Goal: Information Seeking & Learning: Learn about a topic

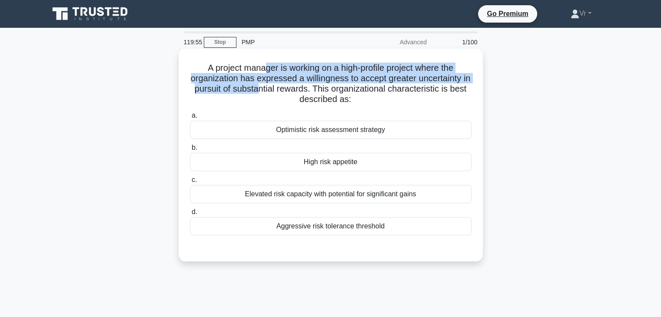
drag, startPoint x: 261, startPoint y: 61, endPoint x: 299, endPoint y: 87, distance: 46.2
click at [274, 91] on div "A project manager is working on a high-profile project where the organization h…" at bounding box center [330, 155] width 297 height 206
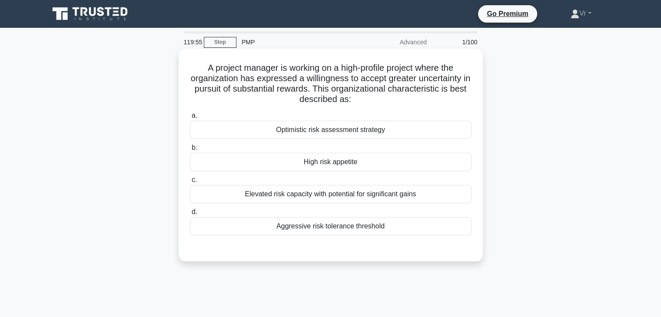
click at [300, 87] on h5 "A project manager is working on a high-profile project where the organization h…" at bounding box center [330, 84] width 283 height 43
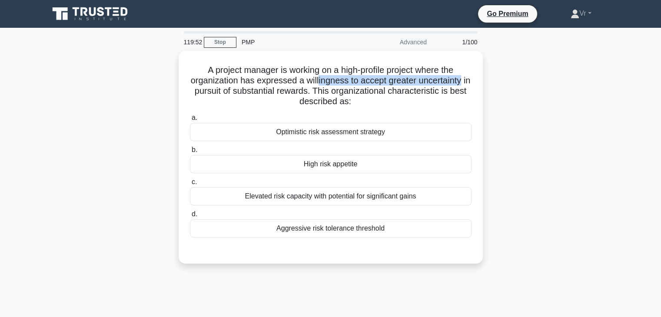
drag, startPoint x: 322, startPoint y: 82, endPoint x: 484, endPoint y: 78, distance: 161.8
click at [484, 78] on div "A project manager is working on a high-profile project where the organization h…" at bounding box center [331, 162] width 574 height 223
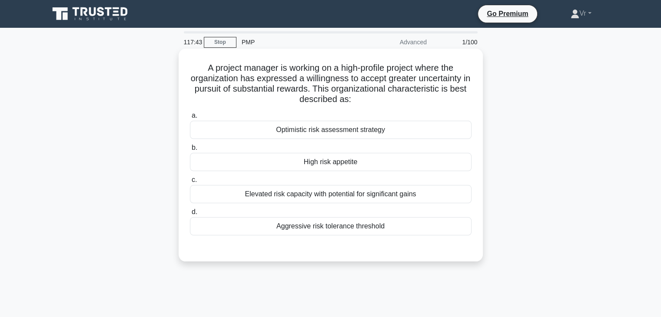
click at [339, 164] on div "High risk appetite" at bounding box center [331, 162] width 282 height 18
click at [190, 151] on input "b. High risk appetite" at bounding box center [190, 148] width 0 height 6
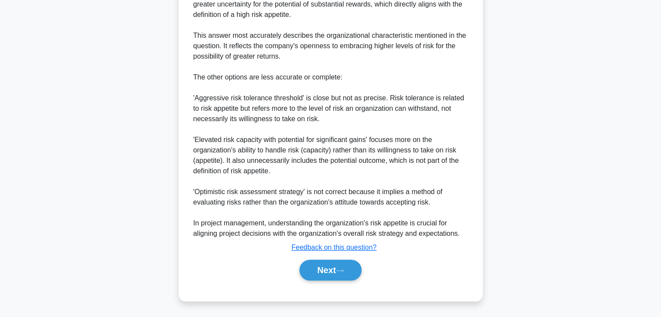
scroll to position [95, 0]
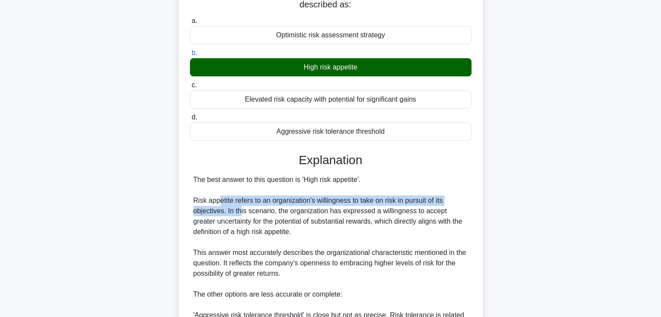
drag, startPoint x: 254, startPoint y: 199, endPoint x: 241, endPoint y: 210, distance: 17.0
click at [241, 210] on div "The best answer to this question is 'High risk appetite'. Risk appetite refers …" at bounding box center [330, 316] width 275 height 282
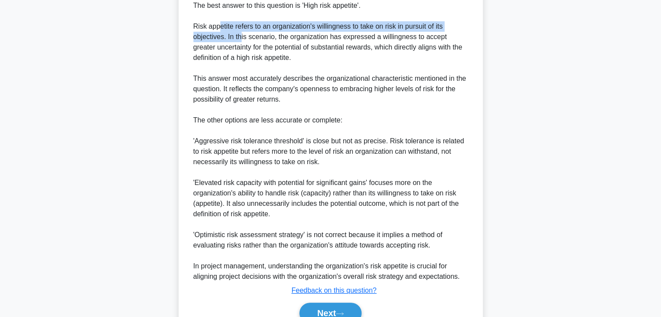
scroll to position [312, 0]
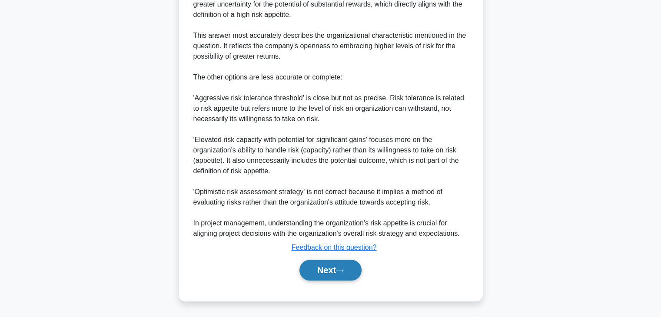
click at [344, 273] on button "Next" at bounding box center [331, 270] width 62 height 21
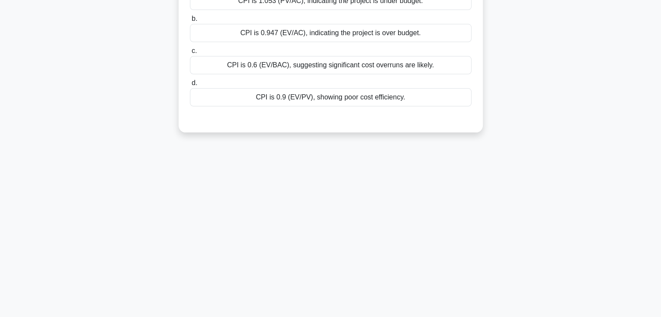
scroll to position [22, 0]
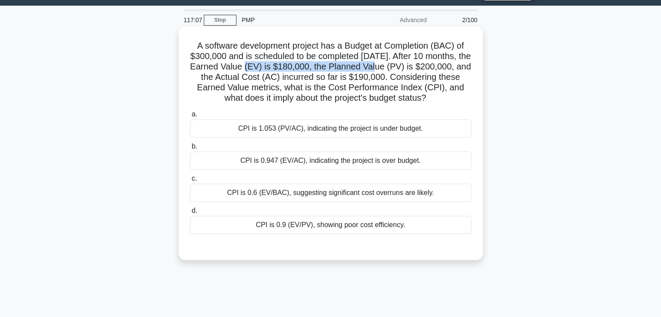
drag, startPoint x: 402, startPoint y: 71, endPoint x: 276, endPoint y: 70, distance: 125.2
click at [276, 70] on h5 "A software development project has a Budget at Completion (BAC) of $300,000 and…" at bounding box center [330, 71] width 283 height 63
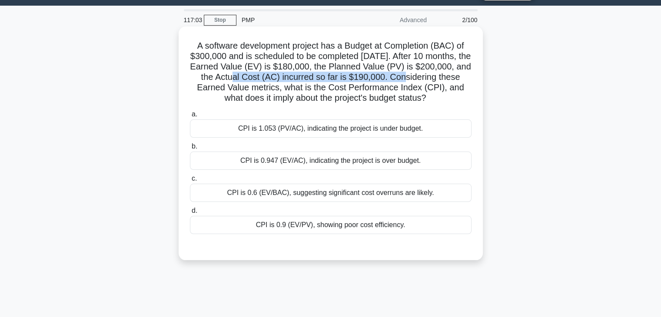
drag, startPoint x: 273, startPoint y: 79, endPoint x: 443, endPoint y: 75, distance: 170.4
click at [443, 75] on h5 "A software development project has a Budget at Completion (BAC) of $300,000 and…" at bounding box center [330, 71] width 283 height 63
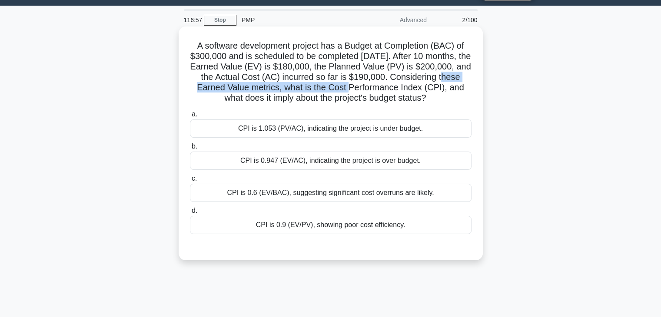
drag, startPoint x: 225, startPoint y: 87, endPoint x: 394, endPoint y: 87, distance: 168.7
click at [394, 87] on h5 "A software development project has a Budget at Completion (BAC) of $300,000 and…" at bounding box center [330, 71] width 283 height 63
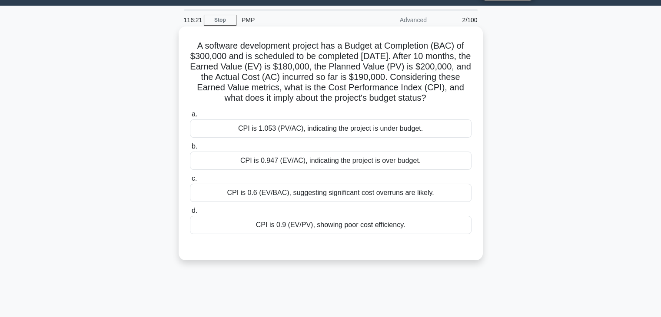
click at [334, 170] on div "CPI is 0.947 (EV/AC), indicating the project is over budget." at bounding box center [331, 161] width 282 height 18
click at [190, 150] on input "b. CPI is 0.947 (EV/AC), indicating the project is over budget." at bounding box center [190, 147] width 0 height 6
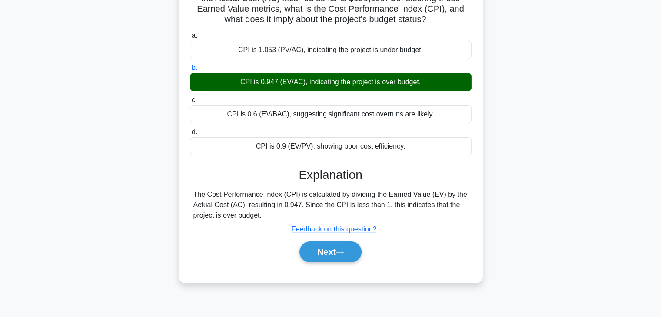
scroll to position [153, 0]
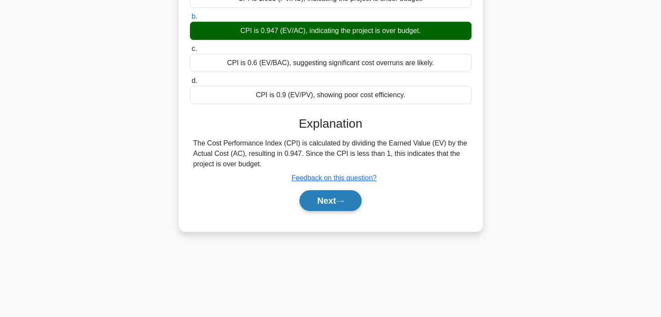
click at [330, 207] on button "Next" at bounding box center [331, 200] width 62 height 21
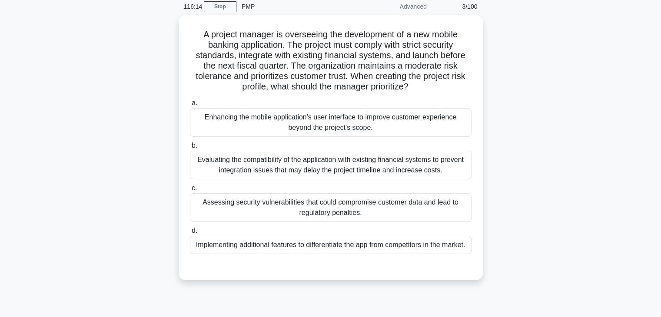
scroll to position [22, 0]
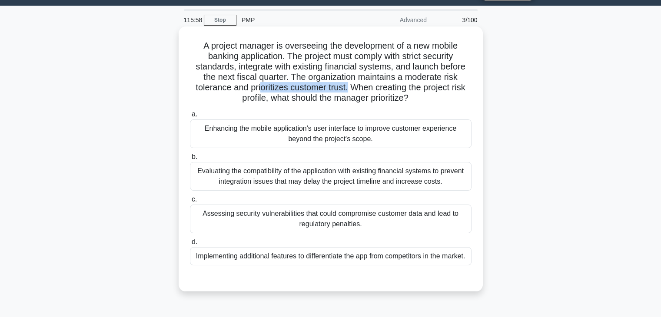
drag, startPoint x: 259, startPoint y: 85, endPoint x: 348, endPoint y: 89, distance: 89.2
click at [348, 89] on h5 "A project manager is overseeing the development of a new mobile banking applica…" at bounding box center [330, 71] width 283 height 63
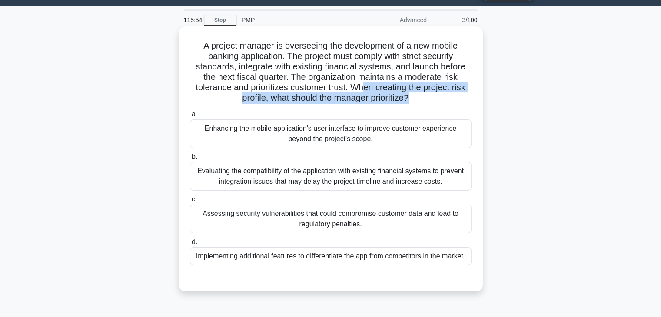
drag, startPoint x: 362, startPoint y: 91, endPoint x: 411, endPoint y: 99, distance: 49.7
click at [411, 99] on h5 "A project manager is overseeing the development of a new mobile banking applica…" at bounding box center [330, 71] width 283 height 63
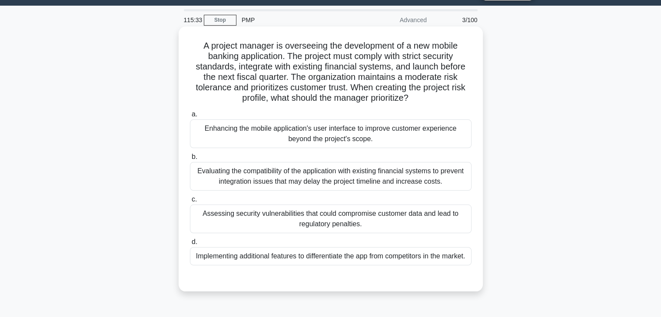
click at [270, 182] on div "Evaluating the compatibility of the application with existing financial systems…" at bounding box center [331, 176] width 282 height 29
click at [190, 160] on input "b. Evaluating the compatibility of the application with existing financial syst…" at bounding box center [190, 157] width 0 height 6
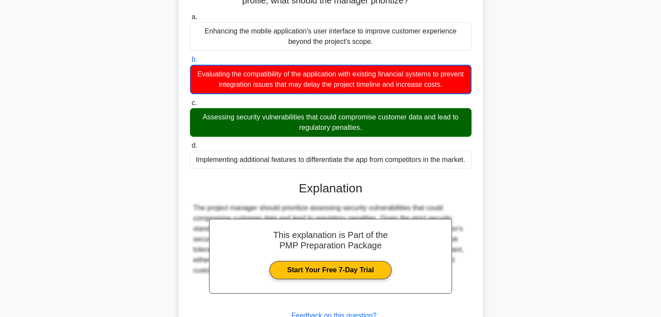
scroll to position [196, 0]
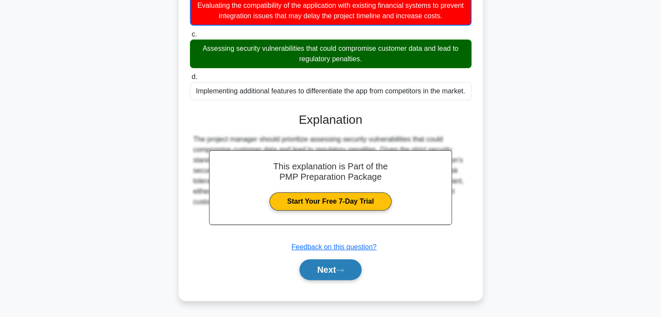
click at [351, 270] on button "Next" at bounding box center [331, 270] width 62 height 21
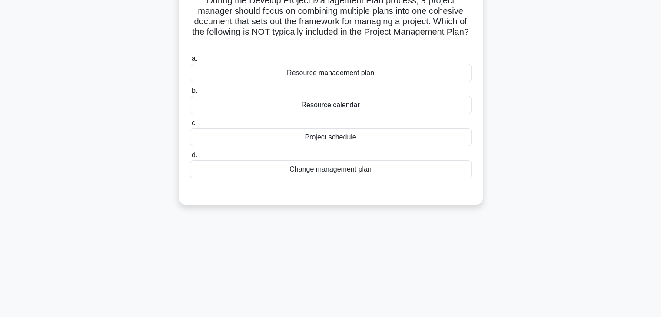
scroll to position [0, 0]
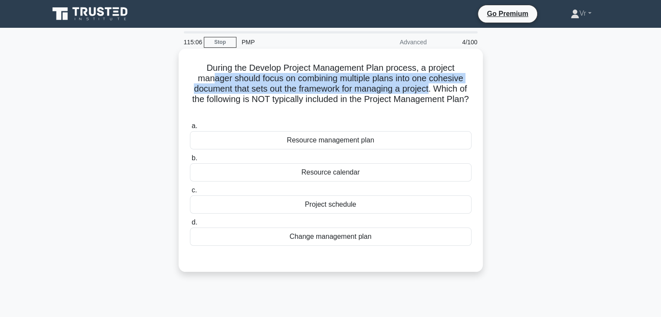
drag, startPoint x: 209, startPoint y: 78, endPoint x: 439, endPoint y: 88, distance: 230.2
click at [439, 88] on h5 "During the Develop Project Management Plan process, a project manager should fo…" at bounding box center [330, 89] width 283 height 53
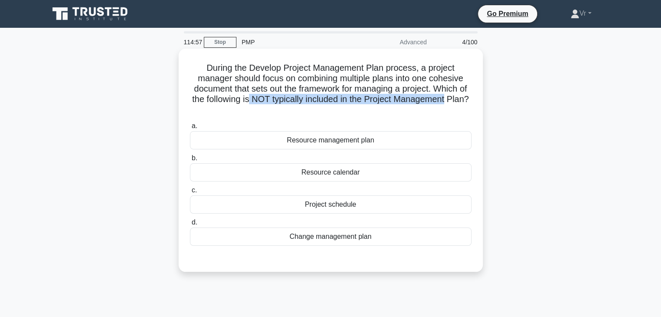
drag, startPoint x: 265, startPoint y: 102, endPoint x: 468, endPoint y: 101, distance: 202.6
click at [468, 101] on h5 "During the Develop Project Management Plan process, a project manager should fo…" at bounding box center [330, 89] width 283 height 53
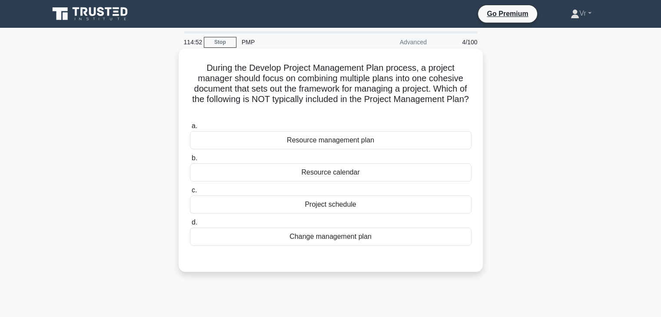
click at [323, 173] on div "Resource calendar" at bounding box center [331, 172] width 282 height 18
click at [190, 161] on input "b. Resource calendar" at bounding box center [190, 159] width 0 height 6
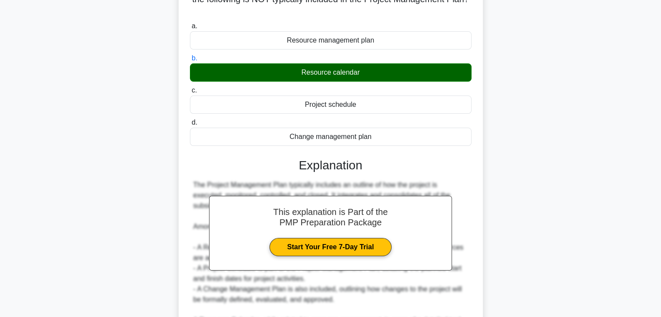
scroll to position [217, 0]
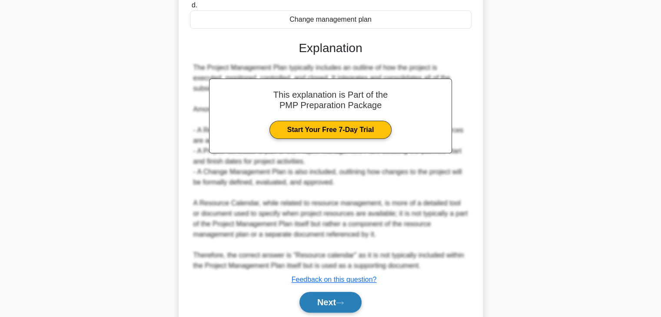
click at [349, 299] on button "Next" at bounding box center [331, 302] width 62 height 21
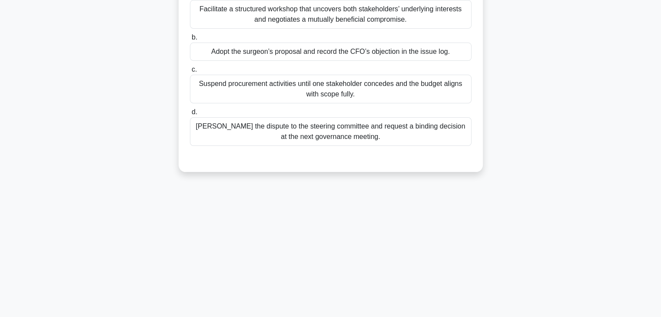
scroll to position [22, 0]
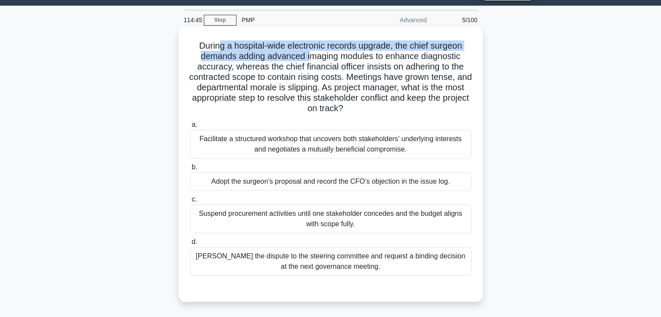
drag, startPoint x: 219, startPoint y: 44, endPoint x: 310, endPoint y: 52, distance: 91.2
click at [310, 52] on h5 "During a hospital-wide electronic records upgrade, the chief surgeon demands ad…" at bounding box center [330, 77] width 283 height 74
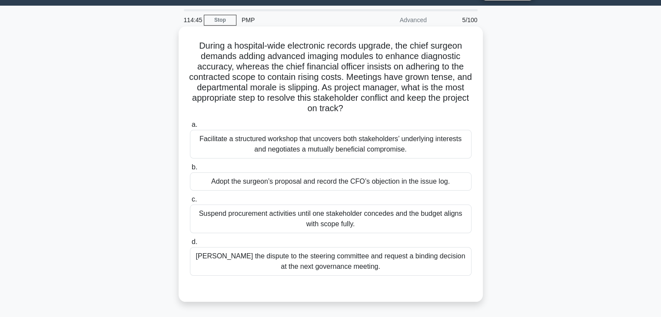
click at [419, 69] on h5 "During a hospital-wide electronic records upgrade, the chief surgeon demands ad…" at bounding box center [330, 77] width 283 height 74
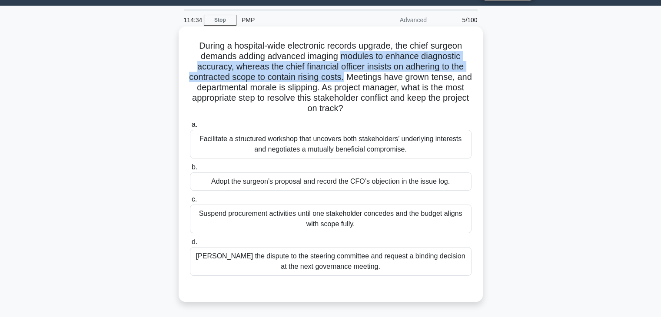
drag, startPoint x: 341, startPoint y: 60, endPoint x: 353, endPoint y: 77, distance: 20.3
click at [353, 77] on h5 "During a hospital-wide electronic records upgrade, the chief surgeon demands ad…" at bounding box center [330, 77] width 283 height 74
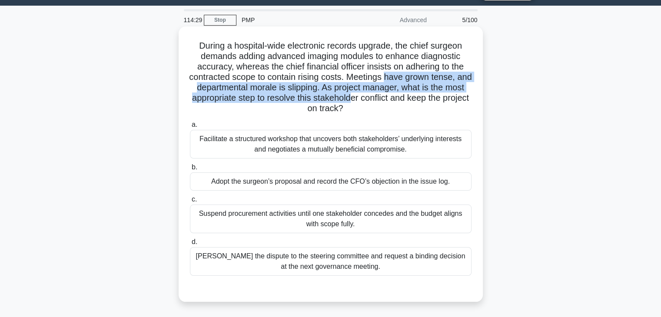
drag, startPoint x: 396, startPoint y: 79, endPoint x: 378, endPoint y: 101, distance: 29.1
click at [378, 101] on h5 "During a hospital-wide electronic records upgrade, the chief surgeon demands ad…" at bounding box center [330, 77] width 283 height 74
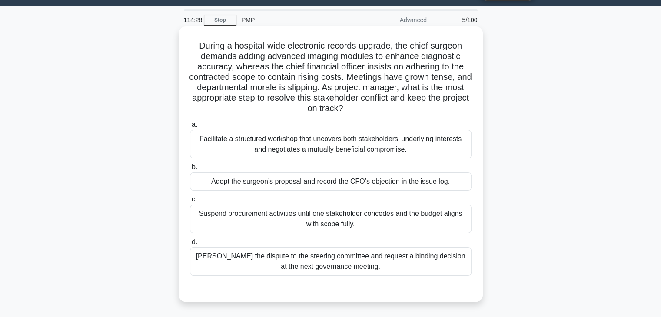
click at [332, 118] on div "During a hospital-wide electronic records upgrade, the chief surgeon demands ad…" at bounding box center [330, 164] width 297 height 269
click at [251, 146] on div "Facilitate a structured workshop that uncovers both stakeholders’ underlying in…" at bounding box center [331, 144] width 282 height 29
click at [190, 128] on input "a. Facilitate a structured workshop that uncovers both stakeholders’ underlying…" at bounding box center [190, 125] width 0 height 6
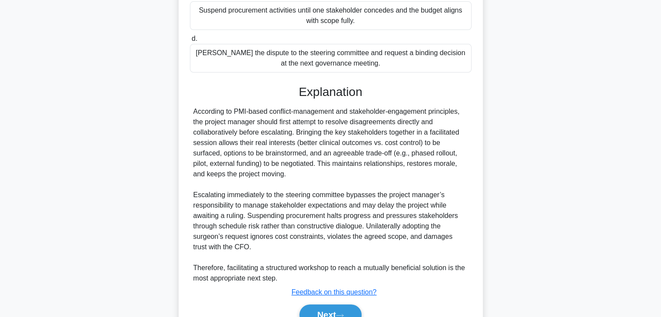
scroll to position [240, 0]
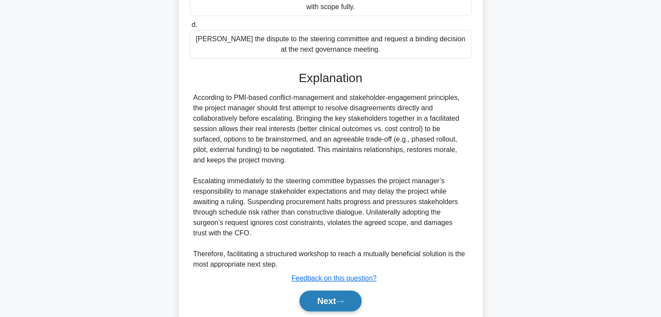
click at [340, 301] on icon at bounding box center [340, 302] width 8 height 5
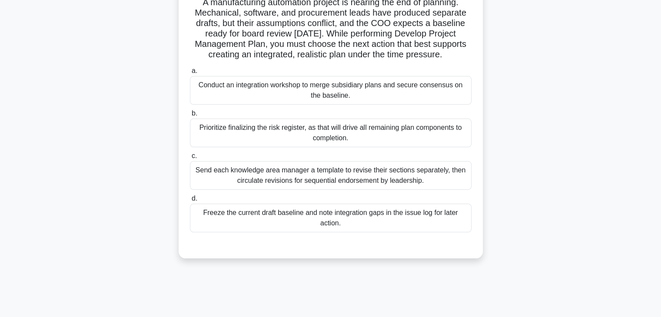
scroll to position [0, 0]
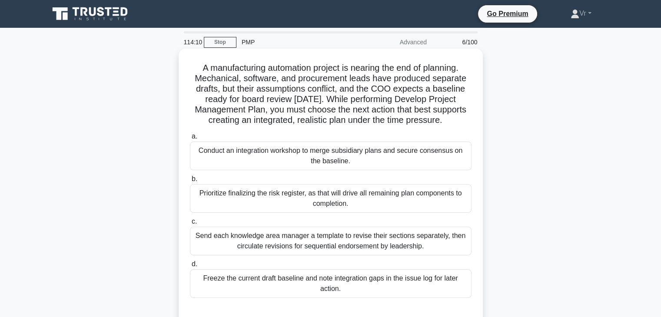
drag, startPoint x: 353, startPoint y: 103, endPoint x: 459, endPoint y: 117, distance: 107.9
click at [459, 117] on h5 "A manufacturing automation project is nearing the end of planning. Mechanical, …" at bounding box center [330, 94] width 283 height 63
drag, startPoint x: 219, startPoint y: 95, endPoint x: 330, endPoint y: 88, distance: 111.5
click at [330, 88] on h5 "A manufacturing automation project is nearing the end of planning. Mechanical, …" at bounding box center [330, 94] width 283 height 63
click at [343, 90] on h5 "A manufacturing automation project is nearing the end of planning. Mechanical, …" at bounding box center [330, 94] width 283 height 63
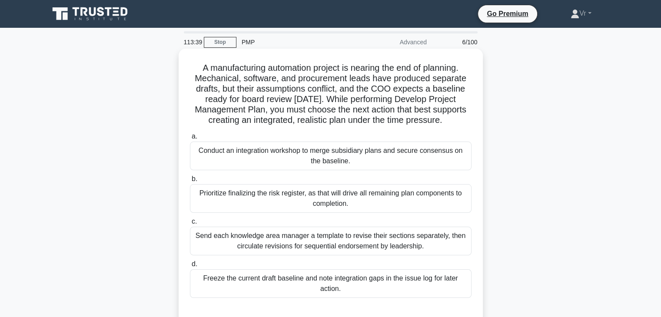
click at [333, 156] on div "Conduct an integration workshop to merge subsidiary plans and secure consensus …" at bounding box center [331, 156] width 282 height 29
click at [190, 140] on input "a. Conduct an integration workshop to merge subsidiary plans and secure consens…" at bounding box center [190, 137] width 0 height 6
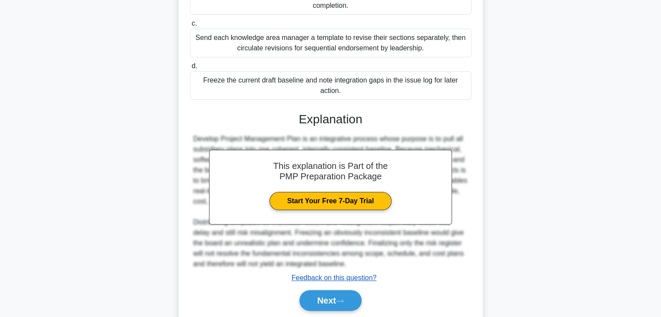
scroll to position [229, 0]
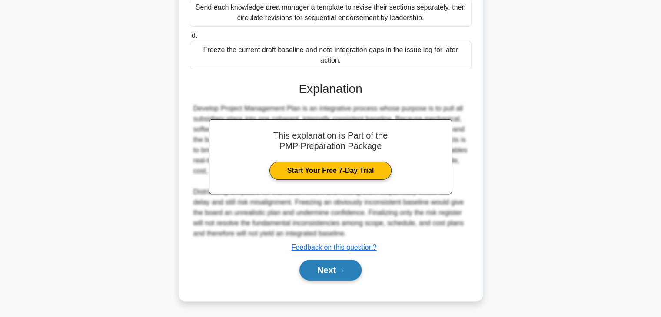
click at [343, 263] on button "Next" at bounding box center [331, 270] width 62 height 21
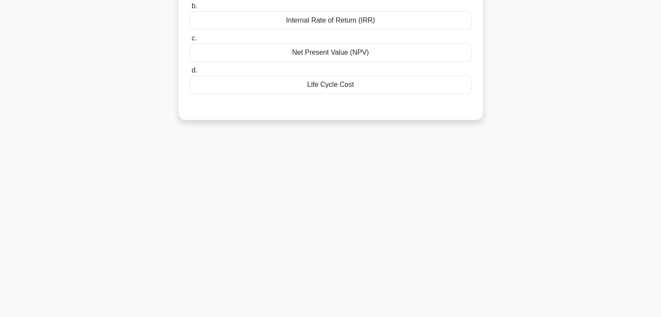
scroll to position [0, 0]
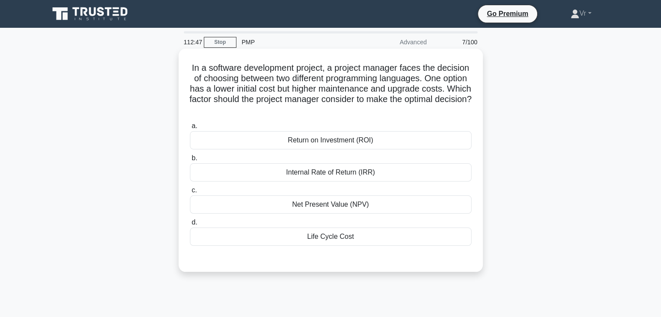
click at [323, 146] on div "Return on Investment (ROI)" at bounding box center [331, 140] width 282 height 18
click at [190, 129] on input "a. Return on Investment (ROI)" at bounding box center [190, 126] width 0 height 6
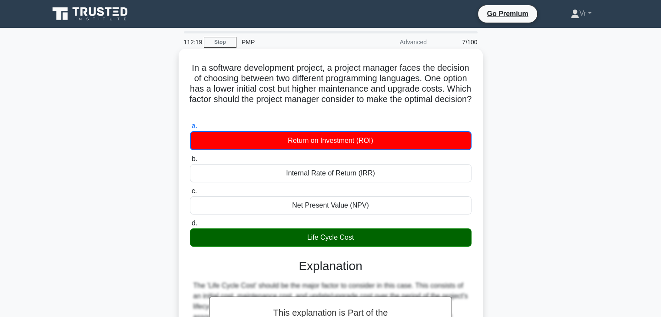
drag, startPoint x: 253, startPoint y: 79, endPoint x: 456, endPoint y: 115, distance: 206.5
click at [456, 115] on h5 "In a software development project, a project manager faces the decision of choo…" at bounding box center [330, 89] width 283 height 53
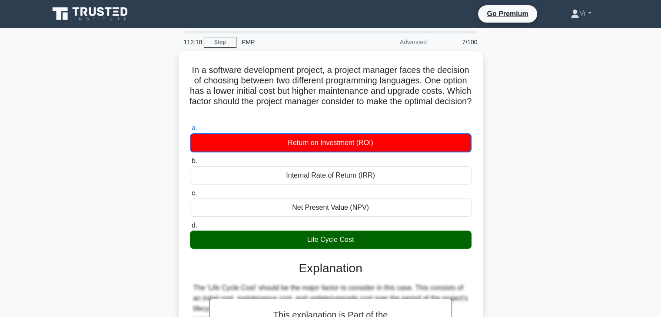
click at [539, 108] on div "In a software development project, a project manager faces the decision of choo…" at bounding box center [331, 255] width 574 height 409
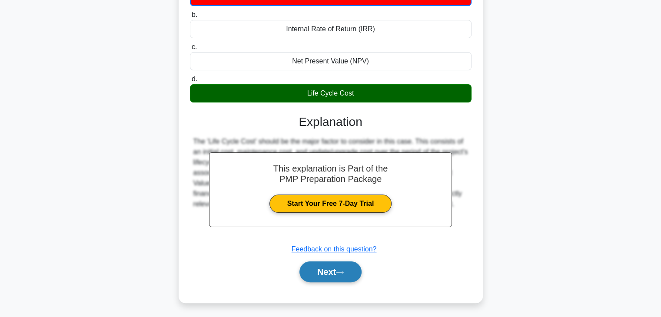
scroll to position [153, 0]
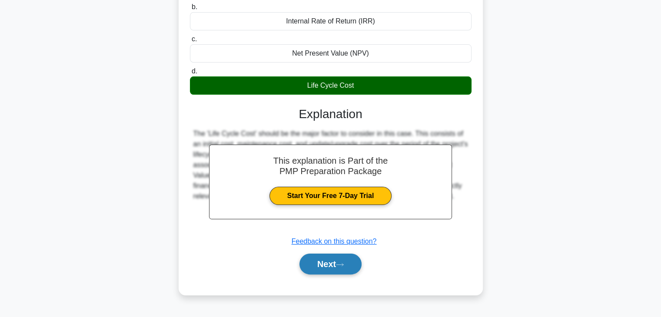
click at [349, 261] on button "Next" at bounding box center [331, 264] width 62 height 21
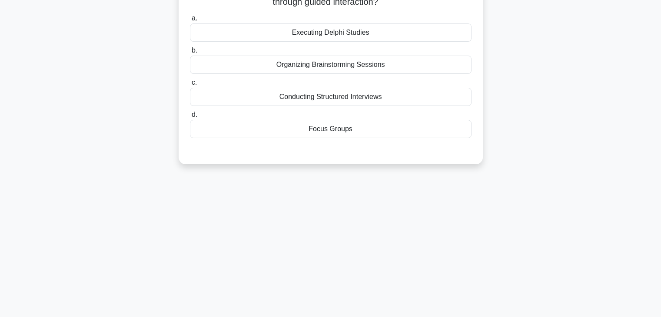
scroll to position [0, 0]
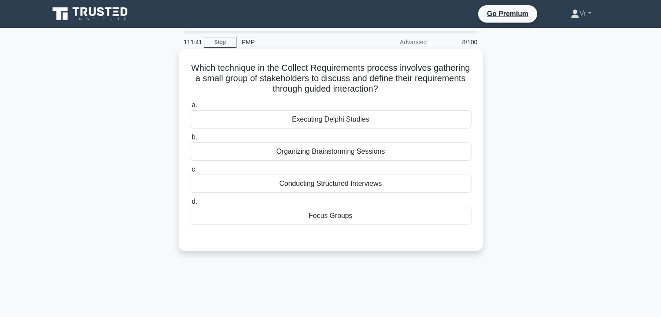
click at [334, 216] on div "Focus Groups" at bounding box center [331, 216] width 282 height 18
click at [190, 205] on input "d. Focus Groups" at bounding box center [190, 202] width 0 height 6
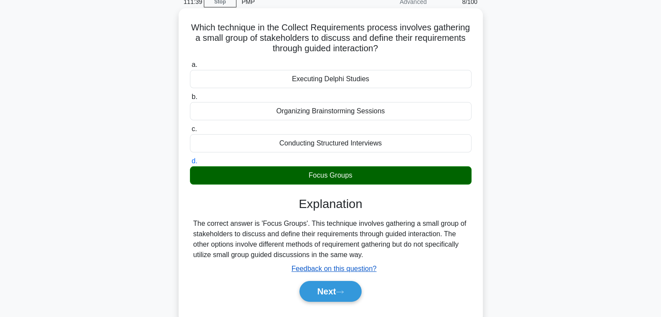
scroll to position [130, 0]
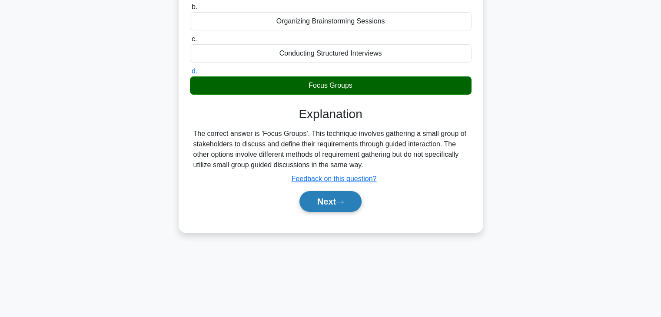
click at [344, 203] on icon at bounding box center [340, 202] width 8 height 5
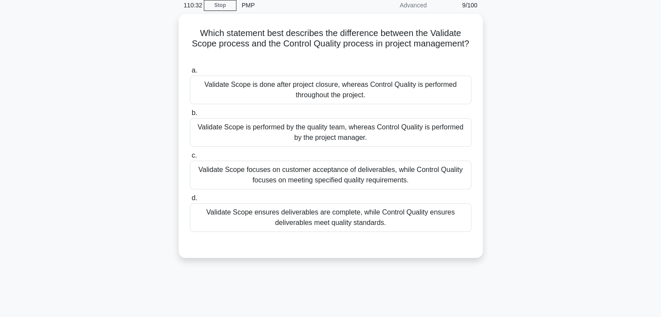
scroll to position [0, 0]
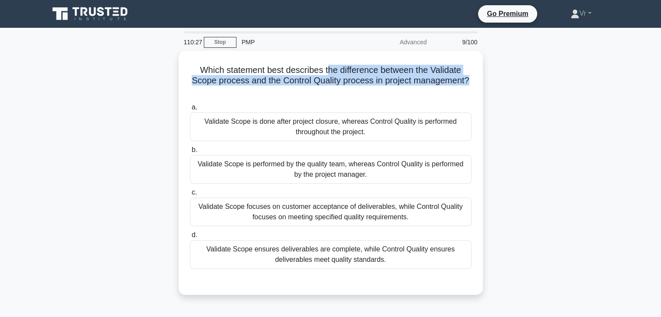
drag, startPoint x: 328, startPoint y: 68, endPoint x: 492, endPoint y: 82, distance: 164.5
click at [492, 82] on div "Which statement best describes the difference between the Validate Scope proces…" at bounding box center [331, 178] width 574 height 255
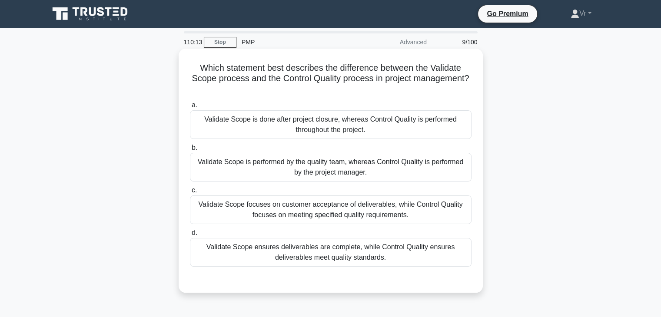
click at [335, 259] on div "Validate Scope ensures deliverables are complete, while Control Quality ensures…" at bounding box center [331, 252] width 282 height 29
click at [190, 236] on input "d. Validate Scope ensures deliverables are complete, while Control Quality ensu…" at bounding box center [190, 233] width 0 height 6
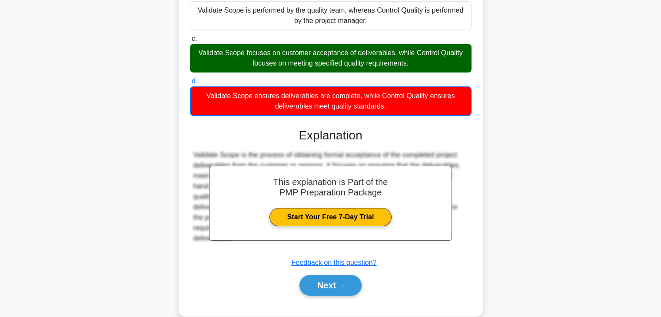
scroll to position [167, 0]
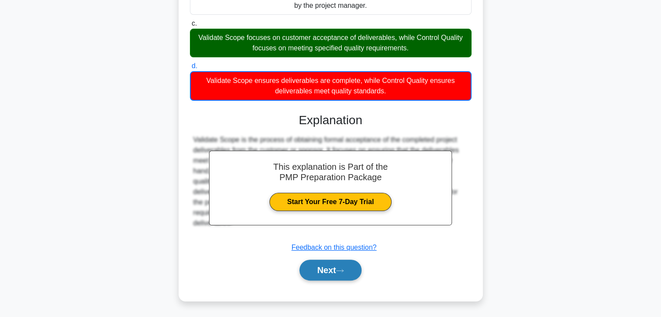
click at [336, 272] on button "Next" at bounding box center [331, 270] width 62 height 21
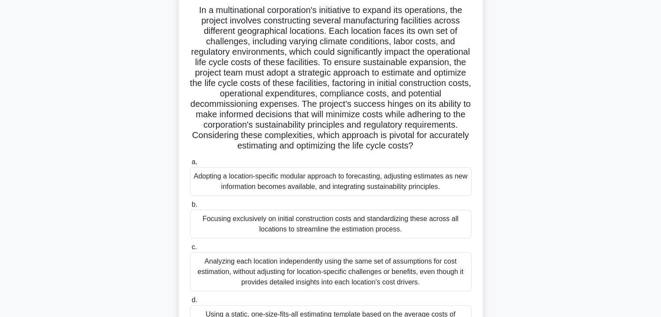
scroll to position [22, 0]
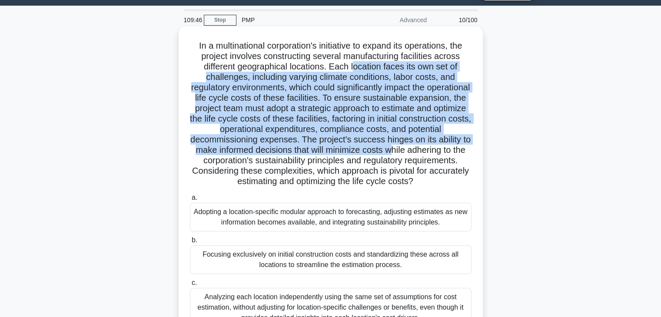
drag, startPoint x: 354, startPoint y: 71, endPoint x: 457, endPoint y: 146, distance: 127.8
click at [457, 146] on h5 "In a multinational corporation's initiative to expand its operations, the proje…" at bounding box center [330, 113] width 283 height 147
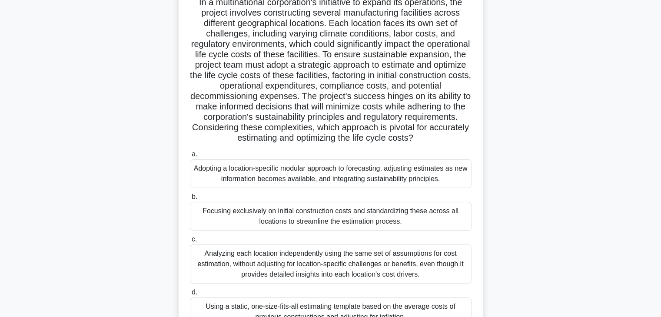
click at [229, 127] on h5 "In a multinational corporation's initiative to expand its operations, the proje…" at bounding box center [330, 70] width 283 height 147
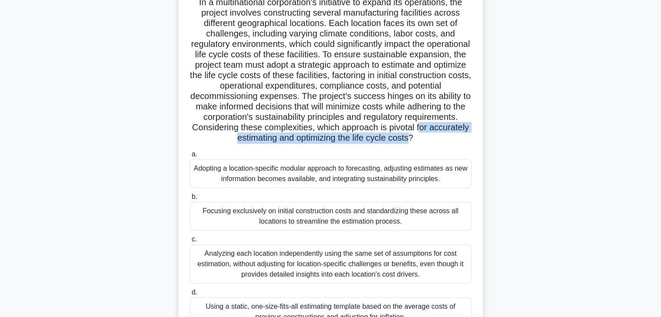
drag, startPoint x: 221, startPoint y: 138, endPoint x: 455, endPoint y: 143, distance: 233.5
click at [455, 143] on h5 "In a multinational corporation's initiative to expand its operations, the proje…" at bounding box center [330, 70] width 283 height 147
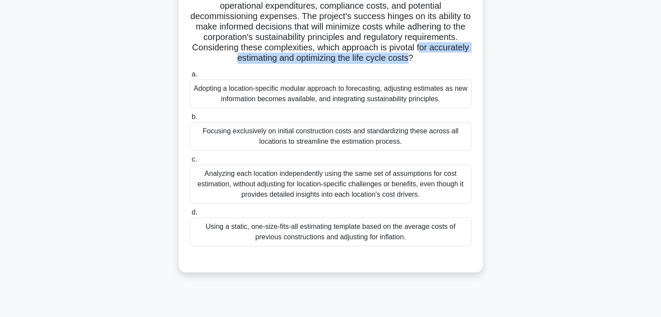
scroll to position [153, 0]
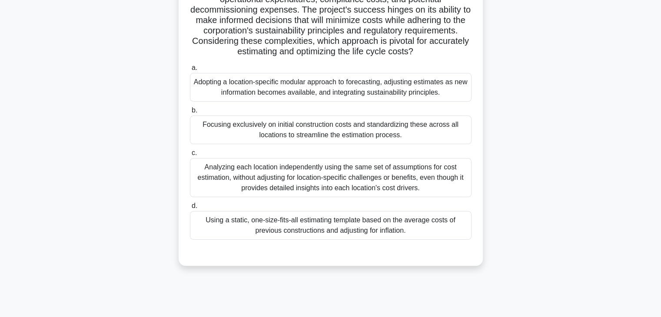
click at [299, 90] on div "Adopting a location-specific modular approach to forecasting, adjusting estimat…" at bounding box center [331, 87] width 282 height 29
click at [190, 71] on input "a. Adopting a location-specific modular approach to forecasting, adjusting esti…" at bounding box center [190, 68] width 0 height 6
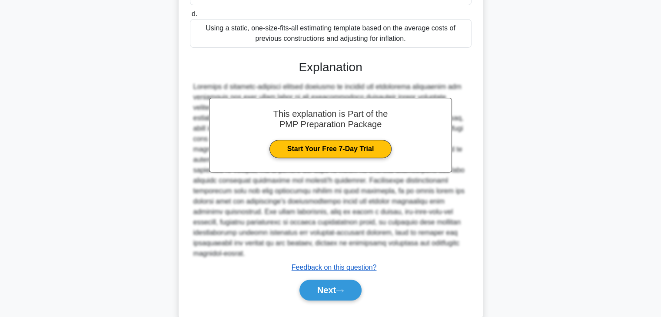
scroll to position [354, 0]
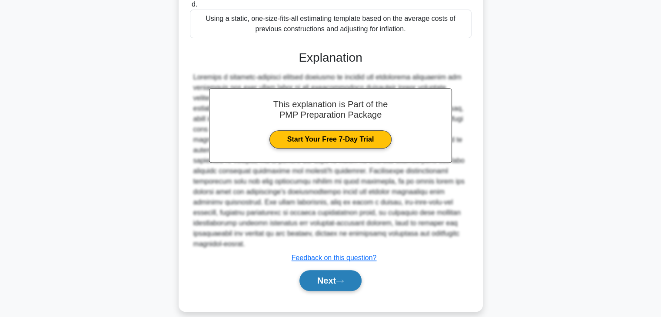
click at [323, 277] on button "Next" at bounding box center [331, 280] width 62 height 21
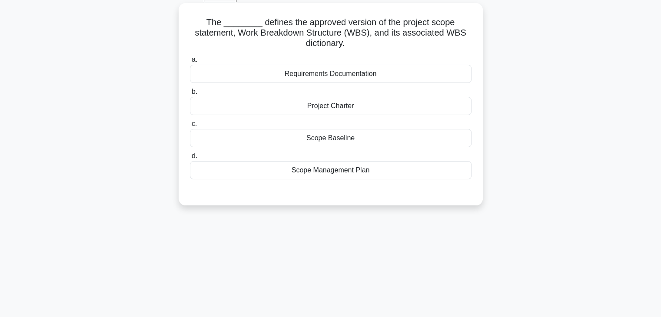
scroll to position [0, 0]
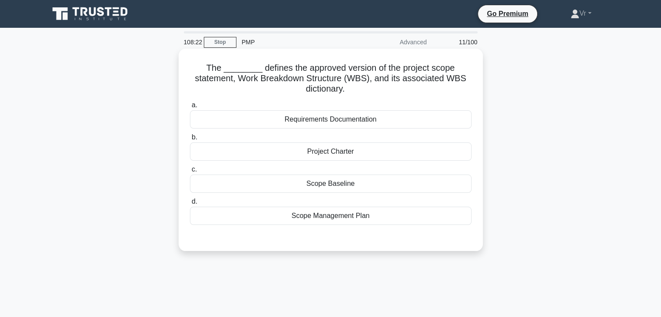
drag, startPoint x: 297, startPoint y: 67, endPoint x: 405, endPoint y: 85, distance: 109.3
click at [405, 85] on h5 "The ________ defines the approved version of the project scope statement, Work …" at bounding box center [330, 79] width 283 height 32
click at [345, 218] on div "Scope Management Plan" at bounding box center [331, 216] width 282 height 18
click at [190, 205] on input "d. Scope Management Plan" at bounding box center [190, 202] width 0 height 6
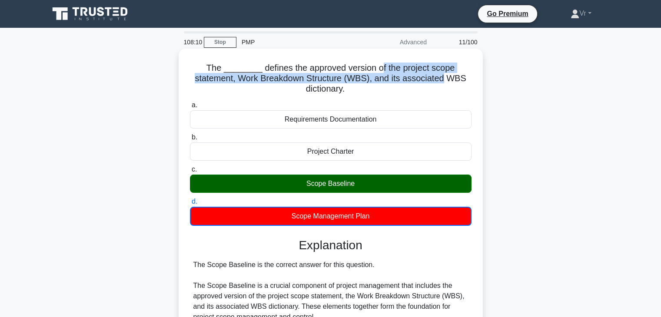
drag, startPoint x: 378, startPoint y: 70, endPoint x: 444, endPoint y: 83, distance: 67.2
click at [444, 83] on h5 "The ________ defines the approved version of the project scope statement, Work …" at bounding box center [330, 79] width 283 height 32
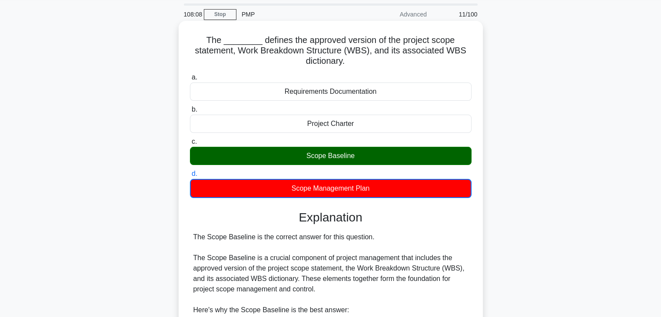
scroll to position [87, 0]
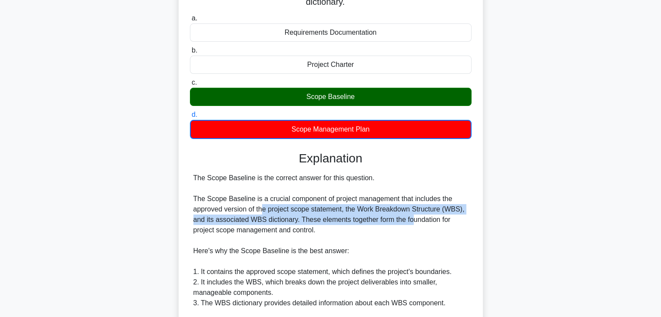
drag, startPoint x: 262, startPoint y: 210, endPoint x: 413, endPoint y: 216, distance: 150.5
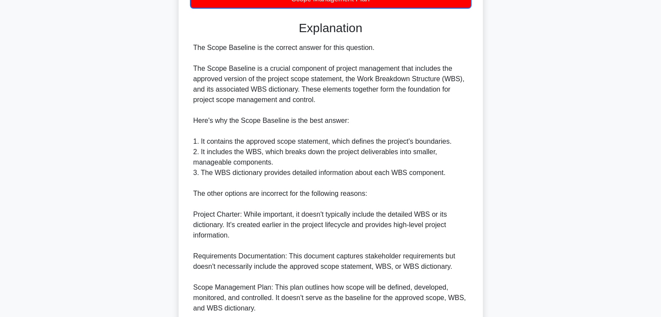
scroll to position [261, 0]
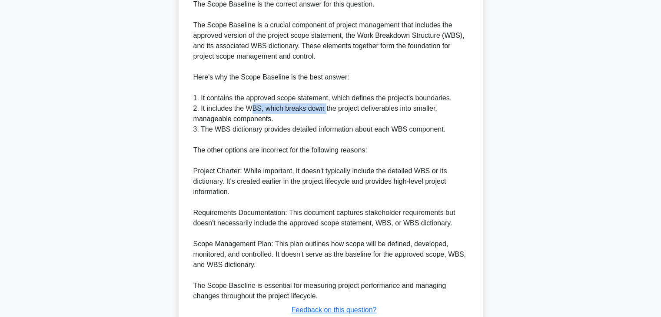
drag, startPoint x: 253, startPoint y: 103, endPoint x: 323, endPoint y: 106, distance: 70.0
click at [323, 106] on div "The Scope Baseline is the correct answer for this question. The Scope Baseline …" at bounding box center [330, 150] width 275 height 303
click at [216, 106] on div "The Scope Baseline is the correct answer for this question. The Scope Baseline …" at bounding box center [330, 150] width 275 height 303
drag, startPoint x: 238, startPoint y: 116, endPoint x: 258, endPoint y: 117, distance: 20.0
click at [258, 117] on div "The Scope Baseline is the correct answer for this question. The Scope Baseline …" at bounding box center [330, 150] width 275 height 303
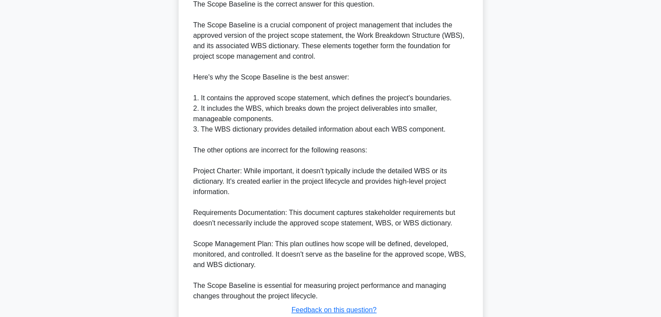
drag, startPoint x: 235, startPoint y: 139, endPoint x: 282, endPoint y: 135, distance: 47.1
click at [304, 138] on div "The Scope Baseline is the correct answer for this question. The Scope Baseline …" at bounding box center [330, 150] width 275 height 303
drag, startPoint x: 253, startPoint y: 131, endPoint x: 369, endPoint y: 129, distance: 116.1
click at [369, 129] on div "The Scope Baseline is the correct answer for this question. The Scope Baseline …" at bounding box center [330, 150] width 275 height 303
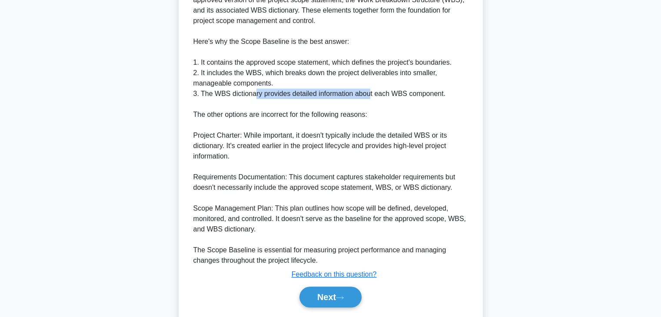
scroll to position [323, 0]
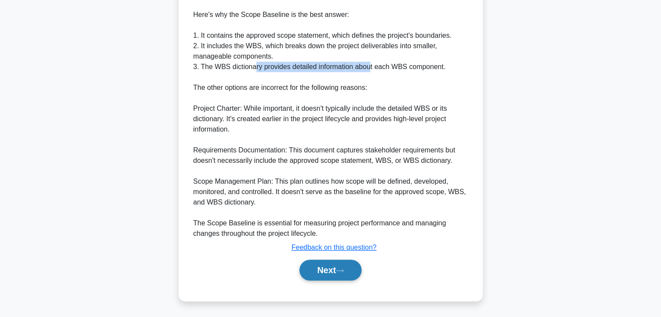
click at [346, 274] on button "Next" at bounding box center [331, 270] width 62 height 21
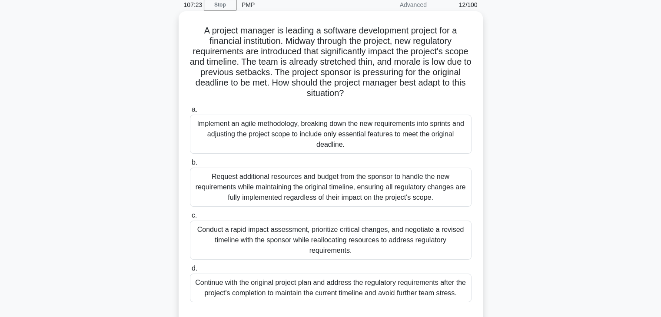
scroll to position [22, 0]
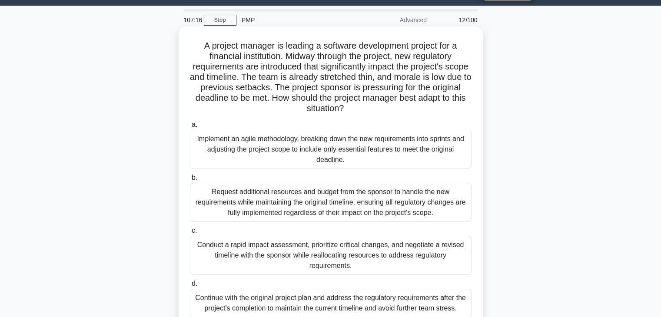
drag, startPoint x: 328, startPoint y: 87, endPoint x: 421, endPoint y: 106, distance: 95.0
click at [423, 106] on h5 "A project manager is leading a software development project for a financial ins…" at bounding box center [330, 77] width 283 height 74
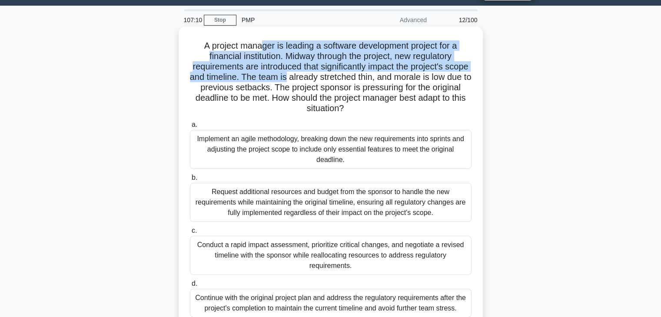
drag, startPoint x: 262, startPoint y: 46, endPoint x: 318, endPoint y: 73, distance: 62.6
click at [318, 73] on h5 "A project manager is leading a software development project for a financial ins…" at bounding box center [330, 77] width 283 height 74
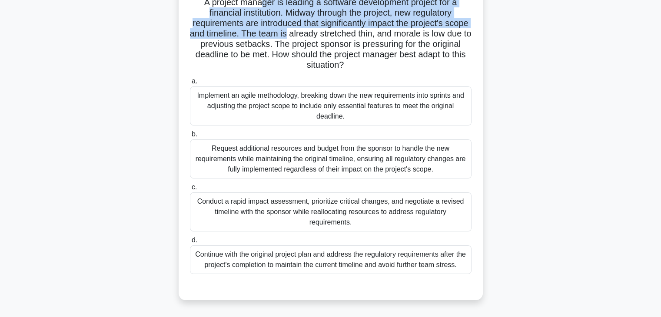
scroll to position [109, 0]
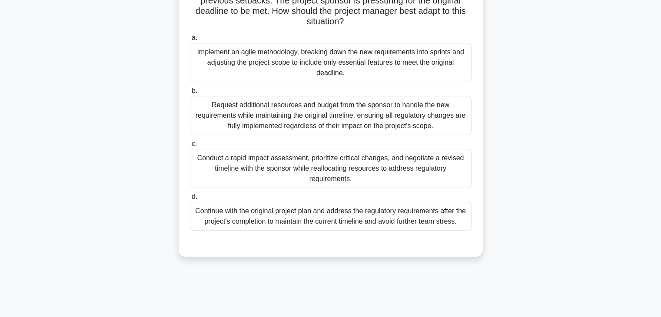
click at [328, 170] on div "Conduct a rapid impact assessment, prioritize critical changes, and negotiate a…" at bounding box center [331, 168] width 282 height 39
click at [190, 147] on input "c. Conduct a rapid impact assessment, prioritize critical changes, and negotiat…" at bounding box center [190, 144] width 0 height 6
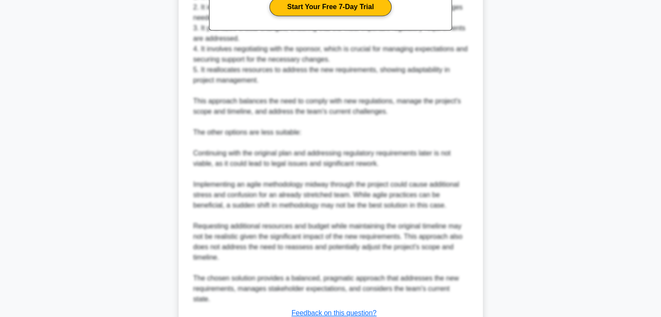
scroll to position [489, 0]
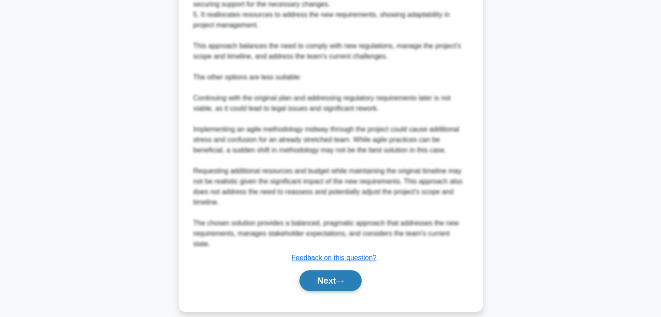
click at [341, 279] on icon at bounding box center [340, 281] width 8 height 5
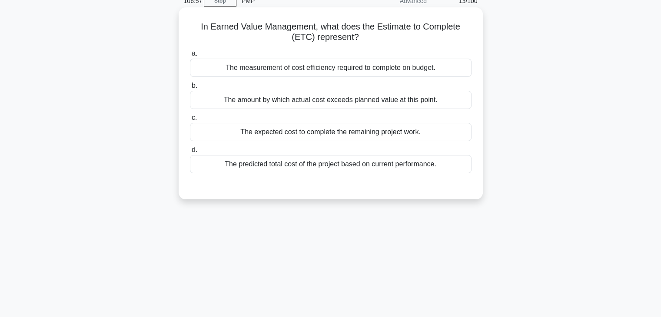
scroll to position [0, 0]
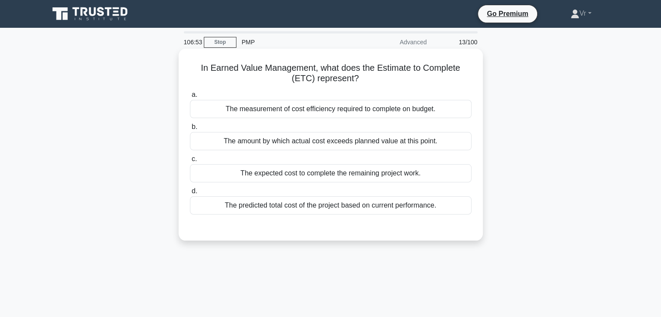
drag, startPoint x: 230, startPoint y: 68, endPoint x: 449, endPoint y: 74, distance: 219.6
click at [449, 74] on h5 "In Earned Value Management, what does the Estimate to Complete (ETC) represent?…" at bounding box center [330, 74] width 283 height 22
click at [430, 92] on label "a. The measurement of cost efficiency required to complete on budget." at bounding box center [331, 104] width 282 height 29
click at [190, 92] on input "a. The measurement of cost efficiency required to complete on budget." at bounding box center [190, 95] width 0 height 6
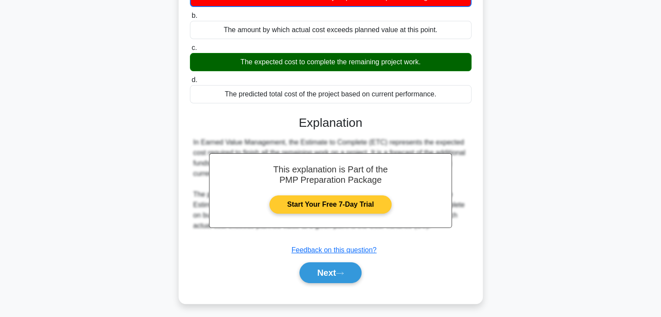
scroll to position [153, 0]
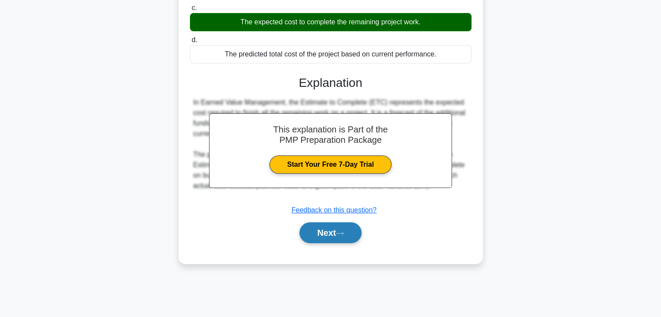
click at [349, 240] on button "Next" at bounding box center [331, 233] width 62 height 21
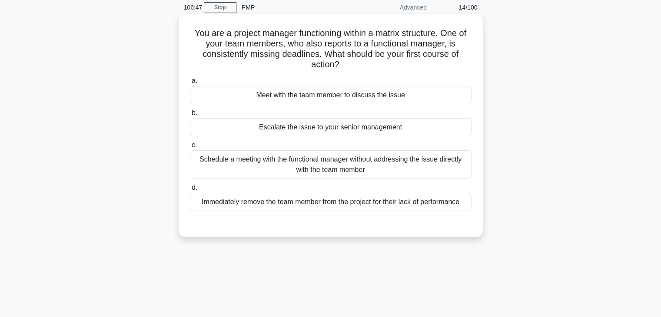
scroll to position [0, 0]
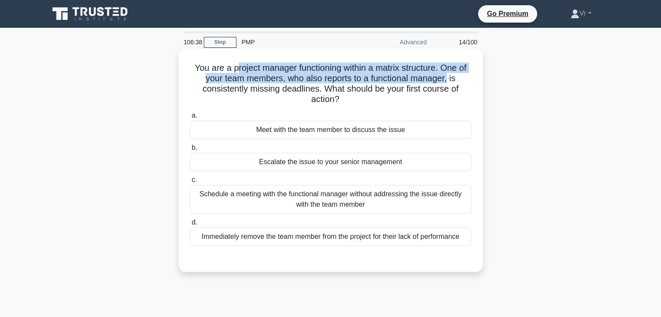
drag, startPoint x: 231, startPoint y: 69, endPoint x: 450, endPoint y: 82, distance: 219.0
click at [450, 82] on h5 "You are a project manager functioning within a matrix structure. One of your te…" at bounding box center [330, 84] width 283 height 43
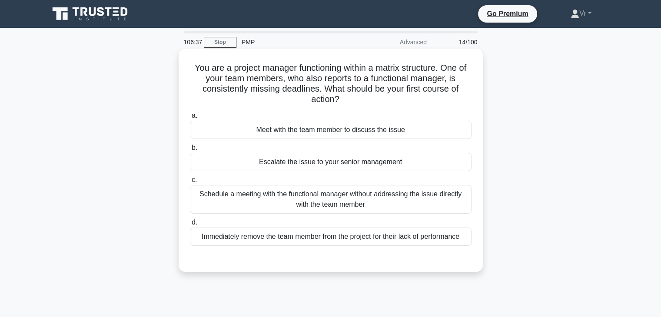
click at [480, 83] on div "You are a project manager functioning within a matrix structure. One of your te…" at bounding box center [331, 160] width 304 height 223
click at [339, 133] on div "Meet with the team member to discuss the issue" at bounding box center [331, 130] width 282 height 18
click at [190, 119] on input "a. Meet with the team member to discuss the issue" at bounding box center [190, 116] width 0 height 6
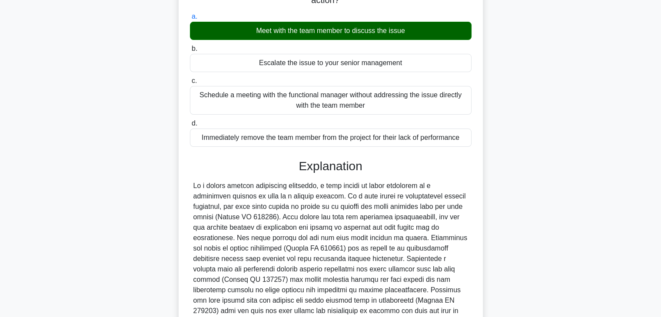
scroll to position [174, 0]
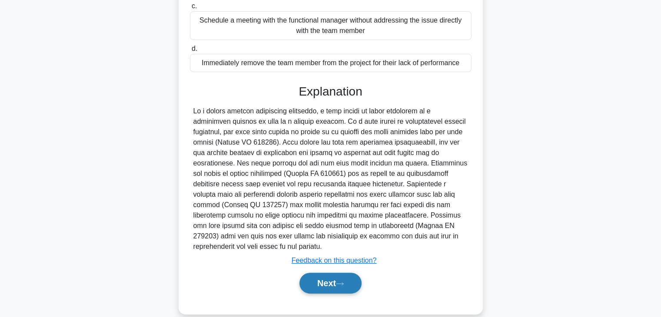
click at [349, 287] on button "Next" at bounding box center [331, 283] width 62 height 21
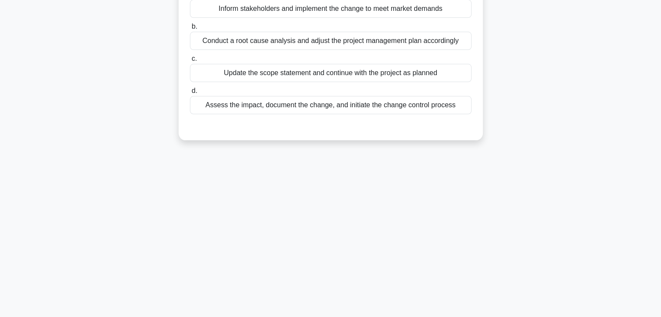
scroll to position [0, 0]
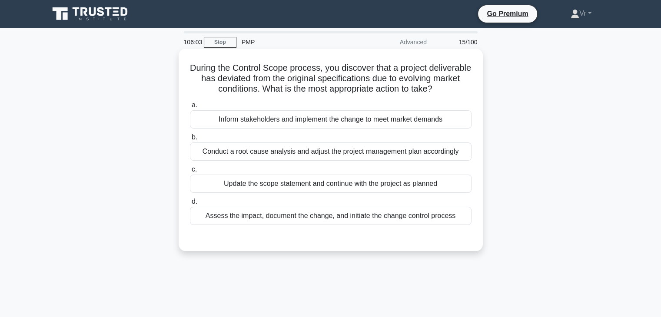
click at [324, 161] on div "Conduct a root cause analysis and adjust the project management plan accordingly" at bounding box center [331, 152] width 282 height 18
click at [190, 140] on input "b. Conduct a root cause analysis and adjust the project management plan accordi…" at bounding box center [190, 138] width 0 height 6
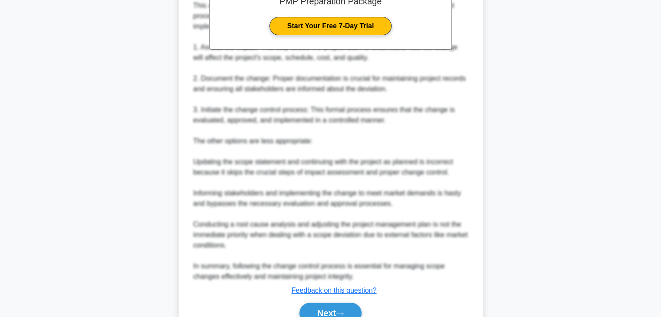
scroll to position [355, 0]
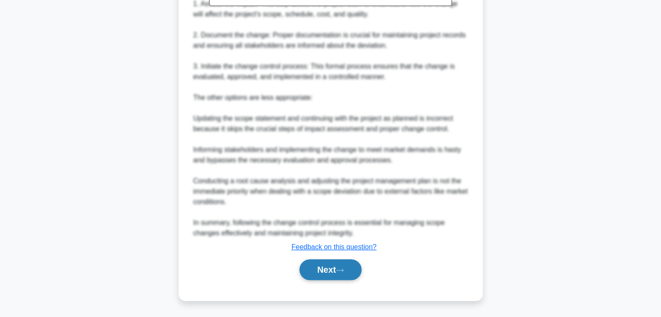
click at [333, 267] on button "Next" at bounding box center [331, 270] width 62 height 21
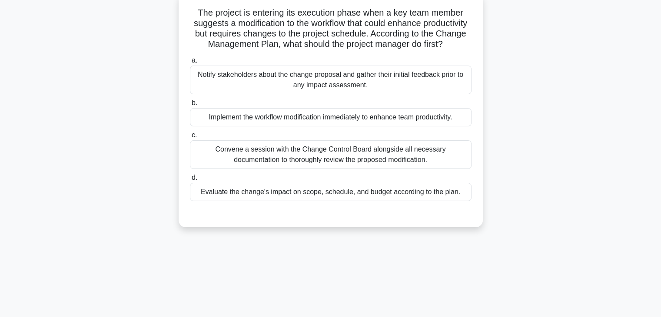
scroll to position [0, 0]
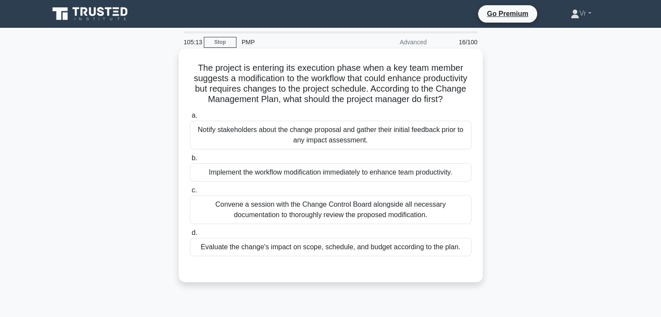
click at [339, 256] on div "Evaluate the change's impact on scope, schedule, and budget according to the pl…" at bounding box center [331, 247] width 282 height 18
click at [190, 236] on input "d. Evaluate the change's impact on scope, schedule, and budget according to the…" at bounding box center [190, 233] width 0 height 6
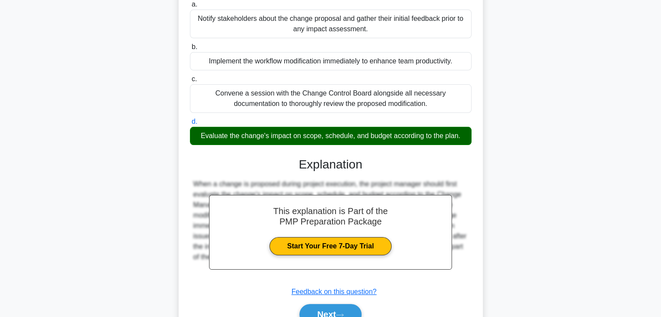
scroll to position [166, 0]
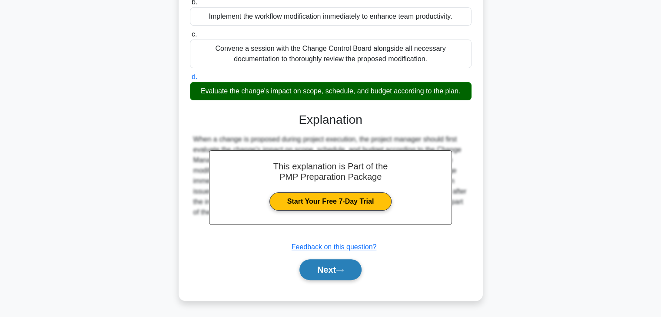
click at [337, 268] on button "Next" at bounding box center [331, 270] width 62 height 21
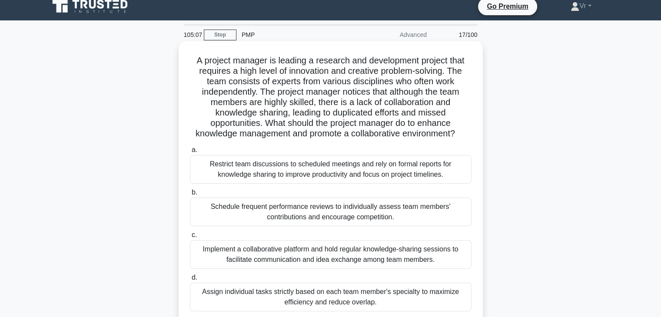
scroll to position [0, 0]
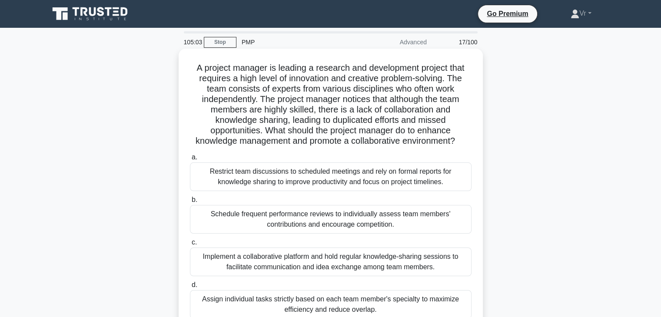
drag, startPoint x: 286, startPoint y: 135, endPoint x: 463, endPoint y: 143, distance: 176.7
click at [463, 143] on h5 "A project manager is leading a research and development project that requires a…" at bounding box center [330, 105] width 283 height 84
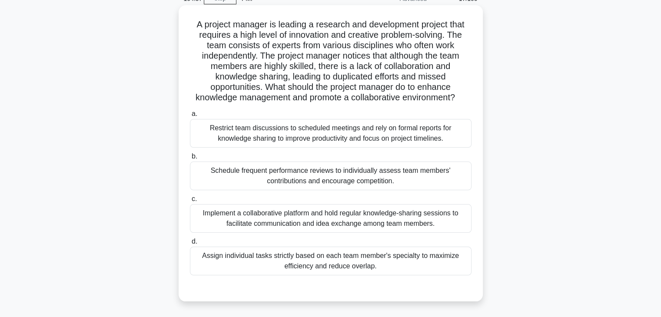
click at [268, 223] on div "Implement a collaborative platform and hold regular knowledge-sharing sessions …" at bounding box center [331, 218] width 282 height 29
click at [190, 202] on input "c. Implement a collaborative platform and hold regular knowledge-sharing sessio…" at bounding box center [190, 199] width 0 height 6
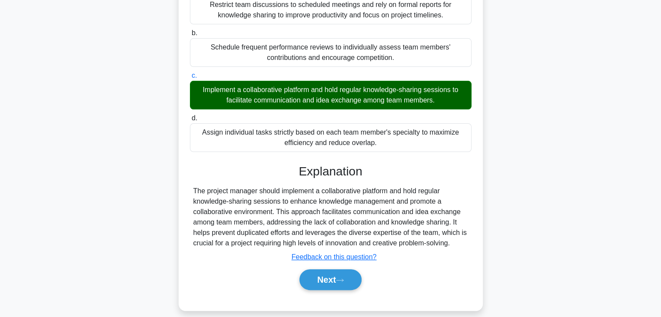
scroll to position [174, 0]
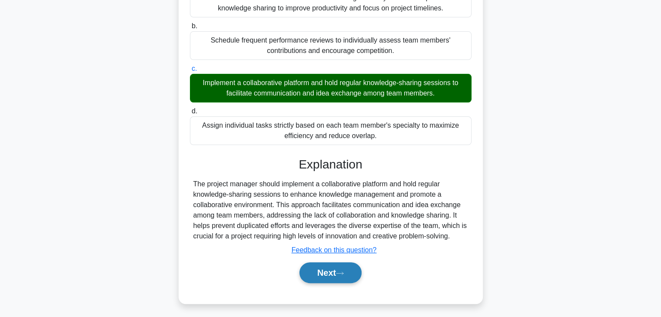
click at [339, 272] on button "Next" at bounding box center [331, 273] width 62 height 21
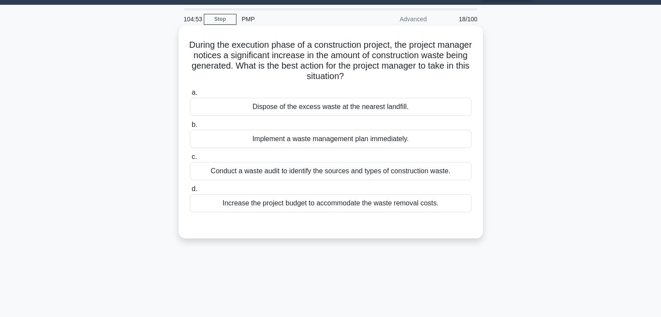
scroll to position [0, 0]
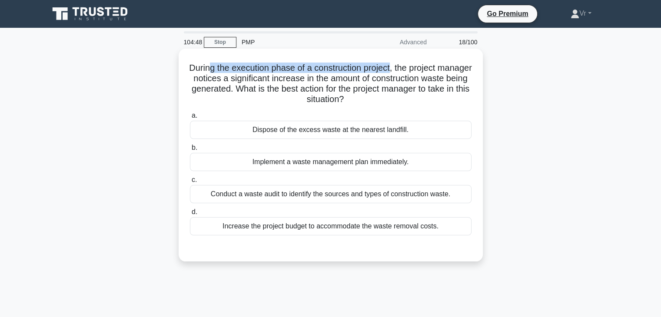
drag, startPoint x: 268, startPoint y: 70, endPoint x: 409, endPoint y: 71, distance: 141.7
click at [409, 71] on h5 "During the execution phase of a construction project, the project manager notic…" at bounding box center [330, 84] width 283 height 43
drag, startPoint x: 346, startPoint y: 93, endPoint x: 384, endPoint y: 103, distance: 39.1
click at [384, 103] on h5 "During the execution phase of a construction project, the project manager notic…" at bounding box center [330, 84] width 283 height 43
click at [380, 106] on div "During the execution phase of a construction project, the project manager notic…" at bounding box center [330, 155] width 297 height 206
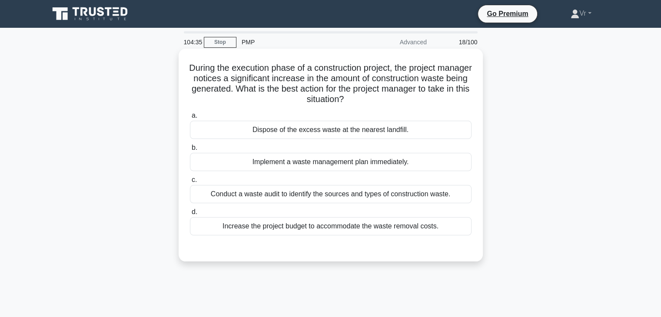
click at [307, 195] on div "Conduct a waste audit to identify the sources and types of construction waste." at bounding box center [331, 194] width 282 height 18
click at [190, 183] on input "c. Conduct a waste audit to identify the sources and types of construction wast…" at bounding box center [190, 180] width 0 height 6
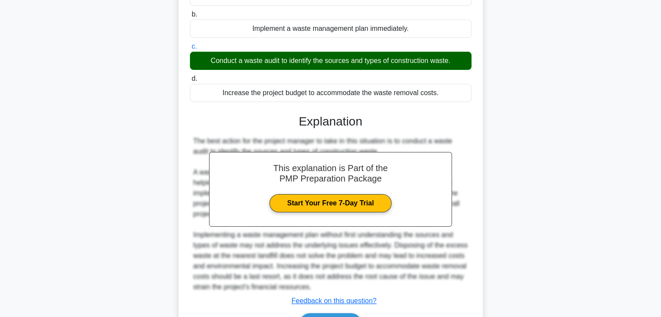
scroll to position [187, 0]
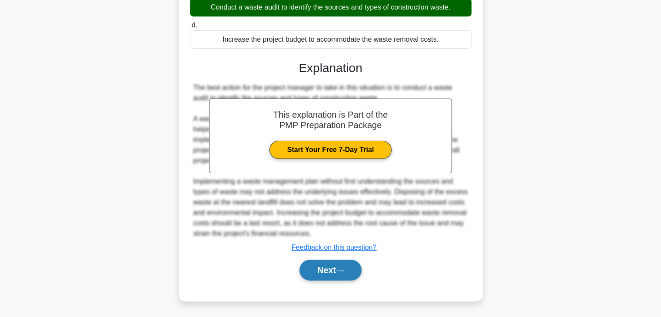
click at [354, 268] on button "Next" at bounding box center [331, 270] width 62 height 21
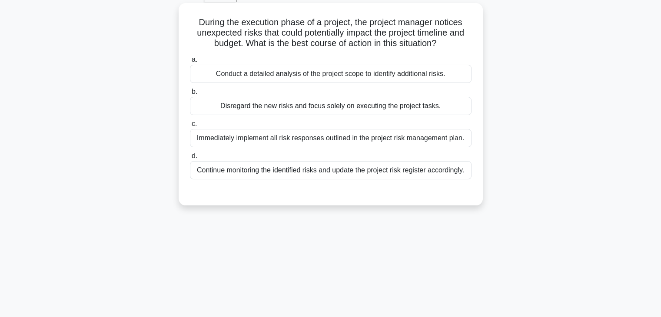
scroll to position [0, 0]
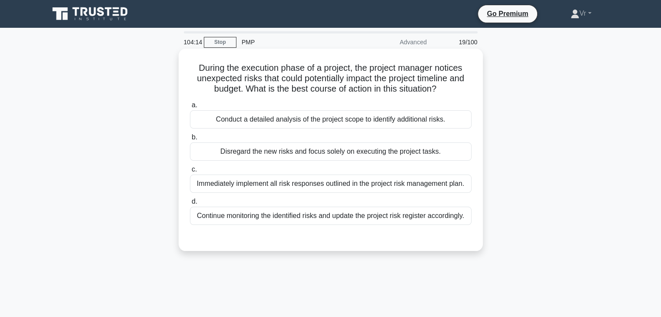
click at [287, 122] on div "Conduct a detailed analysis of the project scope to identify additional risks." at bounding box center [331, 119] width 282 height 18
click at [190, 108] on input "a. Conduct a detailed analysis of the project scope to identify additional risk…" at bounding box center [190, 106] width 0 height 6
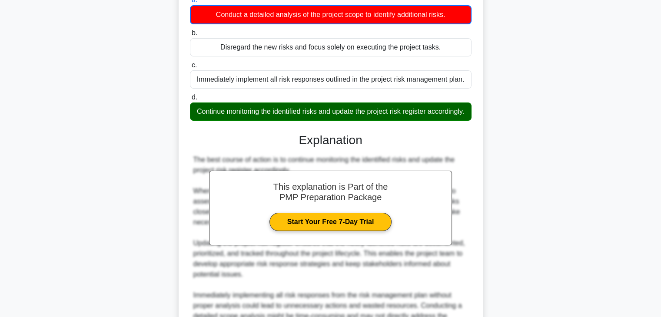
scroll to position [217, 0]
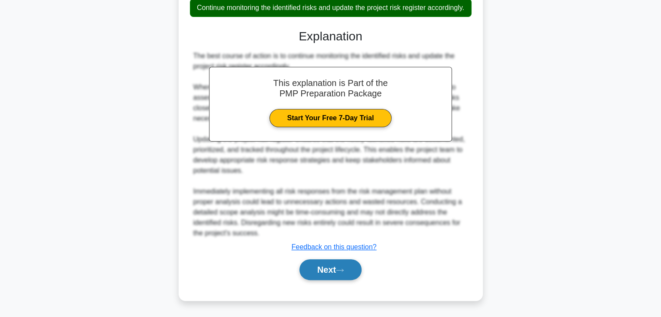
click at [333, 273] on button "Next" at bounding box center [331, 270] width 62 height 21
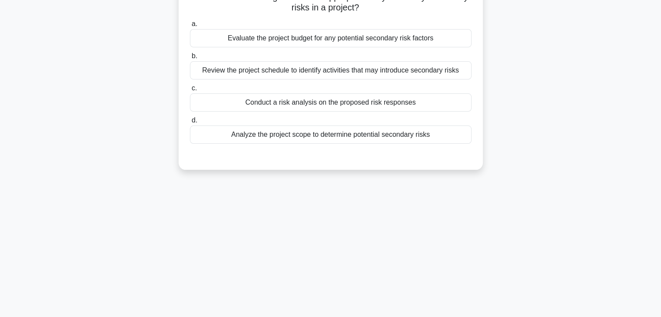
scroll to position [0, 0]
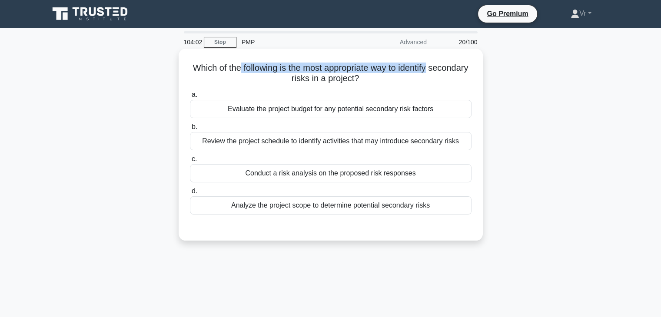
drag, startPoint x: 256, startPoint y: 71, endPoint x: 455, endPoint y: 69, distance: 198.7
click at [459, 68] on h5 "Which of the following is the most appropriate way to identify secondary risks …" at bounding box center [330, 74] width 283 height 22
drag, startPoint x: 277, startPoint y: 77, endPoint x: 389, endPoint y: 81, distance: 111.8
click at [389, 81] on h5 "Which of the following is the most appropriate way to identify secondary risks …" at bounding box center [330, 74] width 283 height 22
click at [240, 141] on div "Review the project schedule to identify activities that may introduce secondary…" at bounding box center [331, 141] width 282 height 18
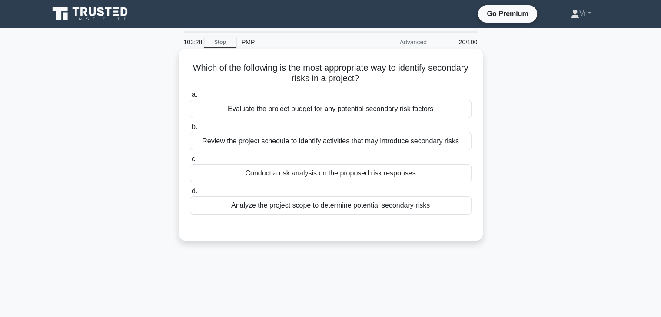
click at [190, 130] on input "b. Review the project schedule to identify activities that may introduce second…" at bounding box center [190, 127] width 0 height 6
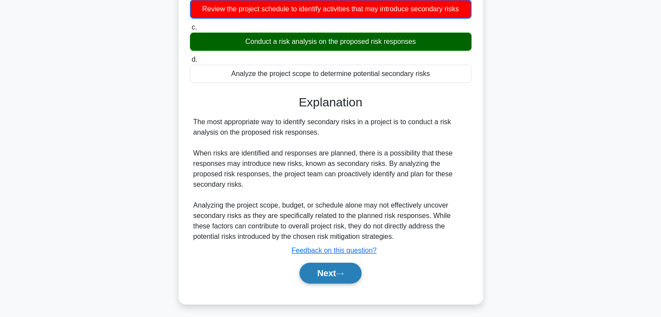
scroll to position [153, 0]
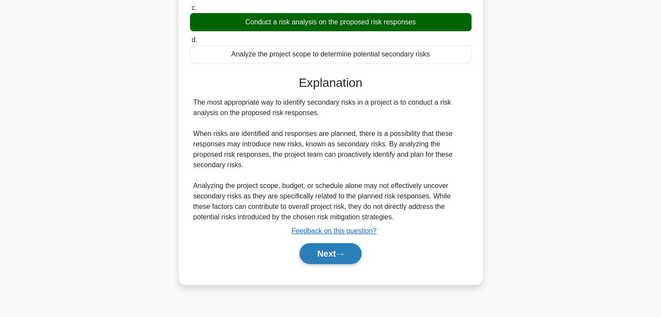
click at [349, 251] on button "Next" at bounding box center [331, 253] width 62 height 21
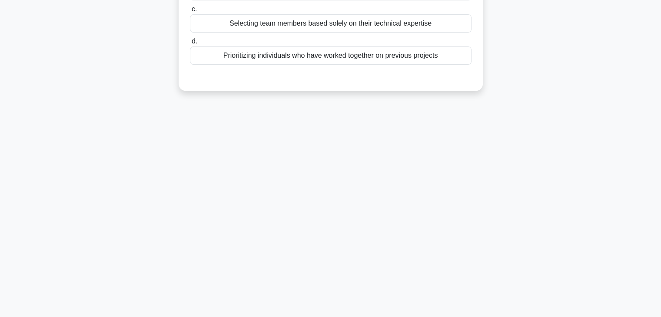
drag, startPoint x: 610, startPoint y: 88, endPoint x: 594, endPoint y: 92, distance: 16.6
click at [610, 88] on div "When assembling a project team, which approach is most likely to enhance cross-…" at bounding box center [331, 0] width 574 height 203
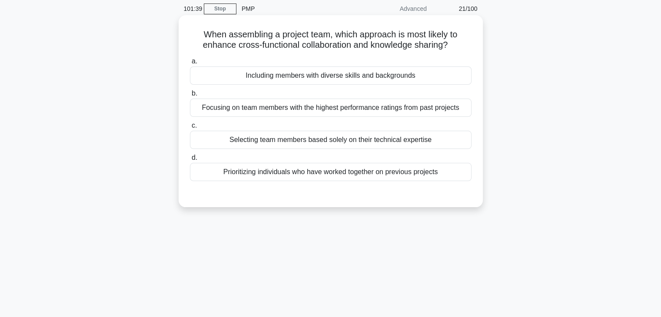
scroll to position [0, 0]
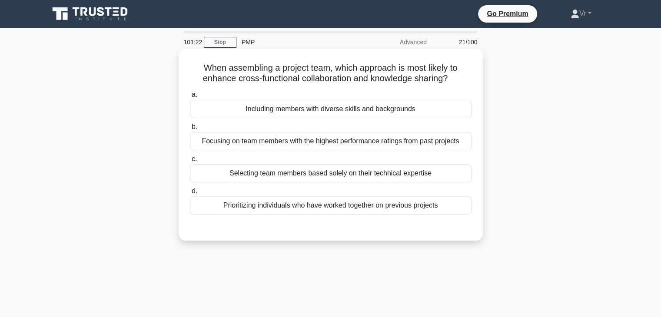
click at [399, 112] on div "Including members with diverse skills and backgrounds" at bounding box center [331, 109] width 282 height 18
click at [190, 98] on input "a. Including members with diverse skills and backgrounds" at bounding box center [190, 95] width 0 height 6
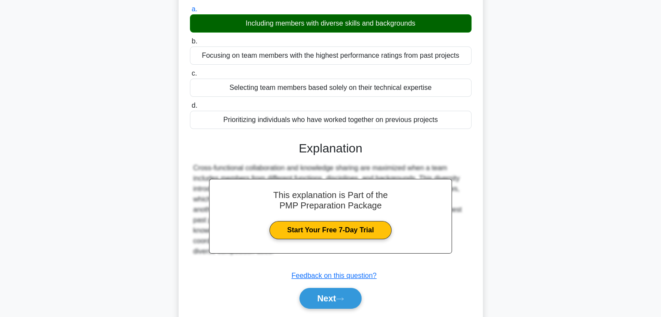
scroll to position [153, 0]
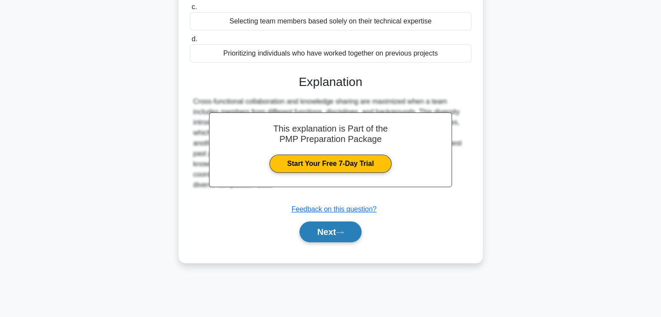
click at [349, 240] on button "Next" at bounding box center [331, 232] width 62 height 21
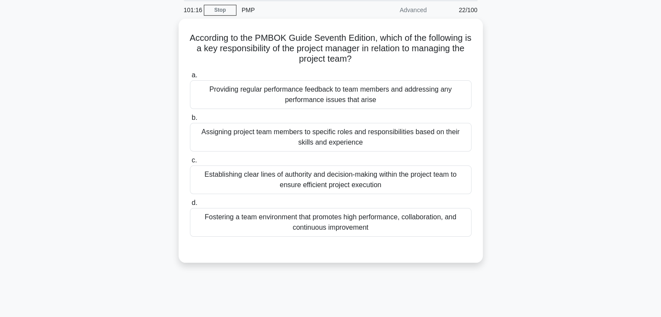
scroll to position [0, 0]
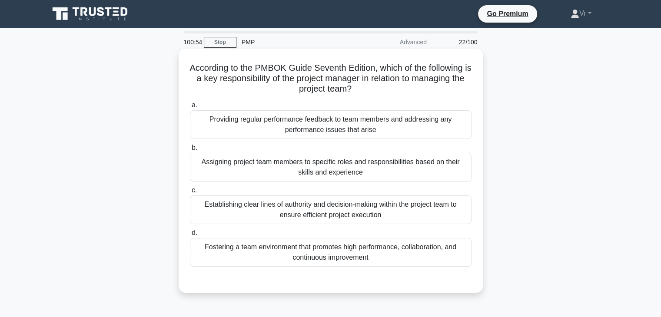
click at [328, 259] on div "Fostering a team environment that promotes high performance, collaboration, and…" at bounding box center [331, 252] width 282 height 29
click at [190, 236] on input "d. Fostering a team environment that promotes high performance, collaboration, …" at bounding box center [190, 233] width 0 height 6
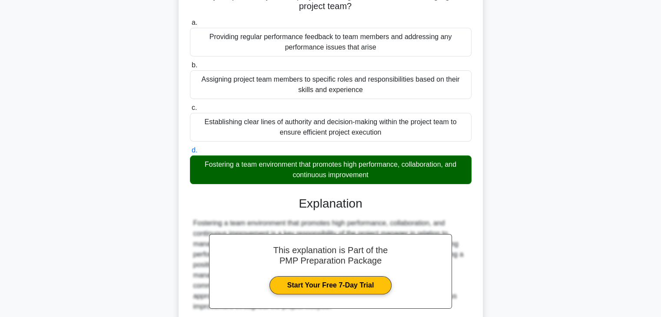
scroll to position [166, 0]
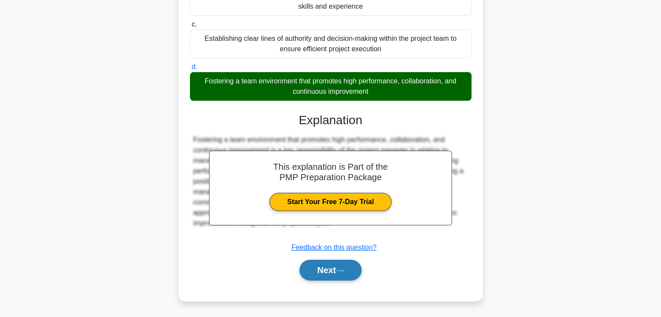
click at [349, 268] on button "Next" at bounding box center [331, 270] width 62 height 21
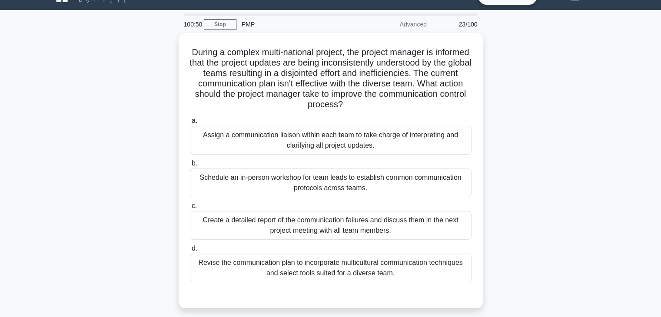
scroll to position [0, 0]
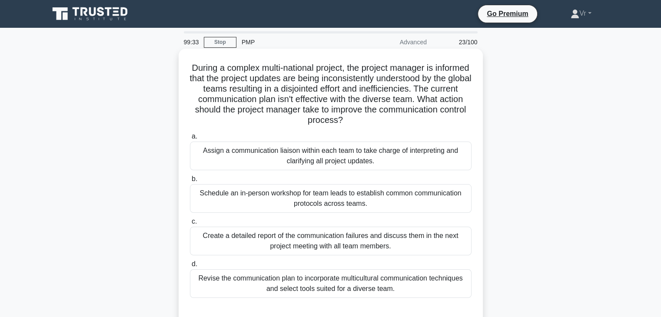
click at [285, 282] on div "Revise the communication plan to incorporate multicultural communication techni…" at bounding box center [331, 284] width 282 height 29
click at [190, 267] on input "d. Revise the communication plan to incorporate multicultural communication tec…" at bounding box center [190, 265] width 0 height 6
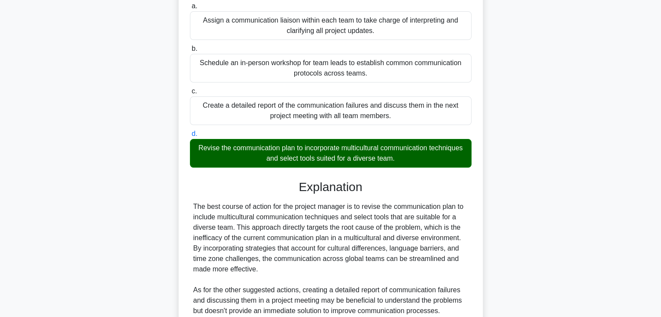
scroll to position [270, 0]
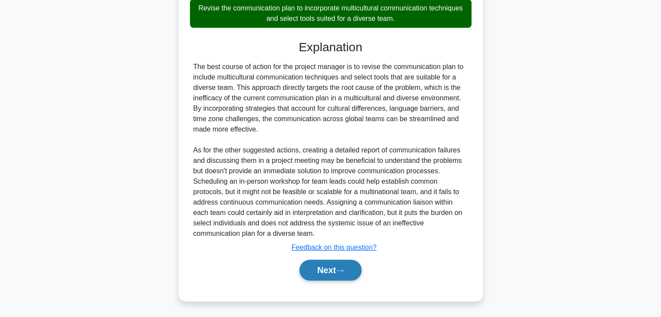
click at [330, 261] on button "Next" at bounding box center [331, 270] width 62 height 21
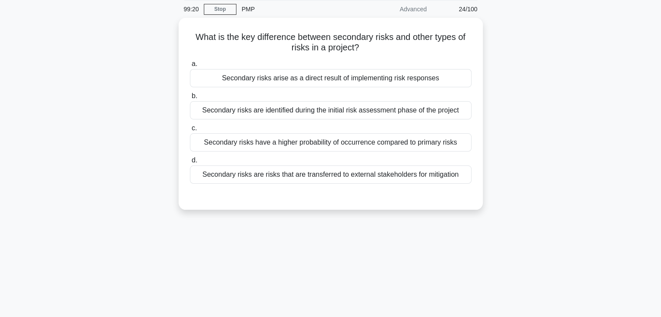
scroll to position [0, 0]
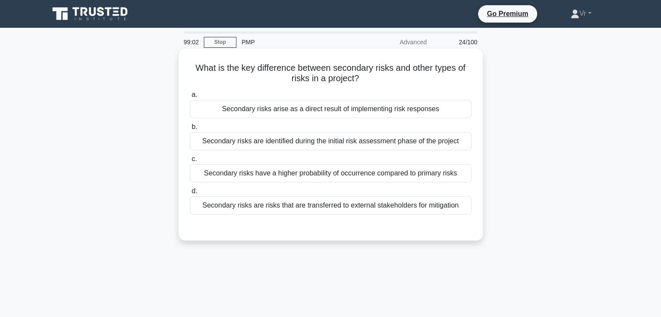
click at [330, 106] on div "Secondary risks arise as a direct result of implementing risk responses" at bounding box center [331, 109] width 282 height 18
click at [190, 98] on input "a. Secondary risks arise as a direct result of implementing risk responses" at bounding box center [190, 95] width 0 height 6
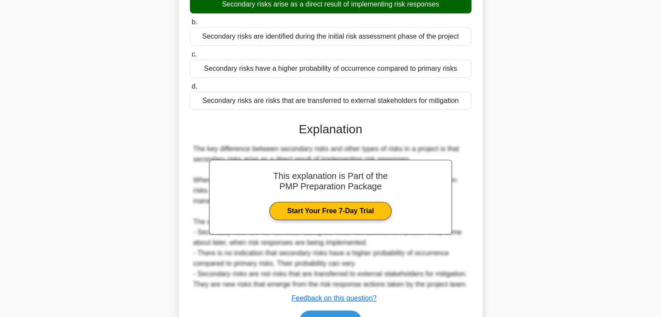
scroll to position [156, 0]
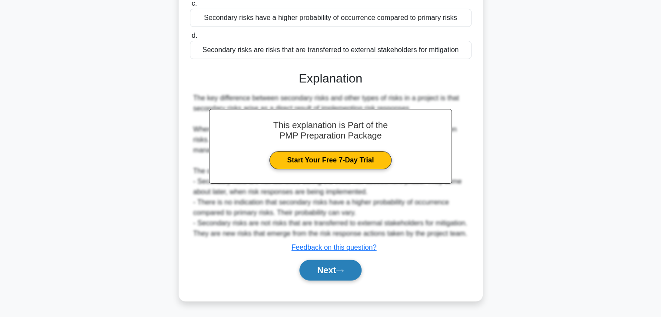
click at [328, 270] on button "Next" at bounding box center [331, 270] width 62 height 21
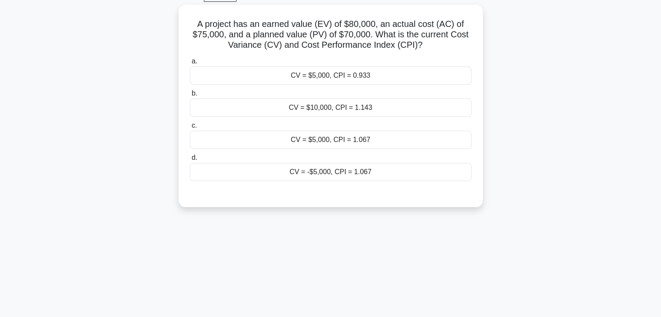
scroll to position [0, 0]
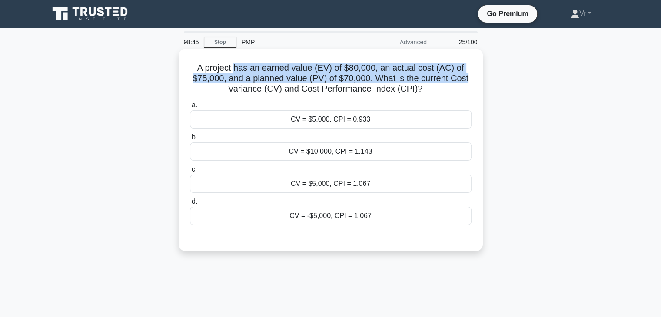
drag, startPoint x: 235, startPoint y: 72, endPoint x: 476, endPoint y: 80, distance: 241.8
click at [476, 80] on div "A project has an earned value (EV) of $80,000, an actual cost (AC) of $75,000, …" at bounding box center [330, 150] width 297 height 196
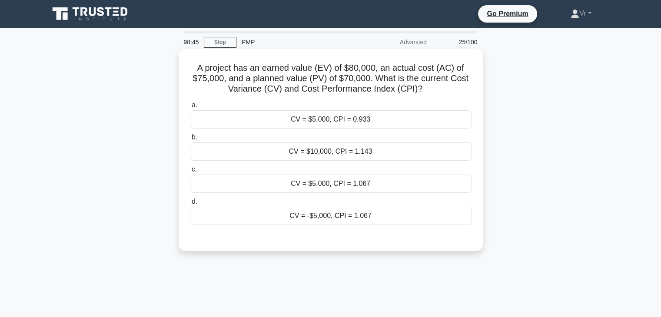
click at [415, 89] on h5 "A project has an earned value (EV) of $80,000, an actual cost (AC) of $75,000, …" at bounding box center [330, 79] width 283 height 32
click at [324, 183] on div "CV = $5,000, CPI = 1.067" at bounding box center [331, 184] width 282 height 18
click at [190, 173] on input "c. CV = $5,000, CPI = 1.067" at bounding box center [190, 170] width 0 height 6
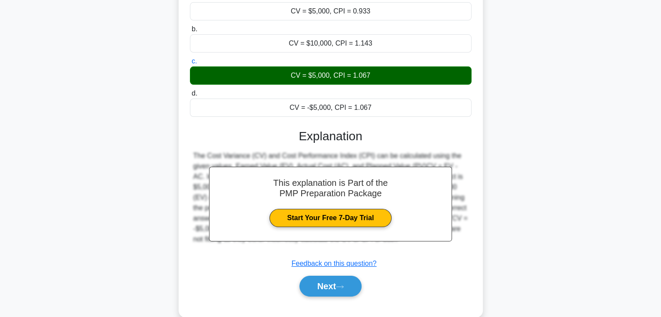
scroll to position [153, 0]
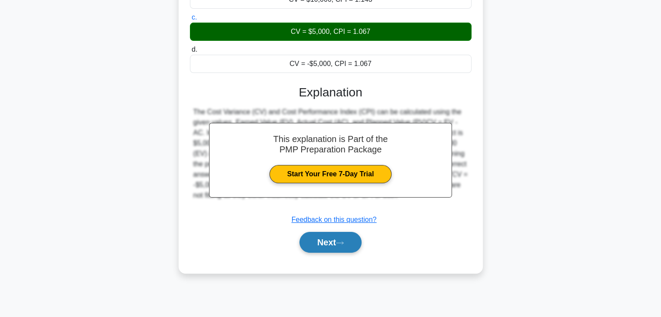
click at [341, 246] on button "Next" at bounding box center [331, 242] width 62 height 21
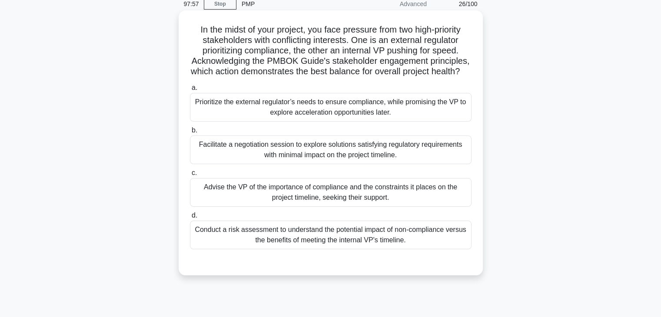
scroll to position [0, 0]
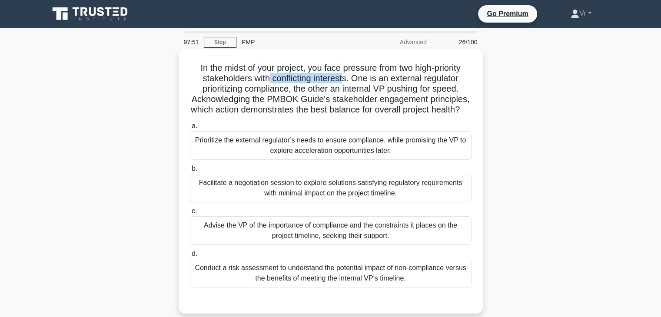
drag, startPoint x: 268, startPoint y: 82, endPoint x: 346, endPoint y: 79, distance: 77.9
click at [346, 79] on h5 "In the midst of your project, you face pressure from two high-priority stakehol…" at bounding box center [330, 89] width 283 height 53
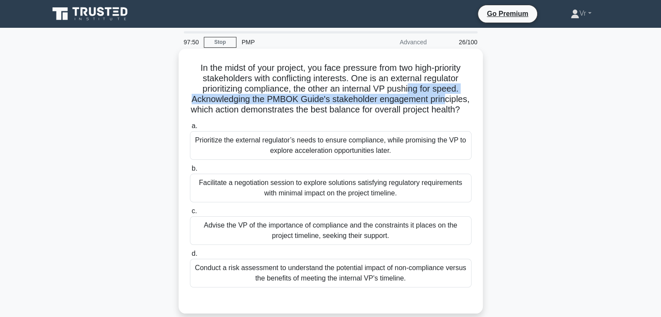
drag, startPoint x: 410, startPoint y: 94, endPoint x: 449, endPoint y: 95, distance: 38.3
click at [449, 95] on h5 "In the midst of your project, you face pressure from two high-priority stakehol…" at bounding box center [330, 89] width 283 height 53
click at [283, 100] on h5 "In the midst of your project, you face pressure from two high-priority stakehol…" at bounding box center [330, 89] width 283 height 53
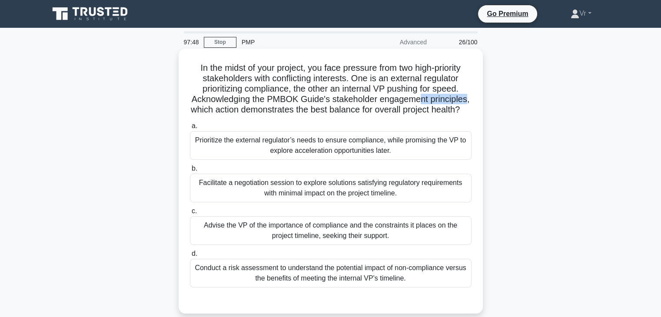
drag, startPoint x: 438, startPoint y: 100, endPoint x: 271, endPoint y: 122, distance: 168.8
click at [433, 103] on h5 "In the midst of your project, you face pressure from two high-priority stakehol…" at bounding box center [330, 89] width 283 height 53
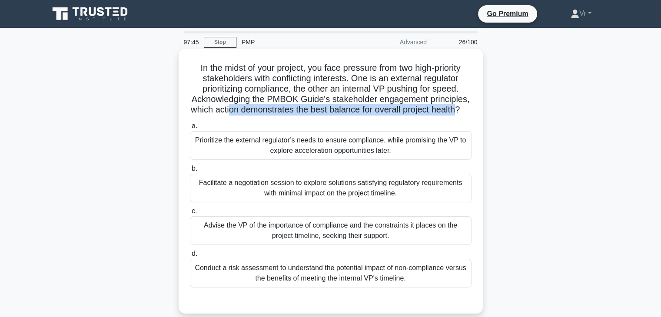
drag, startPoint x: 233, startPoint y: 114, endPoint x: 465, endPoint y: 113, distance: 231.3
click at [465, 113] on h5 "In the midst of your project, you face pressure from two high-priority stakehol…" at bounding box center [330, 89] width 283 height 53
click at [296, 199] on div "Facilitate a negotiation session to explore solutions satisfying regulatory req…" at bounding box center [331, 188] width 282 height 29
click at [190, 172] on input "b. Facilitate a negotiation session to explore solutions satisfying regulatory …" at bounding box center [190, 169] width 0 height 6
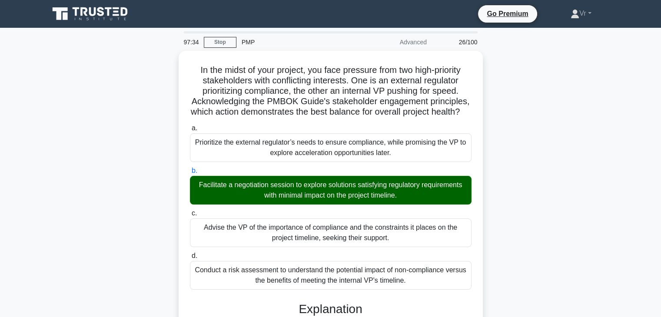
scroll to position [260, 0]
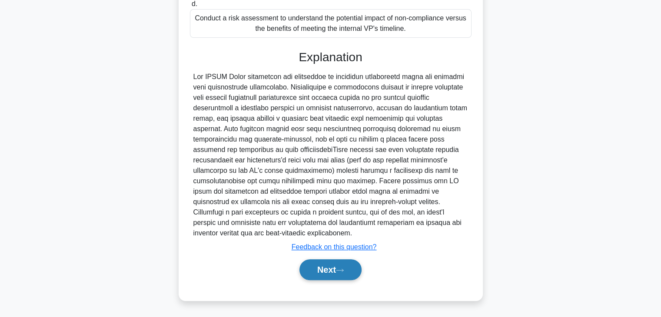
click at [343, 270] on icon at bounding box center [340, 270] width 8 height 5
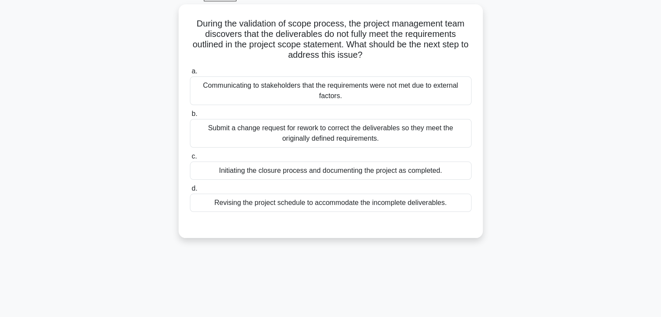
scroll to position [0, 0]
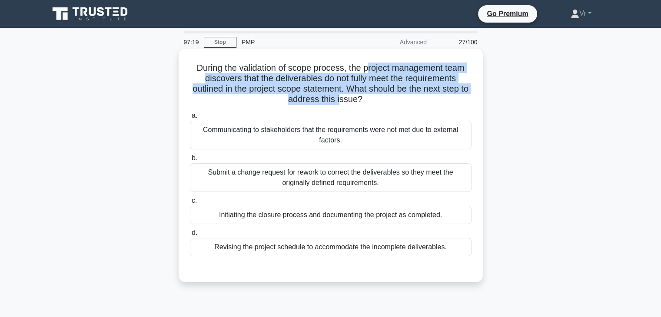
drag, startPoint x: 369, startPoint y: 68, endPoint x: 346, endPoint y: 94, distance: 34.5
click at [346, 94] on h5 "During the validation of scope process, the project management team discovers t…" at bounding box center [330, 84] width 283 height 43
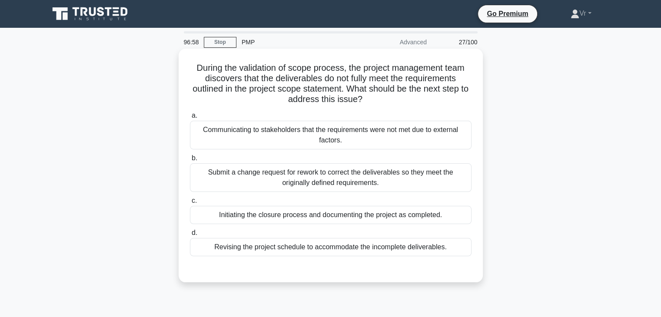
click at [276, 180] on div "Submit a change request for rework to correct the deliverables so they meet the…" at bounding box center [331, 177] width 282 height 29
click at [190, 161] on input "b. Submit a change request for rework to correct the deliverables so they meet …" at bounding box center [190, 159] width 0 height 6
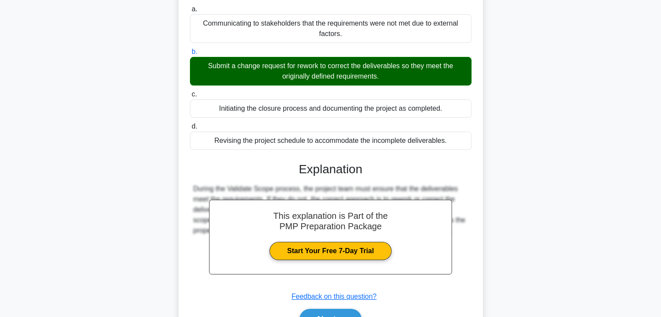
scroll to position [156, 0]
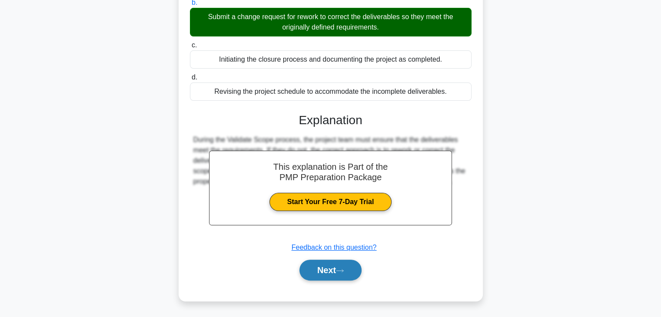
click at [333, 266] on button "Next" at bounding box center [331, 270] width 62 height 21
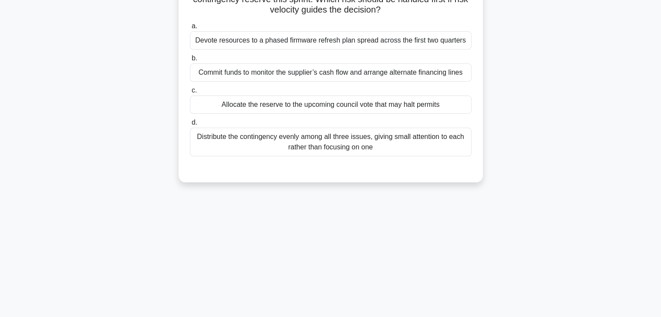
scroll to position [22, 0]
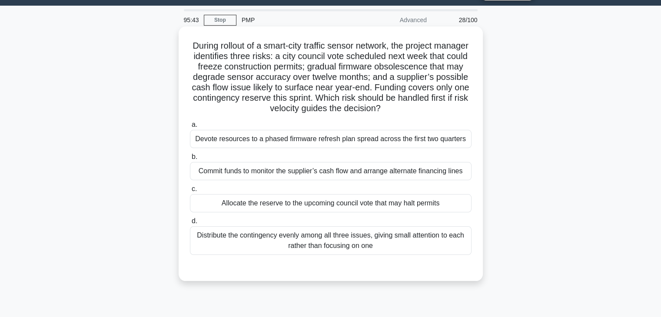
click at [315, 244] on div "Distribute the contingency evenly among all three issues, giving small attentio…" at bounding box center [331, 240] width 282 height 29
click at [190, 224] on input "d. Distribute the contingency evenly among all three issues, giving small atten…" at bounding box center [190, 222] width 0 height 6
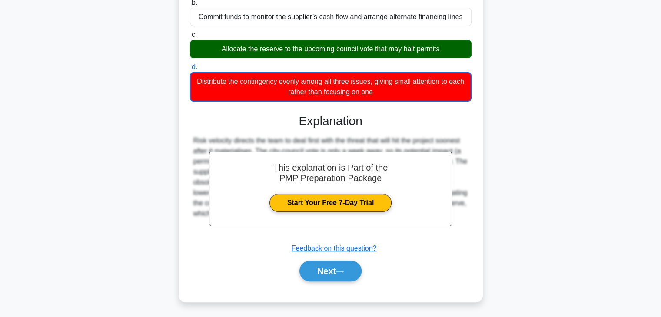
scroll to position [177, 0]
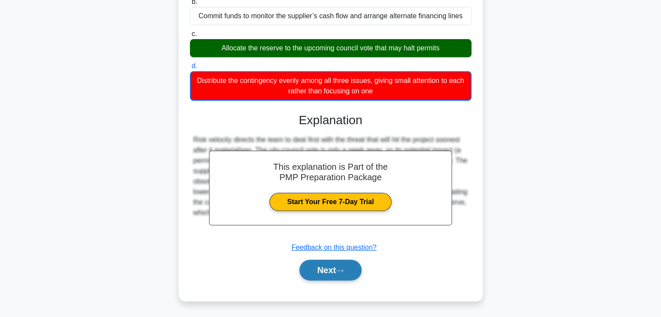
click at [334, 272] on button "Next" at bounding box center [331, 270] width 62 height 21
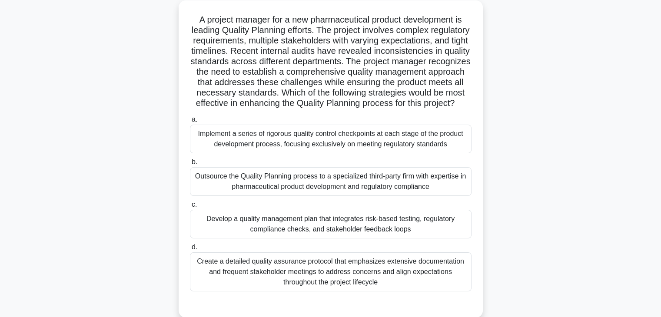
scroll to position [66, 0]
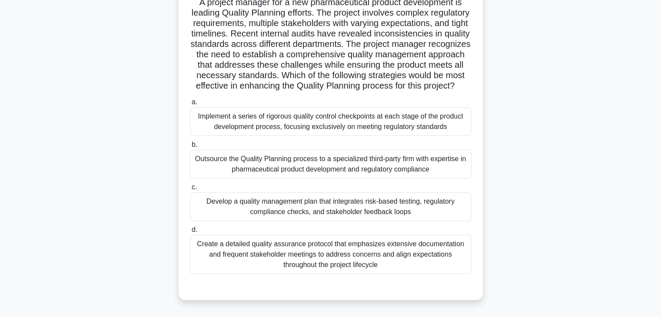
click at [345, 133] on div "Implement a series of rigorous quality control checkpoints at each stage of the…" at bounding box center [331, 121] width 282 height 29
click at [190, 105] on input "a. Implement a series of rigorous quality control checkpoints at each stage of …" at bounding box center [190, 103] width 0 height 6
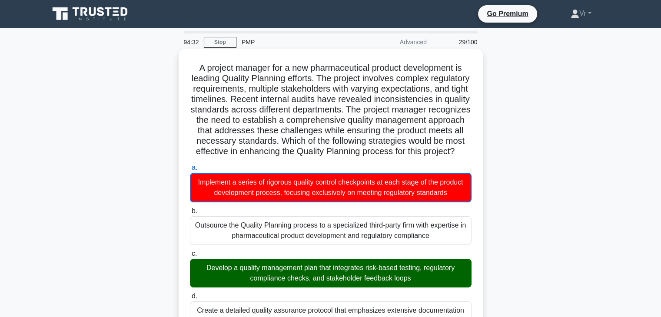
scroll to position [261, 0]
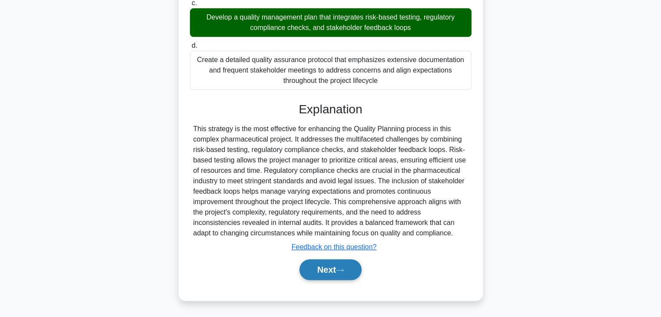
click at [344, 268] on icon at bounding box center [340, 270] width 8 height 5
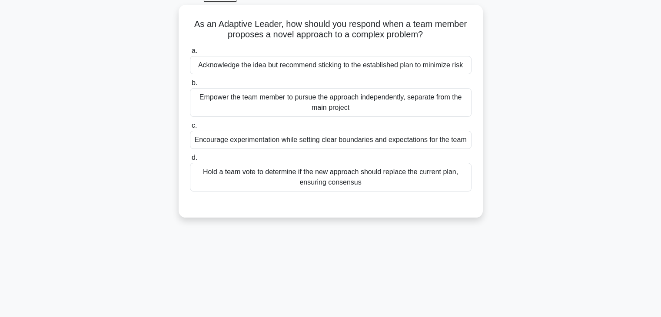
scroll to position [0, 0]
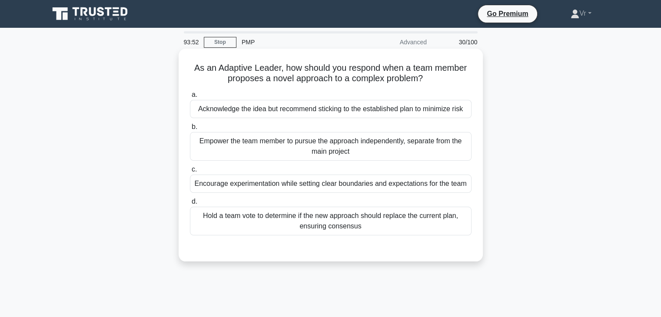
click at [310, 150] on div "Empower the team member to pursue the approach independently, separate from the…" at bounding box center [331, 146] width 282 height 29
click at [190, 130] on input "b. Empower the team member to pursue the approach independently, separate from …" at bounding box center [190, 127] width 0 height 6
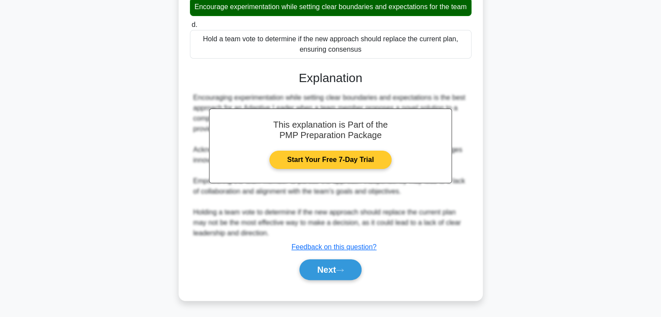
scroll to position [188, 0]
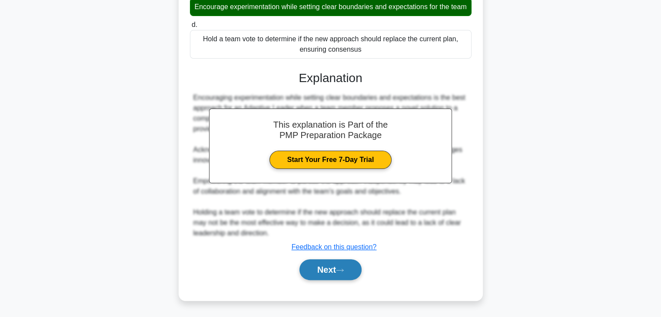
click at [340, 276] on button "Next" at bounding box center [331, 270] width 62 height 21
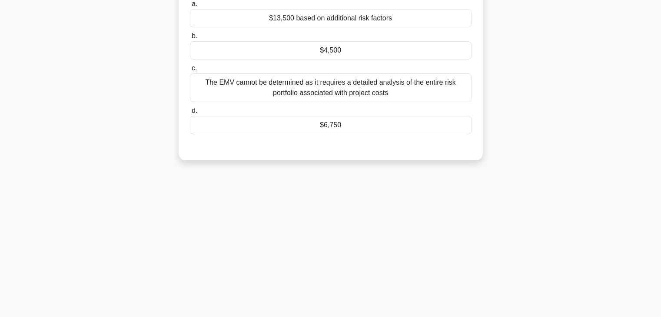
scroll to position [22, 0]
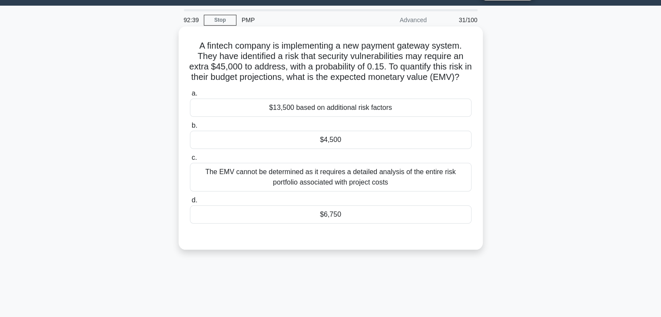
click at [341, 224] on div "$6,750" at bounding box center [331, 215] width 282 height 18
click at [190, 203] on input "d. $6,750" at bounding box center [190, 201] width 0 height 6
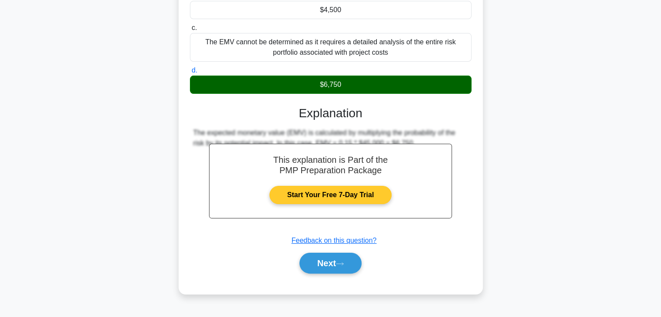
scroll to position [156, 0]
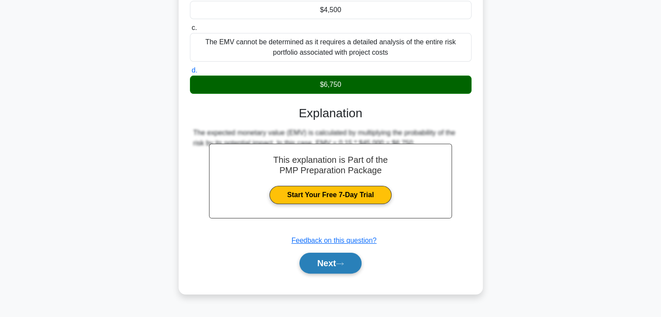
click at [330, 271] on button "Next" at bounding box center [331, 263] width 62 height 21
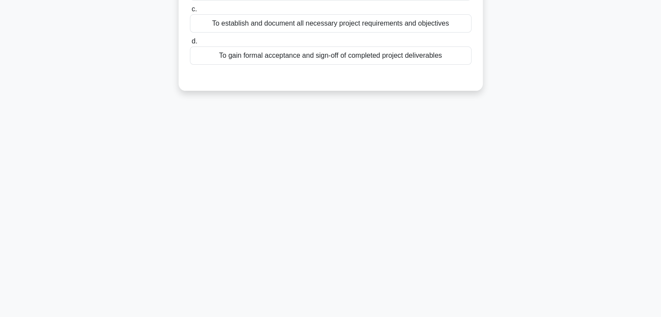
scroll to position [0, 0]
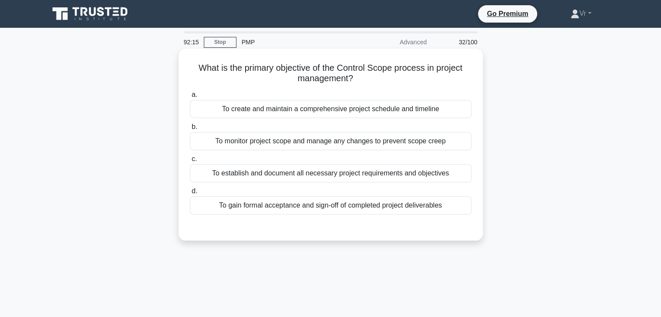
click at [277, 145] on div "To monitor project scope and manage any changes to prevent scope creep" at bounding box center [331, 141] width 282 height 18
click at [190, 130] on input "b. To monitor project scope and manage any changes to prevent scope creep" at bounding box center [190, 127] width 0 height 6
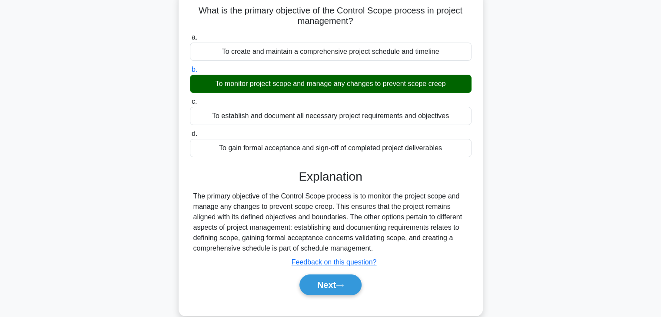
scroll to position [153, 0]
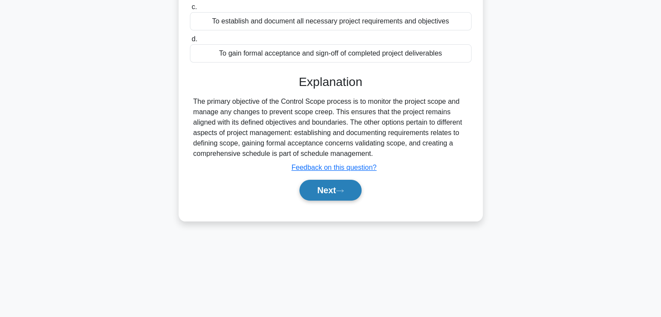
click at [337, 192] on button "Next" at bounding box center [331, 190] width 62 height 21
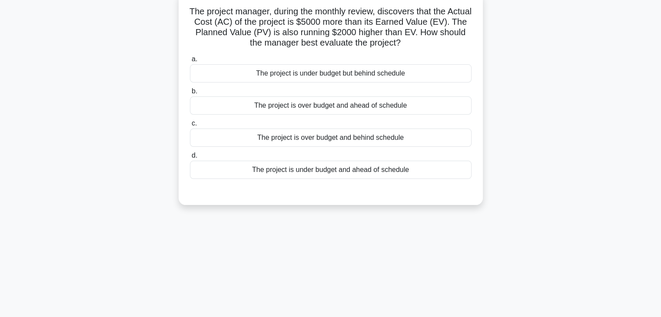
scroll to position [0, 0]
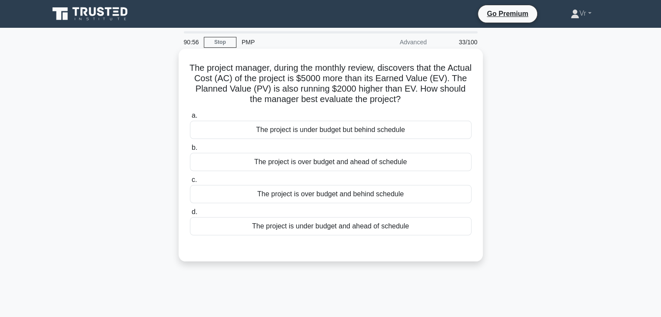
click at [312, 164] on div "The project is over budget and ahead of schedule" at bounding box center [331, 162] width 282 height 18
click at [190, 151] on input "b. The project is over budget and ahead of schedule" at bounding box center [190, 148] width 0 height 6
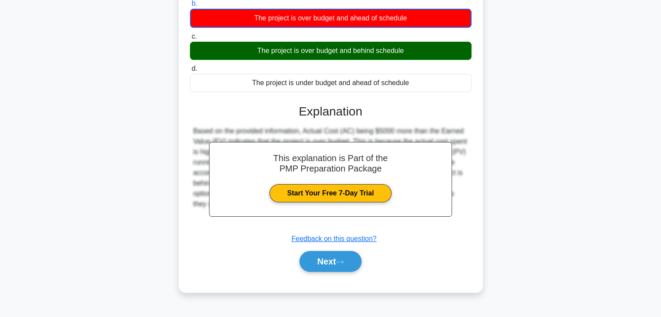
scroll to position [153, 0]
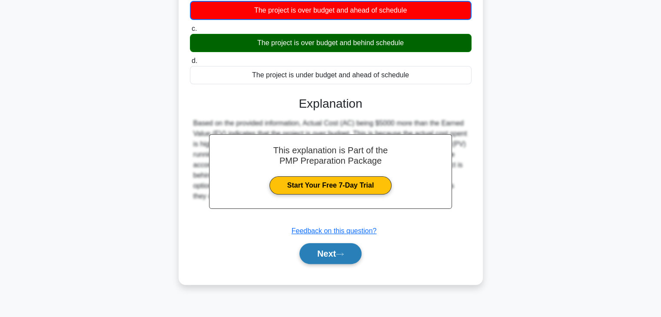
click at [330, 258] on button "Next" at bounding box center [331, 253] width 62 height 21
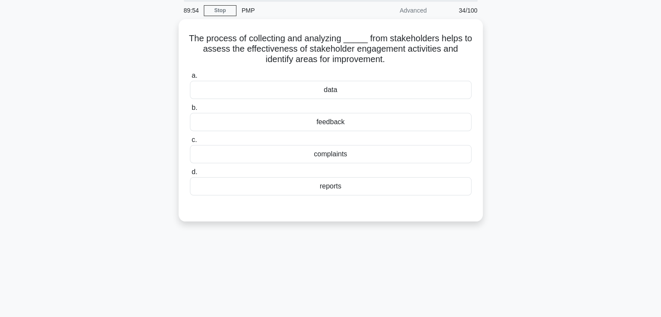
scroll to position [0, 0]
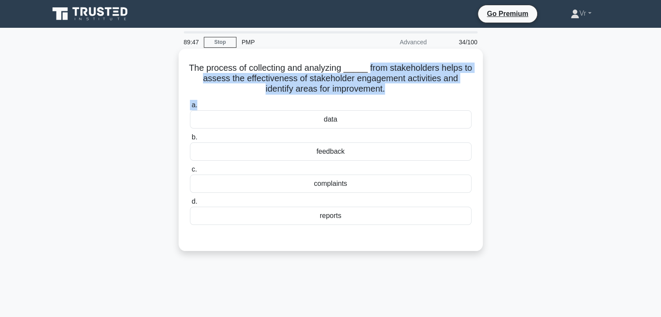
drag, startPoint x: 367, startPoint y: 67, endPoint x: 393, endPoint y: 98, distance: 40.7
click at [393, 98] on div "The process of collecting and analyzing _____ from stakeholders helps to assess…" at bounding box center [330, 150] width 297 height 196
click at [350, 101] on label "a. data" at bounding box center [331, 114] width 282 height 29
click at [190, 103] on input "a. data" at bounding box center [190, 106] width 0 height 6
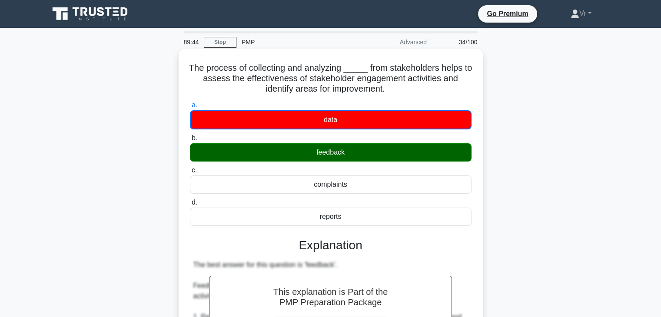
click at [353, 156] on div "feedback" at bounding box center [331, 152] width 282 height 18
click at [190, 141] on input "b. feedback" at bounding box center [190, 139] width 0 height 6
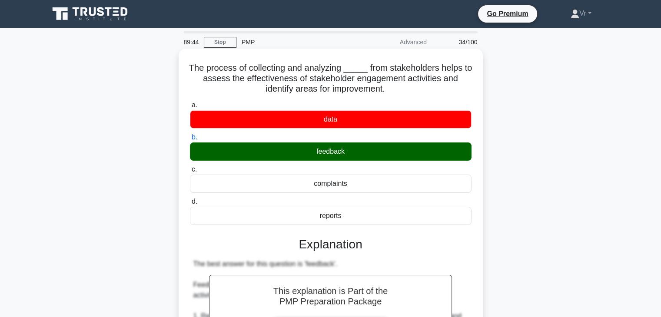
scroll to position [261, 0]
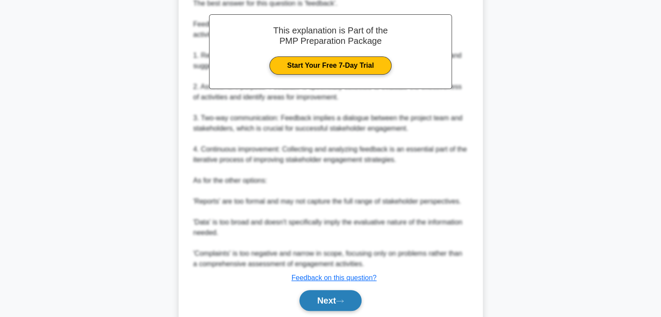
click at [331, 301] on button "Next" at bounding box center [331, 300] width 62 height 21
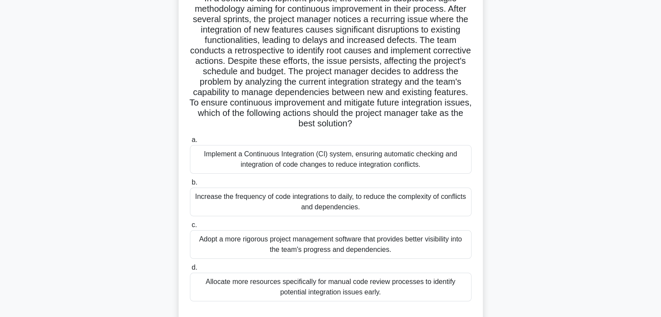
scroll to position [22, 0]
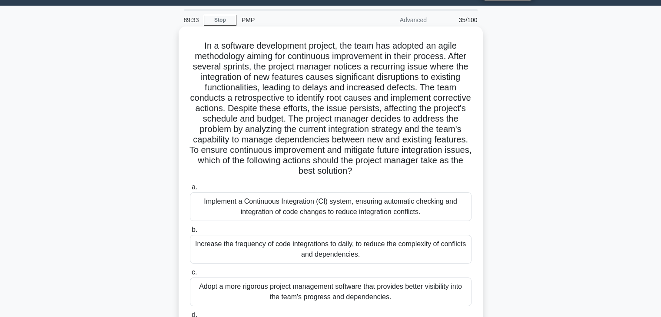
drag, startPoint x: 286, startPoint y: 153, endPoint x: 413, endPoint y: 175, distance: 128.9
click at [413, 175] on h5 "In a software development project, the team has adopted an agile methodology ai…" at bounding box center [330, 108] width 283 height 136
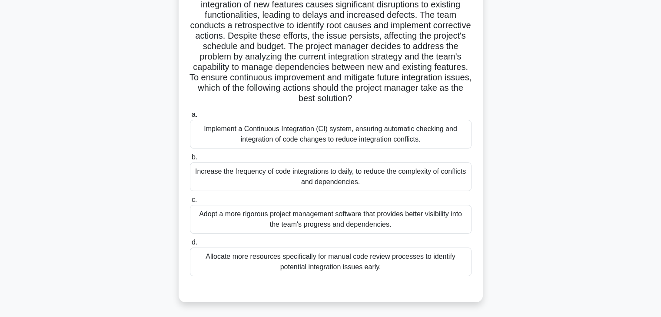
scroll to position [109, 0]
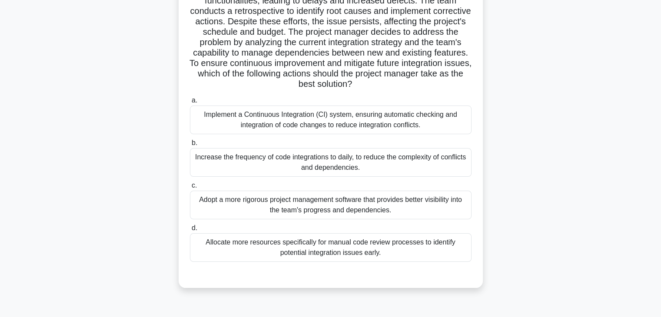
click at [292, 121] on div "Implement a Continuous Integration (CI) system, ensuring automatic checking and…" at bounding box center [331, 120] width 282 height 29
click at [190, 103] on input "a. Implement a Continuous Integration (CI) system, ensuring automatic checking …" at bounding box center [190, 101] width 0 height 6
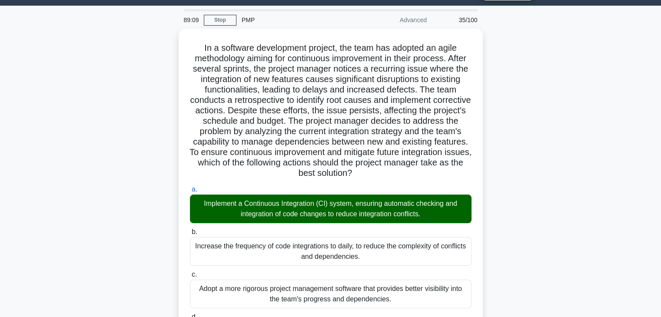
scroll to position [195, 0]
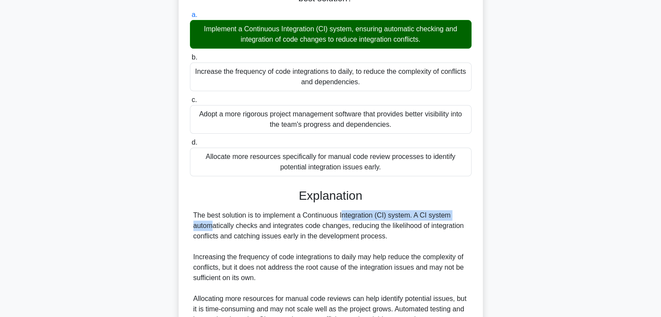
drag, startPoint x: 290, startPoint y: 213, endPoint x: 412, endPoint y: 217, distance: 122.7
click at [412, 217] on div "The best solution is to implement a Continuous Integration (CI) system. A CI sy…" at bounding box center [330, 293] width 275 height 167
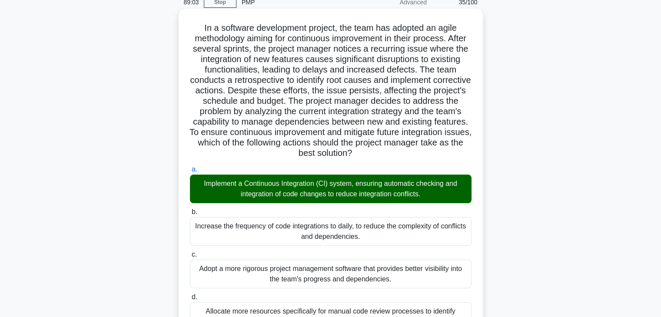
scroll to position [0, 0]
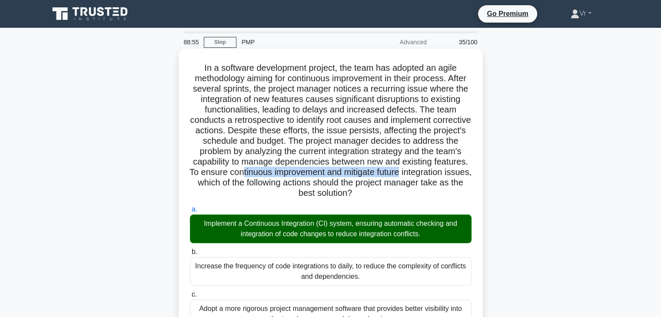
drag, startPoint x: 292, startPoint y: 172, endPoint x: 463, endPoint y: 175, distance: 171.3
click at [463, 175] on h5 "In a software development project, the team has adopted an agile methodology ai…" at bounding box center [330, 131] width 283 height 136
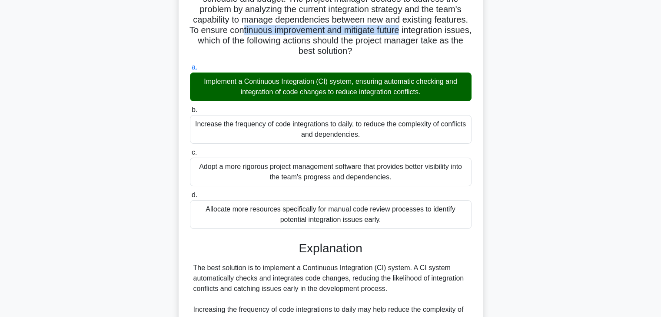
scroll to position [333, 0]
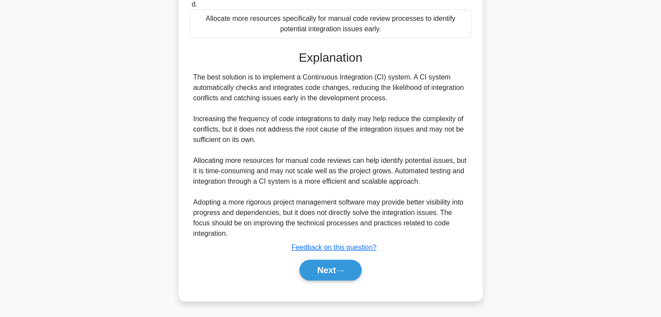
drag, startPoint x: 238, startPoint y: 93, endPoint x: 386, endPoint y: 95, distance: 147.8
click at [386, 95] on div "The best solution is to implement a Continuous Integration (CI) system. A CI sy…" at bounding box center [330, 155] width 275 height 167
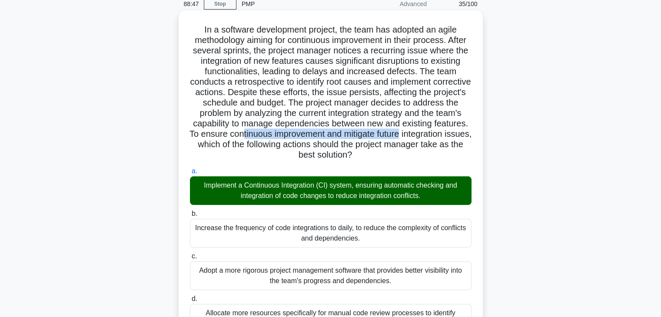
scroll to position [29, 0]
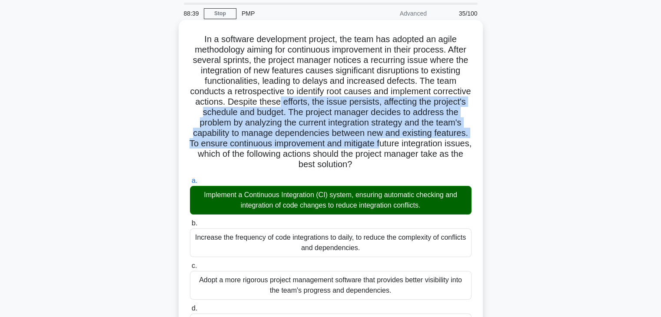
drag, startPoint x: 318, startPoint y: 103, endPoint x: 436, endPoint y: 143, distance: 125.1
click at [436, 143] on h5 "In a software development project, the team has adopted an agile methodology ai…" at bounding box center [330, 102] width 283 height 136
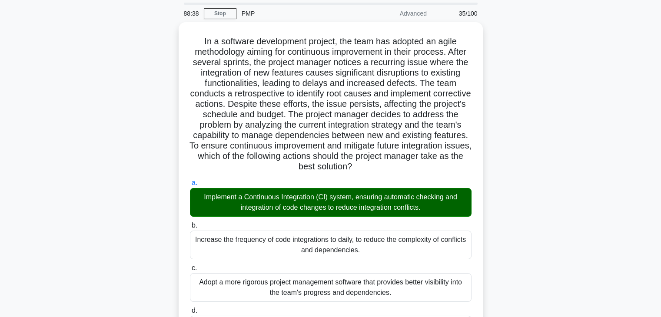
click at [569, 159] on div "In a software development project, the team has adopted an agile methodology ai…" at bounding box center [331, 320] width 574 height 596
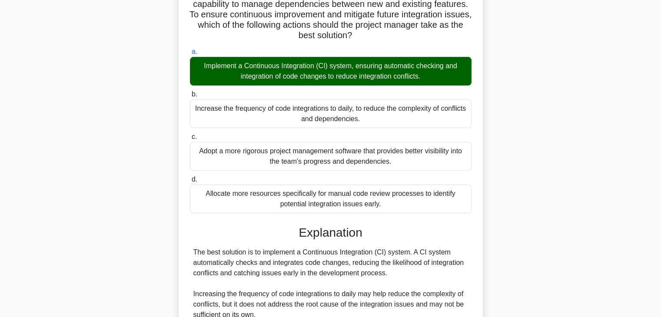
scroll to position [290, 0]
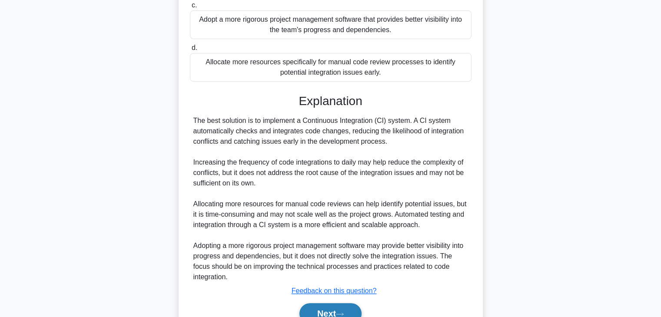
click at [342, 312] on icon at bounding box center [340, 314] width 8 height 5
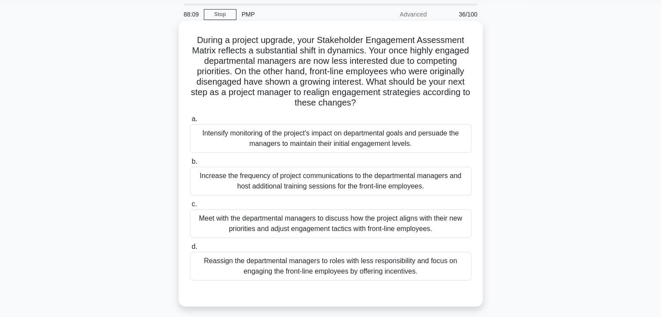
scroll to position [43, 0]
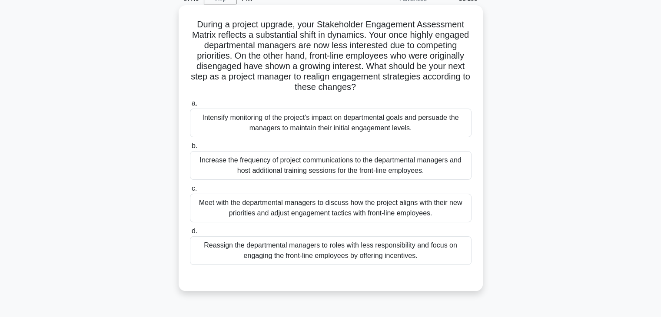
click at [323, 216] on div "Meet with the departmental managers to discuss how the project aligns with thei…" at bounding box center [331, 208] width 282 height 29
click at [190, 192] on input "c. Meet with the departmental managers to discuss how the project aligns with t…" at bounding box center [190, 189] width 0 height 6
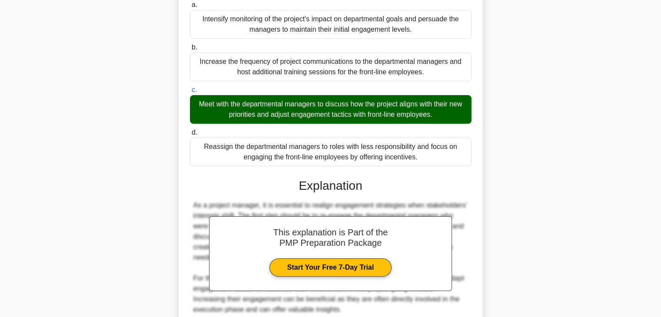
scroll to position [302, 0]
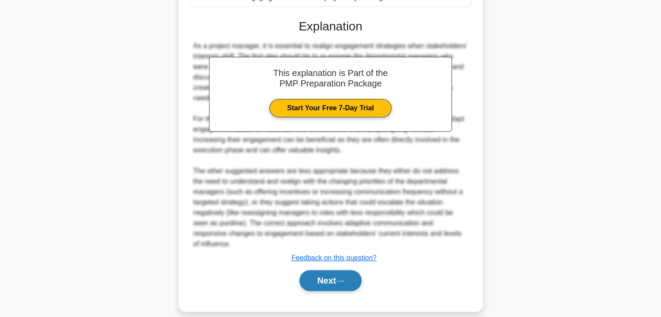
click at [339, 270] on button "Next" at bounding box center [331, 280] width 62 height 21
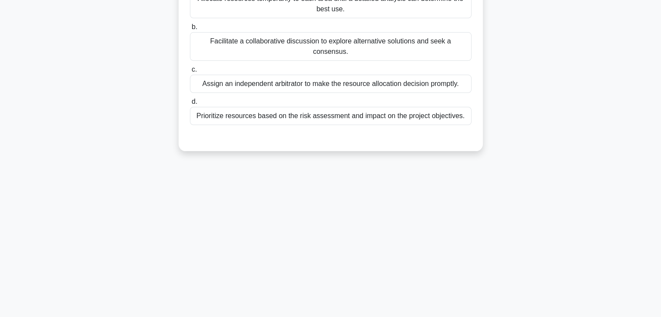
scroll to position [0, 0]
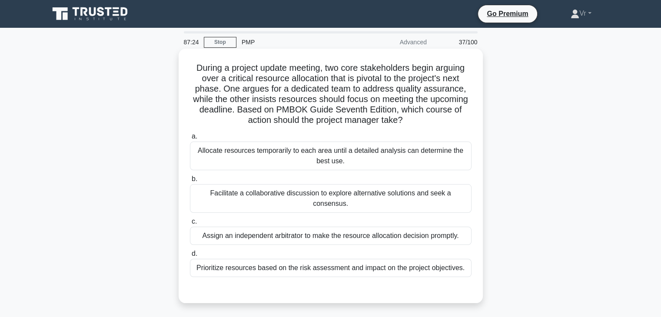
click at [320, 191] on div "Facilitate a collaborative discussion to explore alternative solutions and seek…" at bounding box center [331, 198] width 282 height 29
click at [190, 182] on input "b. Facilitate a collaborative discussion to explore alternative solutions and s…" at bounding box center [190, 179] width 0 height 6
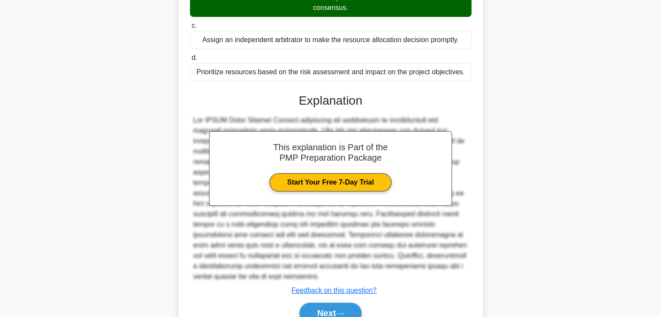
scroll to position [217, 0]
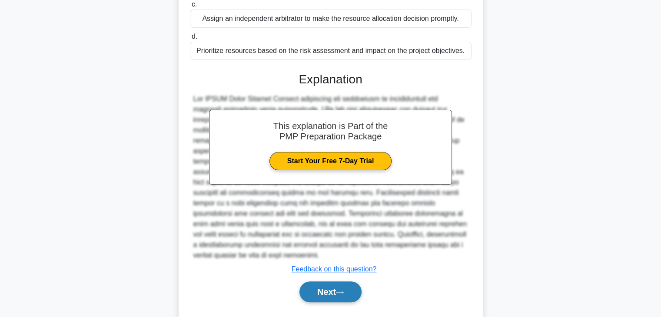
click at [330, 297] on button "Next" at bounding box center [331, 292] width 62 height 21
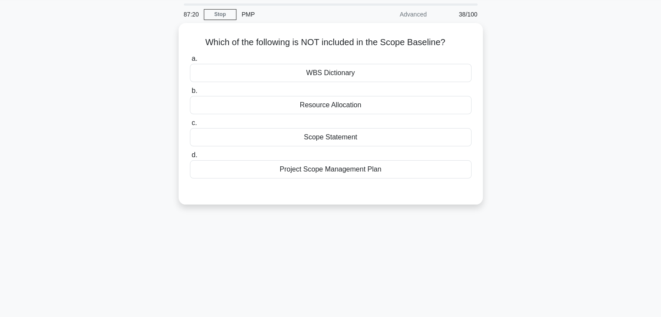
scroll to position [0, 0]
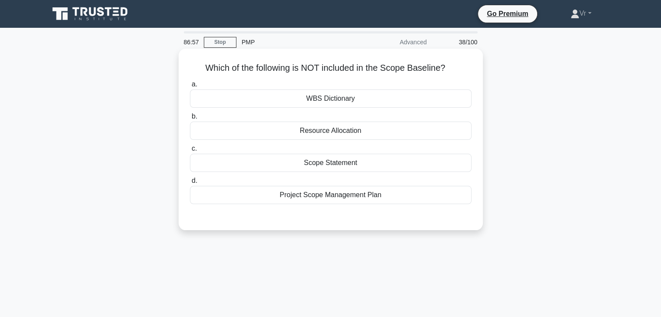
click at [338, 136] on div "Resource Allocation" at bounding box center [331, 131] width 282 height 18
click at [190, 120] on input "b. Resource Allocation" at bounding box center [190, 117] width 0 height 6
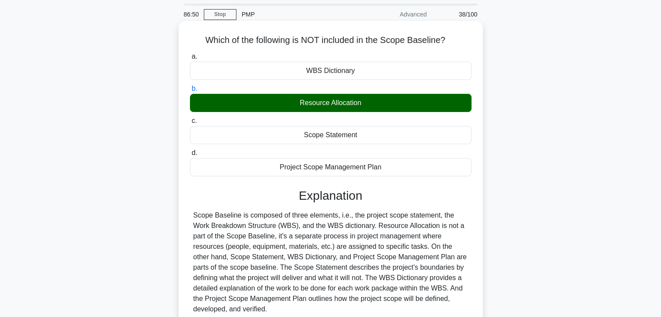
scroll to position [43, 0]
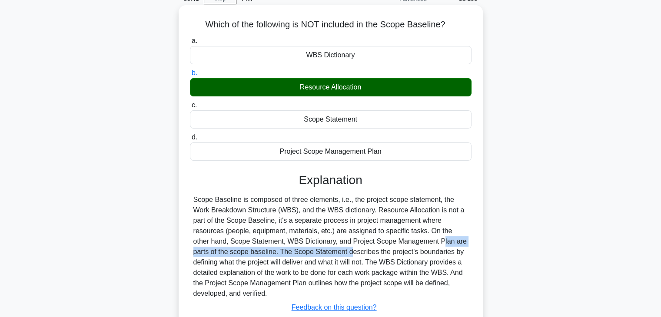
drag, startPoint x: 338, startPoint y: 242, endPoint x: 254, endPoint y: 251, distance: 84.0
click at [254, 251] on div "Scope Baseline is composed of three elements, i.e., the project scope statement…" at bounding box center [330, 247] width 275 height 104
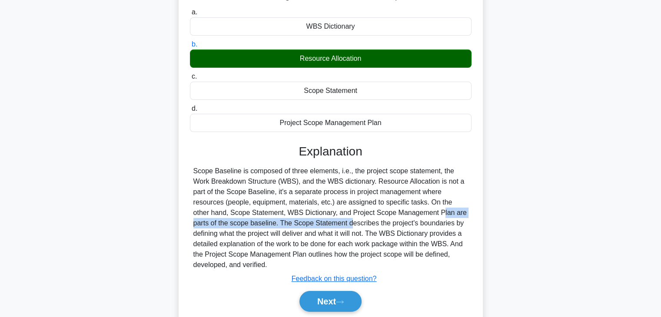
scroll to position [153, 0]
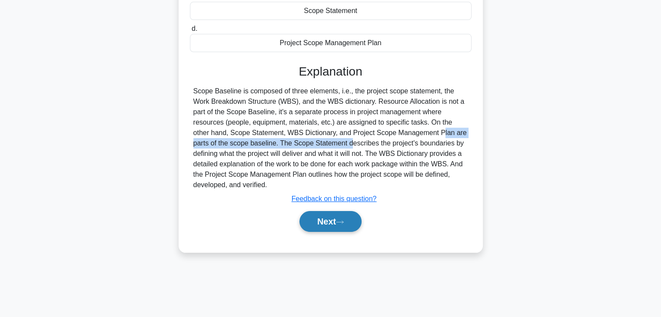
click at [314, 223] on button "Next" at bounding box center [331, 221] width 62 height 21
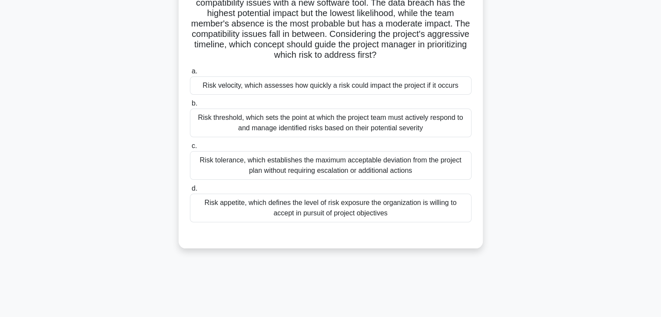
scroll to position [22, 0]
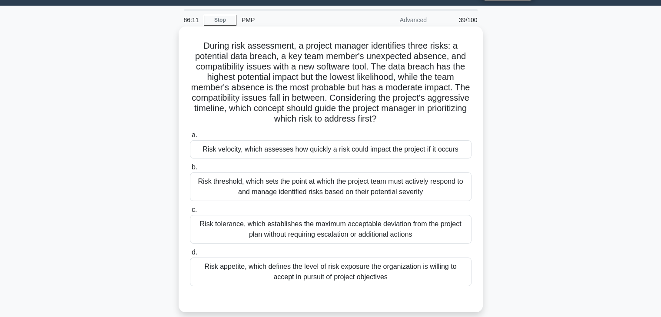
drag, startPoint x: 369, startPoint y: 98, endPoint x: 420, endPoint y: 126, distance: 58.4
click at [420, 126] on div "During risk assessment, a project manager identifies three risks: a potential d…" at bounding box center [330, 169] width 297 height 279
click at [299, 276] on div "Risk appetite, which defines the level of risk exposure the organization is wil…" at bounding box center [331, 272] width 282 height 29
click at [190, 256] on input "d. Risk appetite, which defines the level of risk exposure the organization is …" at bounding box center [190, 253] width 0 height 6
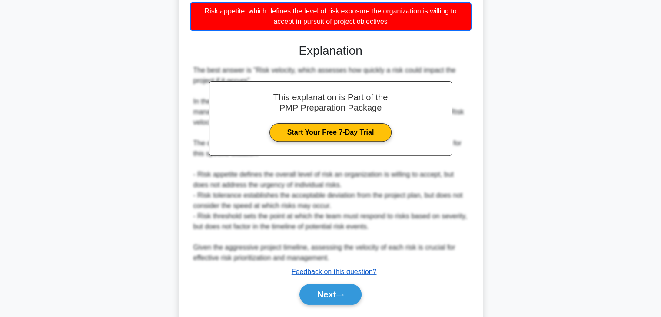
scroll to position [303, 0]
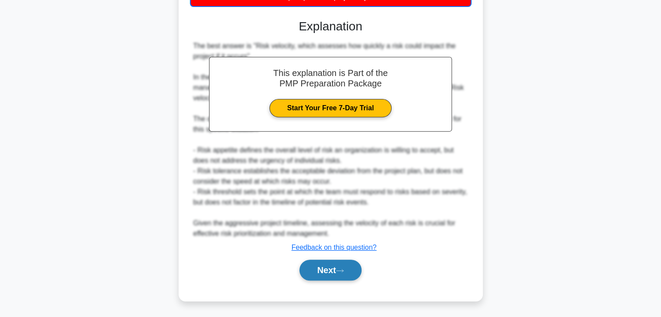
click at [330, 263] on button "Next" at bounding box center [331, 270] width 62 height 21
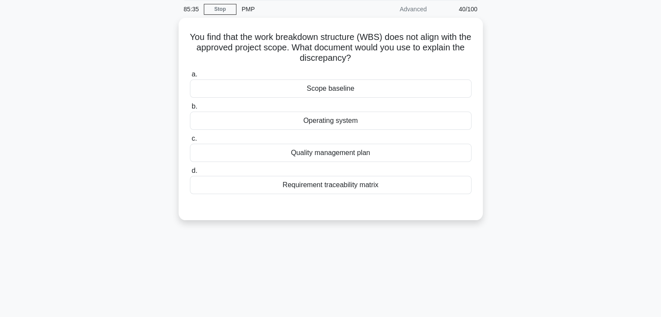
scroll to position [0, 0]
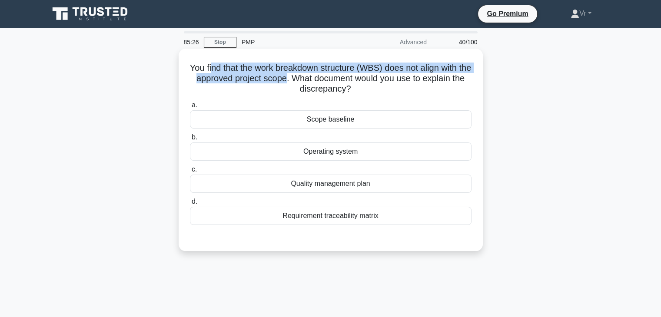
drag, startPoint x: 215, startPoint y: 70, endPoint x: 298, endPoint y: 79, distance: 83.5
click at [298, 79] on h5 "You find that the work breakdown structure (WBS) does not align with the approv…" at bounding box center [330, 79] width 283 height 32
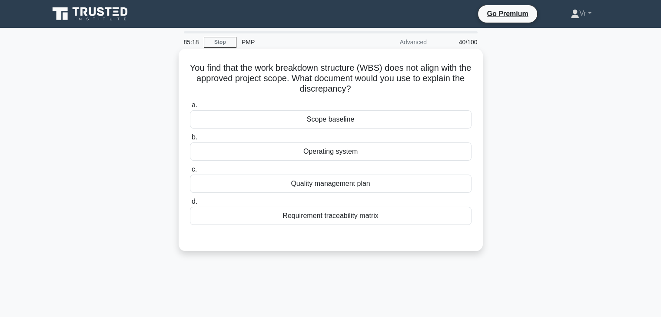
click at [336, 216] on div "Requirement traceability matrix" at bounding box center [331, 216] width 282 height 18
click at [190, 205] on input "d. Requirement traceability matrix" at bounding box center [190, 202] width 0 height 6
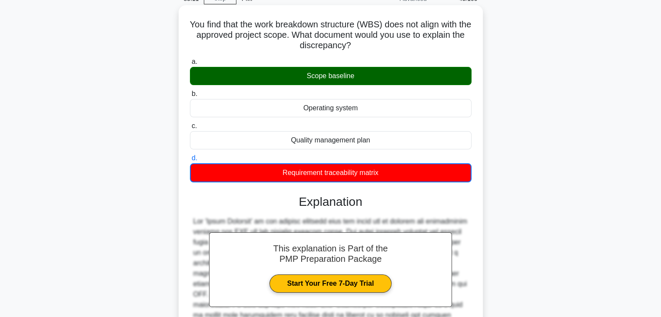
scroll to position [156, 0]
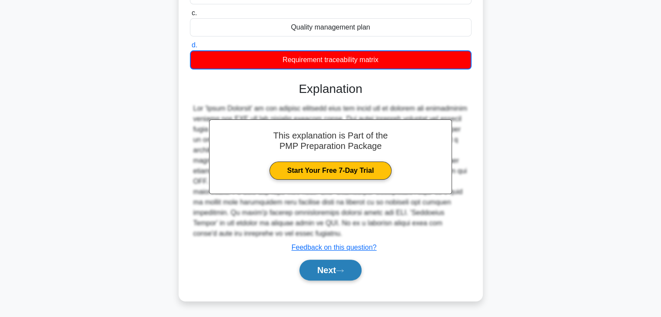
click at [336, 266] on button "Next" at bounding box center [331, 270] width 62 height 21
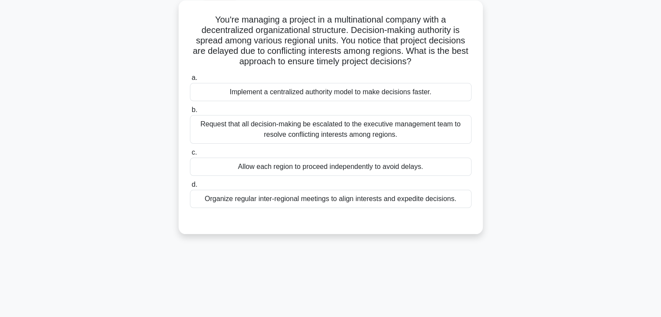
scroll to position [0, 0]
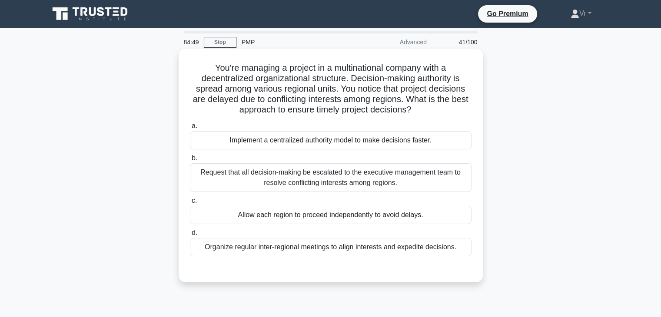
click at [289, 250] on div "Organize regular inter-regional meetings to align interests and expedite decisi…" at bounding box center [331, 247] width 282 height 18
click at [190, 236] on input "d. Organize regular inter-regional meetings to align interests and expedite dec…" at bounding box center [190, 233] width 0 height 6
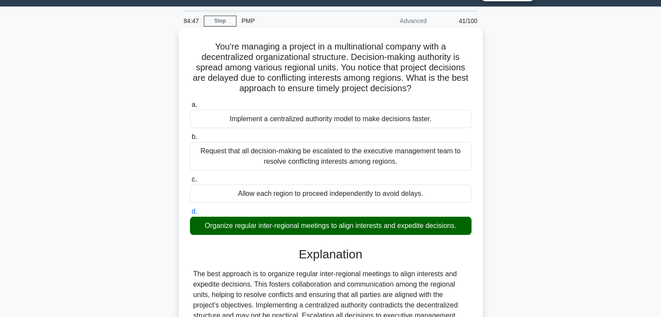
scroll to position [153, 0]
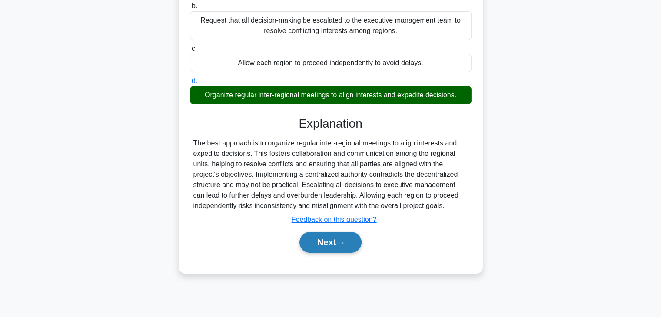
click at [341, 242] on icon at bounding box center [340, 243] width 8 height 5
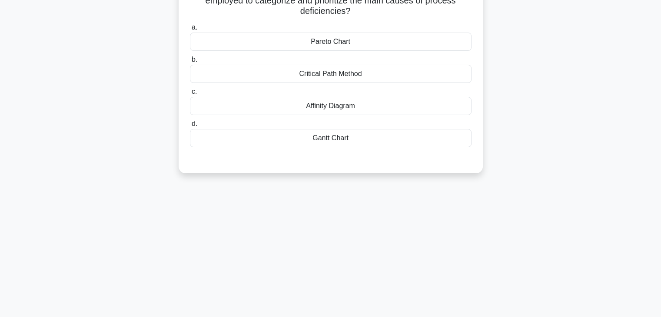
scroll to position [22, 0]
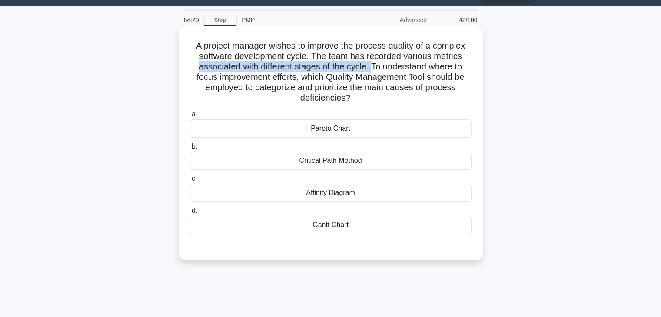
drag, startPoint x: 371, startPoint y: 67, endPoint x: 196, endPoint y: 72, distance: 174.8
click at [196, 72] on h5 "A project manager wishes to improve the process quality of a complex software d…" at bounding box center [330, 71] width 283 height 63
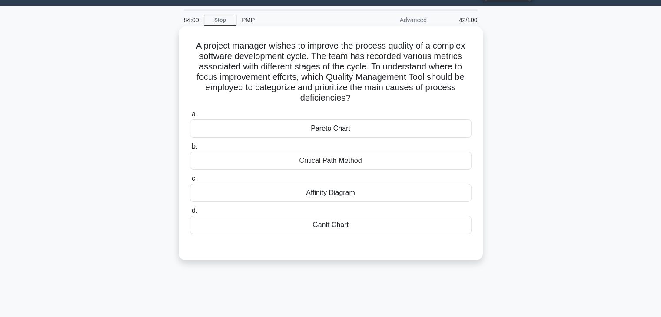
click at [365, 162] on div "Critical Path Method" at bounding box center [331, 161] width 282 height 18
click at [190, 150] on input "b. Critical Path Method" at bounding box center [190, 147] width 0 height 6
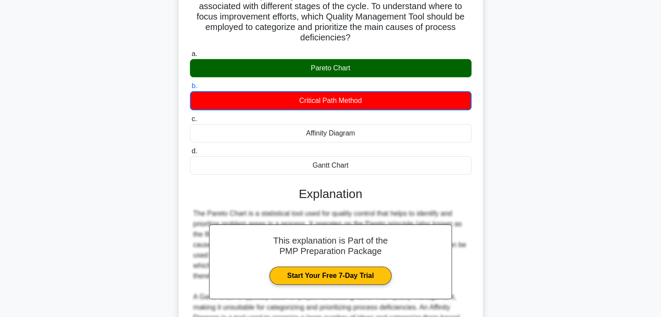
scroll to position [219, 0]
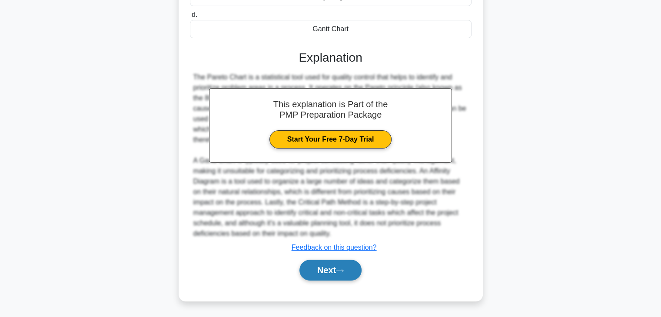
click at [345, 276] on button "Next" at bounding box center [331, 270] width 62 height 21
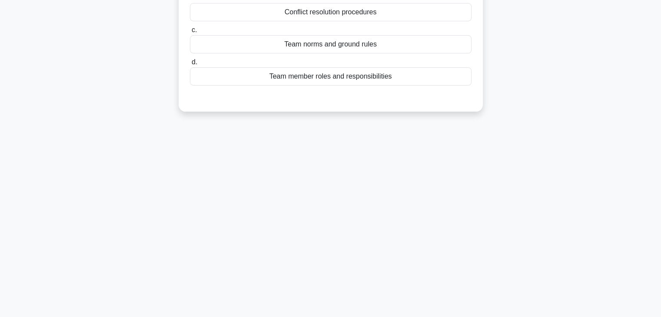
scroll to position [0, 0]
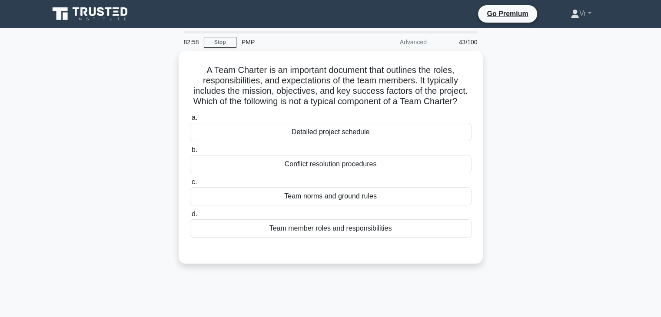
click at [513, 155] on div "A Team Charter is an important document that outlines the roles, responsibiliti…" at bounding box center [331, 162] width 574 height 223
click at [501, 106] on div "A Team Charter is an important document that outlines the roles, responsibiliti…" at bounding box center [331, 162] width 574 height 223
click at [602, 85] on div "A Team Charter is an important document that outlines the roles, responsibiliti…" at bounding box center [331, 162] width 574 height 223
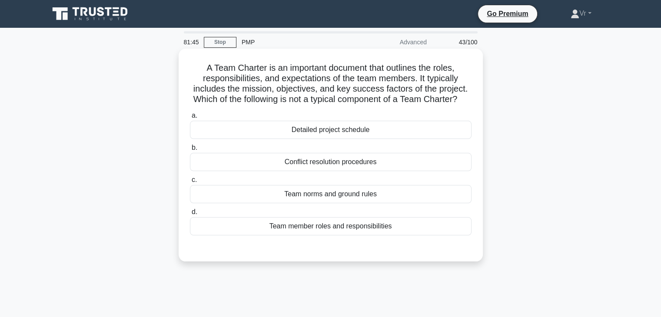
click at [335, 139] on div "Detailed project schedule" at bounding box center [331, 130] width 282 height 18
click at [190, 119] on input "a. Detailed project schedule" at bounding box center [190, 116] width 0 height 6
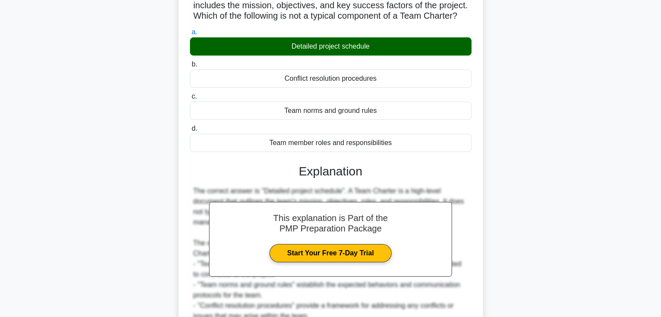
scroll to position [176, 0]
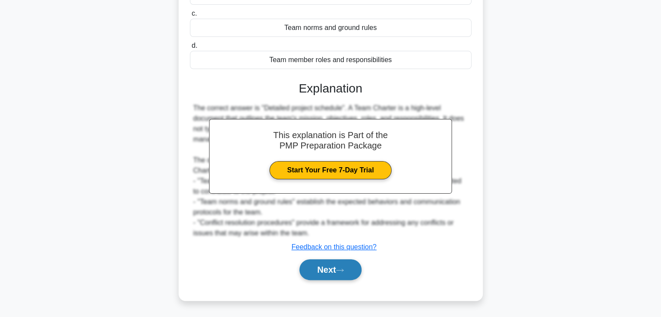
click at [333, 272] on button "Next" at bounding box center [331, 270] width 62 height 21
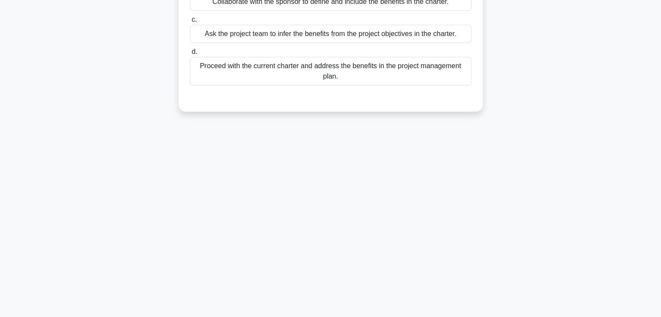
scroll to position [0, 0]
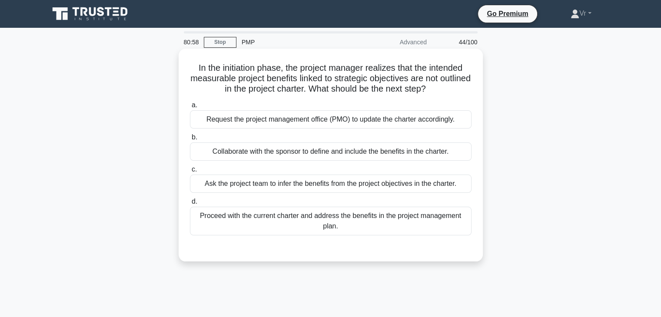
click at [273, 153] on div "Collaborate with the sponsor to define and include the benefits in the charter." at bounding box center [331, 152] width 282 height 18
click at [190, 140] on input "b. Collaborate with the sponsor to define and include the benefits in the chart…" at bounding box center [190, 138] width 0 height 6
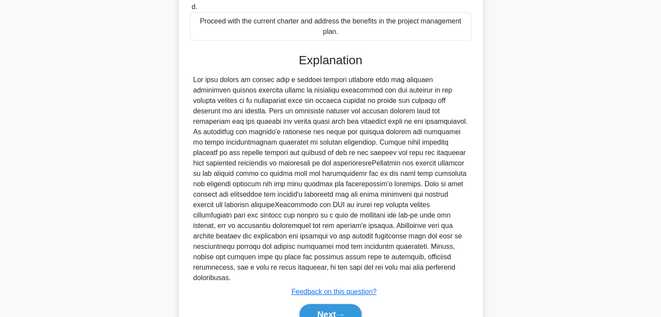
scroll to position [229, 0]
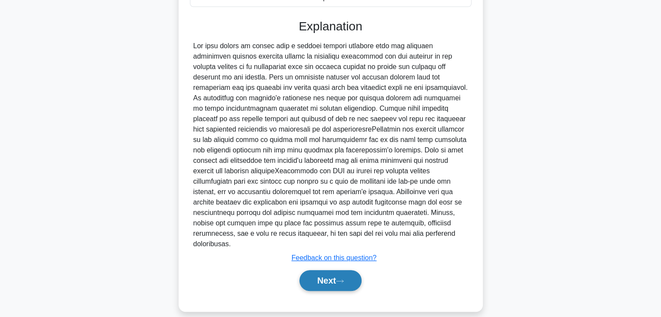
click at [333, 270] on button "Next" at bounding box center [331, 280] width 62 height 21
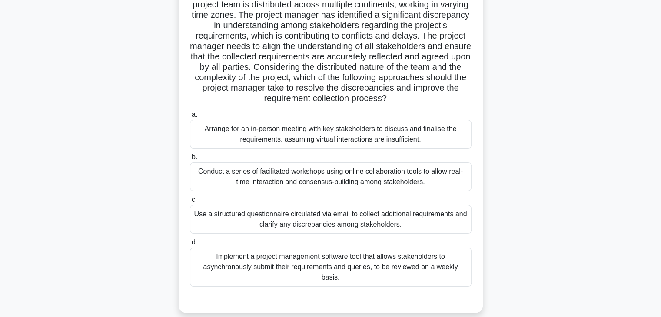
scroll to position [22, 0]
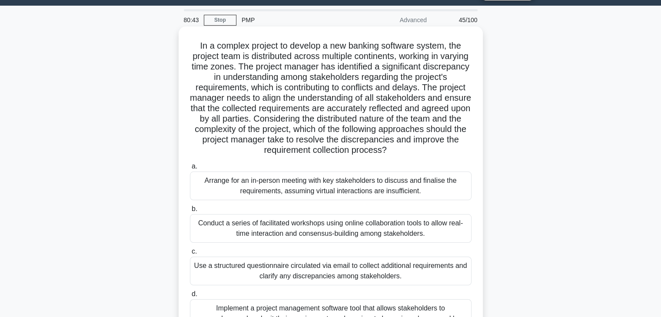
click at [336, 226] on div "Conduct a series of facilitated workshops using online collaboration tools to a…" at bounding box center [331, 228] width 282 height 29
click at [190, 212] on input "b. Conduct a series of facilitated workshops using online collaboration tools t…" at bounding box center [190, 209] width 0 height 6
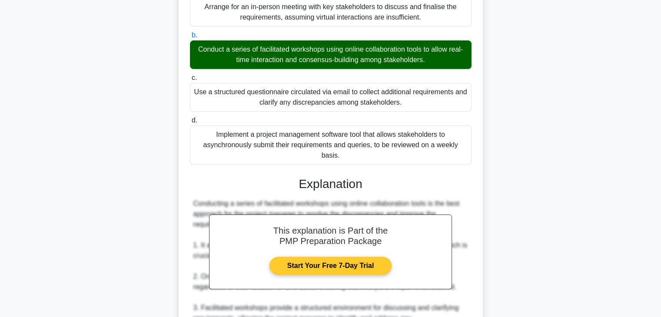
scroll to position [413, 0]
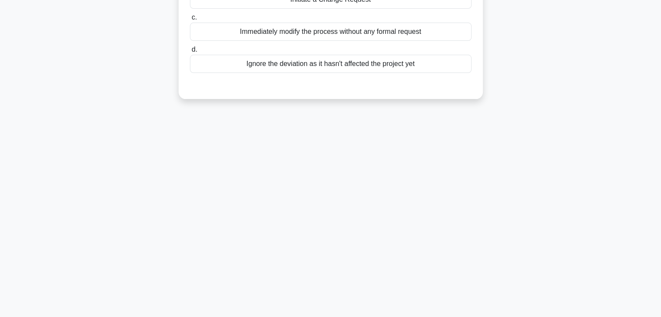
scroll to position [0, 0]
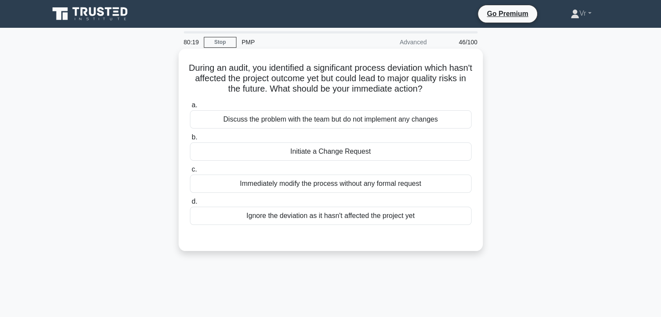
click at [356, 155] on div "Initiate a Change Request" at bounding box center [331, 152] width 282 height 18
click at [190, 140] on input "b. Initiate a Change Request" at bounding box center [190, 138] width 0 height 6
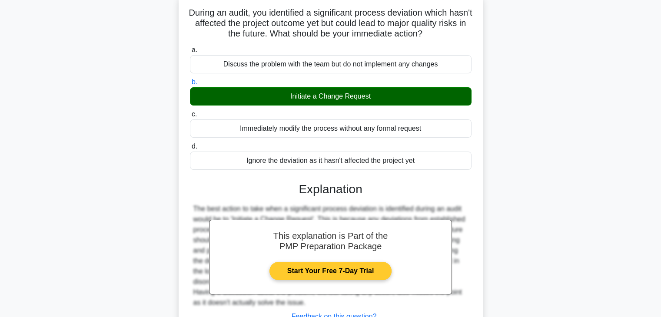
scroll to position [153, 0]
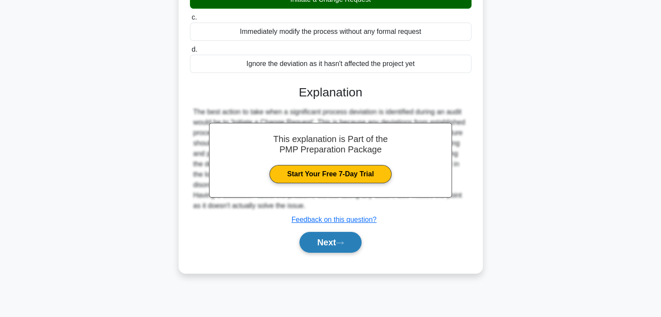
click at [335, 242] on button "Next" at bounding box center [331, 242] width 62 height 21
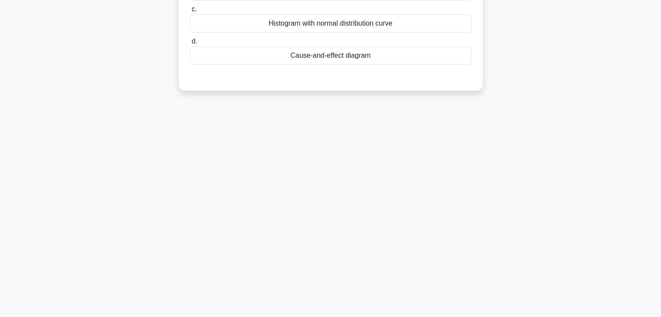
scroll to position [0, 0]
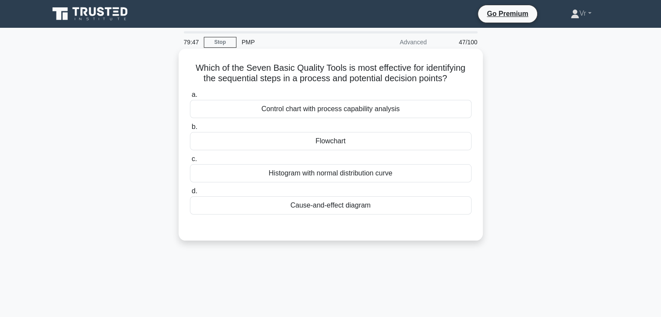
click at [386, 114] on div "Control chart with process capability analysis" at bounding box center [331, 109] width 282 height 18
click at [190, 98] on input "a. Control chart with process capability analysis" at bounding box center [190, 95] width 0 height 6
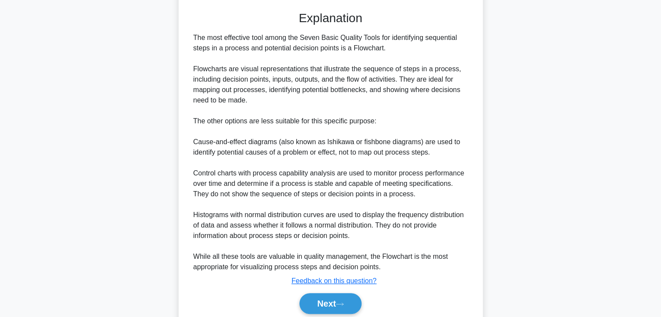
scroll to position [217, 0]
click at [350, 304] on button "Next" at bounding box center [331, 303] width 62 height 21
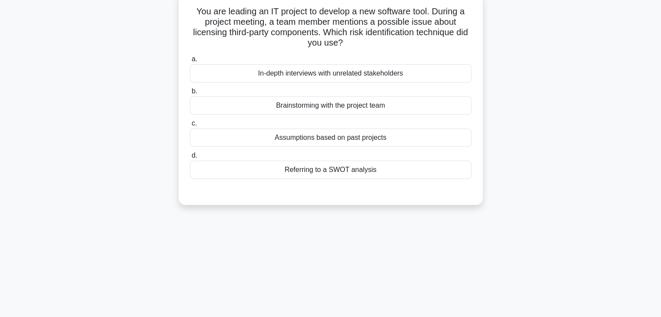
scroll to position [0, 0]
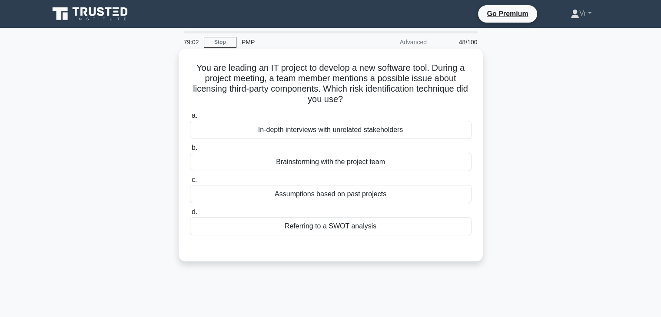
click at [335, 162] on div "Brainstorming with the project team" at bounding box center [331, 162] width 282 height 18
click at [190, 151] on input "b. Brainstorming with the project team" at bounding box center [190, 148] width 0 height 6
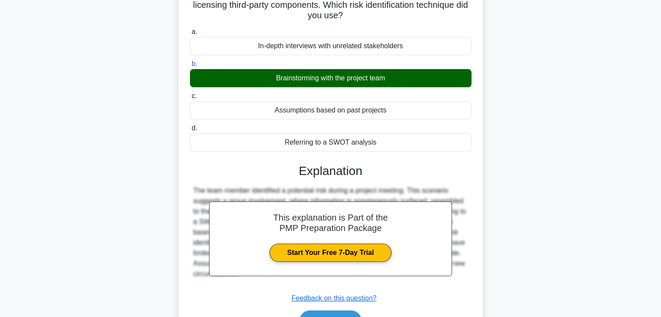
scroll to position [153, 0]
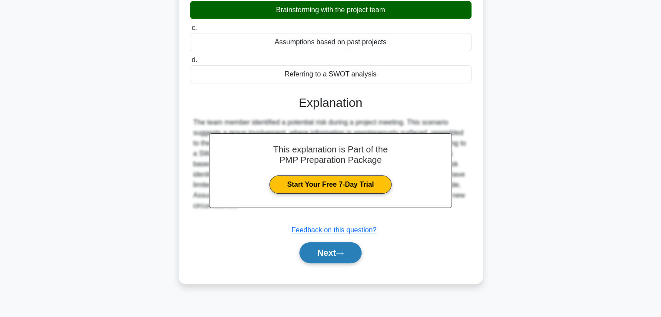
click at [341, 254] on icon at bounding box center [340, 253] width 8 height 5
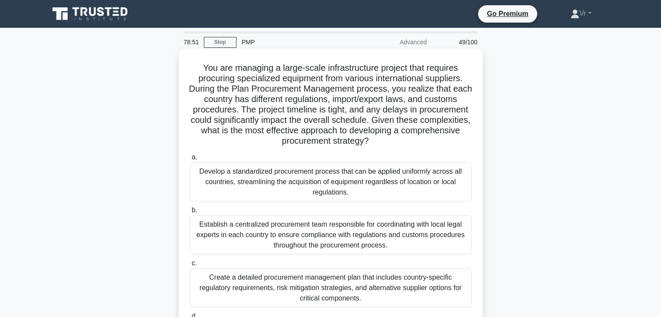
scroll to position [43, 0]
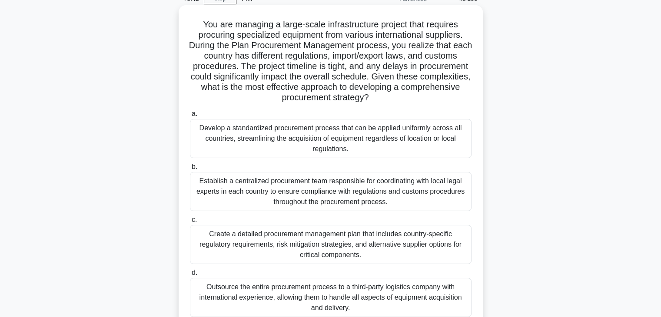
click at [282, 190] on div "Establish a centralized procurement team responsible for coordinating with loca…" at bounding box center [331, 191] width 282 height 39
click at [190, 170] on input "b. Establish a centralized procurement team responsible for coordinating with l…" at bounding box center [190, 167] width 0 height 6
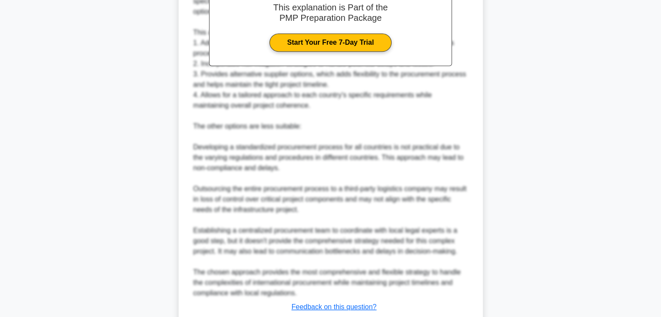
scroll to position [478, 0]
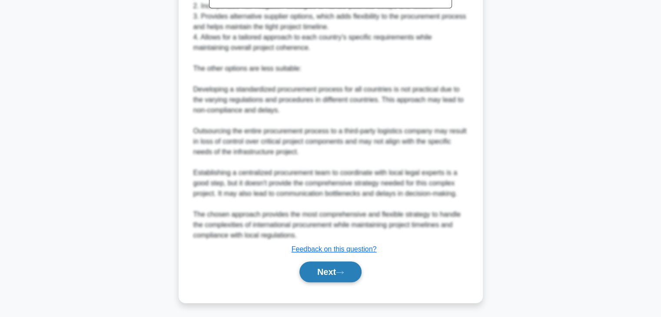
click at [353, 280] on button "Next" at bounding box center [331, 272] width 62 height 21
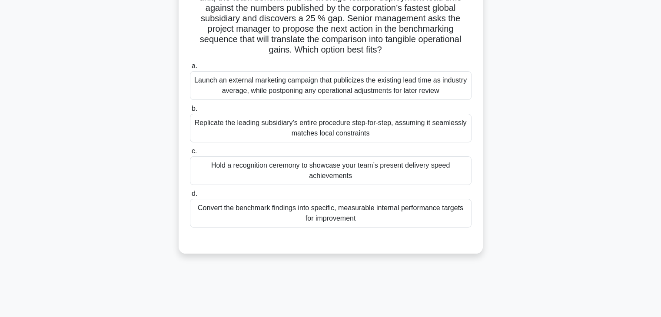
scroll to position [0, 0]
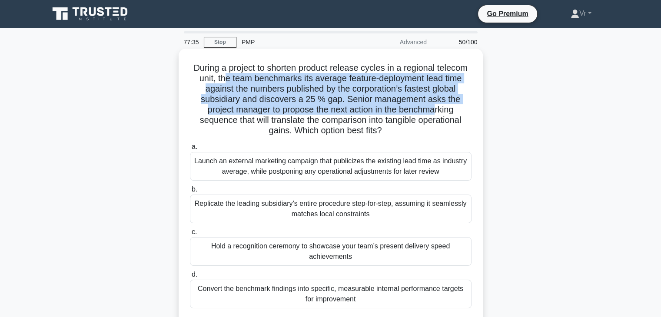
drag, startPoint x: 223, startPoint y: 77, endPoint x: 452, endPoint y: 109, distance: 231.8
click at [449, 109] on h5 "During a project to shorten product release cycles in a regional telecom unit, …" at bounding box center [330, 100] width 283 height 74
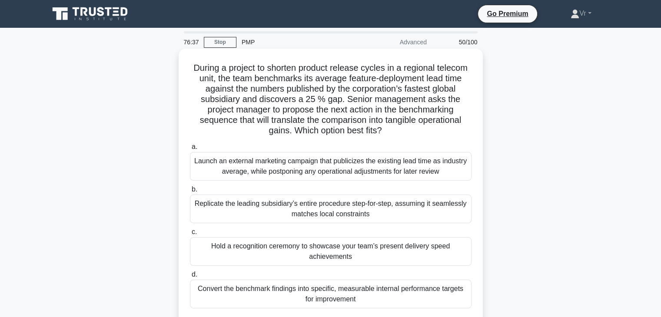
click at [250, 292] on div "Convert the benchmark findings into specific, measurable internal performance t…" at bounding box center [331, 294] width 282 height 29
click at [190, 278] on input "d. Convert the benchmark findings into specific, measurable internal performanc…" at bounding box center [190, 275] width 0 height 6
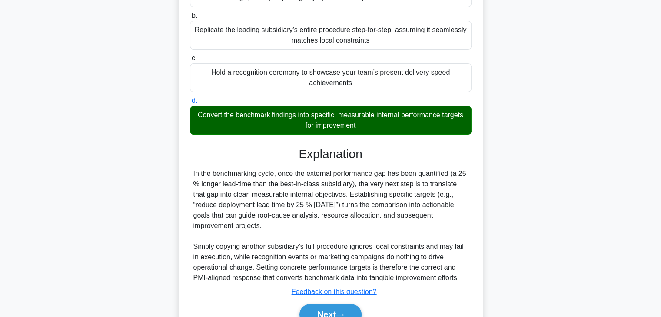
scroll to position [218, 0]
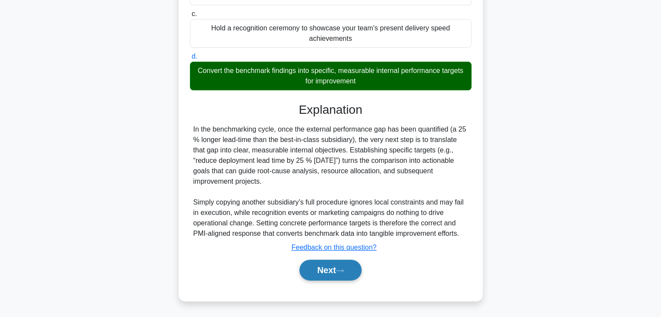
click at [334, 272] on button "Next" at bounding box center [331, 270] width 62 height 21
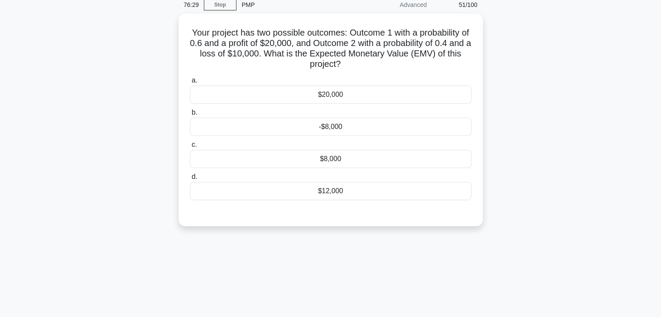
scroll to position [0, 0]
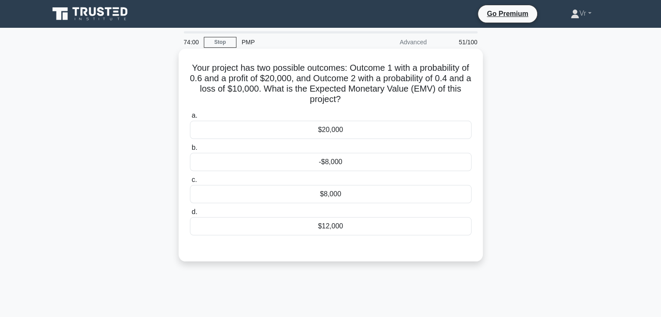
click at [306, 193] on div "$8,000" at bounding box center [331, 194] width 282 height 18
click at [190, 183] on input "c. $8,000" at bounding box center [190, 180] width 0 height 6
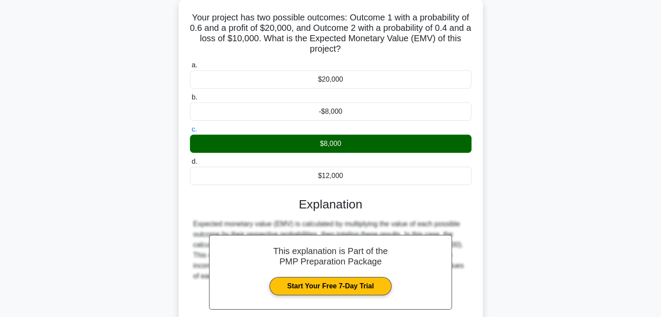
scroll to position [153, 0]
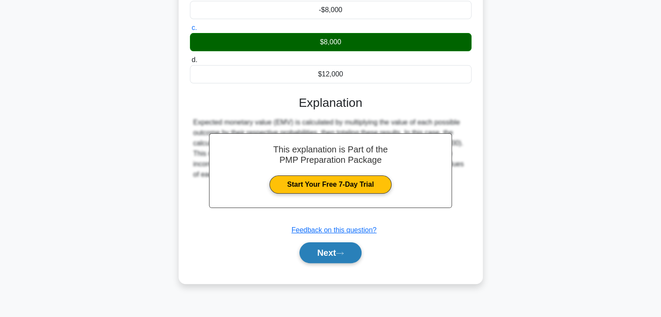
click at [349, 251] on button "Next" at bounding box center [331, 253] width 62 height 21
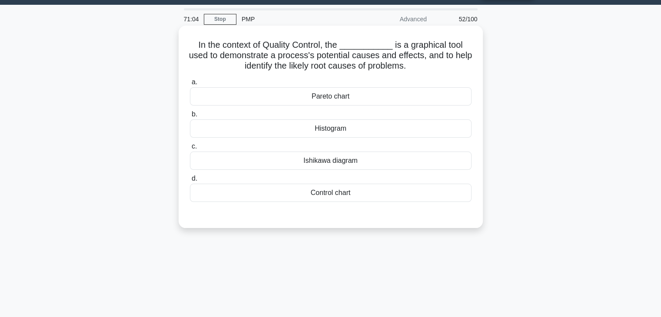
scroll to position [0, 0]
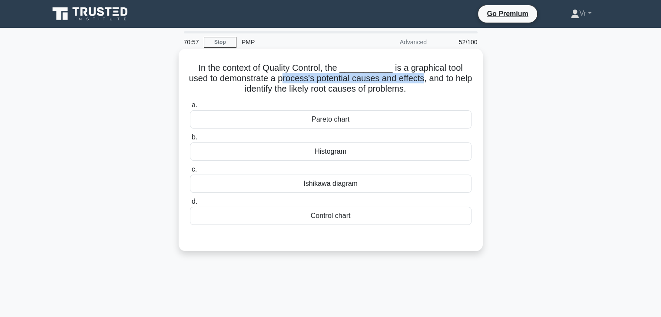
drag, startPoint x: 270, startPoint y: 76, endPoint x: 414, endPoint y: 80, distance: 144.4
click at [414, 80] on h5 "In the context of Quality Control, the ___________ is a graphical tool used to …" at bounding box center [330, 79] width 283 height 32
click at [343, 185] on div "Ishikawa diagram" at bounding box center [331, 184] width 282 height 18
click at [190, 173] on input "c. Ishikawa diagram" at bounding box center [190, 170] width 0 height 6
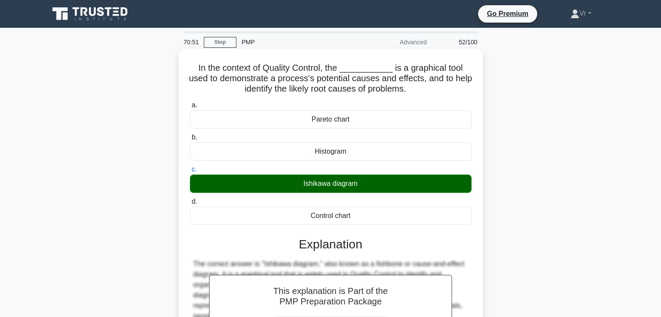
scroll to position [166, 0]
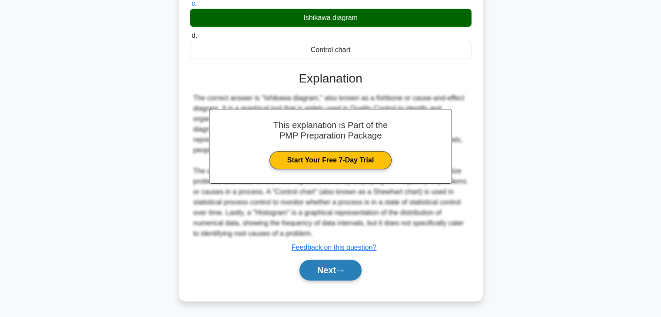
click at [336, 262] on button "Next" at bounding box center [331, 270] width 62 height 21
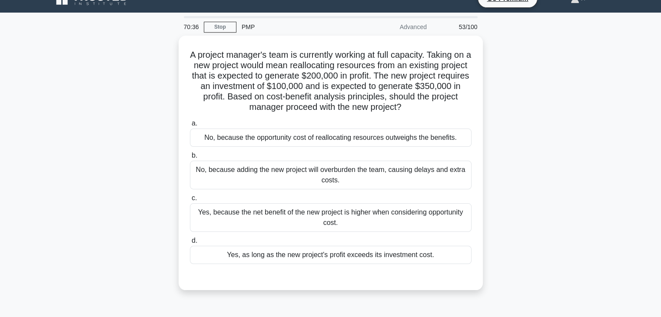
scroll to position [0, 0]
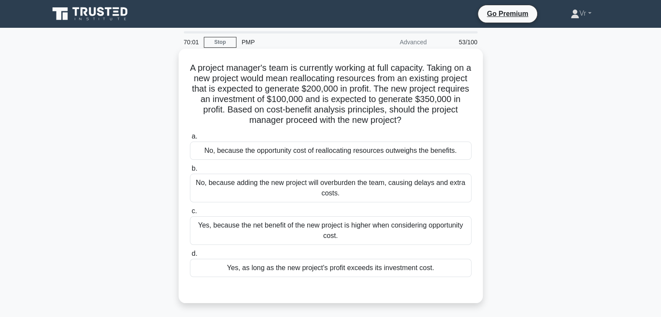
click at [337, 237] on div "Yes, because the net benefit of the new project is higher when considering oppo…" at bounding box center [331, 230] width 282 height 29
click at [190, 214] on input "c. Yes, because the net benefit of the new project is higher when considering o…" at bounding box center [190, 212] width 0 height 6
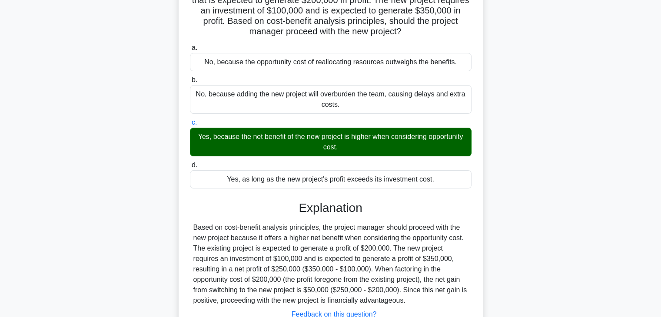
scroll to position [156, 0]
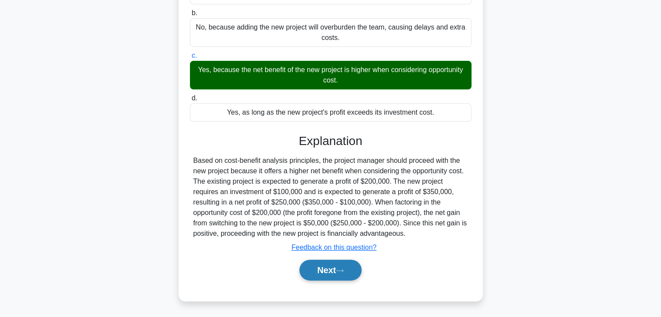
click at [338, 272] on button "Next" at bounding box center [331, 270] width 62 height 21
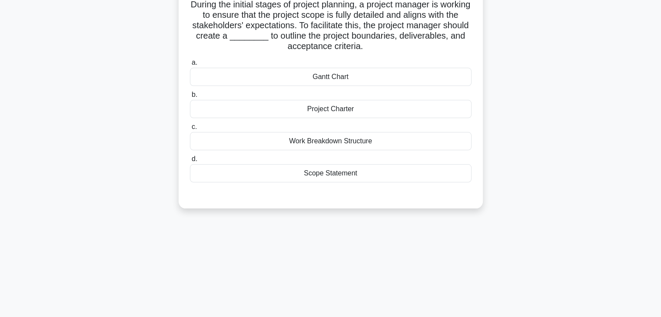
scroll to position [0, 0]
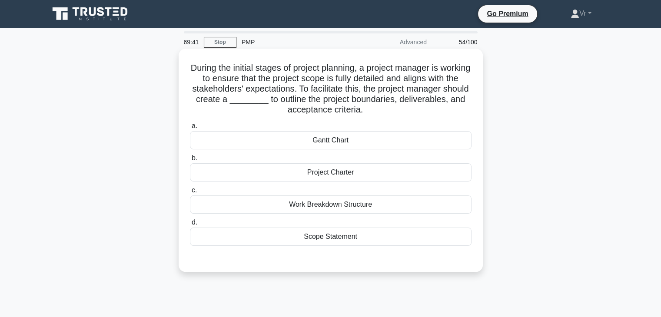
click at [340, 213] on div "Work Breakdown Structure" at bounding box center [331, 205] width 282 height 18
click at [190, 193] on input "c. Work Breakdown Structure" at bounding box center [190, 191] width 0 height 6
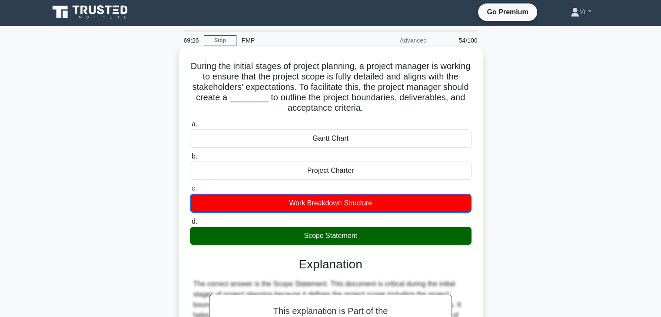
scroll to position [219, 0]
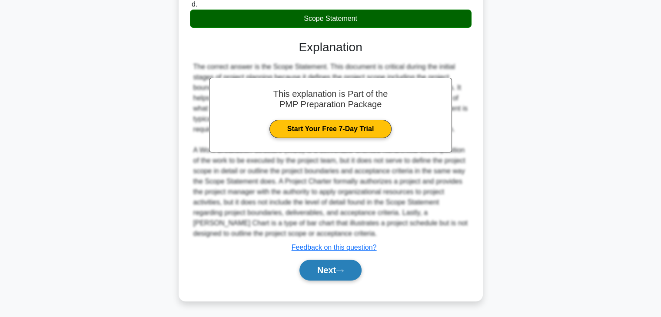
click at [335, 270] on button "Next" at bounding box center [331, 270] width 62 height 21
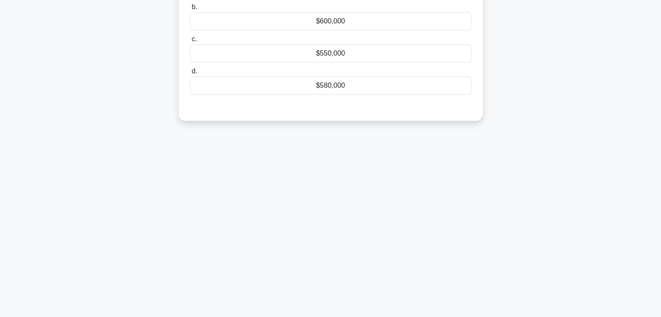
scroll to position [0, 0]
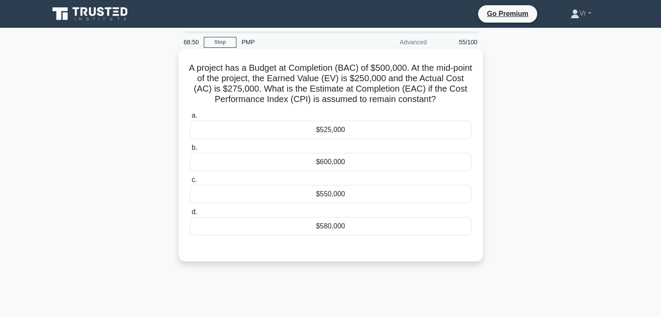
click at [298, 126] on div "$525,000" at bounding box center [331, 130] width 282 height 18
click at [190, 119] on input "a. $525,000" at bounding box center [190, 116] width 0 height 6
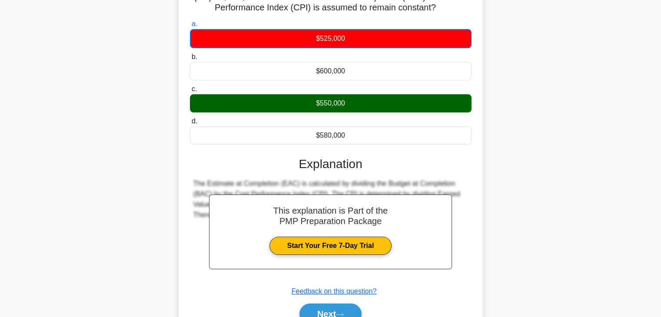
scroll to position [130, 0]
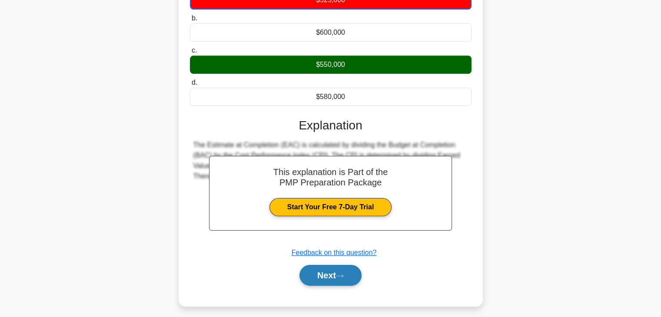
click at [343, 282] on button "Next" at bounding box center [331, 275] width 62 height 21
click at [333, 275] on button "Next" at bounding box center [331, 275] width 62 height 21
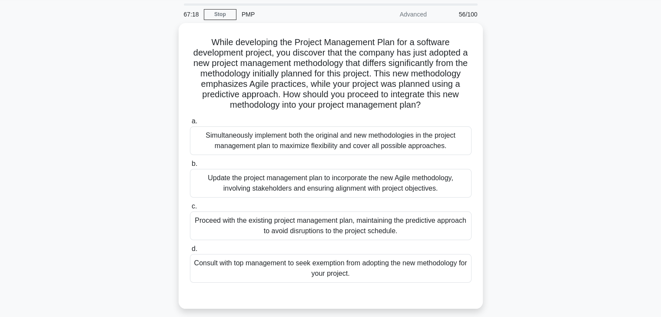
scroll to position [43, 0]
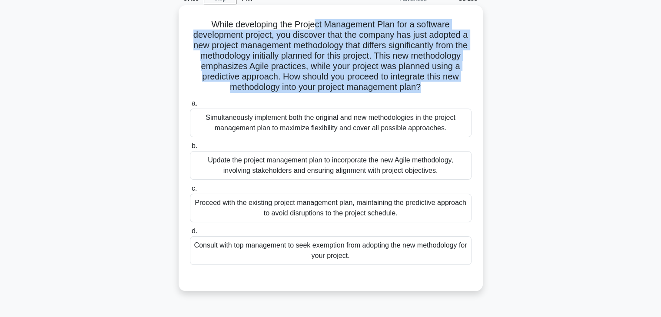
drag, startPoint x: 315, startPoint y: 29, endPoint x: 468, endPoint y: 87, distance: 163.3
click at [468, 87] on h5 "While developing the Project Management Plan for a software development project…" at bounding box center [330, 56] width 283 height 74
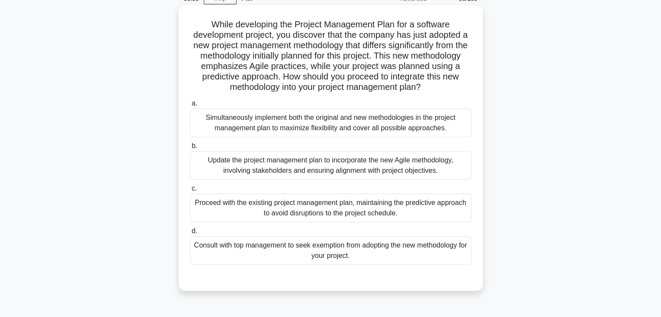
click at [305, 176] on div "Update the project management plan to incorporate the new Agile methodology, in…" at bounding box center [331, 165] width 282 height 29
click at [190, 149] on input "b. Update the project management plan to incorporate the new Agile methodology,…" at bounding box center [190, 146] width 0 height 6
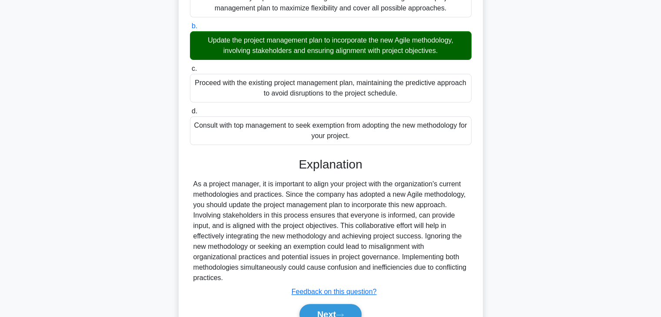
scroll to position [218, 0]
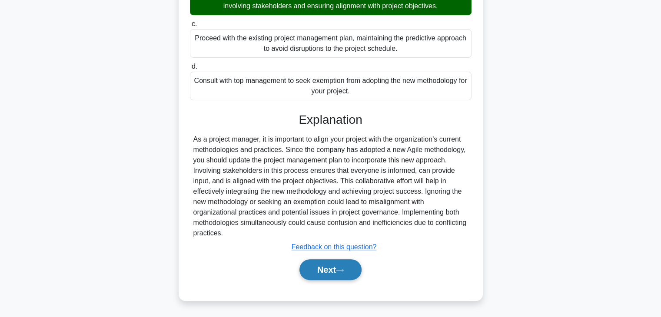
click at [346, 275] on button "Next" at bounding box center [331, 270] width 62 height 21
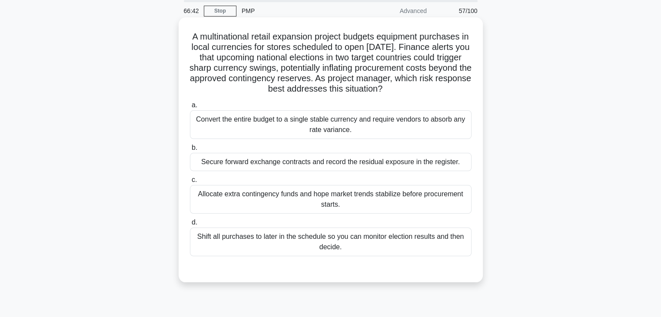
scroll to position [0, 0]
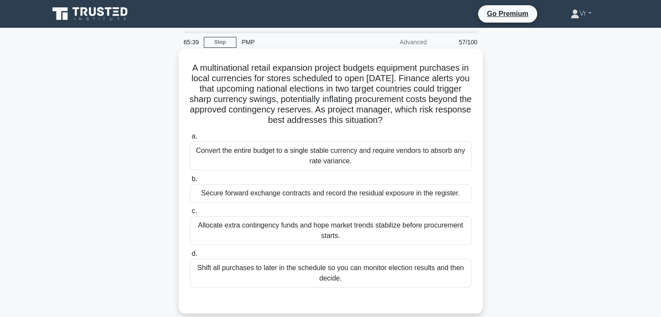
click at [243, 192] on div "Secure forward exchange contracts and record the residual exposure in the regis…" at bounding box center [331, 193] width 282 height 18
click at [190, 182] on input "b. Secure forward exchange contracts and record the residual exposure in the re…" at bounding box center [190, 179] width 0 height 6
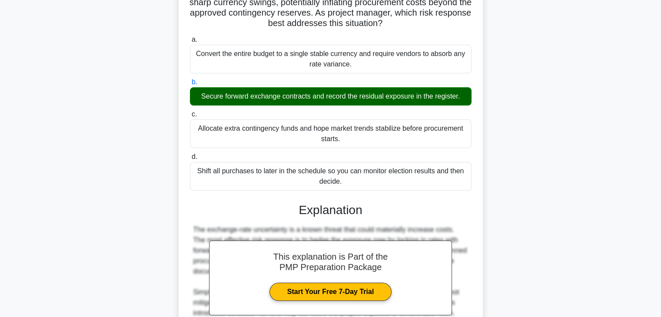
scroll to position [208, 0]
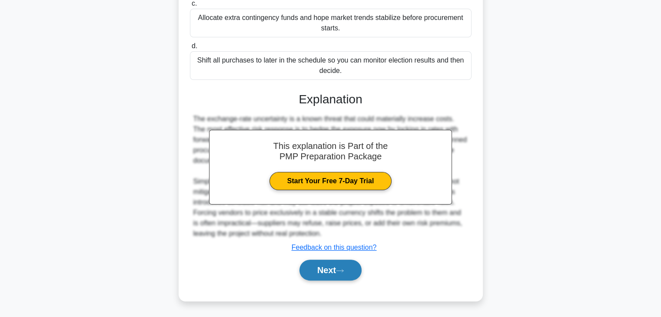
click at [340, 269] on icon at bounding box center [340, 271] width 8 height 5
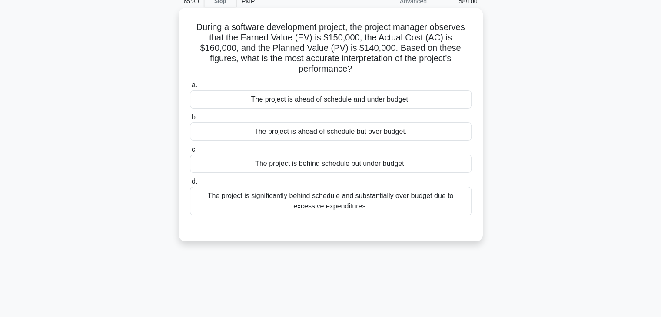
scroll to position [0, 0]
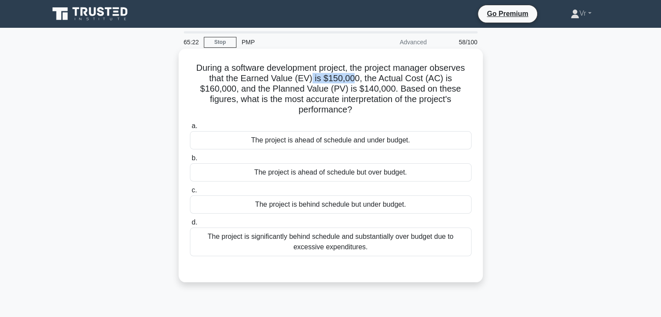
drag, startPoint x: 333, startPoint y: 80, endPoint x: 293, endPoint y: 80, distance: 40.0
click at [293, 80] on h5 "During a software development project, the project manager observes that the Ea…" at bounding box center [330, 89] width 283 height 53
click at [456, 83] on h5 "During a software development project, the project manager observes that the Ea…" at bounding box center [330, 89] width 283 height 53
click at [344, 91] on h5 "During a software development project, the project manager observes that the Ea…" at bounding box center [330, 89] width 283 height 53
drag, startPoint x: 388, startPoint y: 88, endPoint x: 464, endPoint y: 100, distance: 77.3
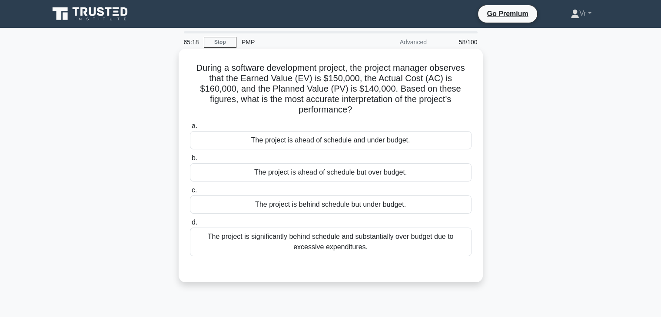
click at [464, 100] on h5 "During a software development project, the project manager observes that the Ea…" at bounding box center [330, 89] width 283 height 53
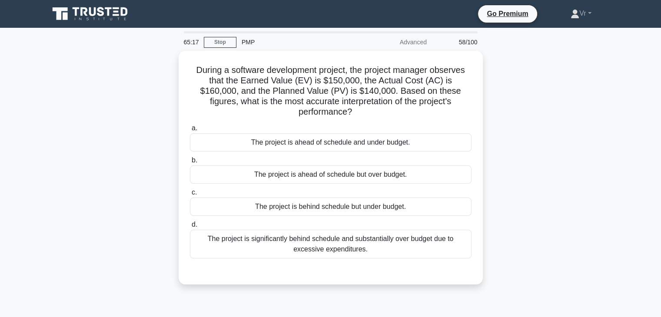
click at [536, 99] on div "During a software development project, the project manager observes that the Ea…" at bounding box center [331, 173] width 574 height 244
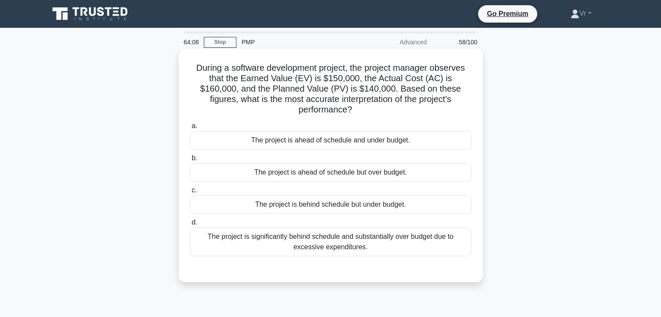
click at [317, 131] on div "The project is ahead of schedule and under budget." at bounding box center [331, 140] width 282 height 18
click at [190, 129] on input "a. The project is ahead of schedule and under budget." at bounding box center [190, 126] width 0 height 6
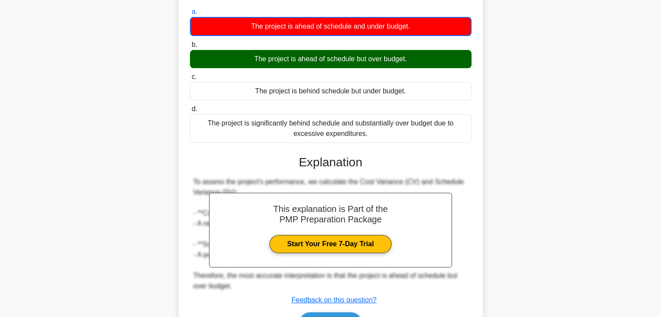
scroll to position [156, 0]
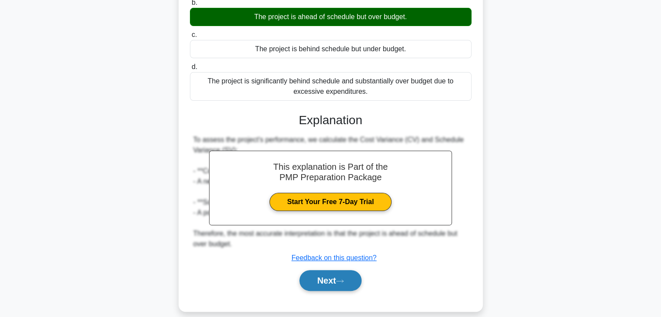
click at [346, 273] on button "Next" at bounding box center [331, 280] width 62 height 21
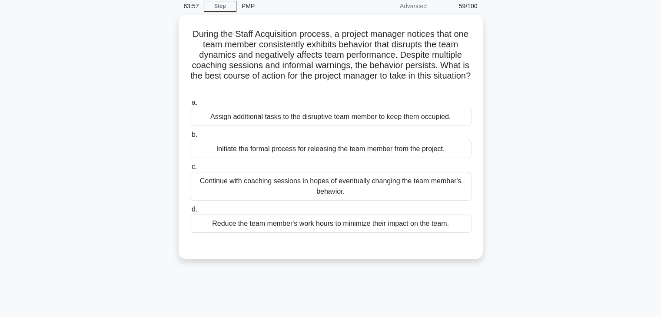
scroll to position [0, 0]
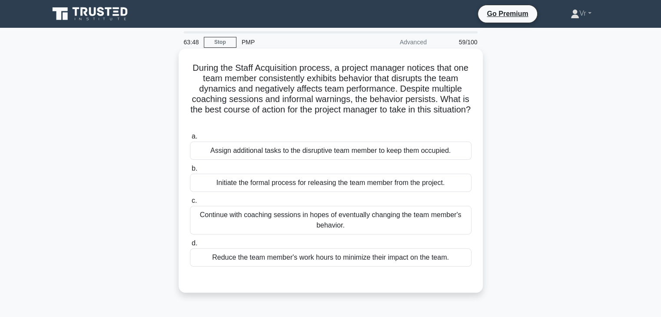
drag, startPoint x: 376, startPoint y: 70, endPoint x: 476, endPoint y: 121, distance: 111.8
click at [476, 121] on div "During the Staff Acquisition process, a project manager notices that one team m…" at bounding box center [330, 170] width 297 height 237
click at [216, 100] on h5 "During the Staff Acquisition process, a project manager notices that one team m…" at bounding box center [330, 94] width 283 height 63
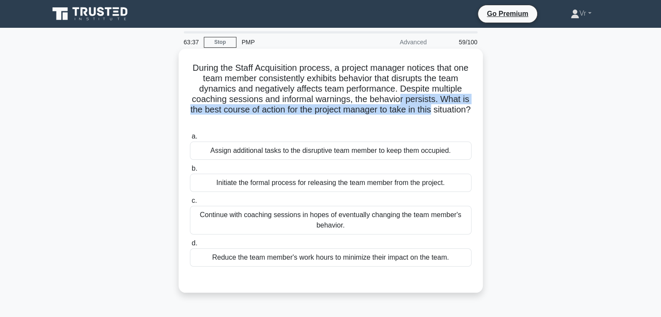
drag, startPoint x: 425, startPoint y: 103, endPoint x: 461, endPoint y: 112, distance: 36.7
click at [461, 112] on h5 "During the Staff Acquisition process, a project manager notices that one team m…" at bounding box center [330, 94] width 283 height 63
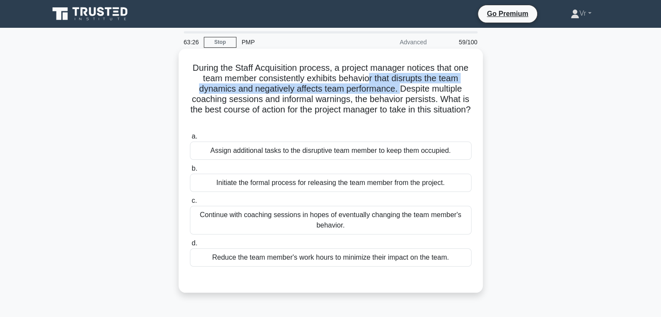
drag, startPoint x: 379, startPoint y: 80, endPoint x: 400, endPoint y: 92, distance: 24.2
click at [400, 92] on h5 "During the Staff Acquisition process, a project manager notices that one team m…" at bounding box center [330, 94] width 283 height 63
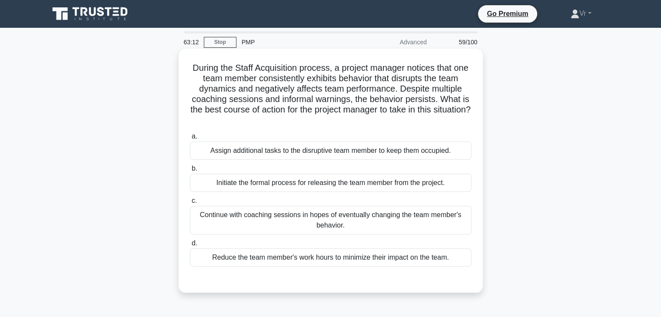
click at [294, 183] on div "Initiate the formal process for releasing the team member from the project." at bounding box center [331, 183] width 282 height 18
click at [190, 172] on input "b. Initiate the formal process for releasing the team member from the project." at bounding box center [190, 169] width 0 height 6
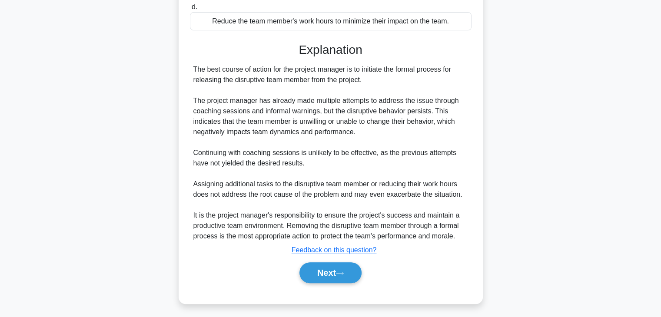
scroll to position [239, 0]
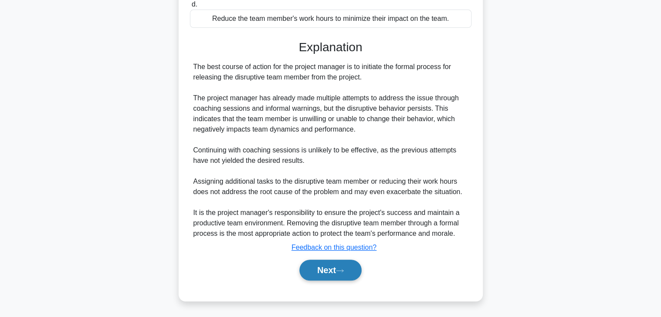
click at [329, 277] on button "Next" at bounding box center [331, 270] width 62 height 21
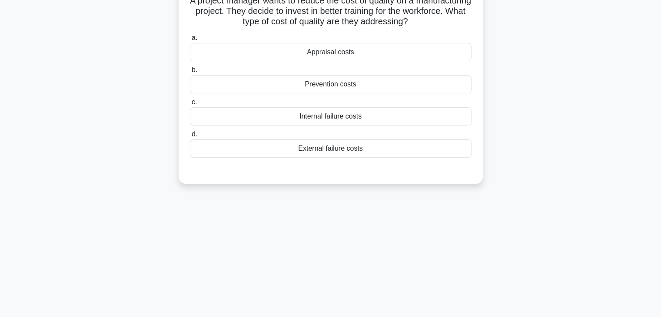
scroll to position [0, 0]
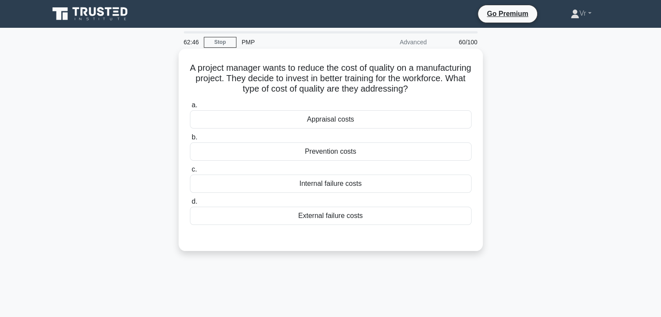
click at [291, 150] on div "Prevention costs" at bounding box center [331, 152] width 282 height 18
click at [190, 140] on input "b. Prevention costs" at bounding box center [190, 138] width 0 height 6
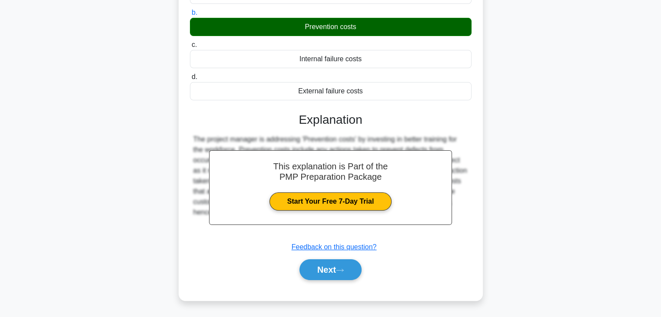
scroll to position [153, 0]
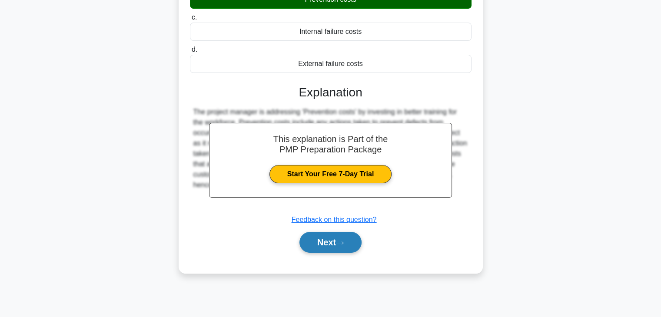
click at [340, 239] on button "Next" at bounding box center [331, 242] width 62 height 21
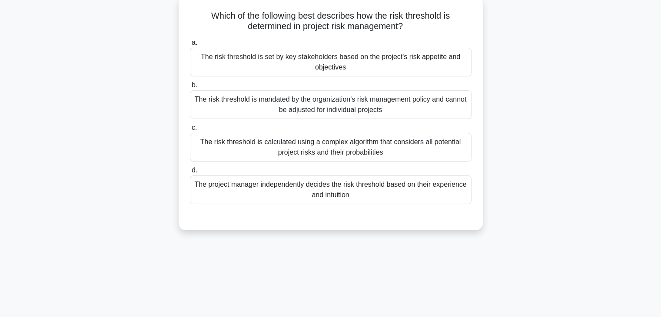
scroll to position [0, 0]
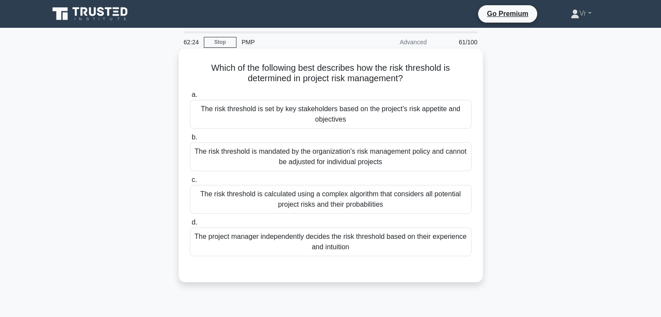
drag, startPoint x: 301, startPoint y: 79, endPoint x: 427, endPoint y: 77, distance: 125.6
click at [427, 77] on h5 "Which of the following best describes how the risk threshold is determined in p…" at bounding box center [330, 74] width 283 height 22
click at [302, 203] on div "The risk threshold is calculated using a complex algorithm that considers all p…" at bounding box center [331, 199] width 282 height 29
click at [190, 183] on input "c. The risk threshold is calculated using a complex algorithm that considers al…" at bounding box center [190, 180] width 0 height 6
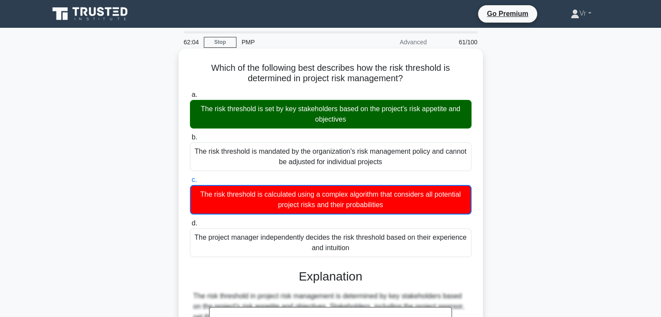
scroll to position [188, 0]
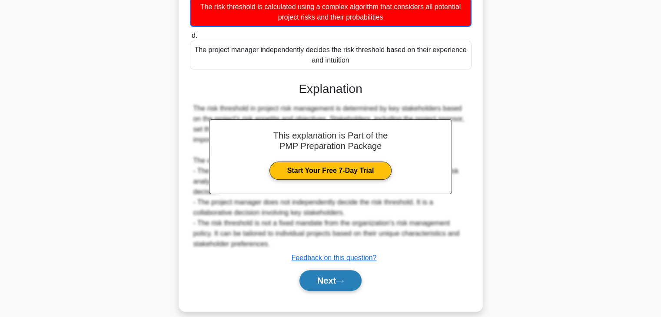
click at [322, 279] on button "Next" at bounding box center [331, 280] width 62 height 21
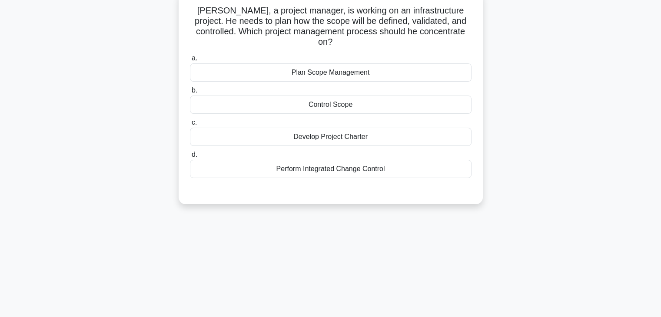
scroll to position [0, 0]
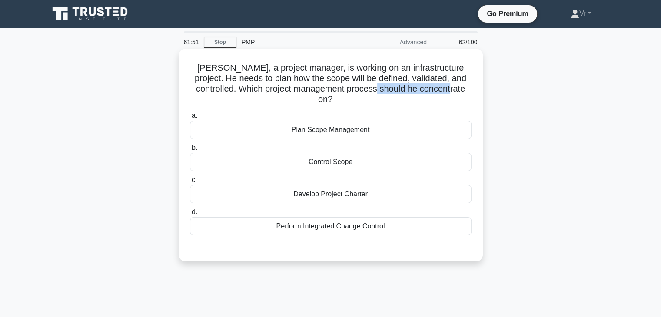
drag, startPoint x: 374, startPoint y: 93, endPoint x: 446, endPoint y: 93, distance: 72.6
click at [446, 93] on h5 "Peter, a project manager, is working on an infrastructure project. He needs to …" at bounding box center [330, 84] width 283 height 43
click at [333, 123] on div "Plan Scope Management" at bounding box center [331, 130] width 282 height 18
click at [190, 119] on input "a. Plan Scope Management" at bounding box center [190, 116] width 0 height 6
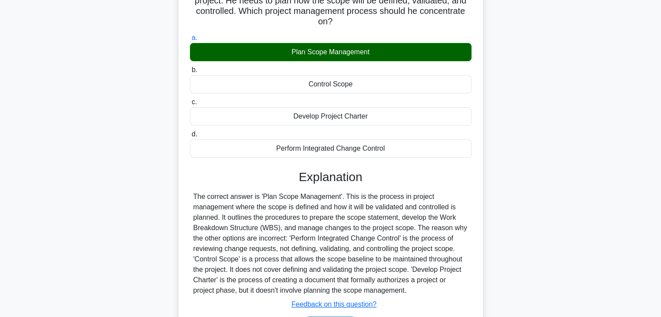
scroll to position [153, 0]
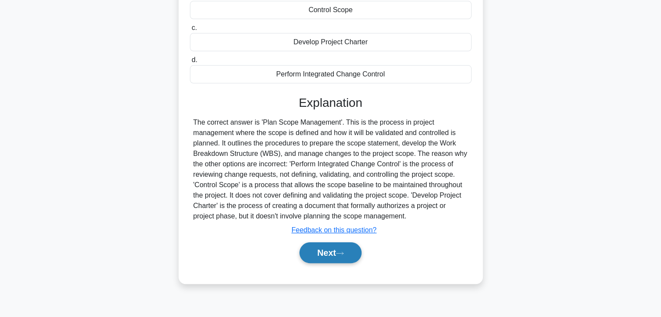
click at [354, 243] on button "Next" at bounding box center [331, 253] width 62 height 21
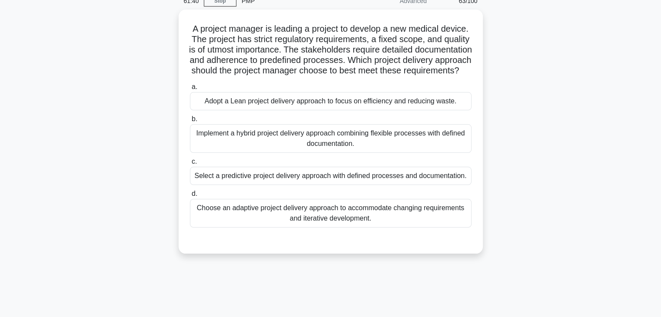
scroll to position [0, 0]
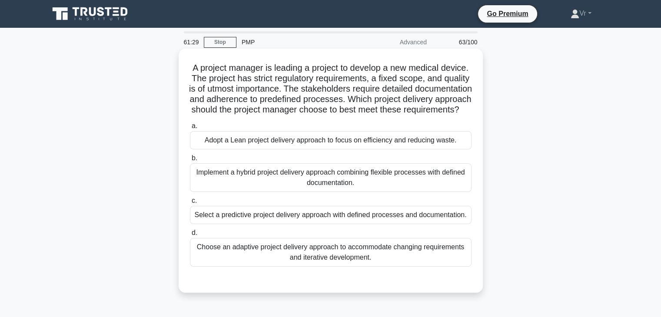
drag, startPoint x: 235, startPoint y: 109, endPoint x: 372, endPoint y: 124, distance: 137.8
click at [372, 116] on h5 "A project manager is leading a project to develop a new medical device. The pro…" at bounding box center [330, 89] width 283 height 53
click at [365, 134] on label "a. Adopt a Lean project delivery approach to focus on efficiency and reducing w…" at bounding box center [331, 135] width 282 height 29
click at [190, 129] on input "a. Adopt a Lean project delivery approach to focus on efficiency and reducing w…" at bounding box center [190, 126] width 0 height 6
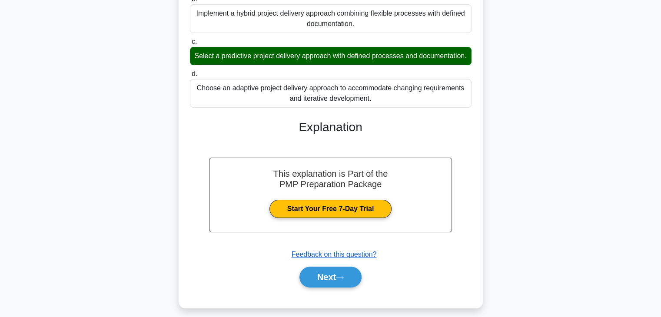
scroll to position [188, 0]
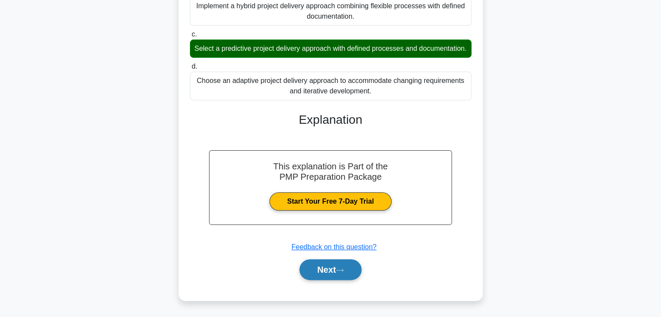
click at [334, 273] on button "Next" at bounding box center [331, 270] width 62 height 21
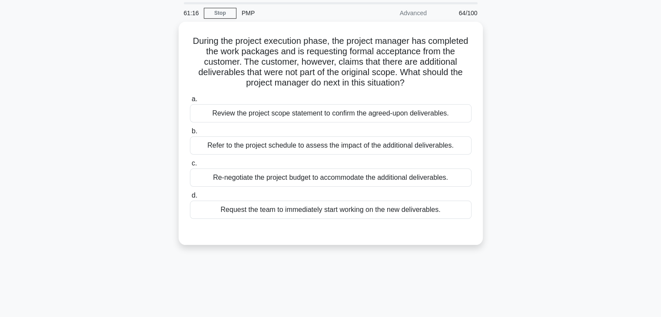
scroll to position [0, 0]
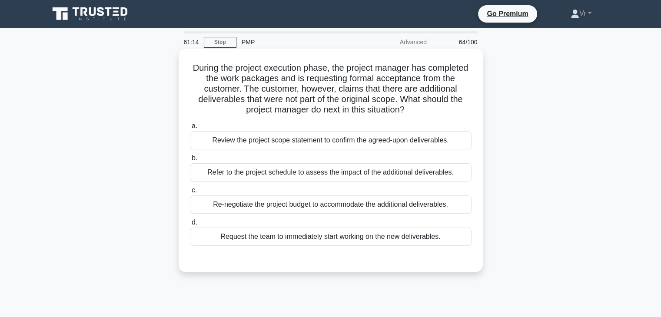
click at [275, 141] on div "Review the project scope statement to confirm the agreed-upon deliverables." at bounding box center [331, 140] width 282 height 18
click at [190, 129] on input "a. Review the project scope statement to confirm the agreed-upon deliverables." at bounding box center [190, 126] width 0 height 6
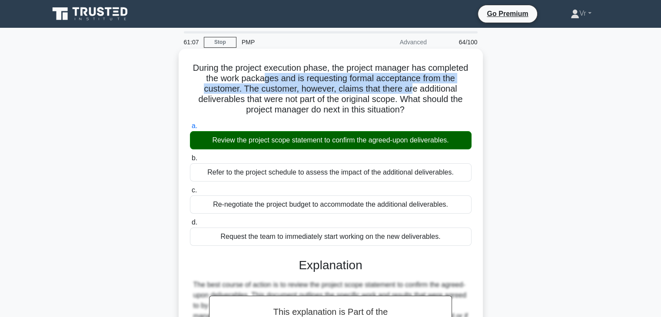
drag, startPoint x: 313, startPoint y: 85, endPoint x: 451, endPoint y: 94, distance: 137.7
click at [451, 94] on h5 "During the project execution phase, the project manager has completed the work …" at bounding box center [330, 89] width 283 height 53
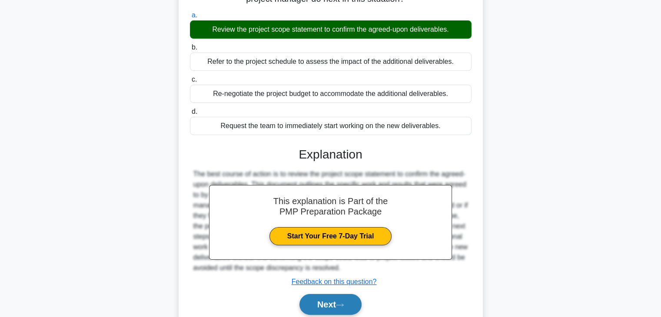
scroll to position [153, 0]
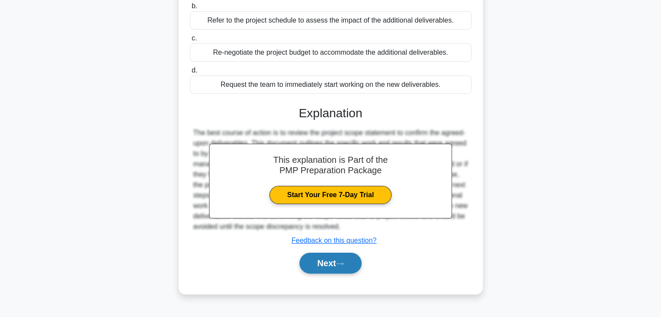
click at [346, 268] on button "Next" at bounding box center [331, 263] width 62 height 21
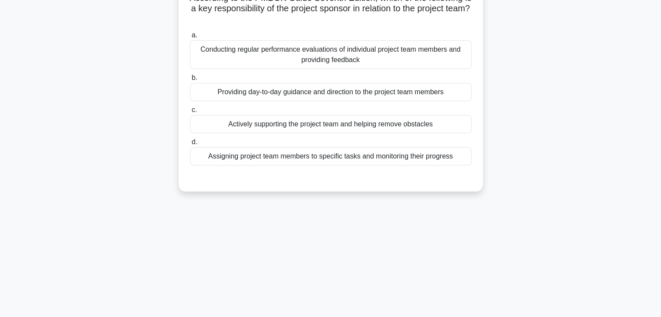
scroll to position [0, 0]
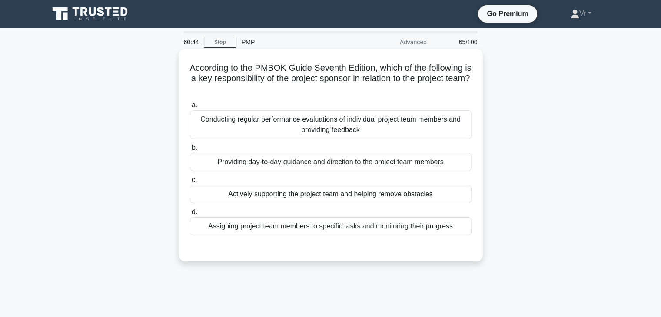
click at [342, 166] on div "Providing day-to-day guidance and direction to the project team members" at bounding box center [331, 162] width 282 height 18
click at [190, 151] on input "b. Providing day-to-day guidance and direction to the project team members" at bounding box center [190, 148] width 0 height 6
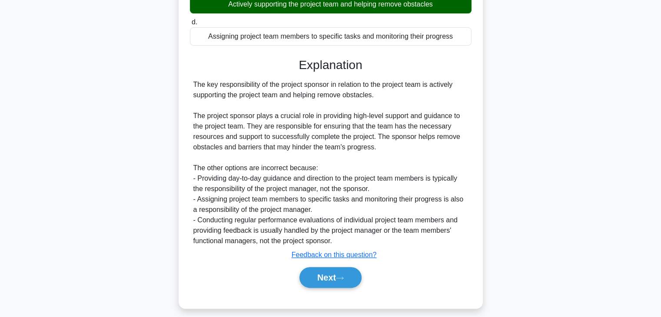
scroll to position [198, 0]
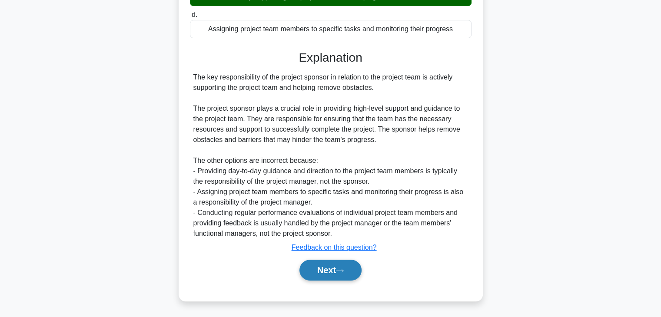
click at [345, 265] on button "Next" at bounding box center [331, 270] width 62 height 21
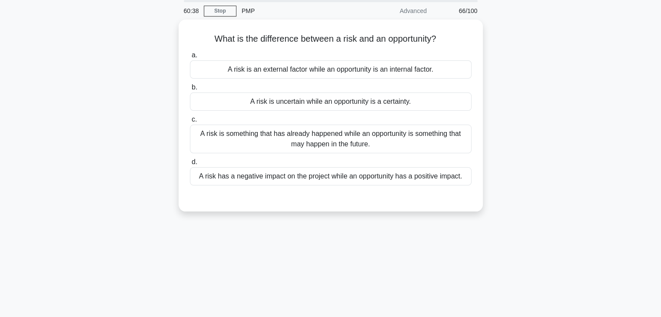
scroll to position [0, 0]
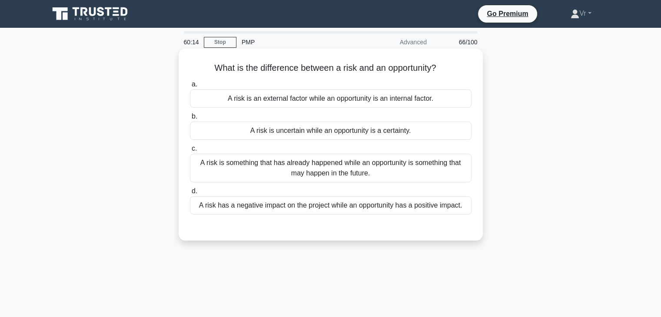
click at [308, 129] on div "A risk is uncertain while an opportunity is a certainty." at bounding box center [331, 131] width 282 height 18
click at [190, 120] on input "b. A risk is uncertain while an opportunity is a certainty." at bounding box center [190, 117] width 0 height 6
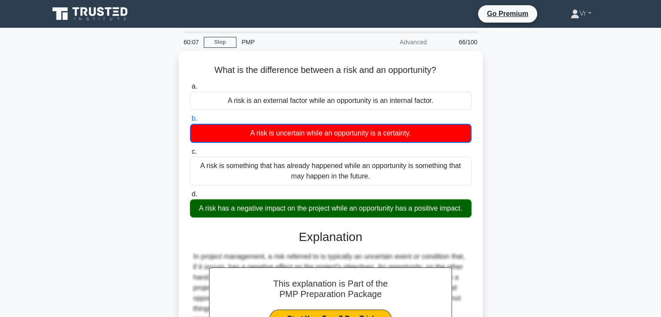
scroll to position [153, 0]
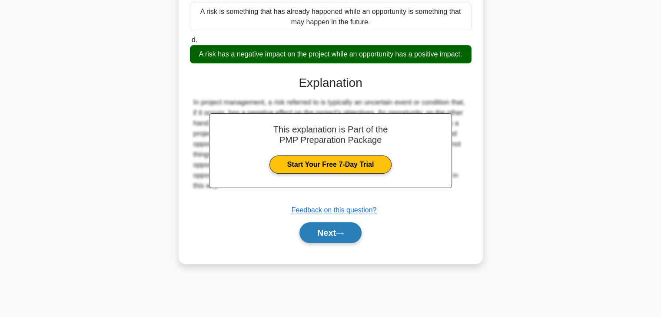
click at [332, 231] on button "Next" at bounding box center [331, 233] width 62 height 21
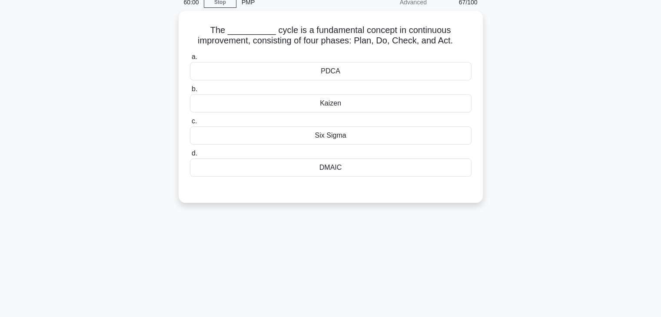
scroll to position [0, 0]
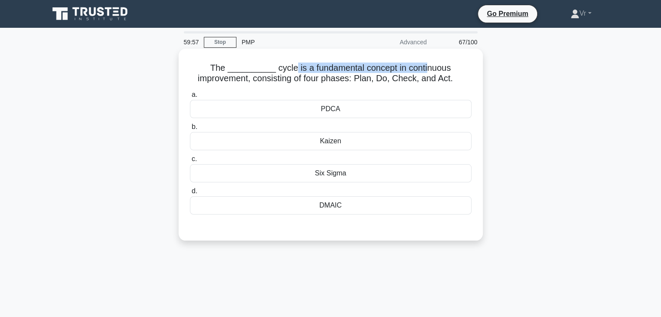
drag, startPoint x: 287, startPoint y: 64, endPoint x: 424, endPoint y: 66, distance: 136.5
click at [424, 66] on h5 "The __________ cycle is a fundamental concept in continuous improvement, consis…" at bounding box center [330, 74] width 283 height 22
click at [345, 109] on div "PDCA" at bounding box center [331, 109] width 282 height 18
click at [190, 98] on input "a. PDCA" at bounding box center [190, 95] width 0 height 6
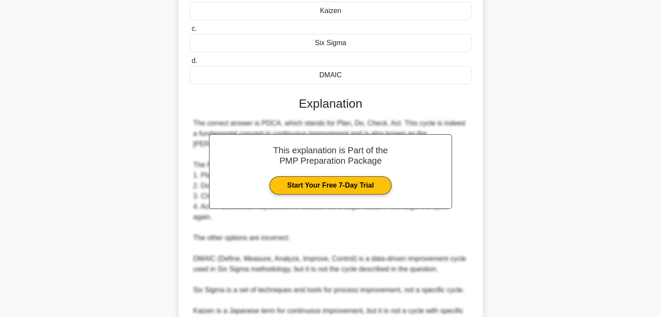
scroll to position [208, 0]
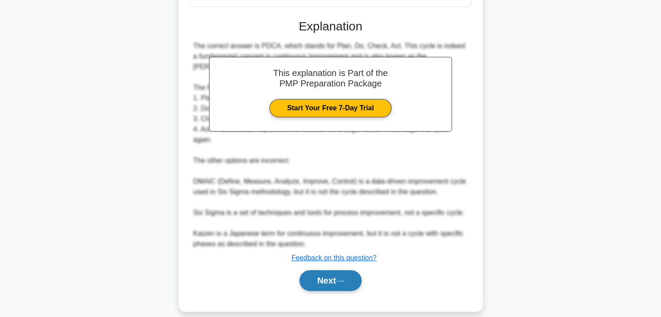
click at [359, 270] on button "Next" at bounding box center [331, 280] width 62 height 21
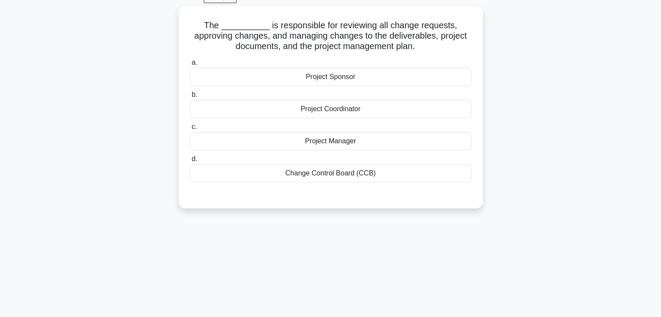
scroll to position [0, 0]
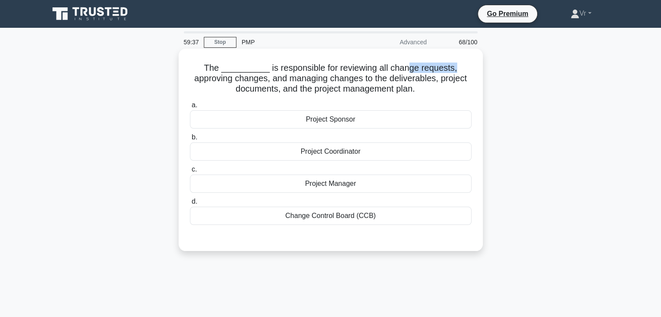
drag, startPoint x: 422, startPoint y: 69, endPoint x: 466, endPoint y: 68, distance: 43.9
click at [466, 68] on h5 "The __________ is responsible for reviewing all change requests, approving chan…" at bounding box center [330, 79] width 283 height 32
click at [344, 186] on div "Project Manager" at bounding box center [331, 184] width 282 height 18
click at [190, 173] on input "c. Project Manager" at bounding box center [190, 170] width 0 height 6
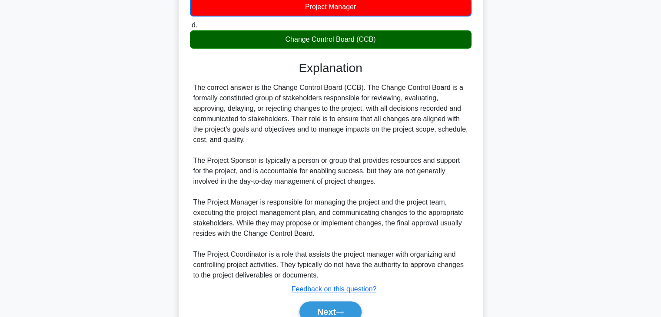
scroll to position [219, 0]
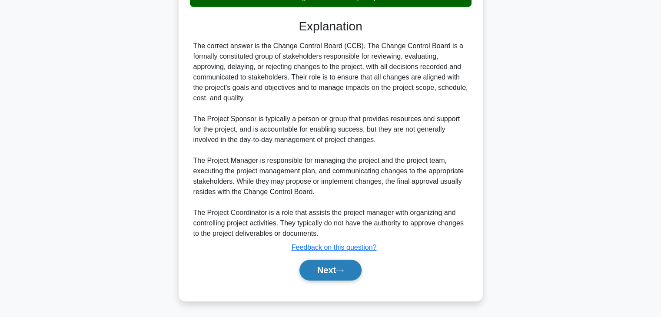
click at [344, 266] on button "Next" at bounding box center [331, 270] width 62 height 21
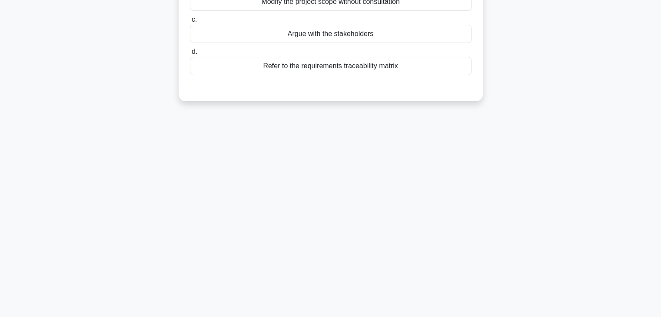
scroll to position [0, 0]
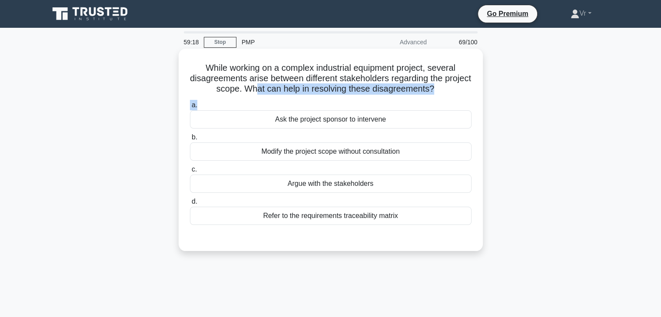
drag, startPoint x: 270, startPoint y: 84, endPoint x: 267, endPoint y: 100, distance: 16.3
click at [267, 100] on div "While working on a complex industrial equipment project, several disagreements …" at bounding box center [330, 150] width 297 height 196
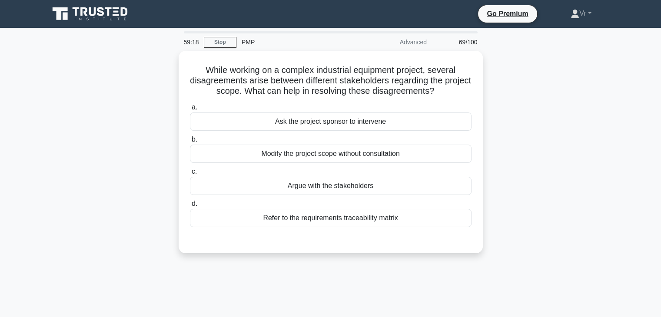
click at [533, 131] on div "While working on a complex industrial equipment project, several disagreements …" at bounding box center [331, 157] width 574 height 213
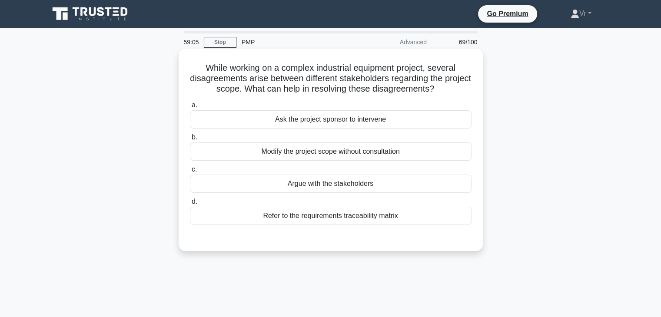
click at [330, 219] on div "Refer to the requirements traceability matrix" at bounding box center [331, 216] width 282 height 18
click at [190, 205] on input "d. Refer to the requirements traceability matrix" at bounding box center [190, 202] width 0 height 6
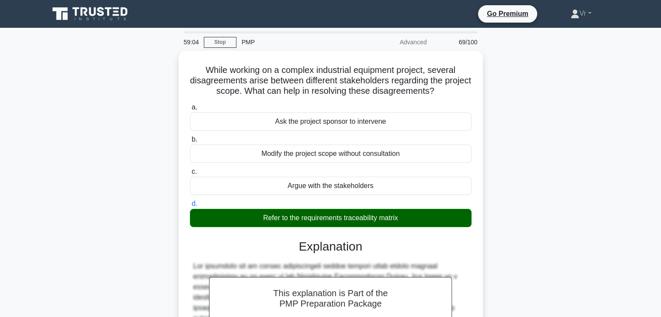
scroll to position [166, 0]
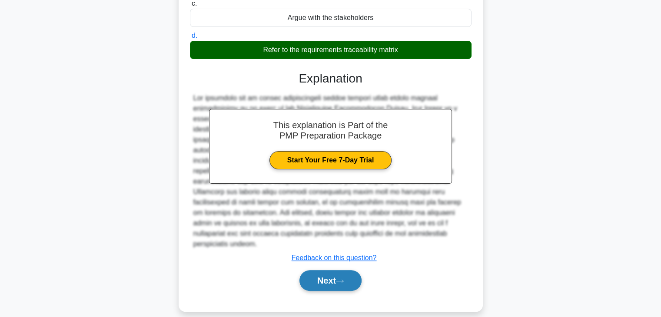
click at [332, 274] on button "Next" at bounding box center [331, 280] width 62 height 21
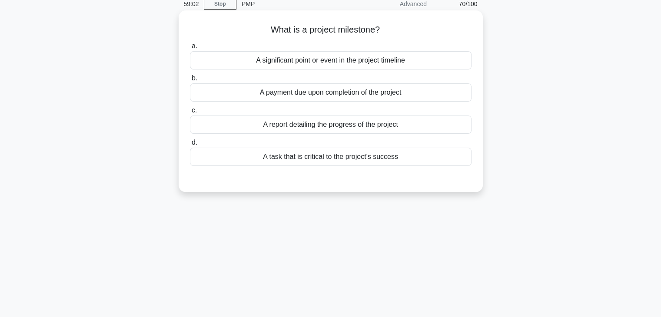
scroll to position [0, 0]
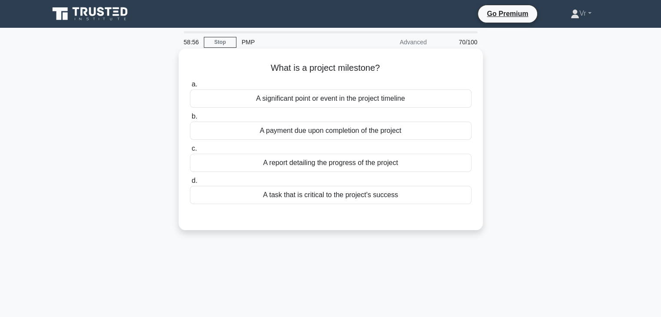
click at [370, 96] on div "A significant point or event in the project timeline" at bounding box center [331, 99] width 282 height 18
click at [190, 87] on input "a. A significant point or event in the project timeline" at bounding box center [190, 85] width 0 height 6
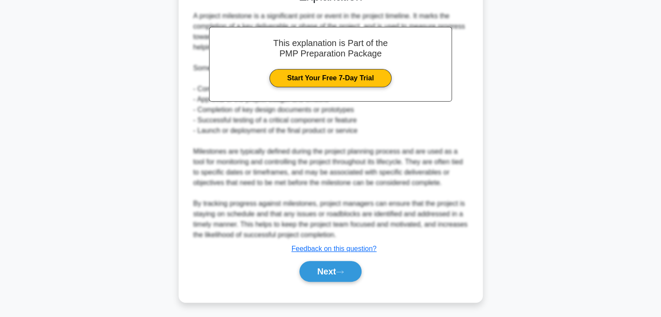
scroll to position [229, 0]
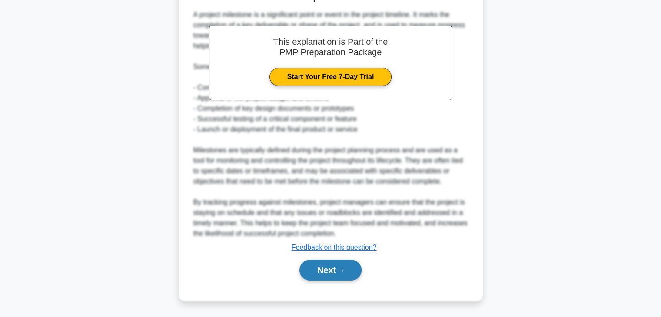
click at [350, 268] on button "Next" at bounding box center [331, 270] width 62 height 21
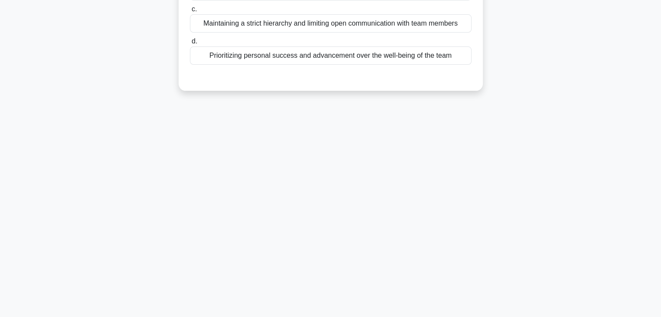
scroll to position [0, 0]
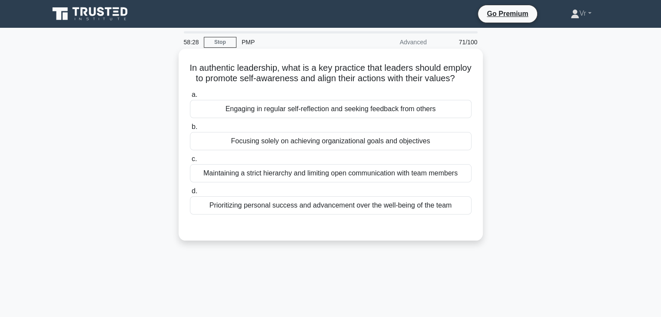
click at [276, 118] on div "Engaging in regular self-reflection and seeking feedback from others" at bounding box center [331, 109] width 282 height 18
click at [190, 98] on input "a. Engaging in regular self-reflection and seeking feedback from others" at bounding box center [190, 95] width 0 height 6
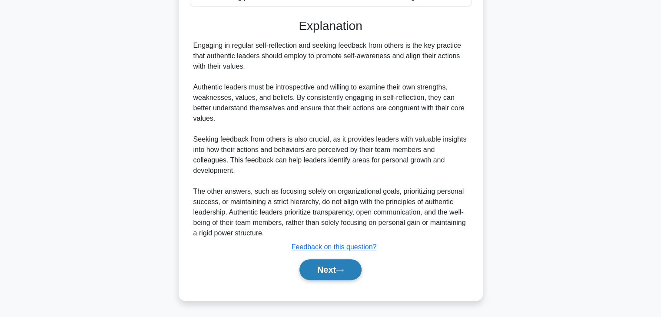
click at [351, 275] on button "Next" at bounding box center [331, 270] width 62 height 21
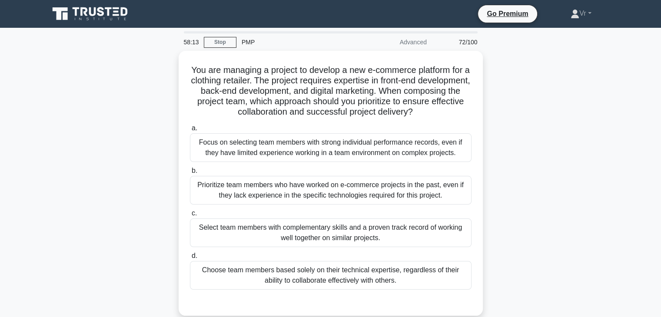
drag, startPoint x: 266, startPoint y: 105, endPoint x: 494, endPoint y: 108, distance: 227.8
click at [494, 108] on div "You are managing a project to develop a new e-commerce platform for a clothing …" at bounding box center [331, 189] width 574 height 276
click at [589, 106] on div "You are managing a project to develop a new e-commerce platform for a clothing …" at bounding box center [331, 189] width 574 height 276
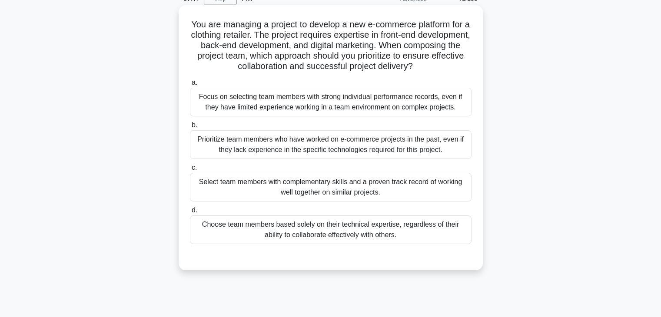
click at [354, 192] on div "Select team members with complementary skills and a proven track record of work…" at bounding box center [331, 187] width 282 height 29
click at [190, 171] on input "c. Select team members with complementary skills and a proven track record of w…" at bounding box center [190, 168] width 0 height 6
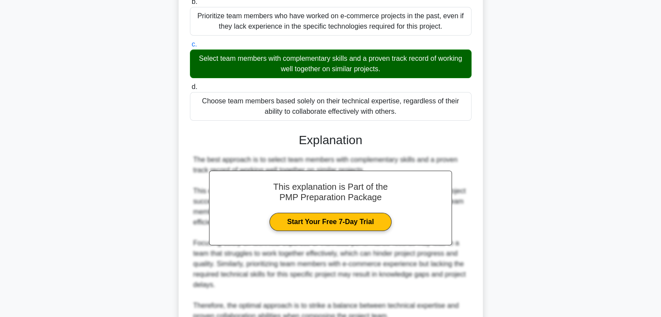
scroll to position [250, 0]
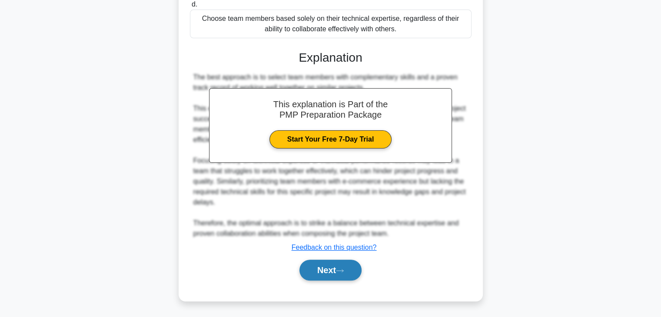
click at [347, 262] on button "Next" at bounding box center [331, 270] width 62 height 21
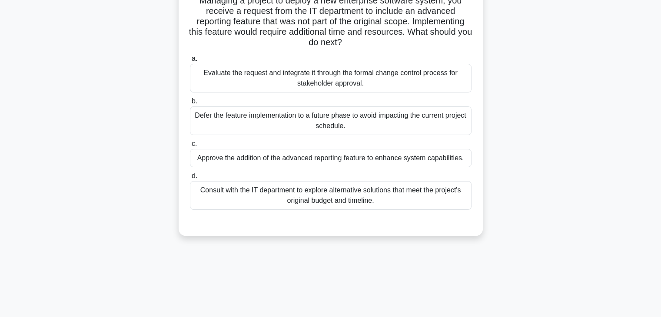
scroll to position [22, 0]
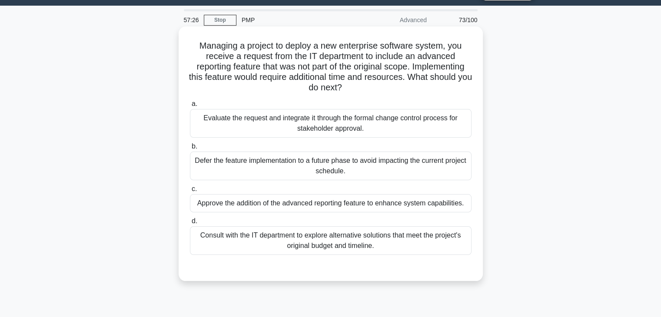
click at [266, 116] on div "Evaluate the request and integrate it through the formal change control process…" at bounding box center [331, 123] width 282 height 29
click at [190, 107] on input "a. Evaluate the request and integrate it through the formal change control proc…" at bounding box center [190, 104] width 0 height 6
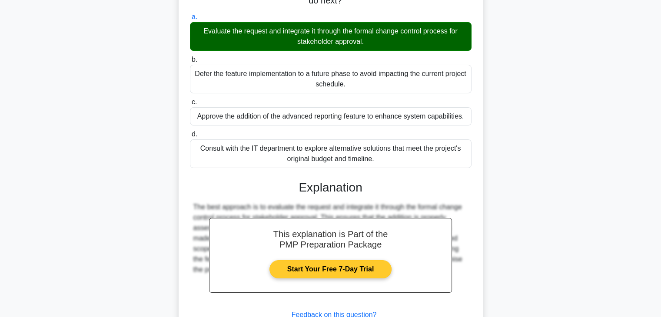
scroll to position [176, 0]
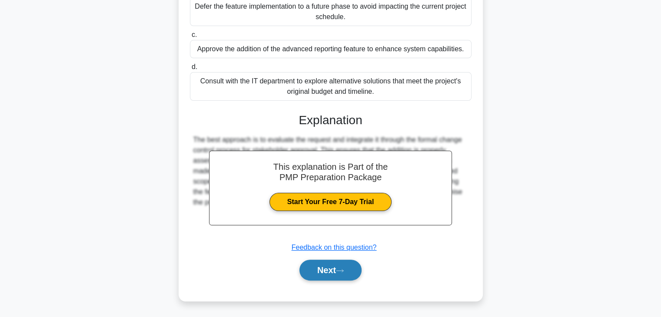
click at [328, 273] on button "Next" at bounding box center [331, 270] width 62 height 21
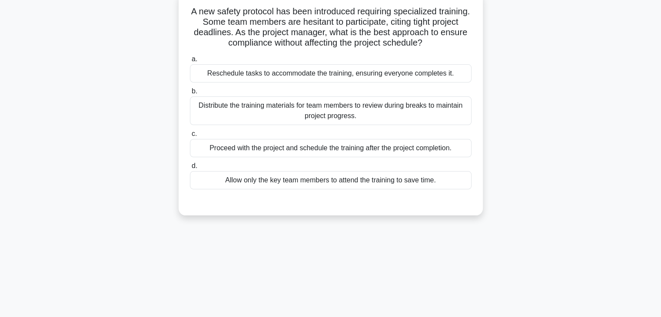
scroll to position [0, 0]
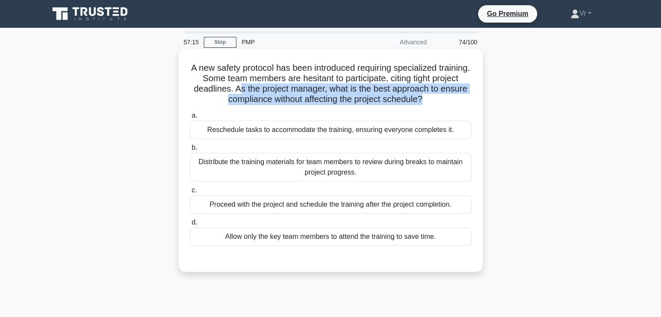
drag, startPoint x: 270, startPoint y: 92, endPoint x: 438, endPoint y: 97, distance: 168.7
click at [438, 97] on h5 "A new safety protocol has been introduced requiring specialized training. Some …" at bounding box center [330, 84] width 283 height 43
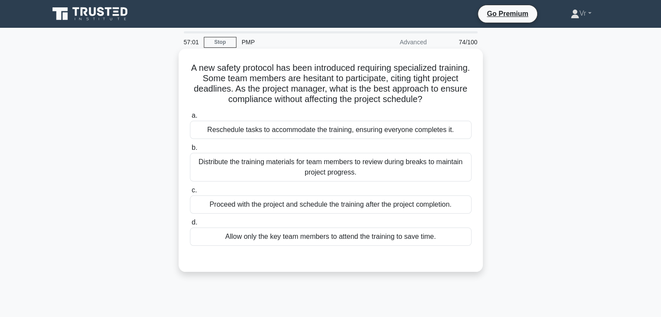
click at [301, 171] on div "Distribute the training materials for team members to review during breaks to m…" at bounding box center [331, 167] width 282 height 29
click at [190, 151] on input "b. Distribute the training materials for team members to review during breaks t…" at bounding box center [190, 148] width 0 height 6
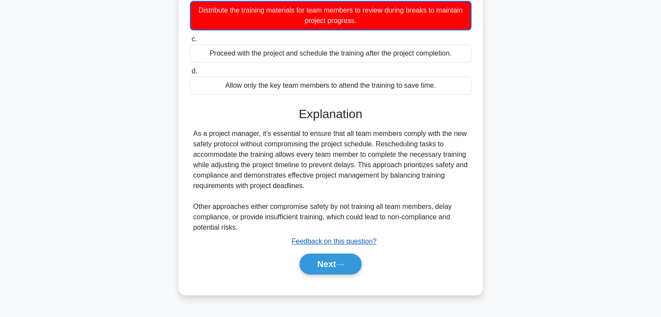
scroll to position [153, 0]
click at [339, 258] on button "Next" at bounding box center [331, 264] width 62 height 21
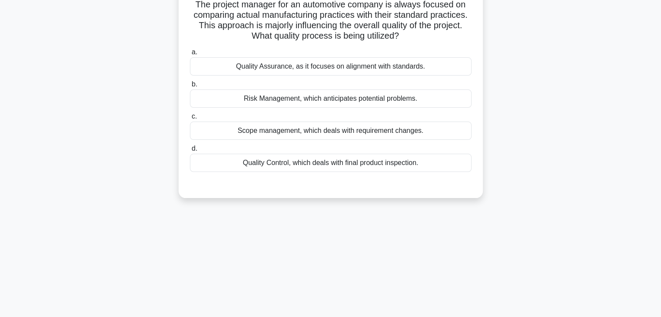
scroll to position [0, 0]
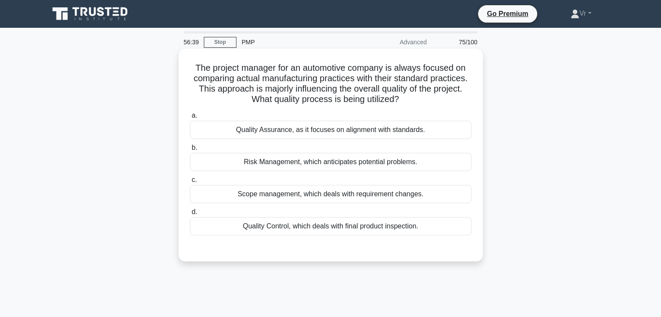
drag, startPoint x: 276, startPoint y: 102, endPoint x: 403, endPoint y: 105, distance: 126.5
click at [403, 105] on h5 "The project manager for an automotive company is always focused on comparing ac…" at bounding box center [330, 84] width 283 height 43
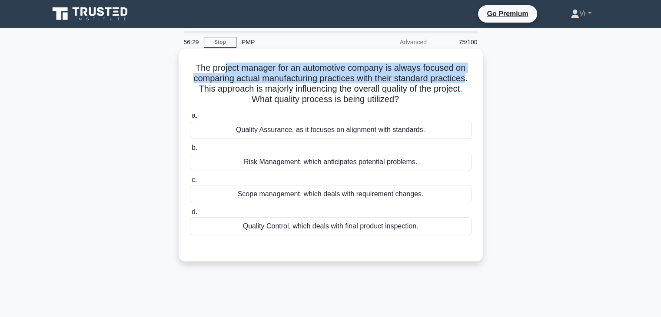
drag, startPoint x: 223, startPoint y: 69, endPoint x: 470, endPoint y: 82, distance: 247.3
click at [470, 82] on h5 "The project manager for an automotive company is always focused on comparing ac…" at bounding box center [330, 84] width 283 height 43
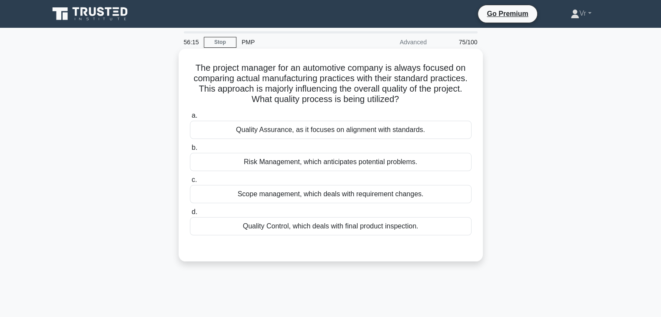
click at [276, 134] on div "Quality Assurance, as it focuses on alignment with standards." at bounding box center [331, 130] width 282 height 18
click at [190, 119] on input "a. Quality Assurance, as it focuses on alignment with standards." at bounding box center [190, 116] width 0 height 6
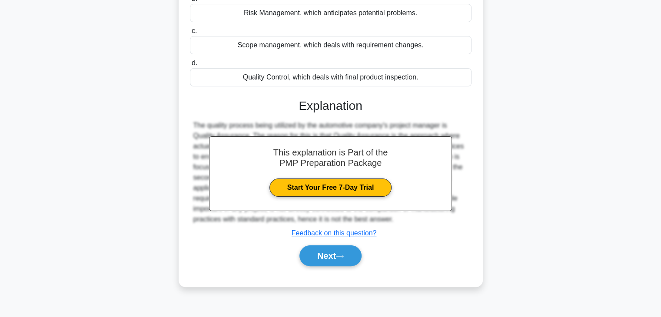
scroll to position [153, 0]
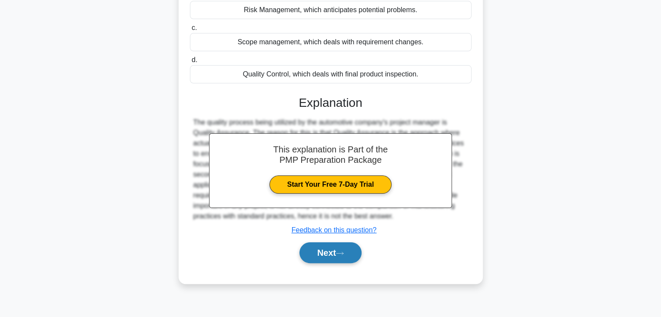
click at [306, 255] on button "Next" at bounding box center [331, 253] width 62 height 21
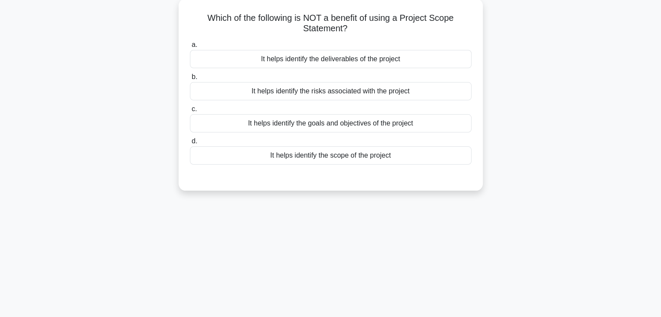
scroll to position [0, 0]
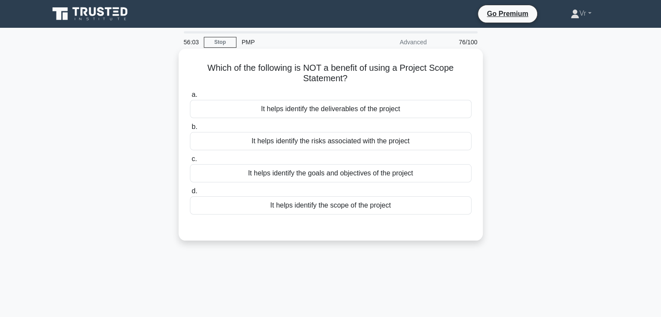
drag, startPoint x: 236, startPoint y: 70, endPoint x: 440, endPoint y: 81, distance: 203.8
click at [440, 81] on h5 "Which of the following is NOT a benefit of using a Project Scope Statement? .sp…" at bounding box center [330, 74] width 283 height 22
click at [329, 177] on div "It helps identify the goals and objectives of the project" at bounding box center [331, 173] width 282 height 18
click at [190, 162] on input "c. It helps identify the goals and objectives of the project" at bounding box center [190, 159] width 0 height 6
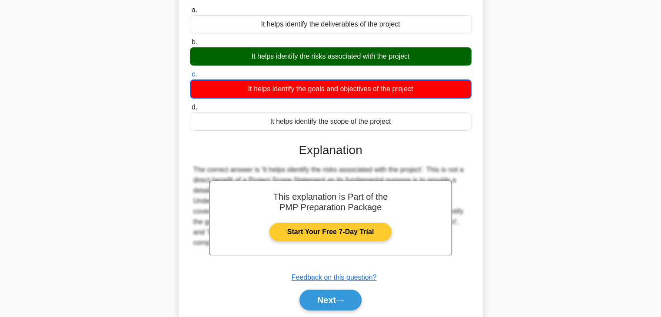
scroll to position [153, 0]
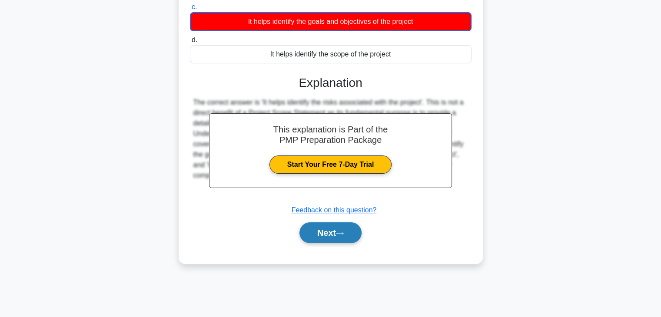
click at [337, 237] on button "Next" at bounding box center [331, 233] width 62 height 21
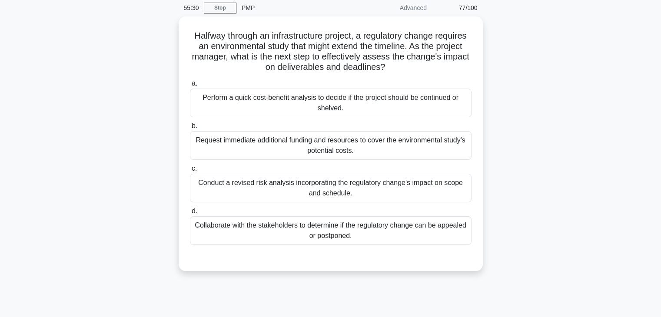
scroll to position [0, 0]
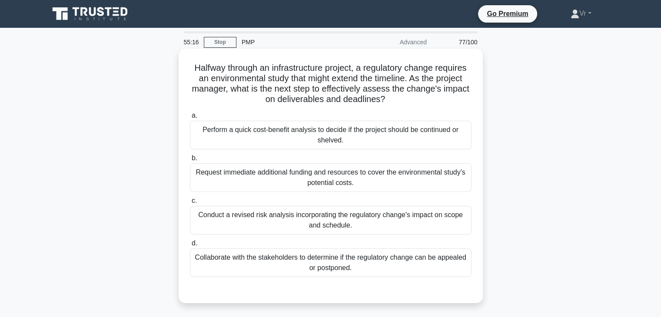
drag, startPoint x: 373, startPoint y: 67, endPoint x: 411, endPoint y: 99, distance: 49.4
click at [411, 99] on h5 "Halfway through an infrastructure project, a regulatory change requires an envi…" at bounding box center [330, 84] width 283 height 43
click at [330, 262] on div "Collaborate with the stakeholders to determine if the regulatory change can be …" at bounding box center [331, 263] width 282 height 29
click at [190, 246] on input "d. Collaborate with the stakeholders to determine if the regulatory change can …" at bounding box center [190, 244] width 0 height 6
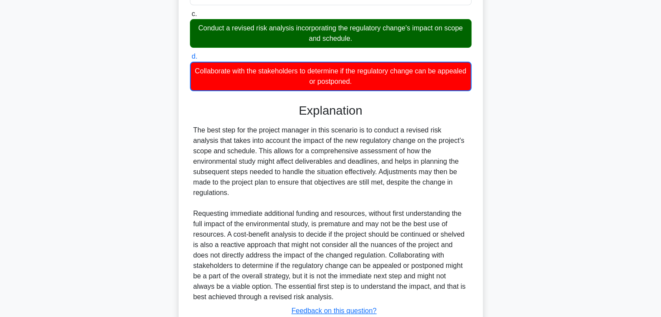
scroll to position [240, 0]
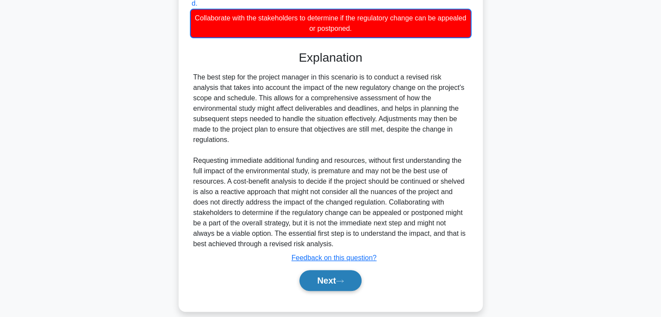
click at [346, 276] on button "Next" at bounding box center [331, 280] width 62 height 21
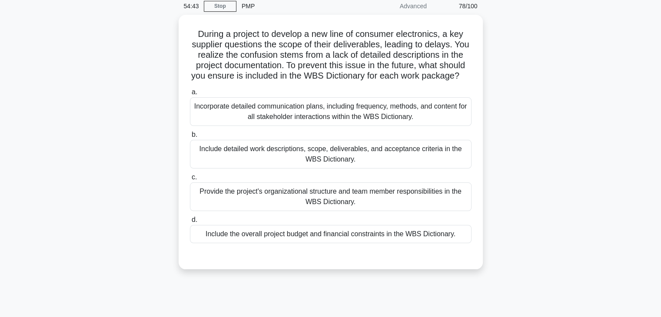
scroll to position [0, 0]
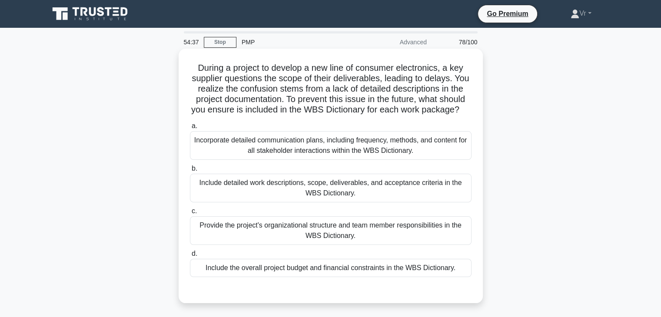
drag, startPoint x: 325, startPoint y: 92, endPoint x: 442, endPoint y: 125, distance: 122.0
click at [442, 116] on h5 "During a project to develop a new line of consumer electronics, a key supplier …" at bounding box center [330, 89] width 283 height 53
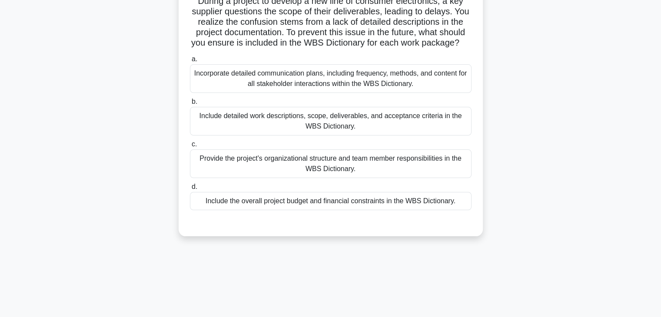
scroll to position [87, 0]
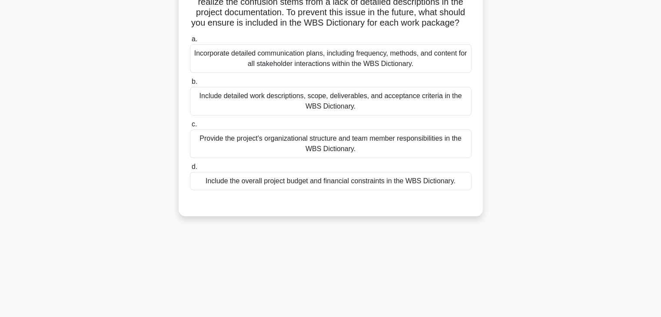
click at [343, 113] on div "Include detailed work descriptions, scope, deliverables, and acceptance criteri…" at bounding box center [331, 101] width 282 height 29
click at [190, 85] on input "b. Include detailed work descriptions, scope, deliverables, and acceptance crit…" at bounding box center [190, 82] width 0 height 6
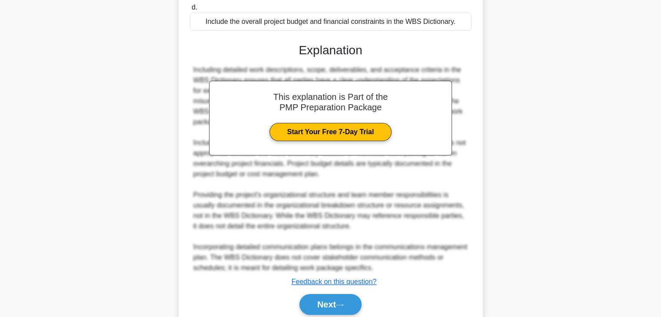
scroll to position [291, 0]
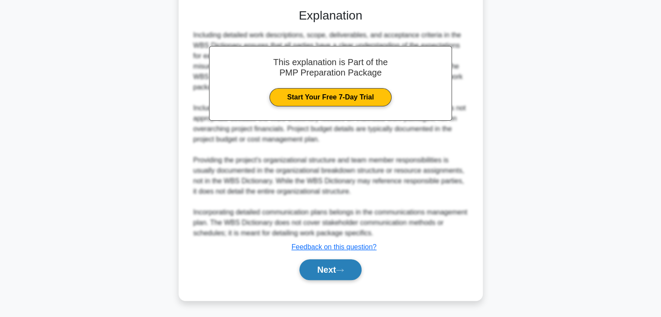
click at [341, 273] on icon at bounding box center [340, 270] width 8 height 5
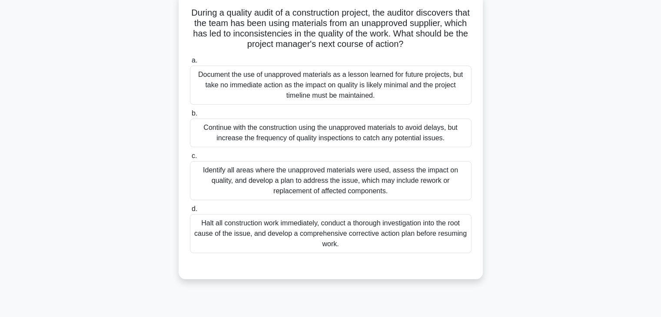
scroll to position [0, 0]
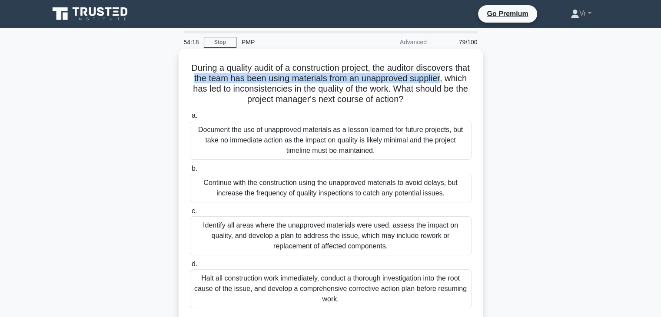
drag, startPoint x: 212, startPoint y: 79, endPoint x: 443, endPoint y: 81, distance: 230.4
click at [461, 81] on h5 "During a quality audit of a construction project, the auditor discovers that th…" at bounding box center [330, 84] width 283 height 43
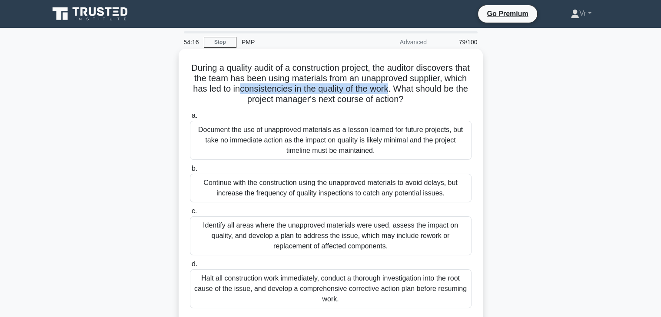
drag, startPoint x: 261, startPoint y: 93, endPoint x: 417, endPoint y: 91, distance: 156.5
click at [417, 91] on h5 "During a quality audit of a construction project, the auditor discovers that th…" at bounding box center [330, 84] width 283 height 43
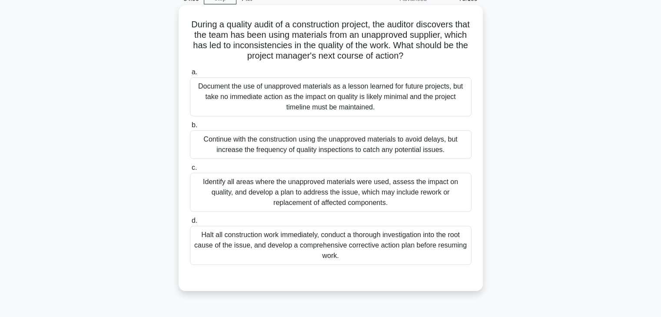
click at [302, 191] on div "Identify all areas where the unapproved materials were used, assess the impact …" at bounding box center [331, 192] width 282 height 39
click at [190, 171] on input "c. Identify all areas where the unapproved materials were used, assess the impa…" at bounding box center [190, 168] width 0 height 6
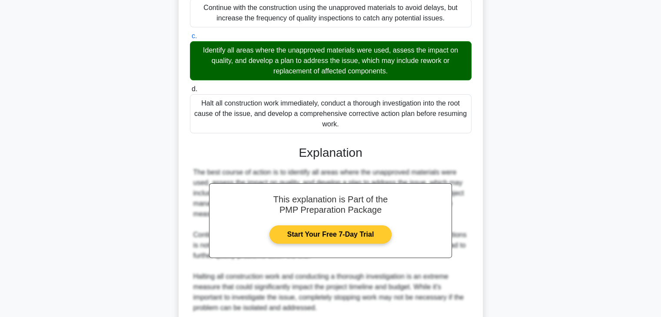
scroll to position [291, 0]
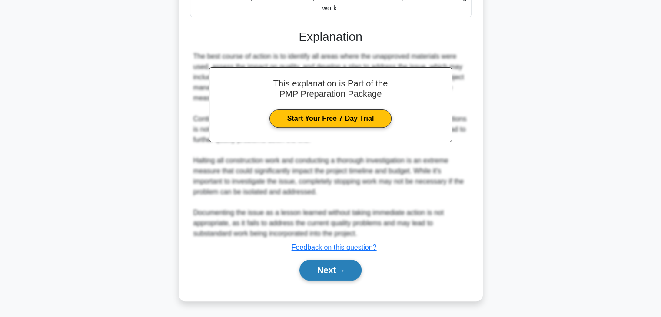
click at [331, 271] on button "Next" at bounding box center [331, 270] width 62 height 21
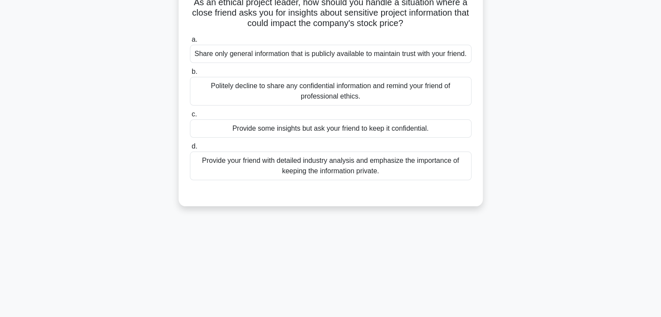
scroll to position [0, 0]
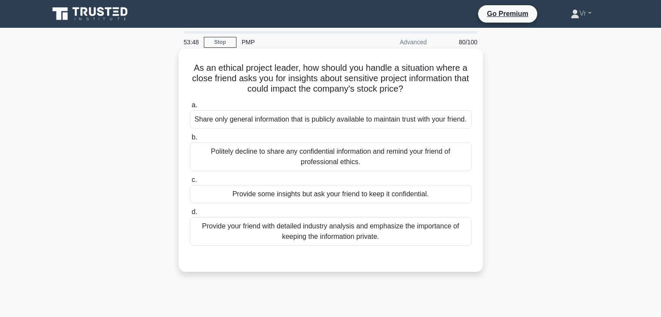
drag, startPoint x: 268, startPoint y: 67, endPoint x: 447, endPoint y: 88, distance: 180.7
click at [421, 94] on h5 "As an ethical project leader, how should you handle a situation where a close f…" at bounding box center [330, 79] width 283 height 32
click at [453, 87] on h5 "As an ethical project leader, how should you handle a situation where a close f…" at bounding box center [330, 79] width 283 height 32
click at [320, 169] on div "Politely decline to share any confidential information and remind your friend o…" at bounding box center [331, 157] width 282 height 29
click at [190, 140] on input "b. Politely decline to share any confidential information and remind your frien…" at bounding box center [190, 138] width 0 height 6
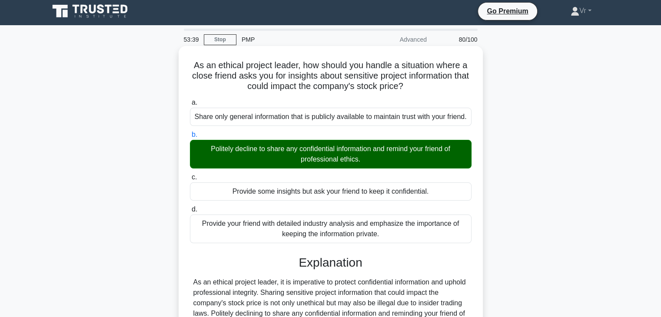
scroll to position [153, 0]
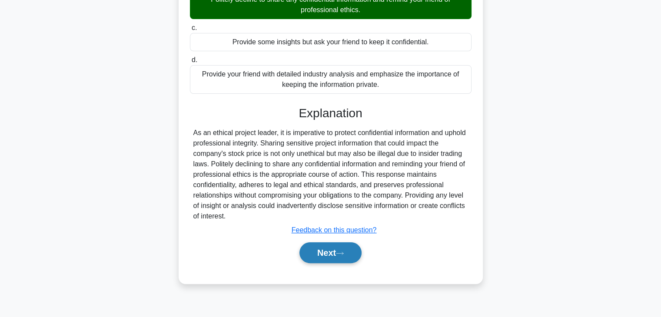
click at [344, 256] on icon at bounding box center [340, 253] width 8 height 5
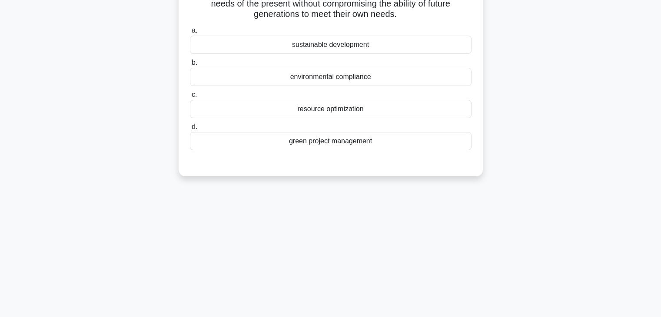
scroll to position [0, 0]
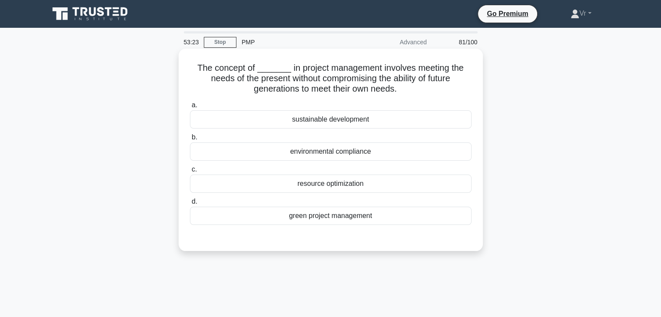
click at [341, 125] on div "sustainable development" at bounding box center [331, 119] width 282 height 18
click at [190, 108] on input "a. sustainable development" at bounding box center [190, 106] width 0 height 6
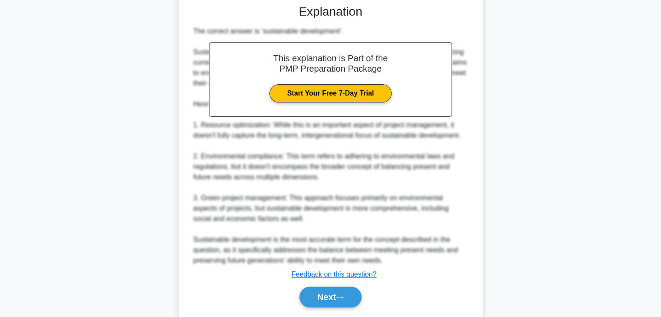
scroll to position [260, 0]
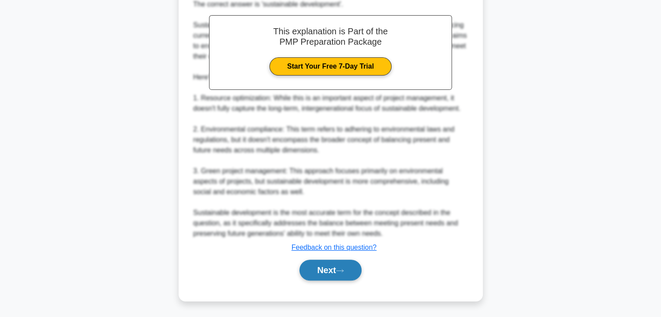
click at [316, 265] on button "Next" at bounding box center [331, 270] width 62 height 21
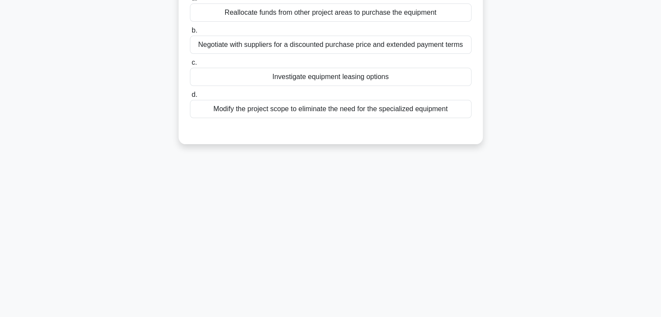
scroll to position [0, 0]
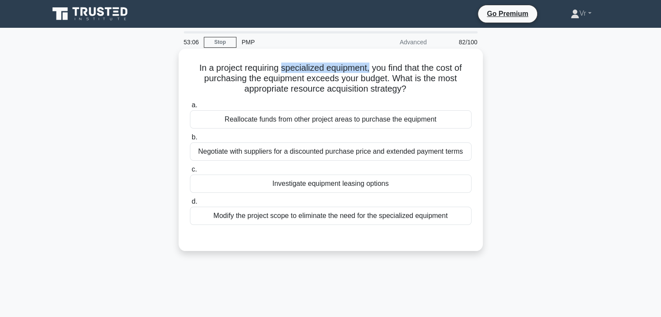
drag, startPoint x: 280, startPoint y: 69, endPoint x: 369, endPoint y: 70, distance: 89.1
click at [369, 70] on h5 "In a project requiring specialized equipment, you find that the cost of purchas…" at bounding box center [330, 79] width 283 height 32
drag, startPoint x: 380, startPoint y: 70, endPoint x: 419, endPoint y: 86, distance: 42.7
click at [419, 86] on h5 "In a project requiring specialized equipment, you find that the cost of purchas…" at bounding box center [330, 79] width 283 height 32
click at [304, 185] on div "Investigate equipment leasing options" at bounding box center [331, 184] width 282 height 18
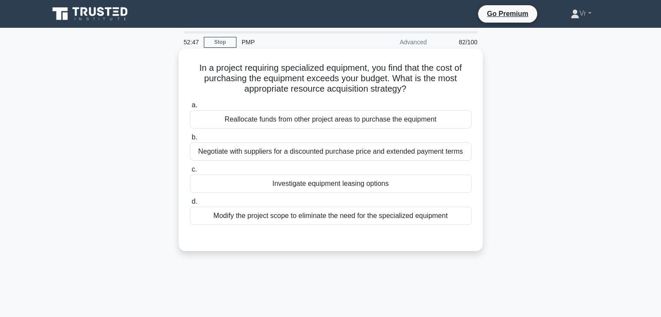
click at [190, 173] on input "c. Investigate equipment leasing options" at bounding box center [190, 170] width 0 height 6
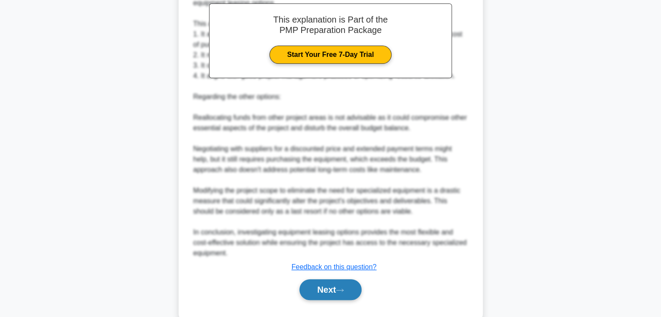
scroll to position [291, 0]
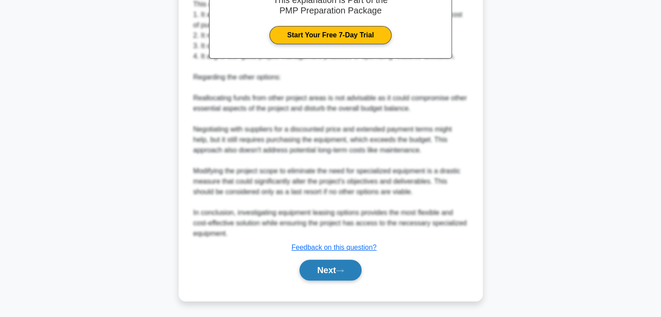
click at [349, 274] on button "Next" at bounding box center [331, 270] width 62 height 21
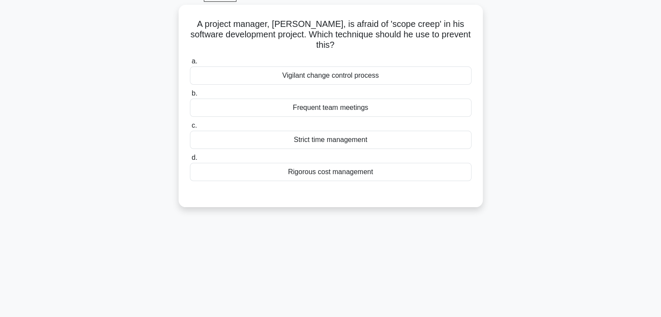
scroll to position [0, 0]
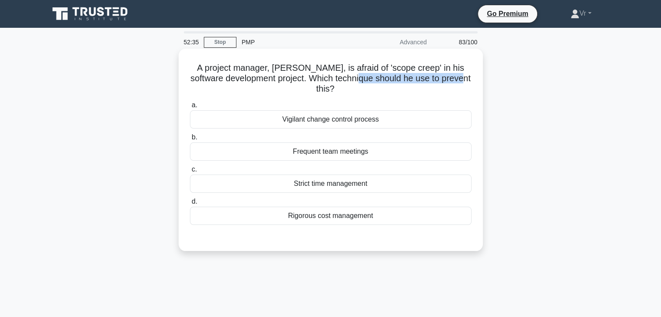
drag, startPoint x: 370, startPoint y: 82, endPoint x: 476, endPoint y: 84, distance: 105.6
click at [476, 84] on div "A project manager, Mike, is afraid of 'scope creep' in his software development…" at bounding box center [330, 150] width 297 height 196
click at [296, 121] on div "Vigilant change control process" at bounding box center [331, 119] width 282 height 18
click at [190, 108] on input "a. Vigilant change control process" at bounding box center [190, 106] width 0 height 6
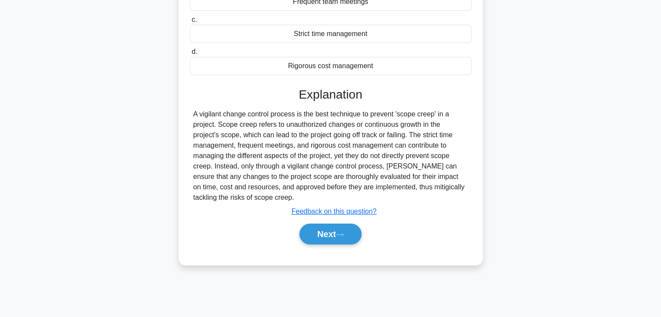
scroll to position [153, 0]
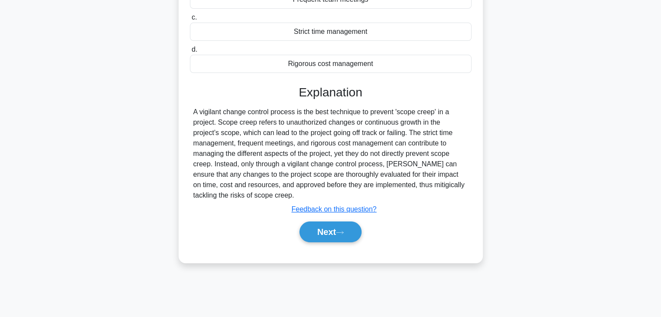
click at [343, 244] on div "Next" at bounding box center [331, 232] width 282 height 28
click at [342, 236] on button "Next" at bounding box center [331, 232] width 62 height 21
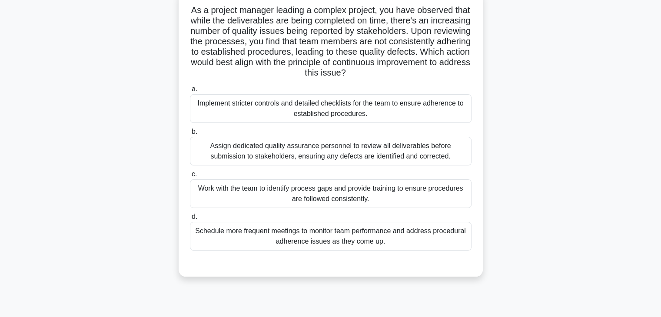
scroll to position [0, 0]
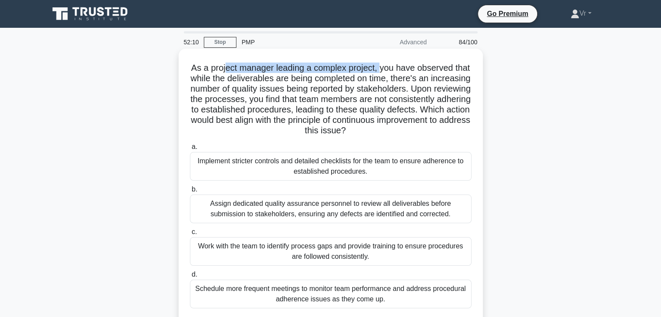
drag, startPoint x: 231, startPoint y: 69, endPoint x: 389, endPoint y: 72, distance: 158.3
click at [389, 72] on h5 "As a project manager leading a complex project, you have observed that while th…" at bounding box center [330, 100] width 283 height 74
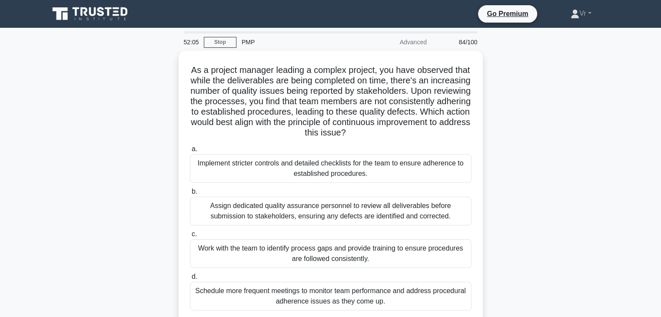
click at [586, 147] on div "As a project manager leading a complex project, you have observed that while th…" at bounding box center [331, 199] width 574 height 296
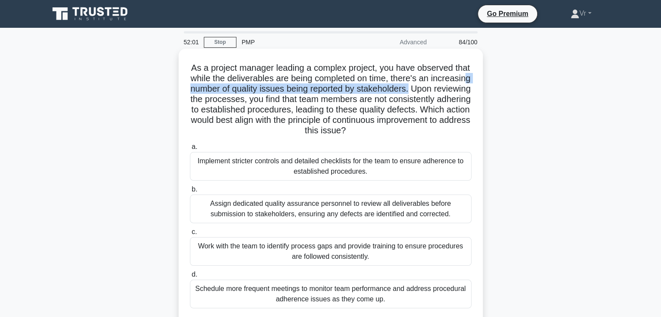
drag, startPoint x: 264, startPoint y: 92, endPoint x: 466, endPoint y: 93, distance: 201.7
click at [466, 93] on h5 "As a project manager leading a complex project, you have observed that while th…" at bounding box center [330, 100] width 283 height 74
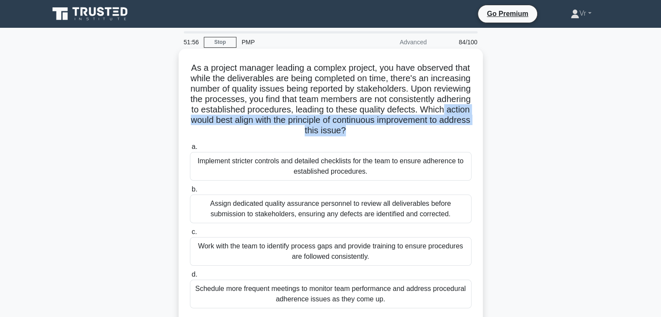
drag, startPoint x: 284, startPoint y: 122, endPoint x: 415, endPoint y: 129, distance: 131.5
click at [415, 129] on h5 "As a project manager leading a complex project, you have observed that while th…" at bounding box center [330, 100] width 283 height 74
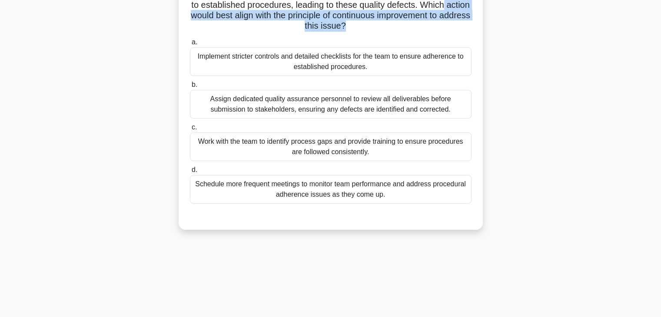
scroll to position [130, 0]
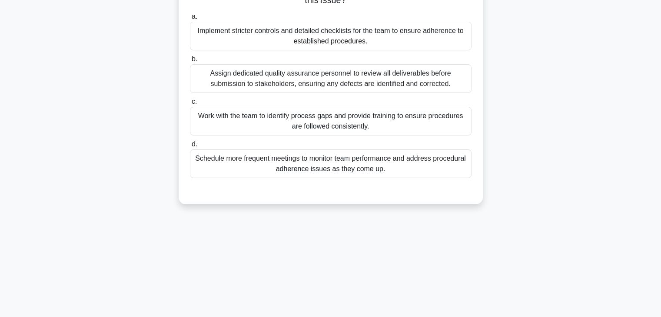
click at [262, 125] on div "Work with the team to identify process gaps and provide training to ensure proc…" at bounding box center [331, 121] width 282 height 29
click at [190, 105] on input "c. Work with the team to identify process gaps and provide training to ensure p…" at bounding box center [190, 102] width 0 height 6
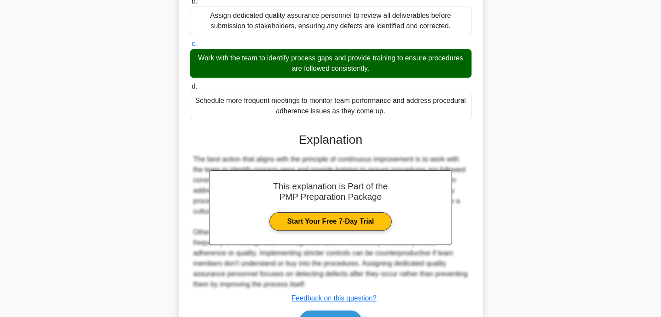
scroll to position [239, 0]
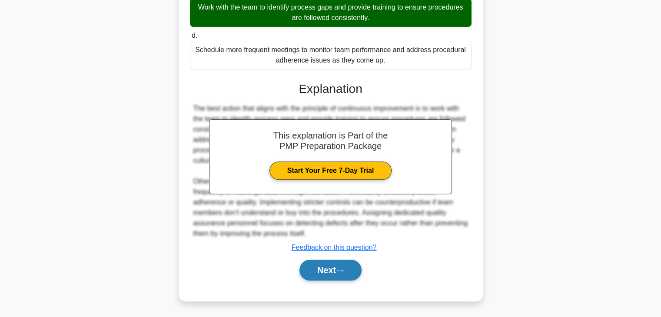
click at [316, 272] on button "Next" at bounding box center [331, 270] width 62 height 21
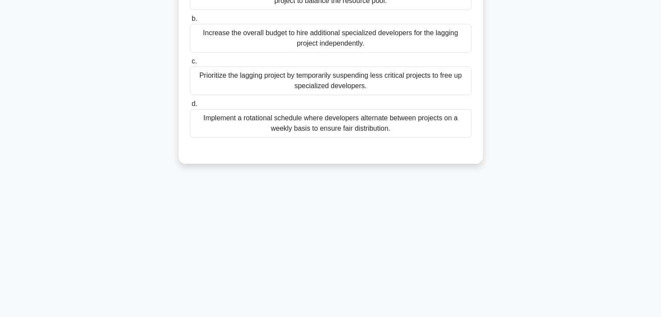
scroll to position [153, 0]
click at [580, 192] on div "49:42 Stop PMP Advanced 85/100 .spinner_0XTQ{transform-origin:center;animation:…" at bounding box center [331, 96] width 574 height 435
click at [632, 149] on main "48:43 Stop PMP Advanced 85/100 .spinner_0XTQ{transform-origin:center;animation:…" at bounding box center [330, 97] width 661 height 442
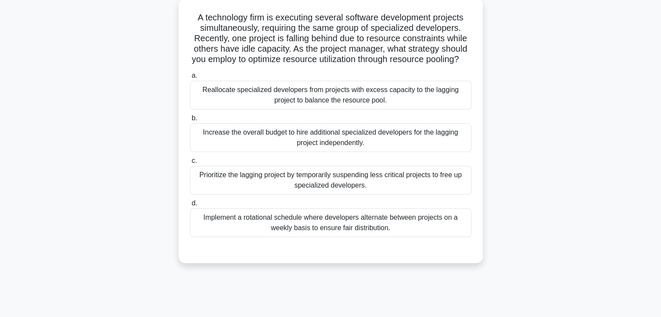
scroll to position [0, 0]
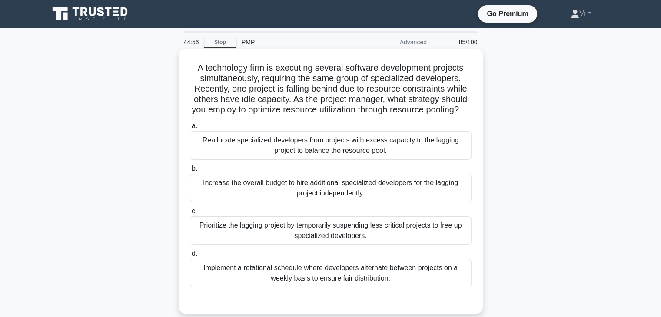
click at [313, 285] on div "Implement a rotational schedule where developers alternate between projects on …" at bounding box center [331, 273] width 282 height 29
click at [190, 257] on input "d. Implement a rotational schedule where developers alternate between projects …" at bounding box center [190, 254] width 0 height 6
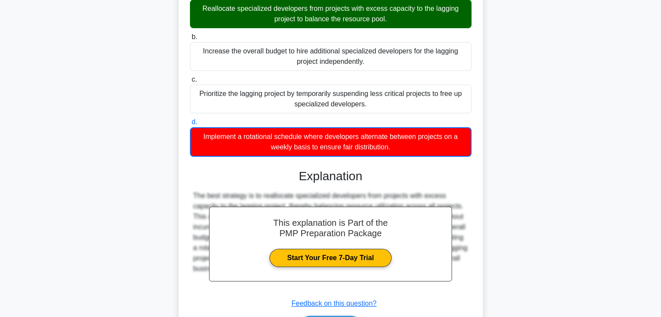
scroll to position [198, 0]
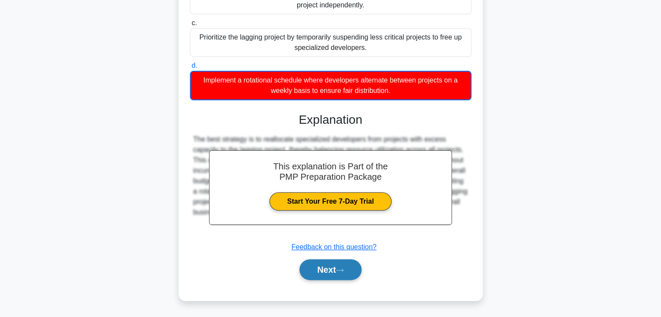
click at [354, 273] on button "Next" at bounding box center [331, 270] width 62 height 21
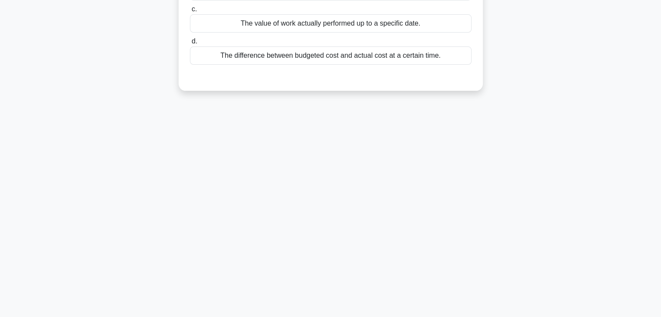
scroll to position [0, 0]
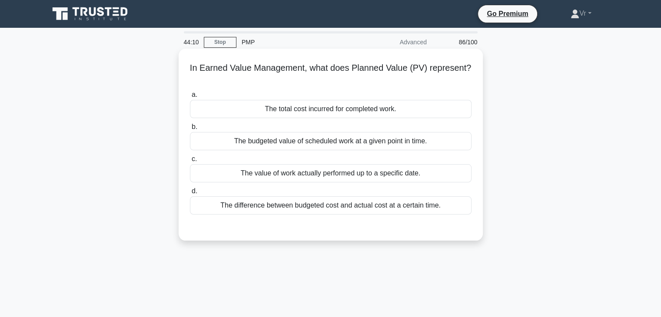
click at [301, 141] on div "The budgeted value of scheduled work at a given point in time." at bounding box center [331, 141] width 282 height 18
click at [190, 130] on input "b. The budgeted value of scheduled work at a given point in time." at bounding box center [190, 127] width 0 height 6
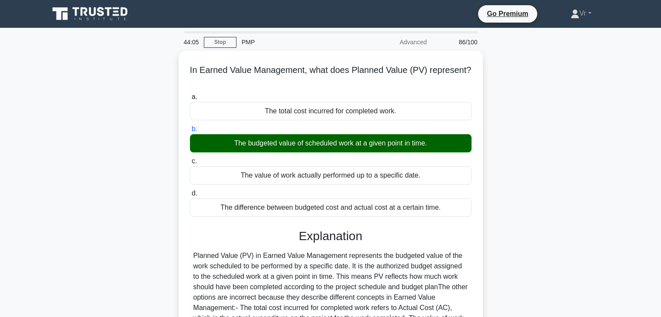
scroll to position [153, 0]
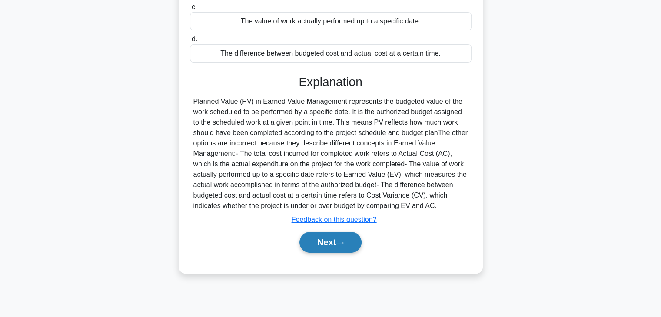
click at [323, 248] on button "Next" at bounding box center [331, 242] width 62 height 21
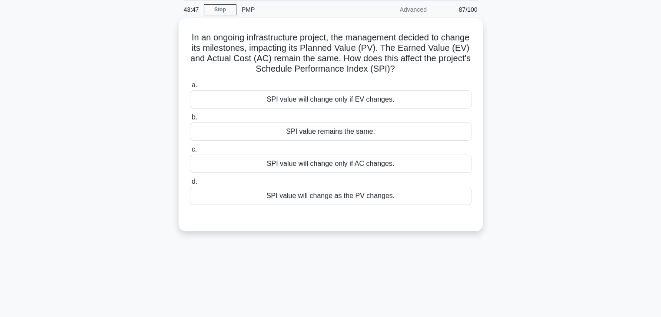
scroll to position [0, 0]
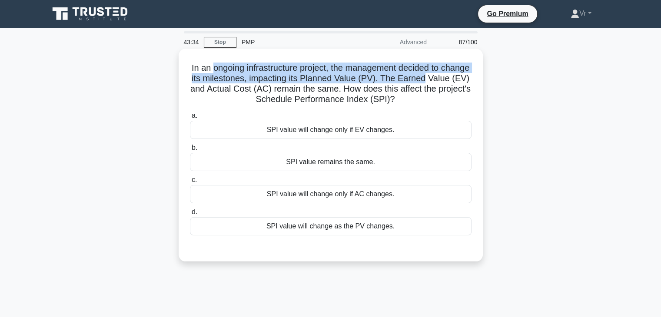
drag, startPoint x: 223, startPoint y: 70, endPoint x: 465, endPoint y: 77, distance: 242.2
click at [465, 77] on h5 "In an ongoing infrastructure project, the management decided to change its mile…" at bounding box center [330, 84] width 283 height 43
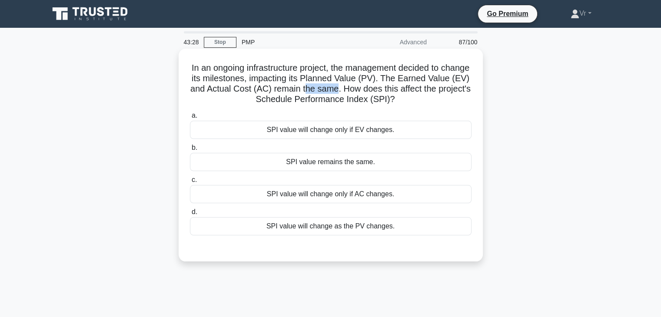
drag, startPoint x: 349, startPoint y: 93, endPoint x: 381, endPoint y: 93, distance: 31.7
click at [381, 93] on h5 "In an ongoing infrastructure project, the management decided to change its mile…" at bounding box center [330, 84] width 283 height 43
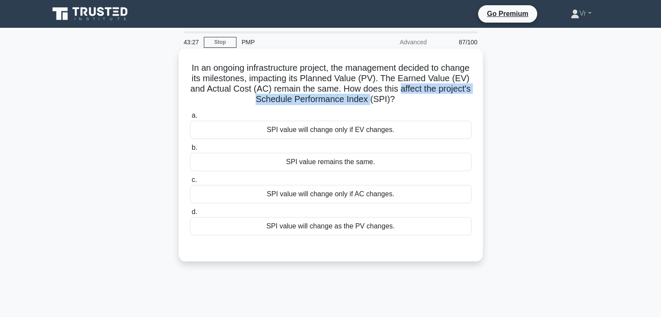
drag, startPoint x: 396, startPoint y: 94, endPoint x: 431, endPoint y: 89, distance: 35.2
click at [448, 93] on h5 "In an ongoing infrastructure project, the management decided to change its mile…" at bounding box center [330, 84] width 283 height 43
drag, startPoint x: 417, startPoint y: 88, endPoint x: 396, endPoint y: 102, distance: 24.5
click at [396, 102] on h5 "In an ongoing infrastructure project, the management decided to change its mile…" at bounding box center [330, 84] width 283 height 43
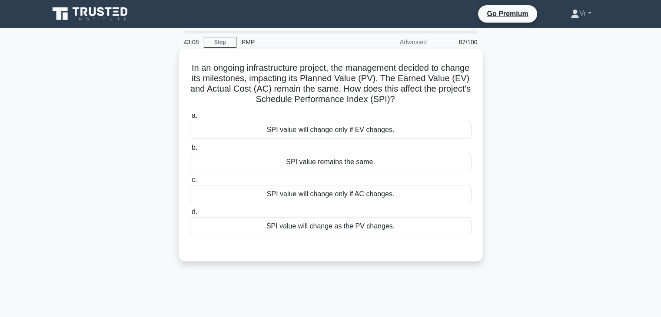
click at [327, 226] on div "SPI value will change as the PV changes." at bounding box center [331, 226] width 282 height 18
click at [190, 215] on input "d. SPI value will change as the PV changes." at bounding box center [190, 213] width 0 height 6
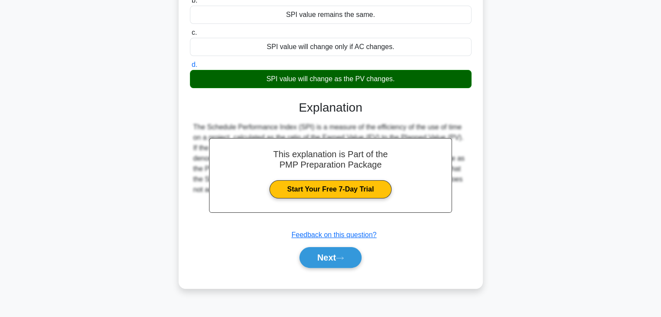
scroll to position [153, 0]
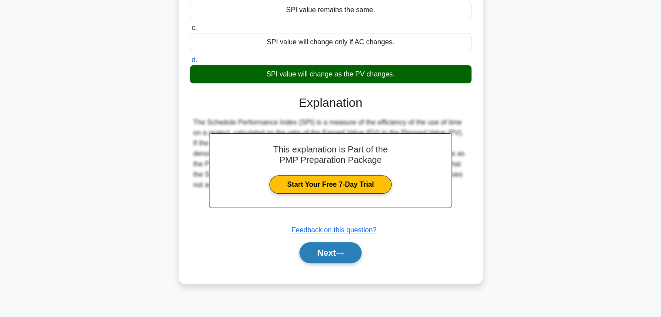
click at [337, 253] on button "Next" at bounding box center [331, 253] width 62 height 21
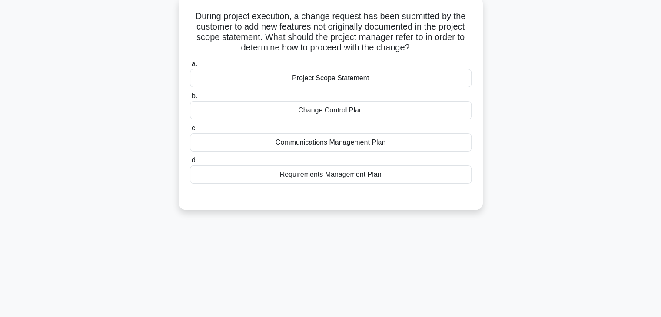
scroll to position [0, 0]
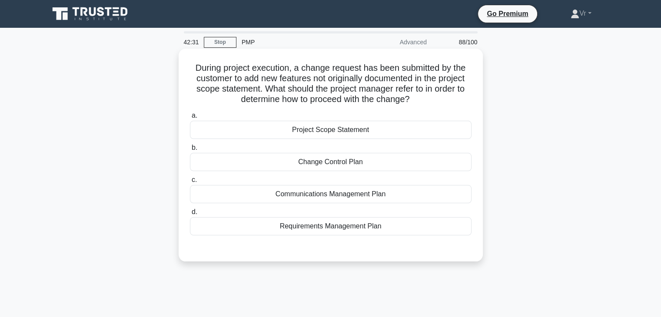
drag, startPoint x: 343, startPoint y: 65, endPoint x: 420, endPoint y: 100, distance: 85.0
click at [420, 100] on h5 "During project execution, a change request has been submitted by the customer t…" at bounding box center [330, 84] width 283 height 43
click at [336, 230] on div "Requirements Management Plan" at bounding box center [331, 226] width 282 height 18
click at [190, 215] on input "d. Requirements Management Plan" at bounding box center [190, 213] width 0 height 6
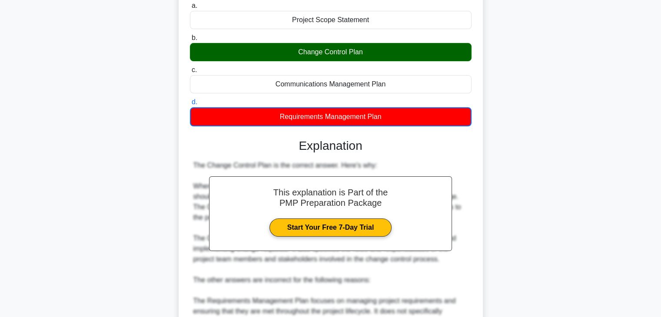
scroll to position [282, 0]
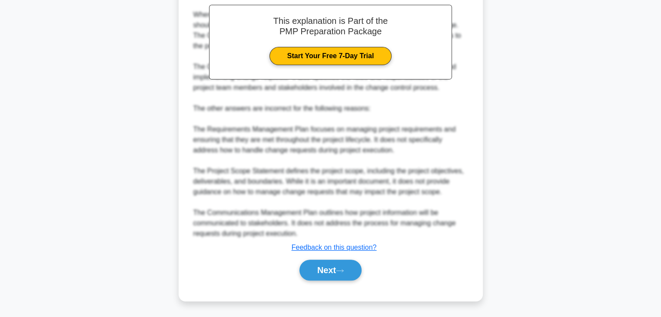
click at [352, 284] on div "a. Project Scope Statement b. Change Control Plan c. d." at bounding box center [330, 59] width 283 height 464
click at [356, 268] on button "Next" at bounding box center [331, 270] width 62 height 21
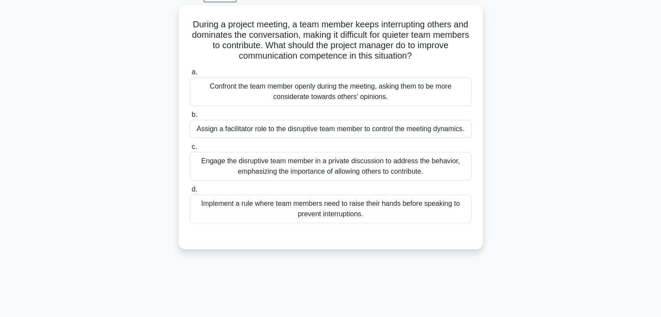
scroll to position [0, 0]
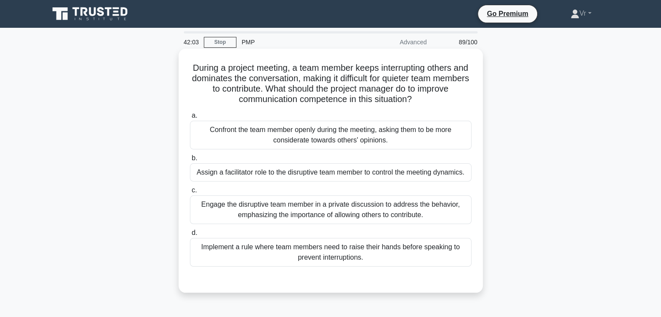
drag, startPoint x: 311, startPoint y: 67, endPoint x: 446, endPoint y: 105, distance: 139.8
click at [446, 105] on h5 "During a project meeting, a team member keeps interrupting others and dominates…" at bounding box center [330, 84] width 283 height 43
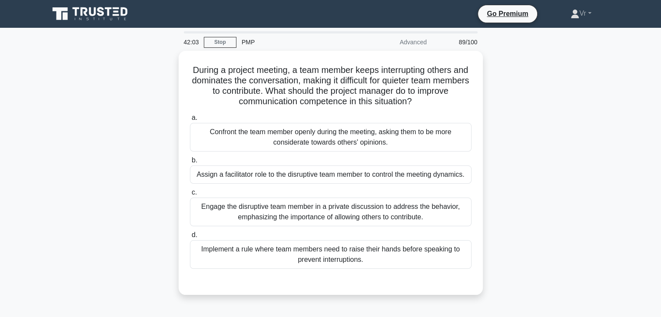
click at [572, 127] on div "During a project meeting, a team member keeps interrupting others and dominates…" at bounding box center [331, 178] width 574 height 255
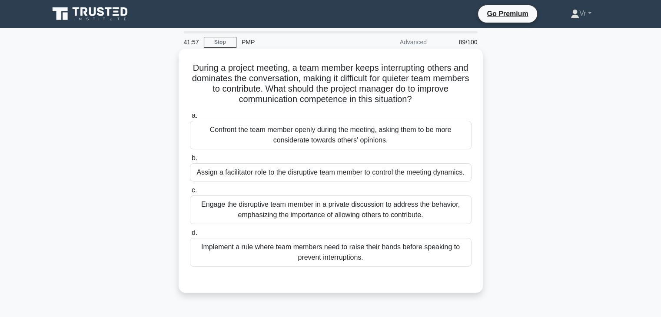
click at [344, 210] on div "Engage the disruptive team member in a private discussion to address the behavi…" at bounding box center [331, 210] width 282 height 29
click at [190, 193] on input "c. Engage the disruptive team member in a private discussion to address the beh…" at bounding box center [190, 191] width 0 height 6
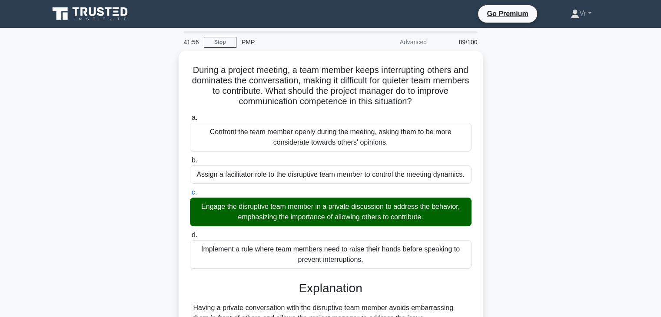
scroll to position [153, 0]
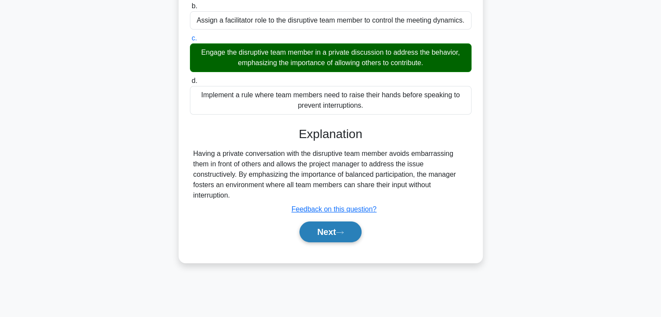
click at [341, 238] on button "Next" at bounding box center [331, 232] width 62 height 21
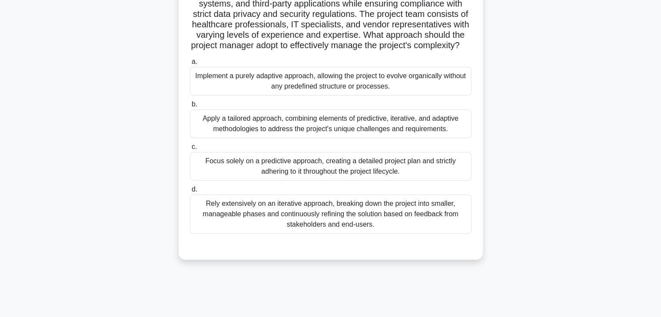
scroll to position [0, 0]
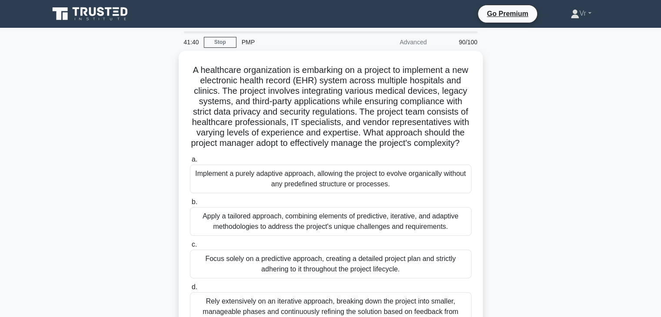
click at [609, 111] on div "A healthcare organization is embarking on a project to implement a new electron…" at bounding box center [331, 209] width 574 height 317
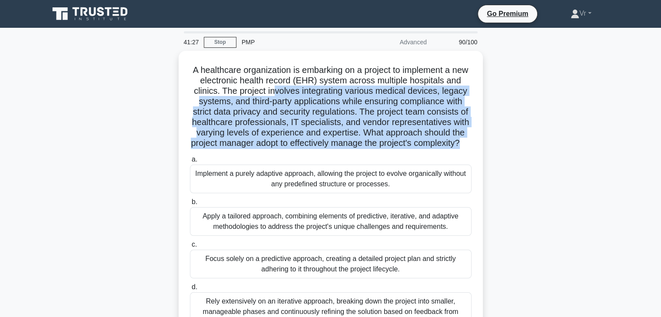
drag, startPoint x: 274, startPoint y: 90, endPoint x: 484, endPoint y: 139, distance: 216.1
click at [484, 139] on div "A healthcare organization is embarking on a project to implement a new electron…" at bounding box center [331, 209] width 574 height 317
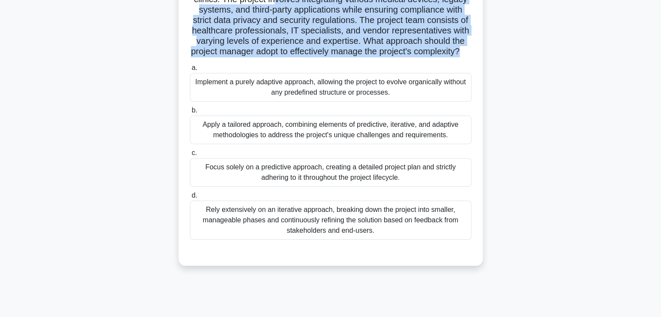
scroll to position [130, 0]
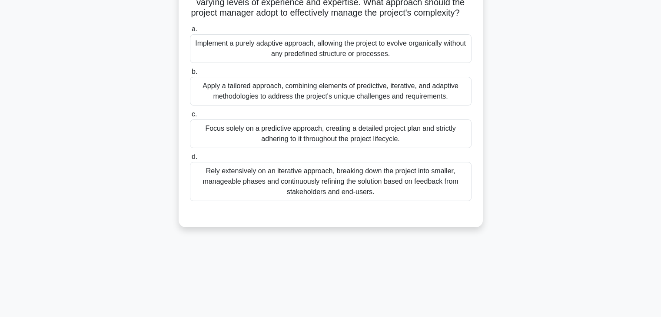
click at [541, 300] on div "41:02 Stop PMP Advanced 90/100 .spinner_0XTQ{transform-origin:center;animation:…" at bounding box center [331, 118] width 574 height 435
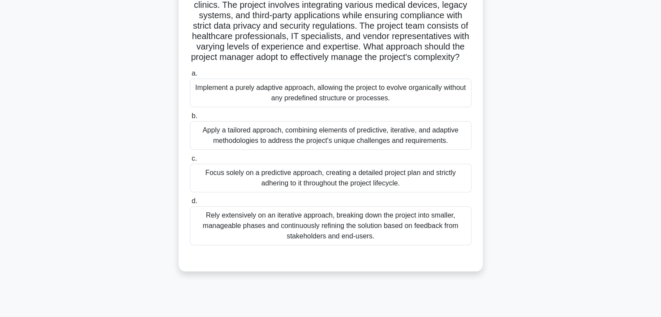
scroll to position [43, 0]
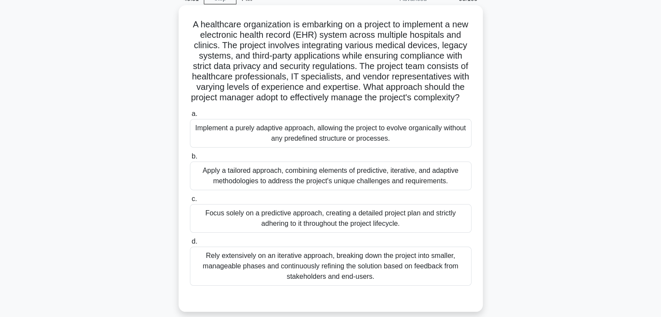
click at [262, 186] on div "Apply a tailored approach, combining elements of predictive, iterative, and ada…" at bounding box center [331, 176] width 282 height 29
click at [190, 160] on input "b. Apply a tailored approach, combining elements of predictive, iterative, and …" at bounding box center [190, 157] width 0 height 6
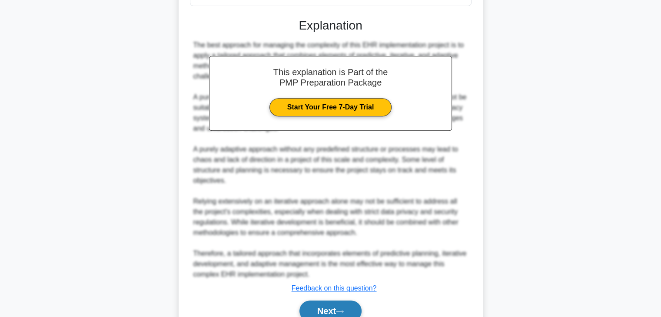
scroll to position [375, 0]
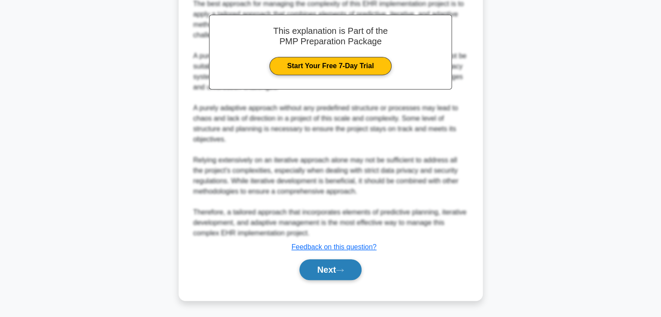
click at [346, 266] on button "Next" at bounding box center [331, 270] width 62 height 21
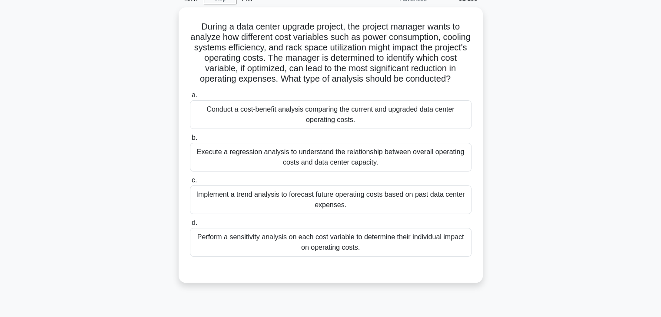
scroll to position [0, 0]
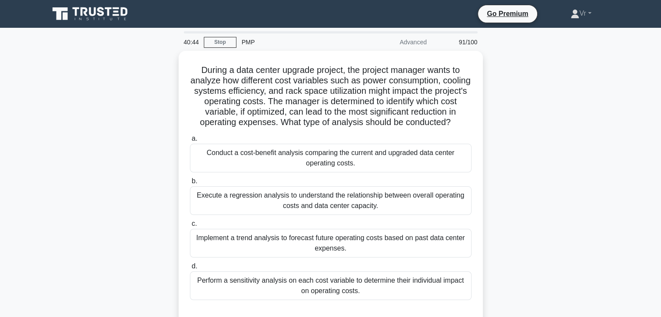
drag, startPoint x: 307, startPoint y: 121, endPoint x: 499, endPoint y: 127, distance: 192.7
click at [499, 127] on div "During a data center upgrade project, the project manager wants to analyze how …" at bounding box center [331, 194] width 574 height 286
click at [534, 148] on div "During a data center upgrade project, the project manager wants to analyze how …" at bounding box center [331, 194] width 574 height 286
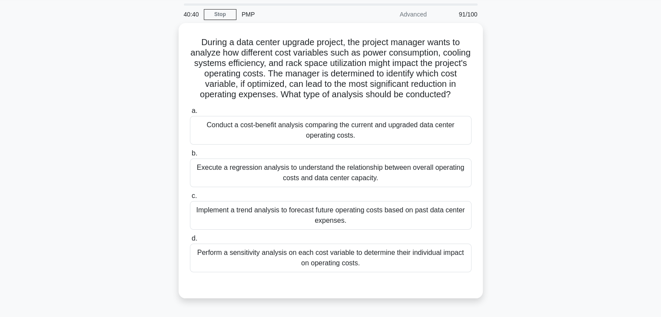
scroll to position [43, 0]
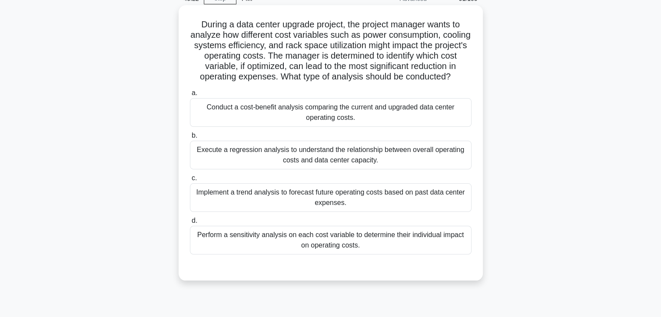
click at [245, 107] on div "Conduct a cost-benefit analysis comparing the current and upgraded data center …" at bounding box center [331, 112] width 282 height 29
click at [190, 96] on input "a. Conduct a cost-benefit analysis comparing the current and upgraded data cent…" at bounding box center [190, 93] width 0 height 6
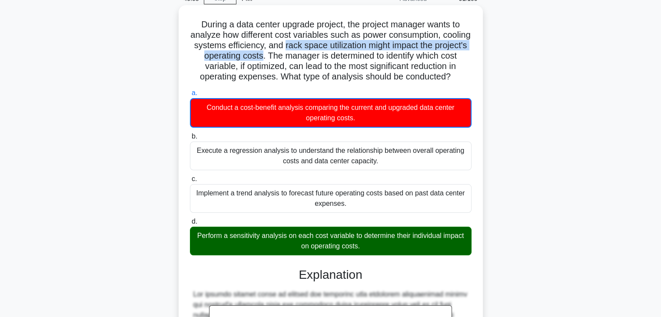
drag, startPoint x: 315, startPoint y: 47, endPoint x: 288, endPoint y: 58, distance: 29.1
click at [288, 58] on h5 "During a data center upgrade project, the project manager wants to analyze how …" at bounding box center [330, 50] width 283 height 63
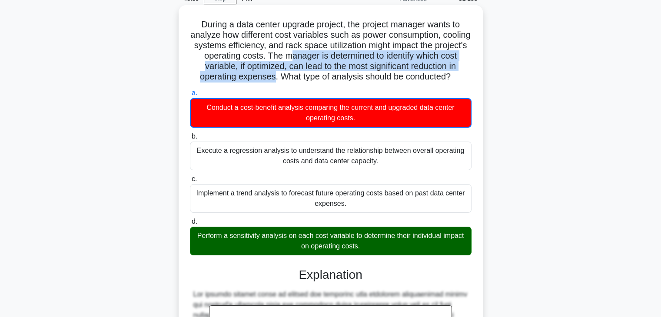
drag, startPoint x: 318, startPoint y: 58, endPoint x: 273, endPoint y: 73, distance: 46.7
click at [273, 73] on h5 "During a data center upgrade project, the project manager wants to analyze how …" at bounding box center [330, 50] width 283 height 63
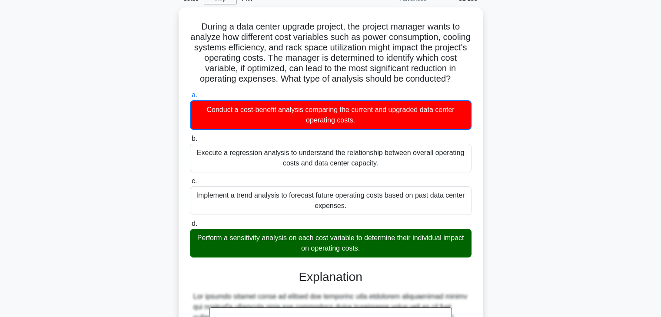
click at [560, 106] on div "During a data center upgrade project, the project manager wants to analyze how …" at bounding box center [331, 263] width 574 height 513
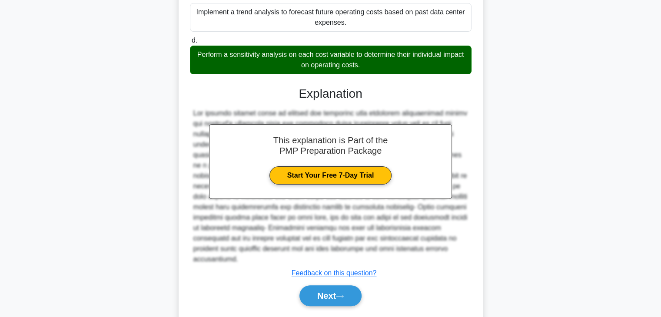
scroll to position [240, 0]
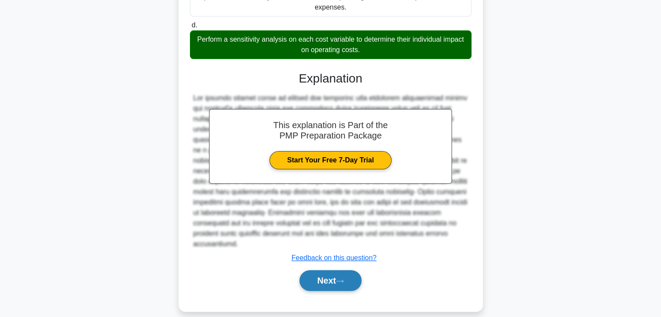
click at [345, 270] on button "Next" at bounding box center [331, 280] width 62 height 21
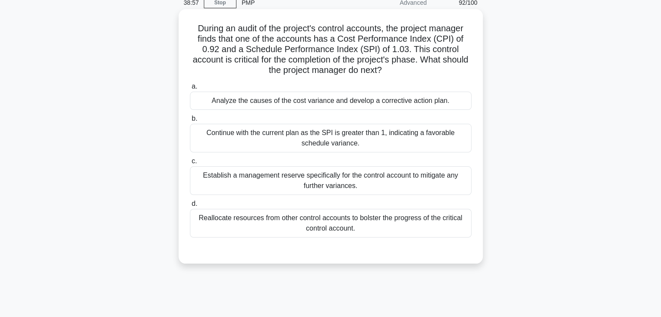
scroll to position [0, 0]
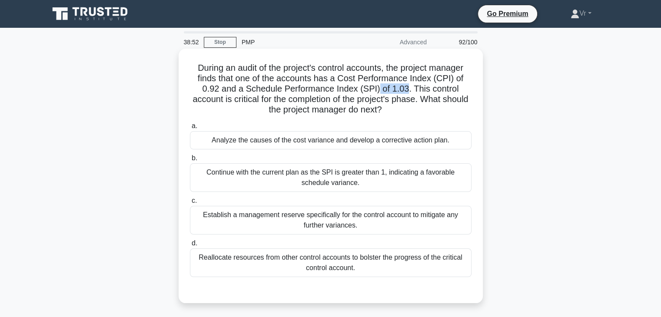
drag, startPoint x: 408, startPoint y: 92, endPoint x: 378, endPoint y: 86, distance: 30.6
click at [378, 86] on h5 "During an audit of the project's control accounts, the project manager finds th…" at bounding box center [330, 89] width 283 height 53
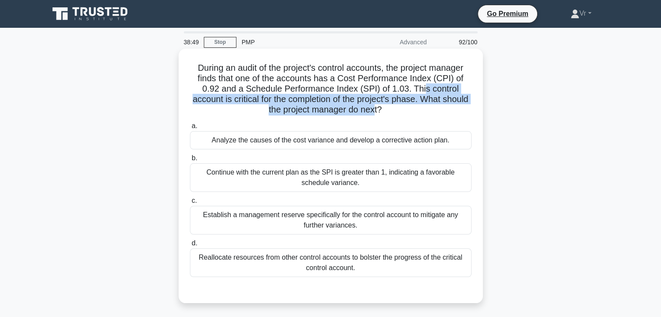
drag, startPoint x: 424, startPoint y: 93, endPoint x: 390, endPoint y: 117, distance: 42.0
click at [390, 117] on div "During an audit of the project's control accounts, the project manager finds th…" at bounding box center [330, 176] width 297 height 248
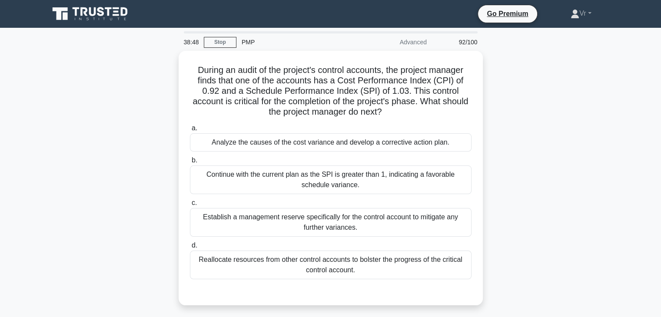
click at [536, 124] on div "During an audit of the project's control accounts, the project manager finds th…" at bounding box center [331, 183] width 574 height 265
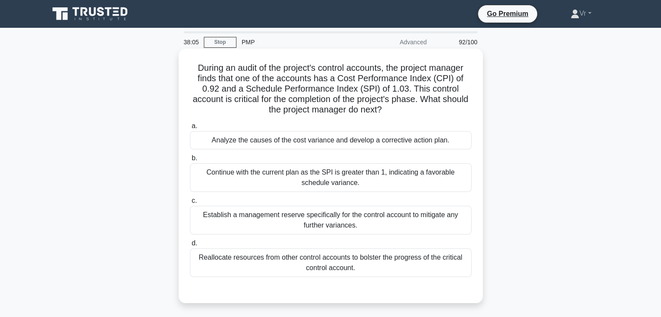
click at [253, 142] on div "Analyze the causes of the cost variance and develop a corrective action plan." at bounding box center [331, 140] width 282 height 18
click at [190, 129] on input "a. Analyze the causes of the cost variance and develop a corrective action plan." at bounding box center [190, 126] width 0 height 6
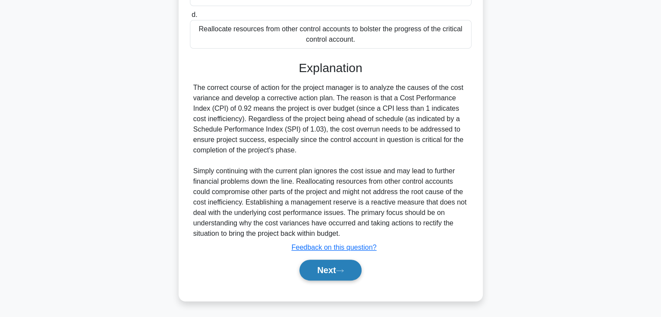
click at [330, 276] on button "Next" at bounding box center [331, 270] width 62 height 21
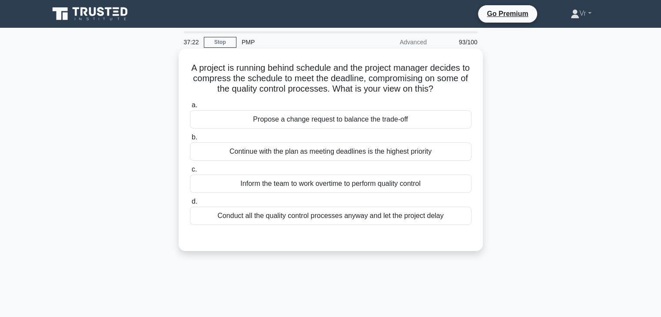
drag, startPoint x: 236, startPoint y: 82, endPoint x: 464, endPoint y: 93, distance: 228.0
click at [464, 93] on h5 "A project is running behind schedule and the project manager decides to compres…" at bounding box center [330, 79] width 283 height 32
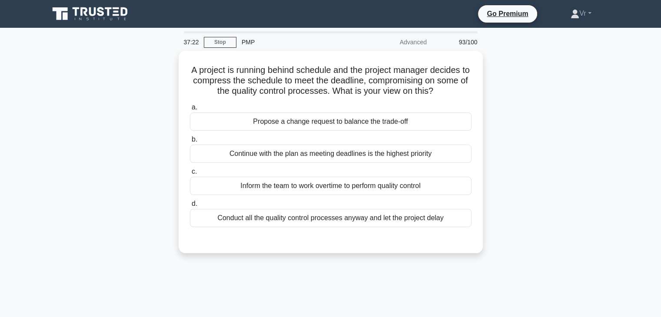
click at [577, 156] on div "A project is running behind schedule and the project manager decides to compres…" at bounding box center [331, 157] width 574 height 213
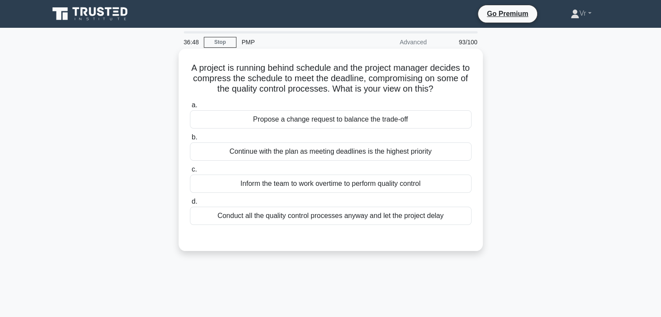
click at [298, 121] on div "Propose a change request to balance the trade-off" at bounding box center [331, 119] width 282 height 18
click at [190, 108] on input "a. Propose a change request to balance the trade-off" at bounding box center [190, 106] width 0 height 6
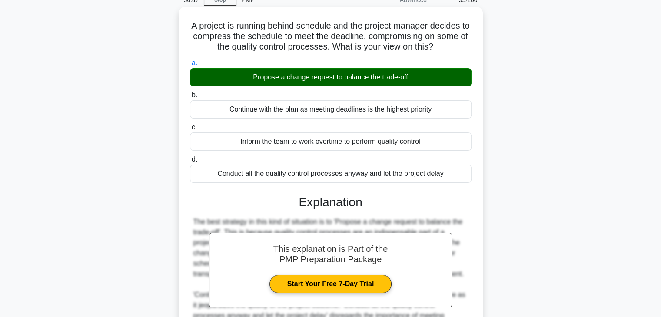
scroll to position [153, 0]
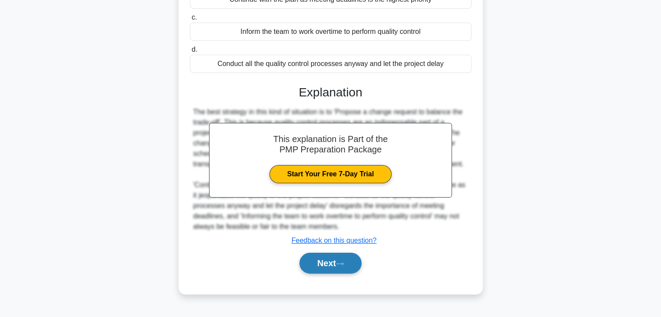
click at [348, 265] on button "Next" at bounding box center [331, 263] width 62 height 21
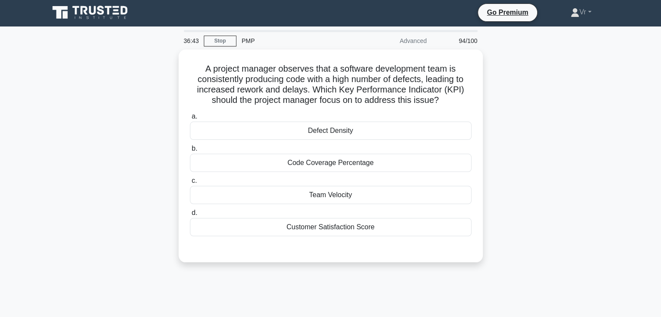
scroll to position [0, 0]
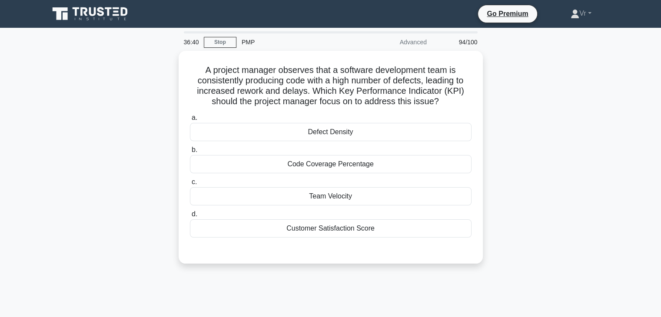
click at [619, 77] on main "36:40 Stop PMP Advanced 94/100 A project manager observes that a software devel…" at bounding box center [330, 249] width 661 height 442
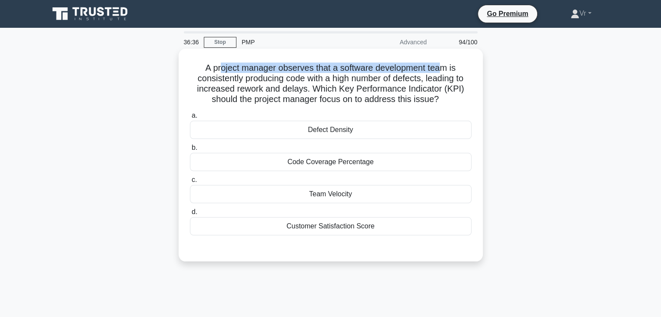
drag, startPoint x: 220, startPoint y: 67, endPoint x: 444, endPoint y: 70, distance: 223.4
click at [444, 70] on h5 "A project manager observes that a software development team is consistently pro…" at bounding box center [330, 84] width 283 height 43
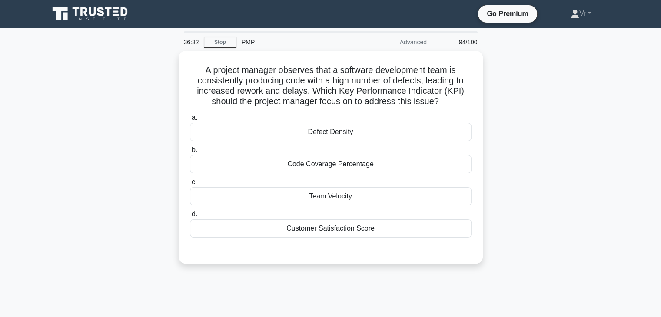
click at [488, 165] on div "A project manager observes that a software development team is consistently pro…" at bounding box center [331, 162] width 574 height 223
click at [551, 137] on div "A project manager observes that a software development team is consistently pro…" at bounding box center [331, 162] width 574 height 223
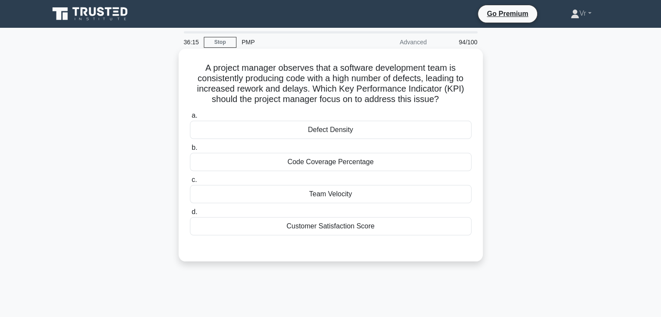
drag, startPoint x: 209, startPoint y: 68, endPoint x: 480, endPoint y: 103, distance: 273.5
click at [480, 103] on div "A project manager observes that a software development team is consistently pro…" at bounding box center [331, 155] width 304 height 213
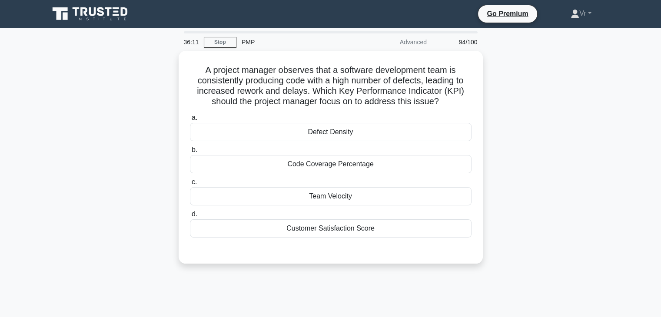
click at [603, 144] on div "A project manager observes that a software development team is consistently pro…" at bounding box center [331, 162] width 574 height 223
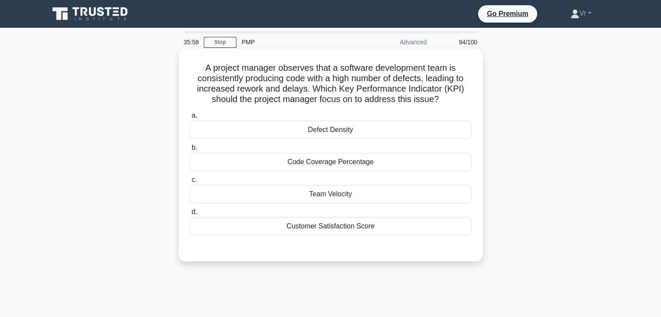
drag, startPoint x: 211, startPoint y: 65, endPoint x: 455, endPoint y: 106, distance: 247.6
click at [455, 105] on h5 "A project manager observes that a software development team is consistently pro…" at bounding box center [330, 84] width 283 height 43
click at [325, 166] on div "Code Coverage Percentage" at bounding box center [331, 162] width 282 height 18
click at [190, 151] on input "b. Code Coverage Percentage" at bounding box center [190, 148] width 0 height 6
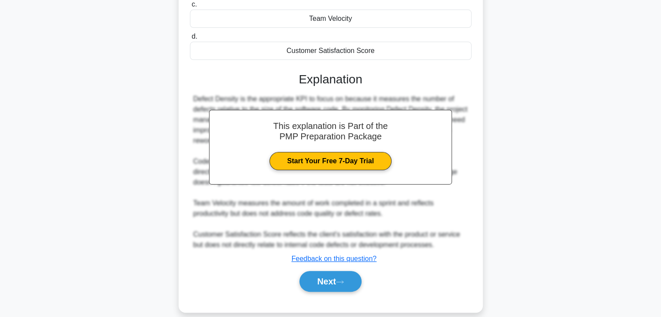
scroll to position [188, 0]
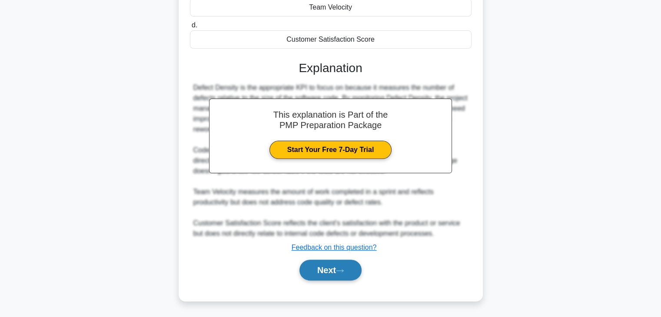
click at [330, 270] on button "Next" at bounding box center [331, 270] width 62 height 21
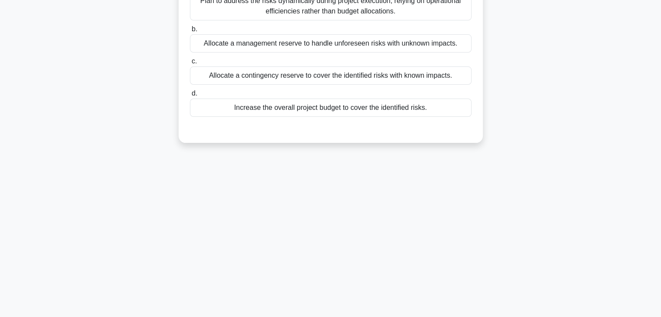
scroll to position [0, 0]
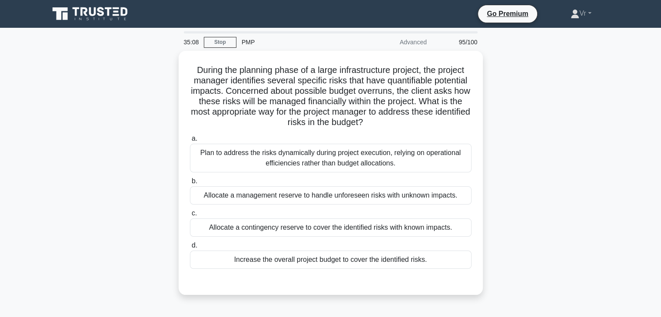
click at [596, 134] on div "During the planning phase of a large infrastructure project, the project manage…" at bounding box center [331, 178] width 574 height 255
click at [574, 121] on div "During the planning phase of a large infrastructure project, the project manage…" at bounding box center [331, 178] width 574 height 255
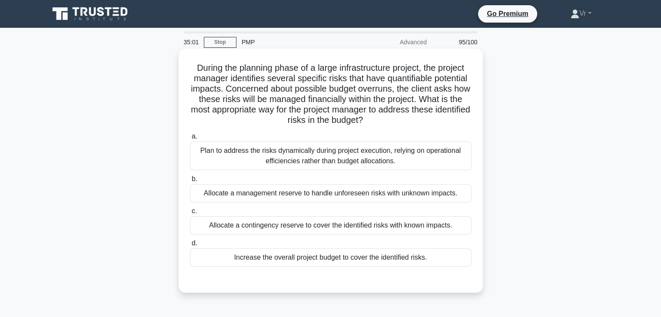
click at [278, 159] on div "Plan to address the risks dynamically during project execution, relying on oper…" at bounding box center [331, 156] width 282 height 29
click at [190, 140] on input "a. Plan to address the risks dynamically during project execution, relying on o…" at bounding box center [190, 137] width 0 height 6
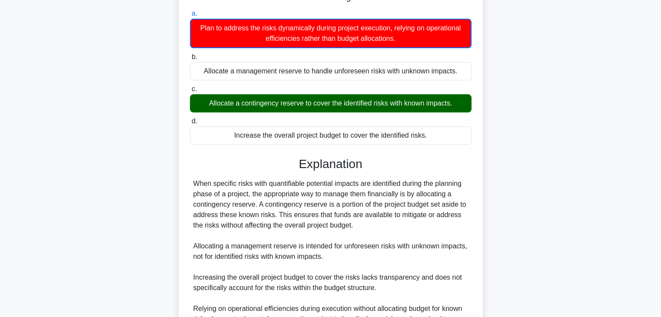
scroll to position [219, 0]
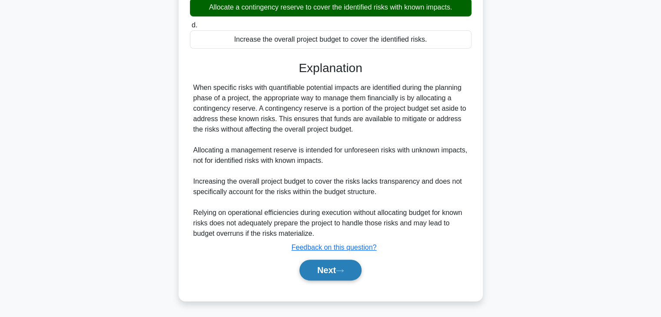
click at [336, 273] on button "Next" at bounding box center [331, 270] width 62 height 21
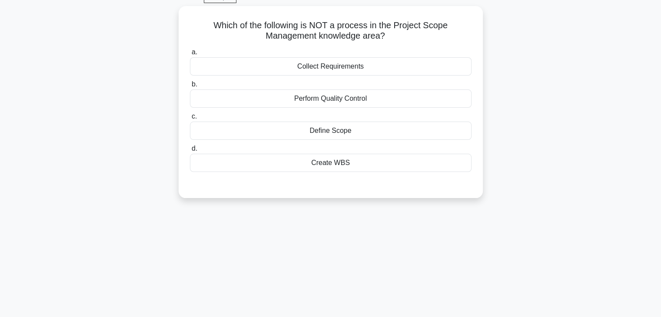
scroll to position [0, 0]
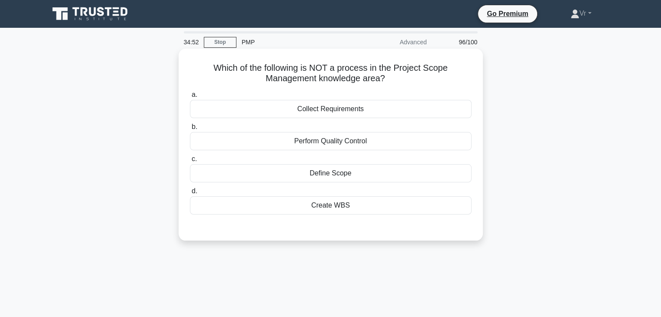
drag, startPoint x: 243, startPoint y: 65, endPoint x: 459, endPoint y: 81, distance: 217.1
click at [459, 81] on h5 "Which of the following is NOT a process in the Project Scope Management knowled…" at bounding box center [330, 74] width 283 height 22
click at [322, 144] on div "Perform Quality Control" at bounding box center [331, 141] width 282 height 18
click at [190, 130] on input "b. Perform Quality Control" at bounding box center [190, 127] width 0 height 6
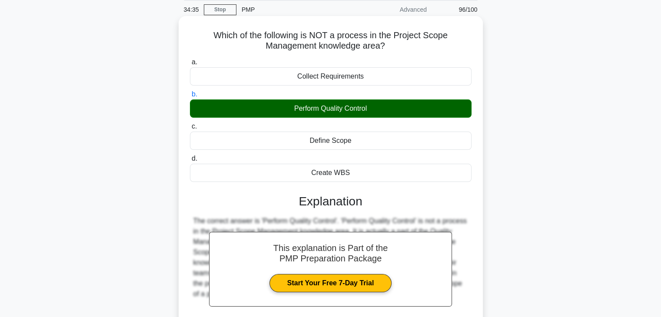
scroll to position [87, 0]
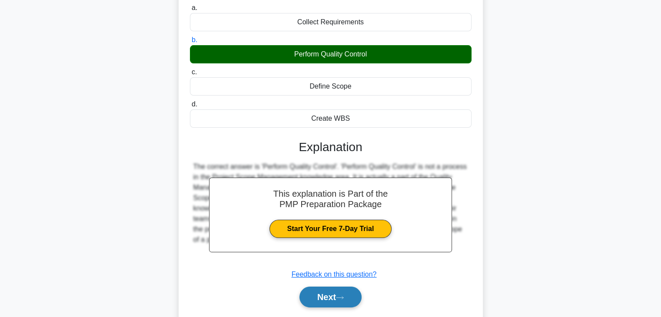
click at [324, 298] on button "Next" at bounding box center [331, 297] width 62 height 21
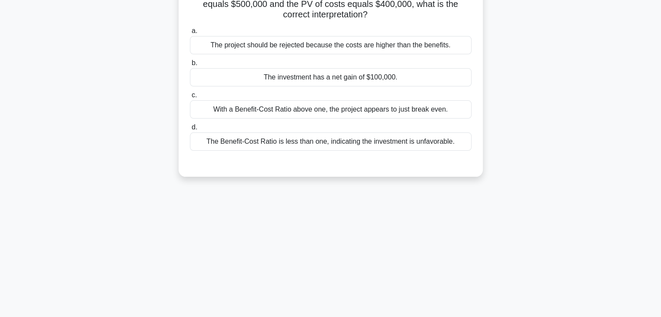
scroll to position [0, 0]
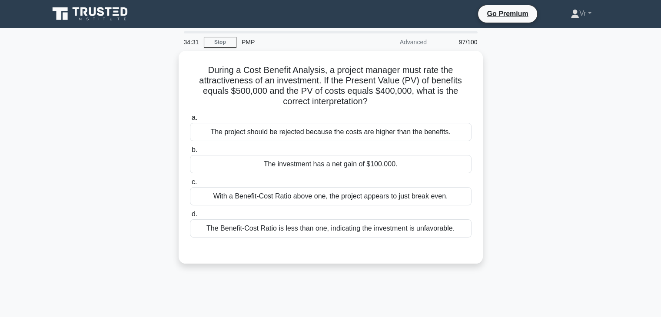
click at [550, 130] on div "During a Cost Benefit Analysis, a project manager must rate the attractiveness …" at bounding box center [331, 162] width 574 height 223
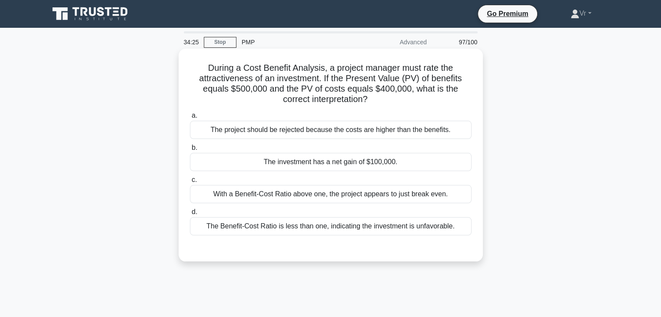
click at [264, 198] on div "With a Benefit-Cost Ratio above one, the project appears to just break even." at bounding box center [331, 194] width 282 height 18
click at [190, 183] on input "c. With a Benefit-Cost Ratio above one, the project appears to just break even." at bounding box center [190, 180] width 0 height 6
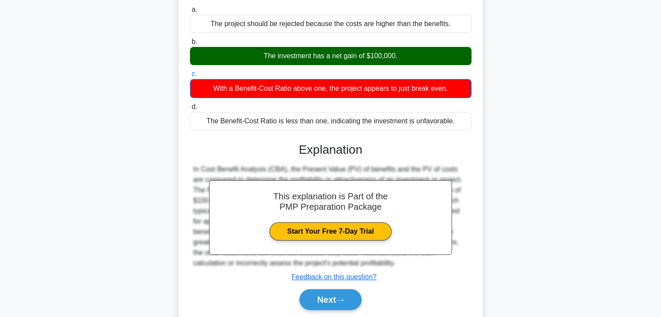
scroll to position [153, 0]
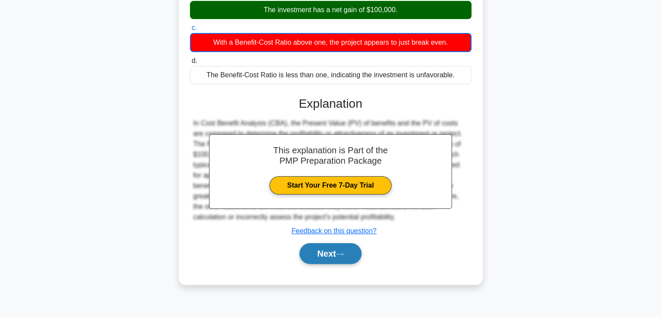
click at [344, 249] on button "Next" at bounding box center [331, 253] width 62 height 21
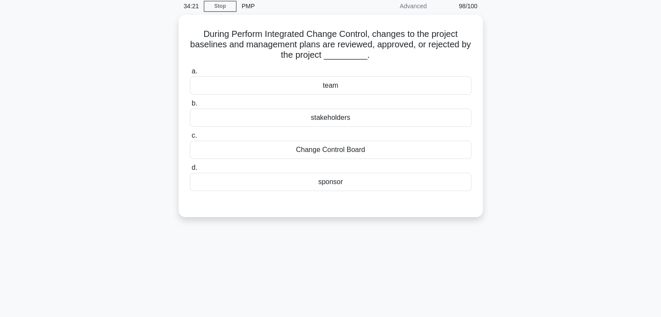
scroll to position [0, 0]
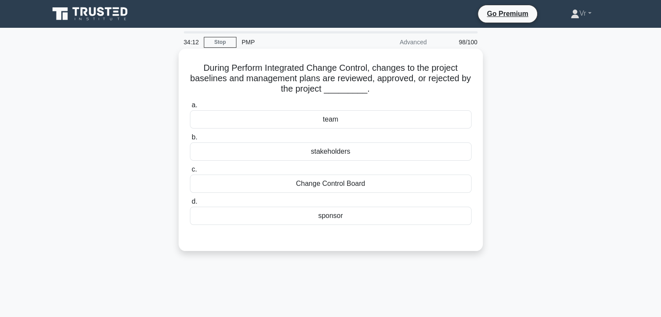
click at [332, 187] on div "Change Control Board" at bounding box center [331, 184] width 282 height 18
click at [190, 173] on input "c. Change Control Board" at bounding box center [190, 170] width 0 height 6
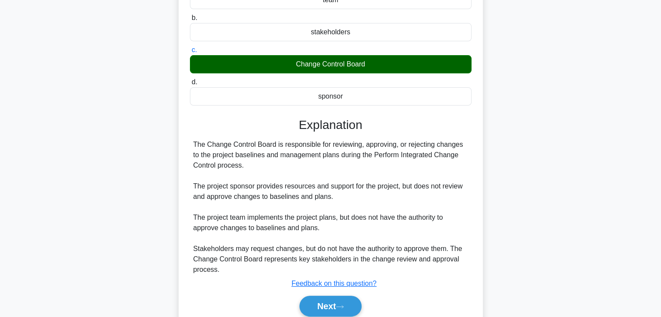
scroll to position [156, 0]
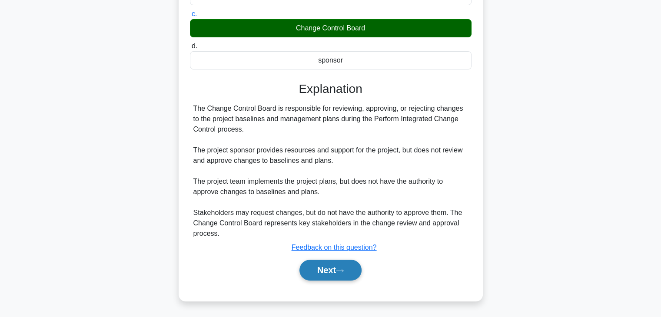
click at [358, 268] on button "Next" at bounding box center [331, 270] width 62 height 21
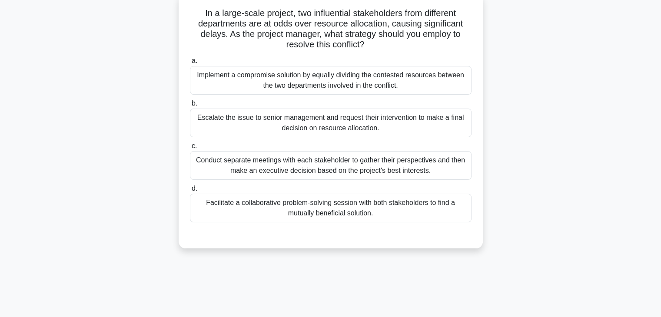
scroll to position [0, 0]
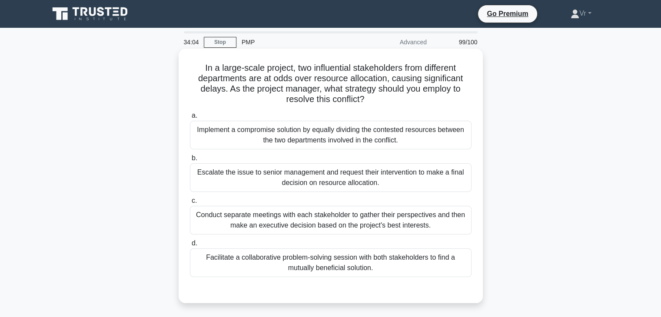
click at [303, 223] on div "Conduct separate meetings with each stakeholder to gather their perspectives an…" at bounding box center [331, 220] width 282 height 29
click at [190, 204] on input "c. Conduct separate meetings with each stakeholder to gather their perspectives…" at bounding box center [190, 201] width 0 height 6
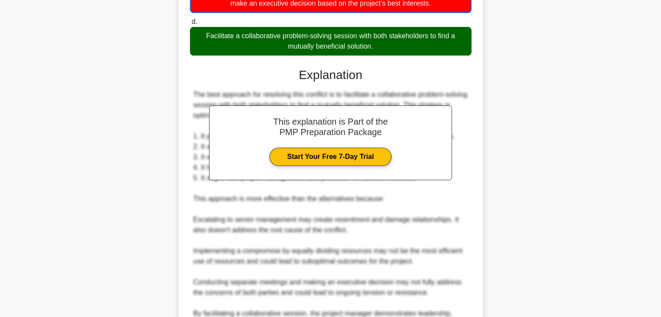
scroll to position [323, 0]
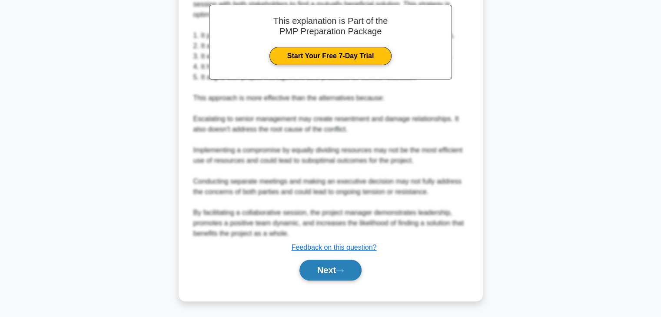
click at [333, 266] on button "Next" at bounding box center [331, 270] width 62 height 21
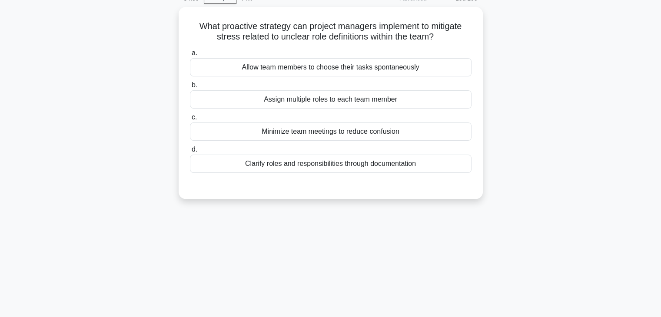
scroll to position [0, 0]
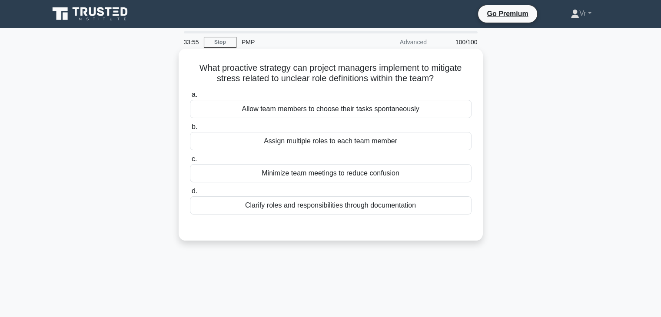
click at [319, 203] on div "Clarify roles and responsibilities through documentation" at bounding box center [331, 205] width 282 height 18
click at [190, 194] on input "d. Clarify roles and responsibilities through documentation" at bounding box center [190, 192] width 0 height 6
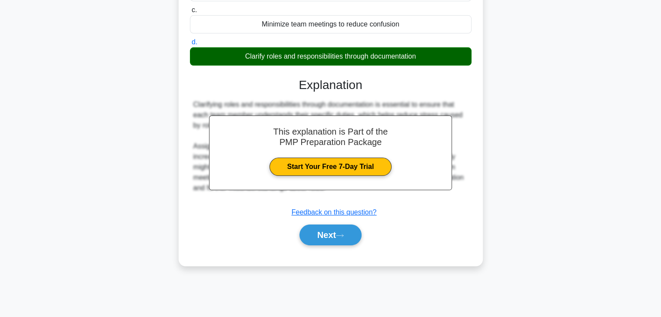
scroll to position [153, 0]
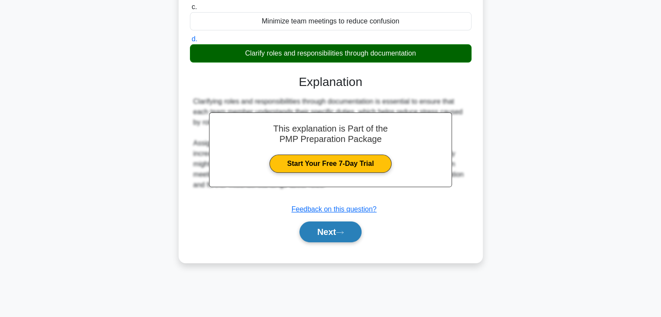
click at [335, 238] on button "Next" at bounding box center [331, 232] width 62 height 21
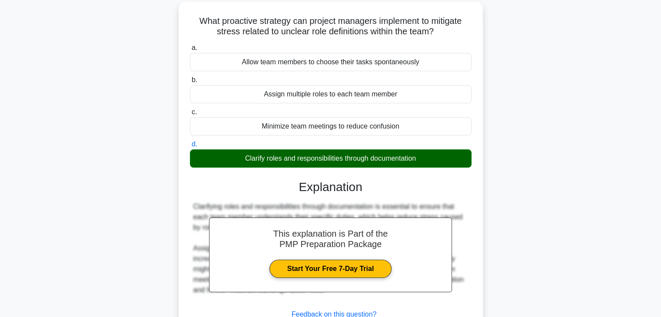
scroll to position [0, 0]
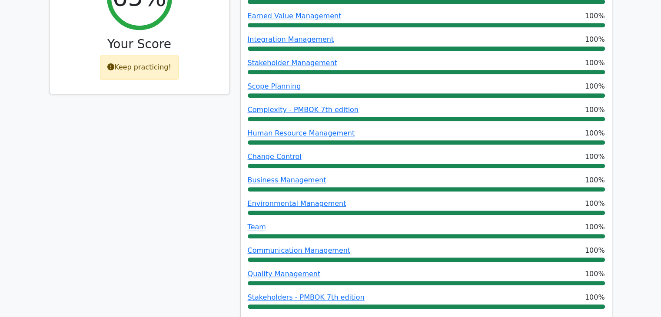
scroll to position [652, 0]
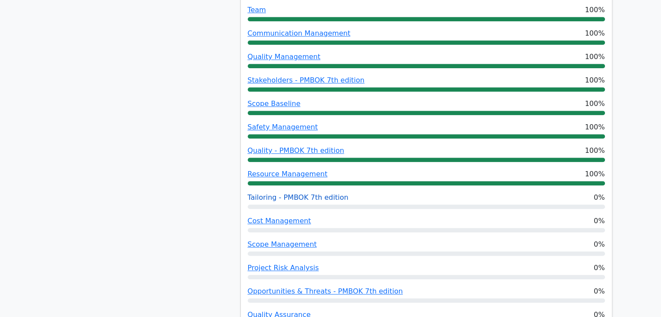
click at [310, 193] on link "Tailoring - PMBOK 7th edition" at bounding box center [298, 197] width 101 height 8
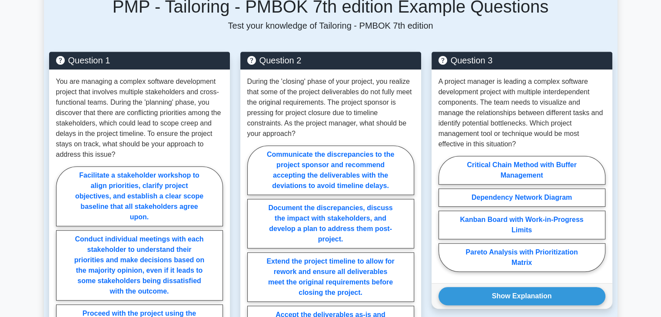
scroll to position [609, 0]
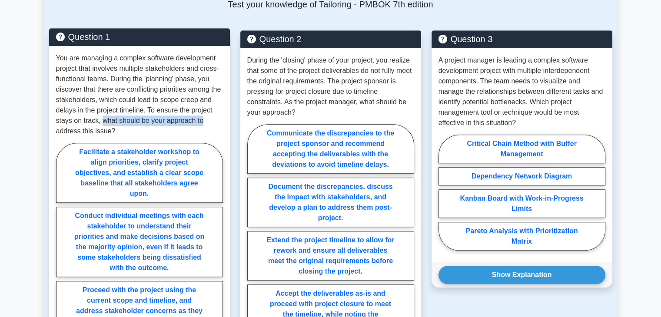
drag, startPoint x: 103, startPoint y: 122, endPoint x: 207, endPoint y: 126, distance: 104.4
click at [207, 126] on p "You are managing a complex software development project that involves multiple …" at bounding box center [139, 94] width 167 height 83
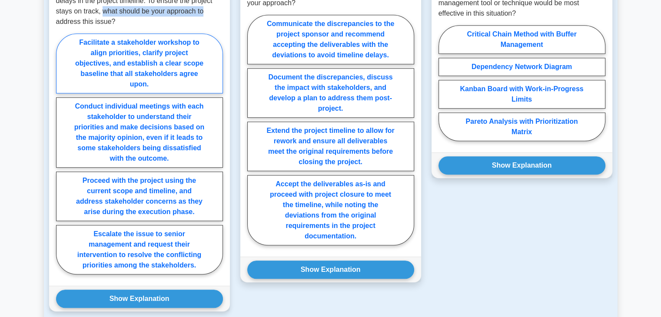
scroll to position [739, 0]
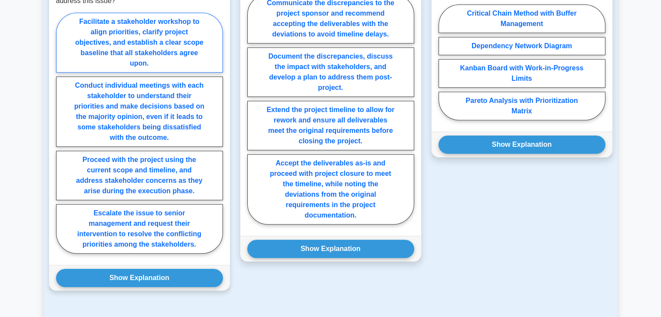
click at [127, 33] on label "Facilitate a stakeholder workshop to align priorities, clarify project objectiv…" at bounding box center [139, 43] width 167 height 60
click at [62, 133] on input "Facilitate a stakeholder workshop to align priorities, clarify project objectiv…" at bounding box center [59, 136] width 6 height 6
radio input "true"
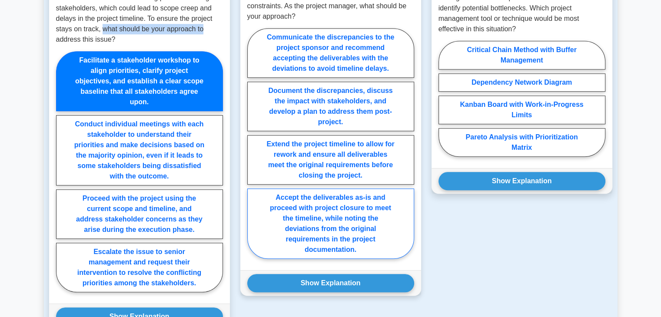
scroll to position [652, 0]
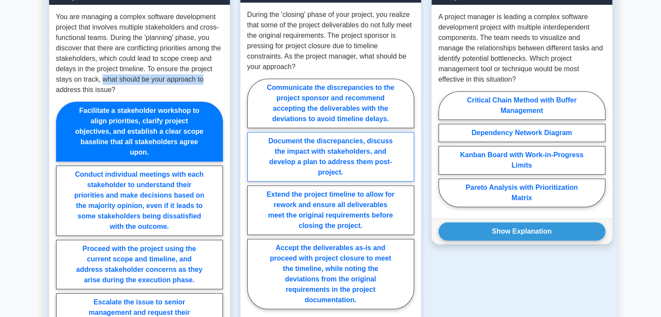
click at [323, 151] on label "Document the discrepancies, discuss the impact with stakeholders, and develop a…" at bounding box center [330, 157] width 167 height 50
click at [253, 194] on input "Document the discrepancies, discuss the impact with stakeholders, and develop a…" at bounding box center [250, 197] width 6 height 6
radio input "true"
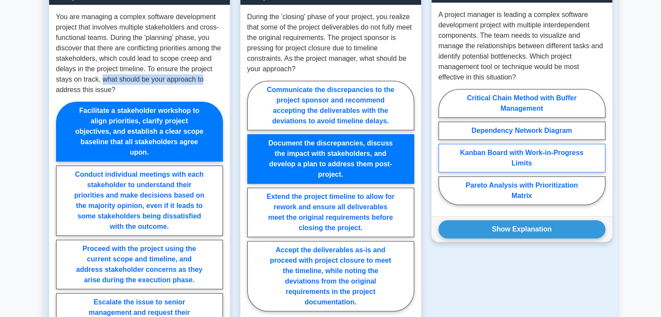
click at [512, 160] on label "Kanban Board with Work-in-Progress Limits" at bounding box center [522, 158] width 167 height 29
click at [444, 153] on input "Kanban Board with Work-in-Progress Limits" at bounding box center [442, 150] width 6 height 6
radio input "true"
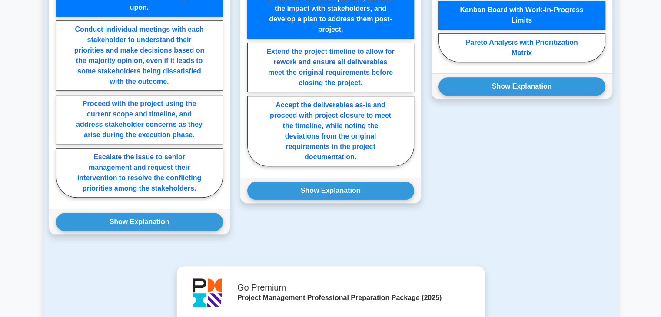
scroll to position [826, 0]
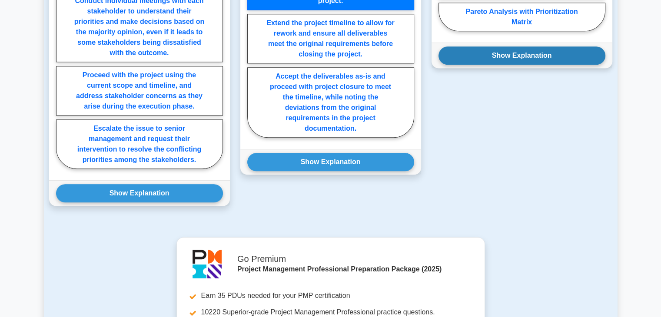
click at [544, 56] on button "Show Explanation" at bounding box center [522, 56] width 167 height 18
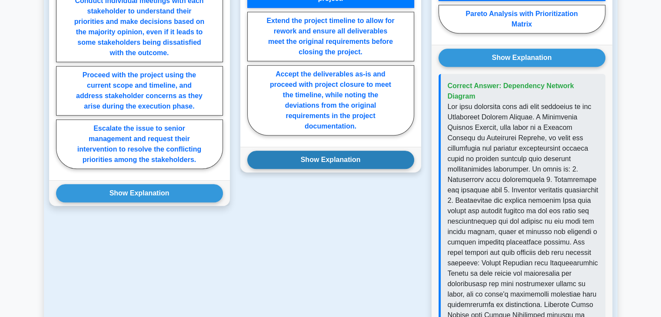
click at [356, 163] on button "Show Explanation" at bounding box center [330, 160] width 167 height 18
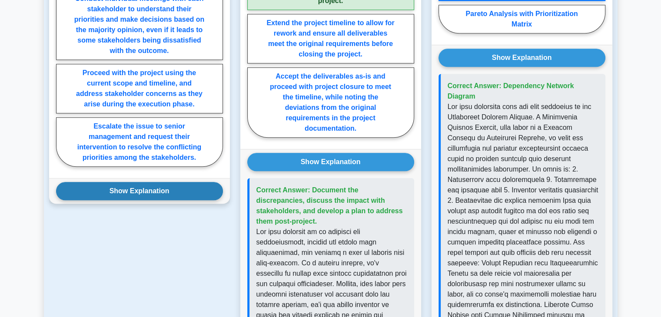
click at [164, 196] on button "Show Explanation" at bounding box center [139, 191] width 167 height 18
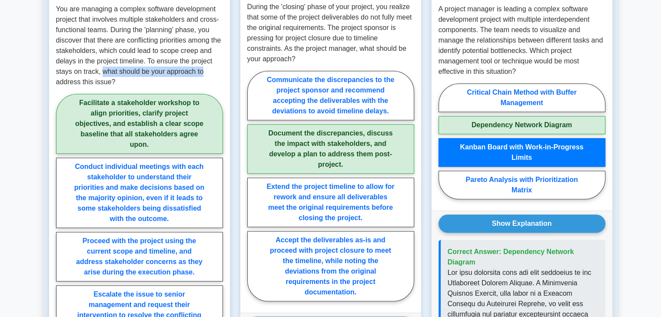
scroll to position [652, 0]
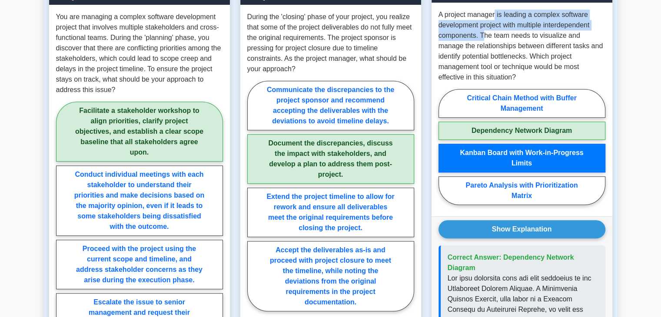
drag, startPoint x: 495, startPoint y: 12, endPoint x: 483, endPoint y: 38, distance: 29.4
click at [483, 38] on p "A project manager is leading a complex software development project with multip…" at bounding box center [522, 46] width 167 height 73
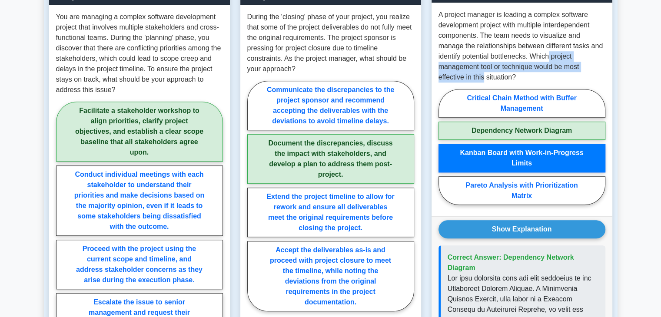
drag, startPoint x: 524, startPoint y: 58, endPoint x: 609, endPoint y: 67, distance: 86.1
click at [609, 67] on div "A project manager is leading a complex software development project with multip…" at bounding box center [522, 110] width 181 height 214
click at [596, 69] on p "A project manager is leading a complex software development project with multip…" at bounding box center [522, 46] width 167 height 73
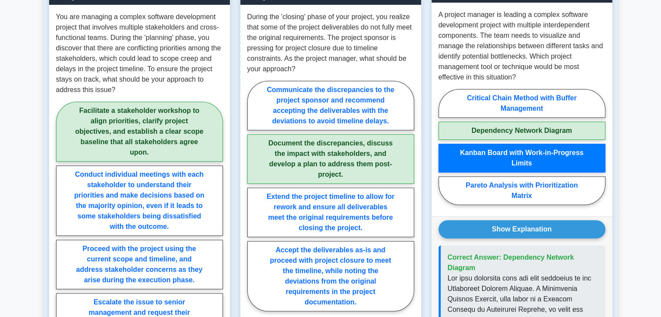
click at [596, 69] on p "A project manager is leading a complex software development project with multip…" at bounding box center [522, 46] width 167 height 73
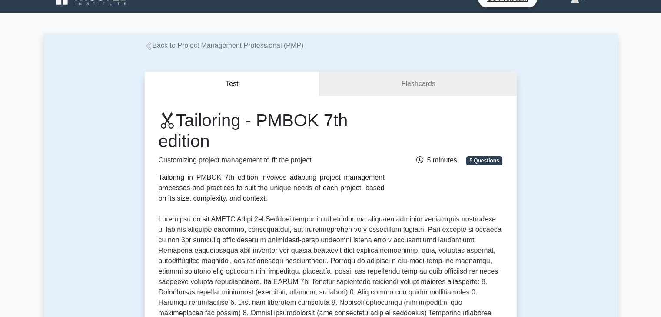
scroll to position [0, 0]
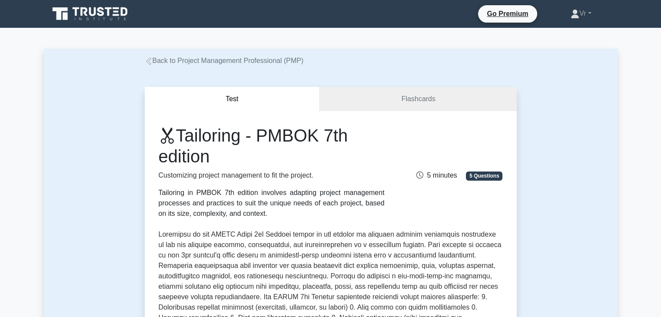
click at [99, 20] on icon at bounding box center [90, 14] width 83 height 17
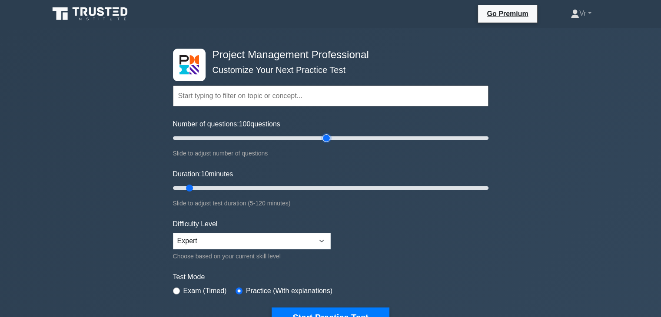
drag, startPoint x: 186, startPoint y: 138, endPoint x: 326, endPoint y: 146, distance: 139.8
type input "100"
click at [326, 143] on input "Number of questions: 100 questions" at bounding box center [331, 138] width 316 height 10
drag, startPoint x: 189, startPoint y: 190, endPoint x: 572, endPoint y: 189, distance: 382.5
type input "120"
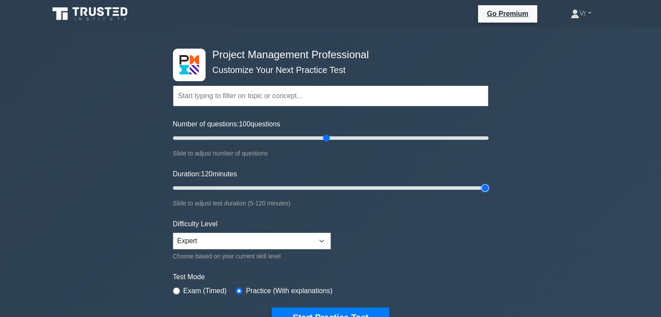
click at [489, 189] on input "Duration: 120 minutes" at bounding box center [331, 188] width 316 height 10
click at [556, 190] on div "Project Management Professional Customize Your Next Practice Test Topics Scope …" at bounding box center [330, 301] width 661 height 547
click at [606, 215] on div "Project Management Professional Customize Your Next Practice Test Topics Scope …" at bounding box center [330, 301] width 661 height 547
click at [625, 73] on div "Project Management Professional Customize Your Next Practice Test Topics Scope …" at bounding box center [330, 301] width 661 height 547
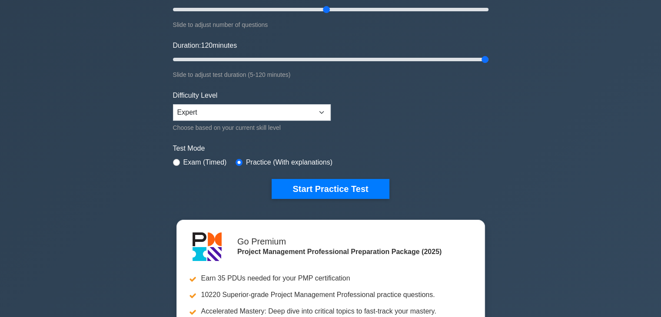
scroll to position [130, 0]
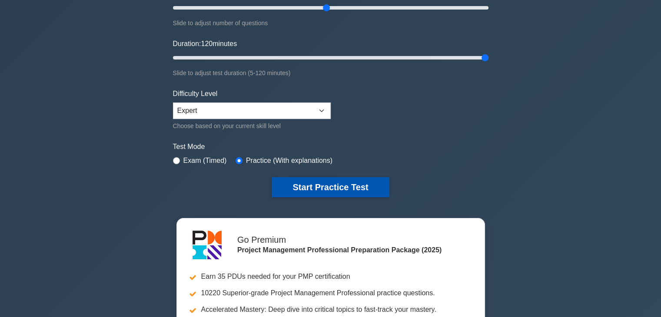
click at [366, 188] on button "Start Practice Test" at bounding box center [330, 187] width 117 height 20
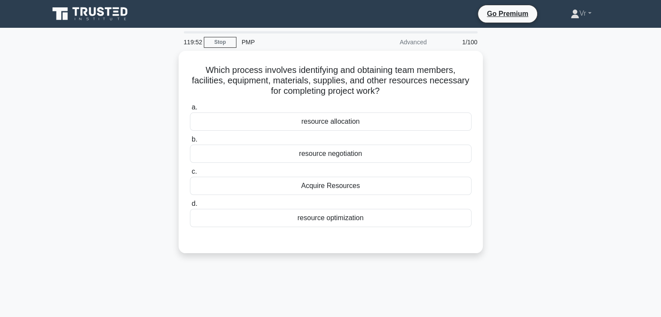
click at [565, 82] on div "Which process involves identifying and obtaining team members, facilities, equi…" at bounding box center [331, 157] width 574 height 213
click at [562, 93] on div "Which process involves identifying and obtaining team members, facilities, equi…" at bounding box center [331, 157] width 574 height 213
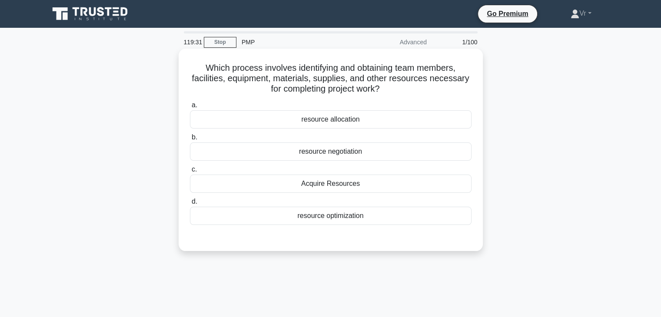
click at [335, 188] on div "Acquire Resources" at bounding box center [331, 184] width 282 height 18
click at [190, 173] on input "c. Acquire Resources" at bounding box center [190, 170] width 0 height 6
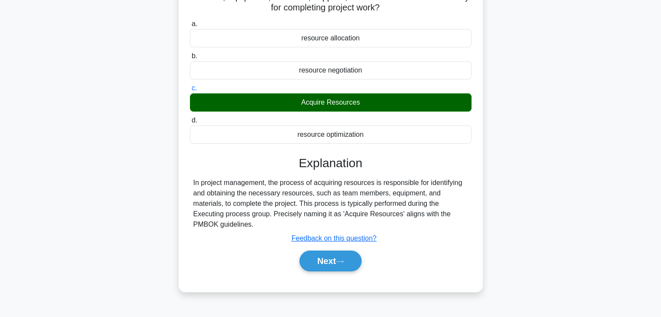
scroll to position [153, 0]
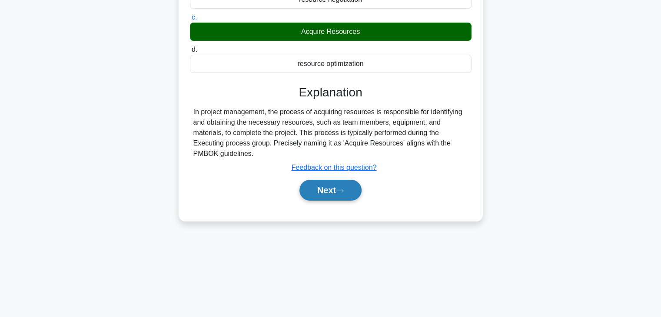
click at [340, 189] on icon at bounding box center [340, 191] width 8 height 5
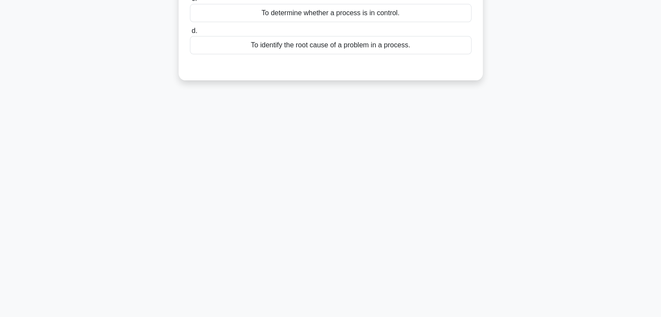
scroll to position [0, 0]
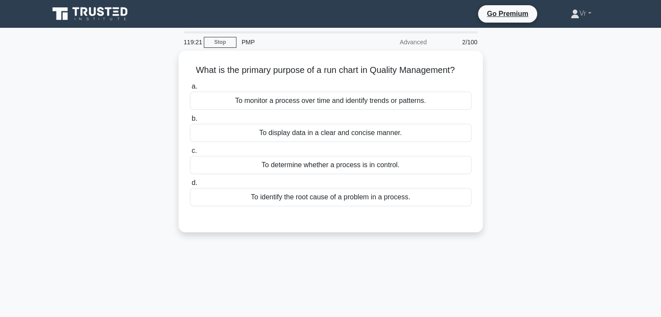
click at [590, 125] on div "What is the primary purpose of a run chart in Quality Management? .spinner_0XTQ…" at bounding box center [331, 147] width 574 height 192
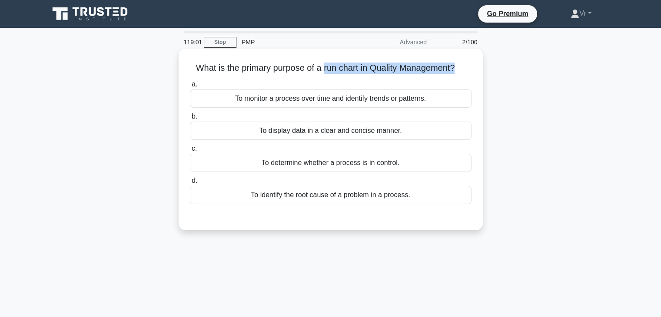
drag, startPoint x: 456, startPoint y: 68, endPoint x: 323, endPoint y: 70, distance: 133.0
click at [323, 70] on h5 "What is the primary purpose of a run chart in Quality Management? .spinner_0XTQ…" at bounding box center [330, 68] width 283 height 11
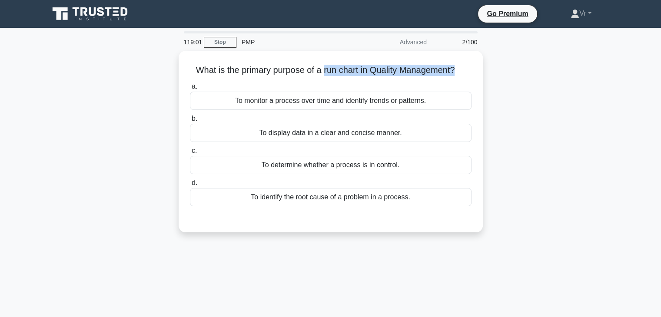
copy h5 "run chart in Quality Management?"
click at [561, 136] on div "What is the primary purpose of a run chart in Quality Management? .spinner_0XTQ…" at bounding box center [331, 147] width 574 height 192
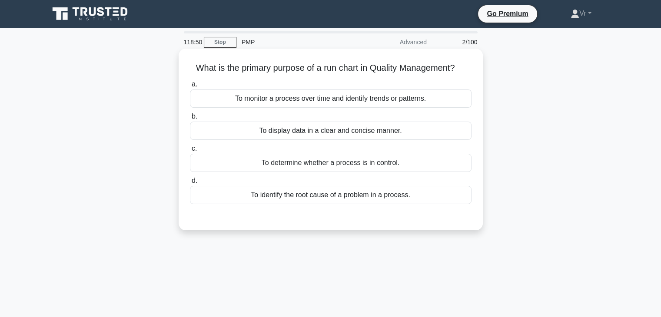
click at [283, 96] on div "To monitor a process over time and identify trends or patterns." at bounding box center [331, 99] width 282 height 18
click at [190, 87] on input "a. To monitor a process over time and identify trends or patterns." at bounding box center [190, 85] width 0 height 6
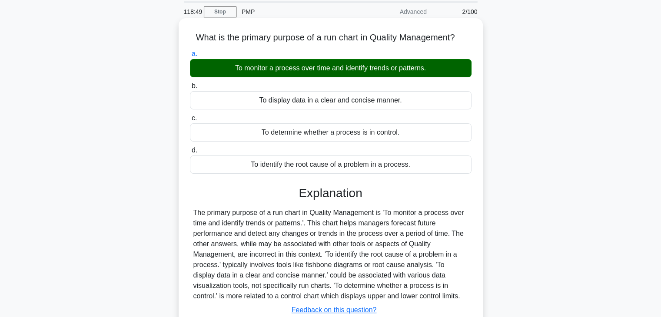
scroll to position [87, 0]
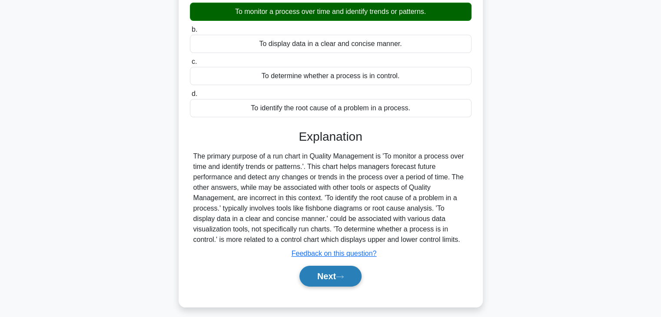
click at [323, 280] on button "Next" at bounding box center [331, 276] width 62 height 21
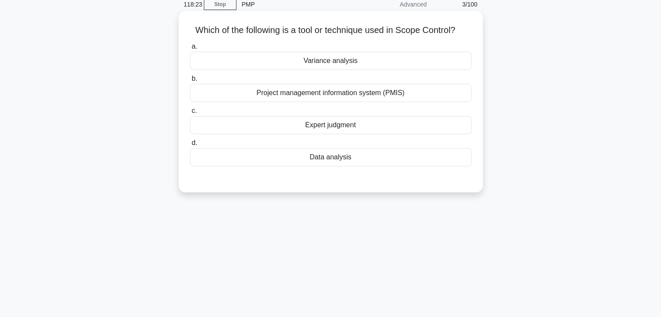
scroll to position [0, 0]
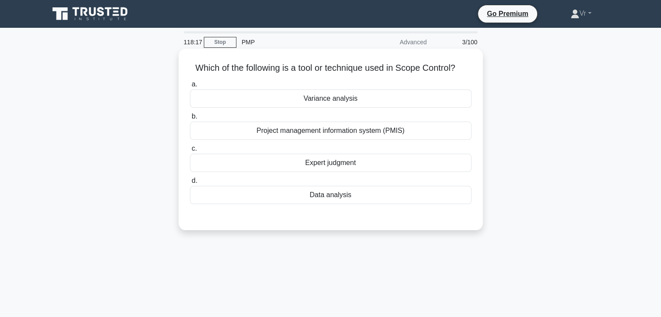
drag, startPoint x: 242, startPoint y: 65, endPoint x: 466, endPoint y: 73, distance: 224.0
click at [466, 73] on h5 "Which of the following is a tool or technique used in Scope Control? .spinner_0…" at bounding box center [330, 68] width 283 height 11
click at [357, 196] on div "Data analysis" at bounding box center [331, 195] width 282 height 18
click at [190, 184] on input "d. Data analysis" at bounding box center [190, 181] width 0 height 6
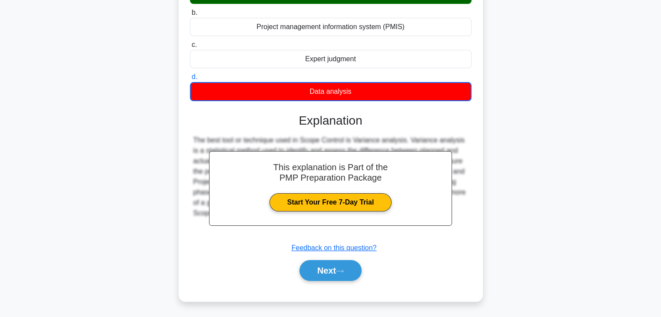
scroll to position [153, 0]
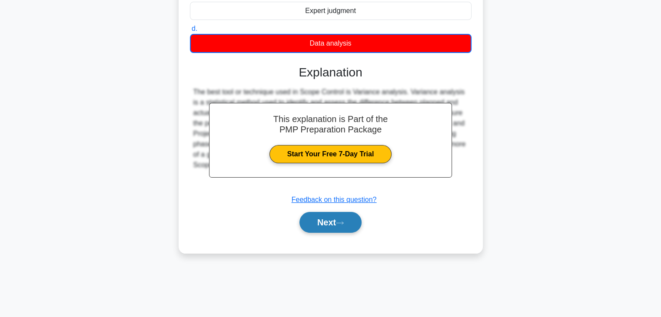
click at [333, 226] on button "Next" at bounding box center [331, 222] width 62 height 21
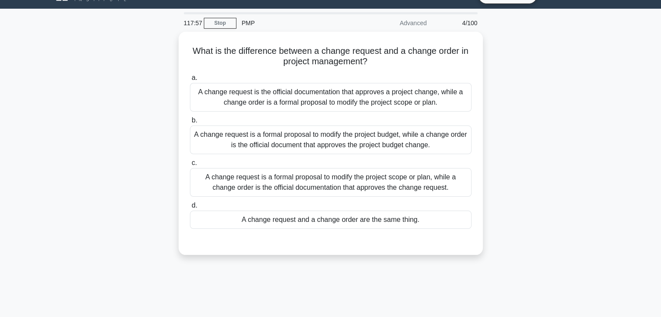
scroll to position [0, 0]
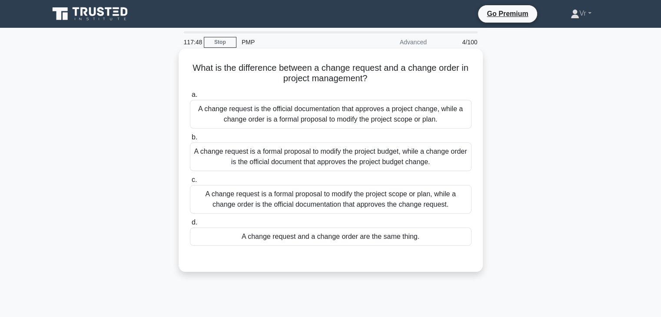
click at [359, 201] on div "A change request is a formal proposal to modify the project scope or plan, whil…" at bounding box center [331, 199] width 282 height 29
click at [190, 183] on input "c. A change request is a formal proposal to modify the project scope or plan, w…" at bounding box center [190, 180] width 0 height 6
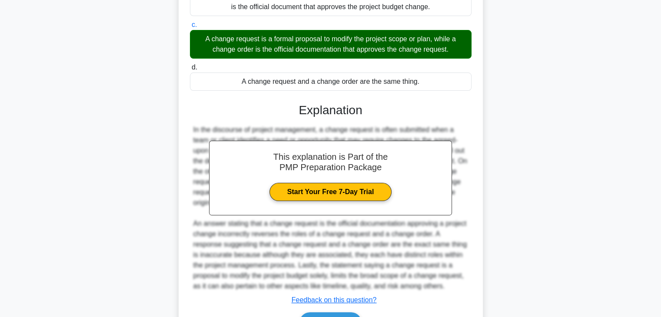
scroll to position [208, 0]
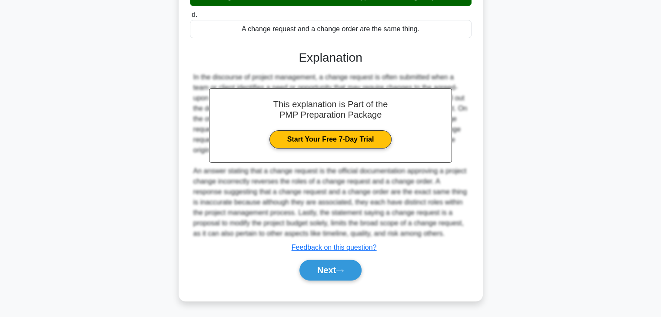
click at [348, 281] on div "Next" at bounding box center [331, 270] width 282 height 28
click at [349, 269] on button "Next" at bounding box center [331, 270] width 62 height 21
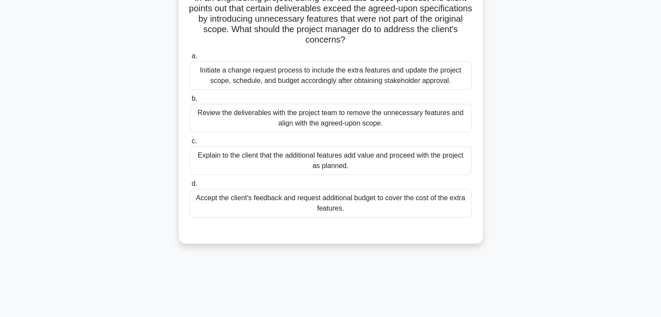
scroll to position [0, 0]
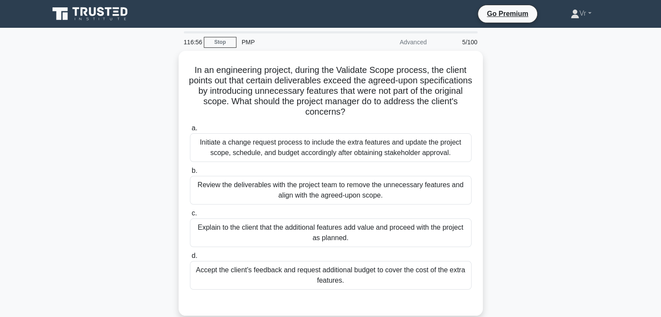
click at [622, 149] on main "116:56 Stop PMP Advanced 5/100 In an engineering project, during the Validate S…" at bounding box center [330, 249] width 661 height 442
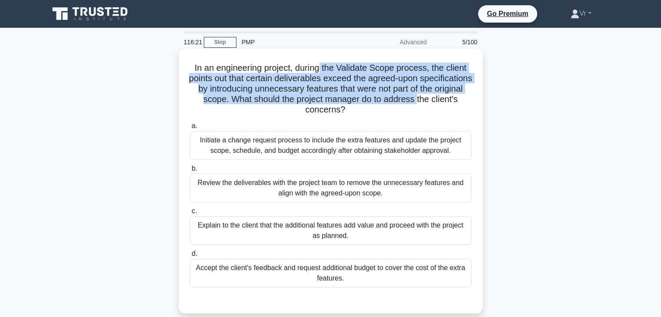
drag, startPoint x: 321, startPoint y: 67, endPoint x: 456, endPoint y: 100, distance: 139.1
click at [456, 100] on h5 "In an engineering project, during the Validate Scope process, the client points…" at bounding box center [330, 89] width 283 height 53
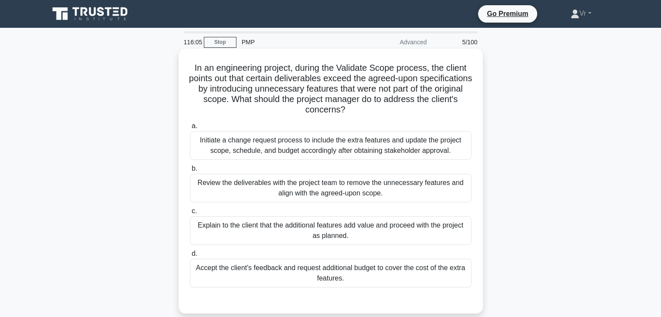
click at [363, 147] on div "Initiate a change request process to include the extra features and update the …" at bounding box center [331, 145] width 282 height 29
click at [190, 129] on input "a. Initiate a change request process to include the extra features and update t…" at bounding box center [190, 126] width 0 height 6
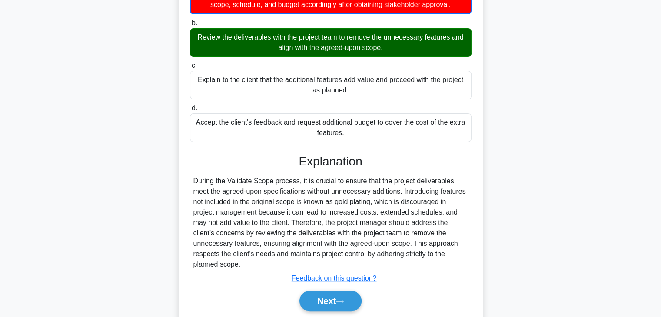
scroll to position [177, 0]
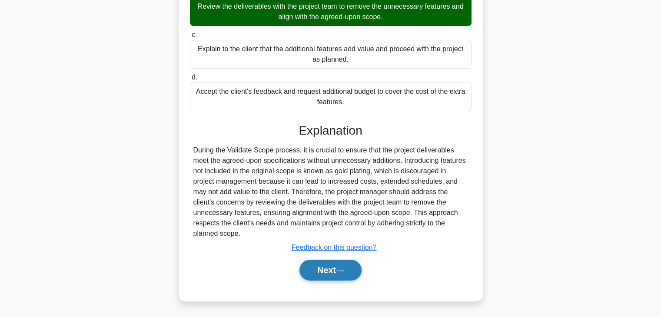
click at [331, 273] on button "Next" at bounding box center [331, 270] width 62 height 21
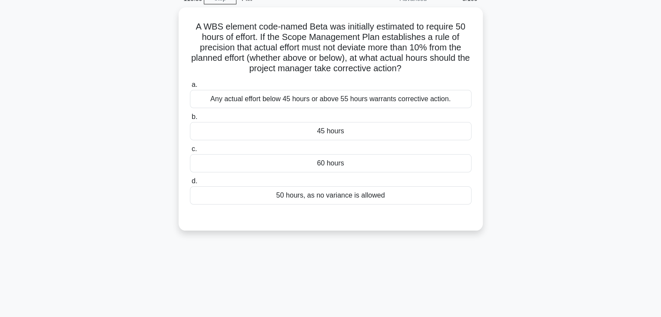
scroll to position [0, 0]
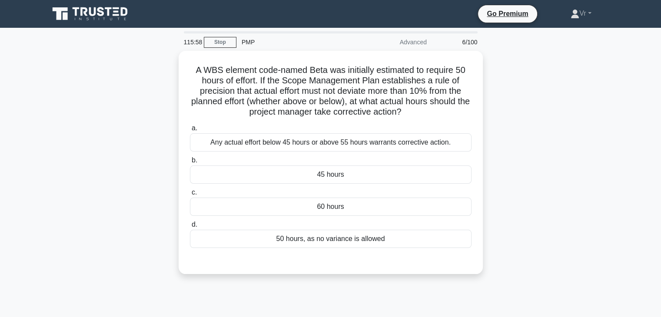
click at [97, 17] on icon at bounding box center [90, 14] width 83 height 17
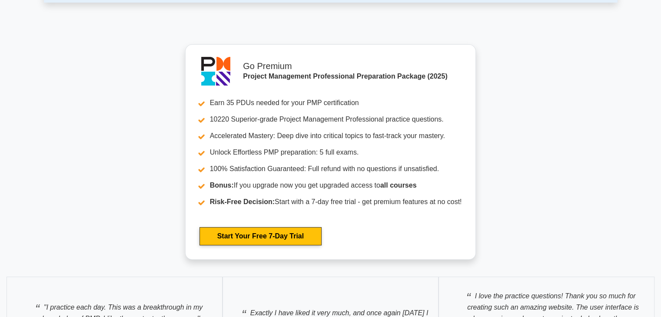
scroll to position [3695, 0]
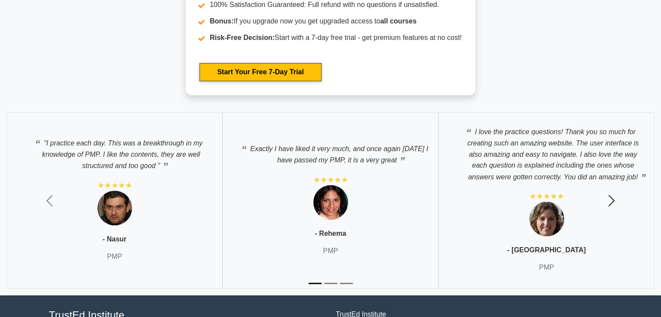
click at [614, 197] on span "button" at bounding box center [612, 201] width 14 height 14
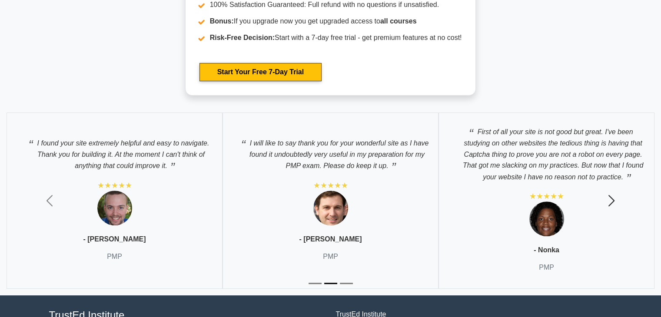
click at [614, 197] on span "button" at bounding box center [612, 201] width 14 height 14
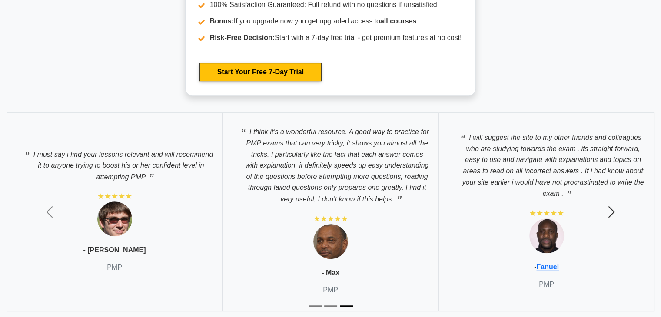
click at [613, 207] on span "button" at bounding box center [612, 212] width 14 height 14
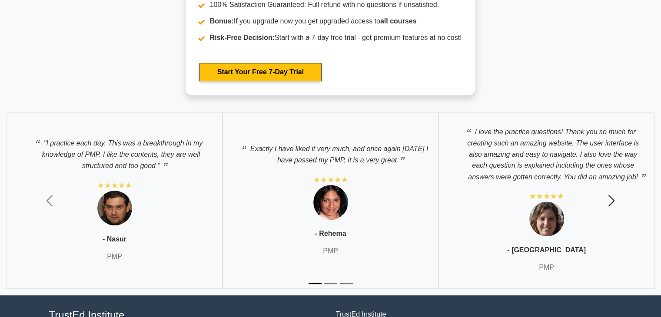
click at [613, 207] on button "Next" at bounding box center [611, 201] width 99 height 190
